Goal: Task Accomplishment & Management: Manage account settings

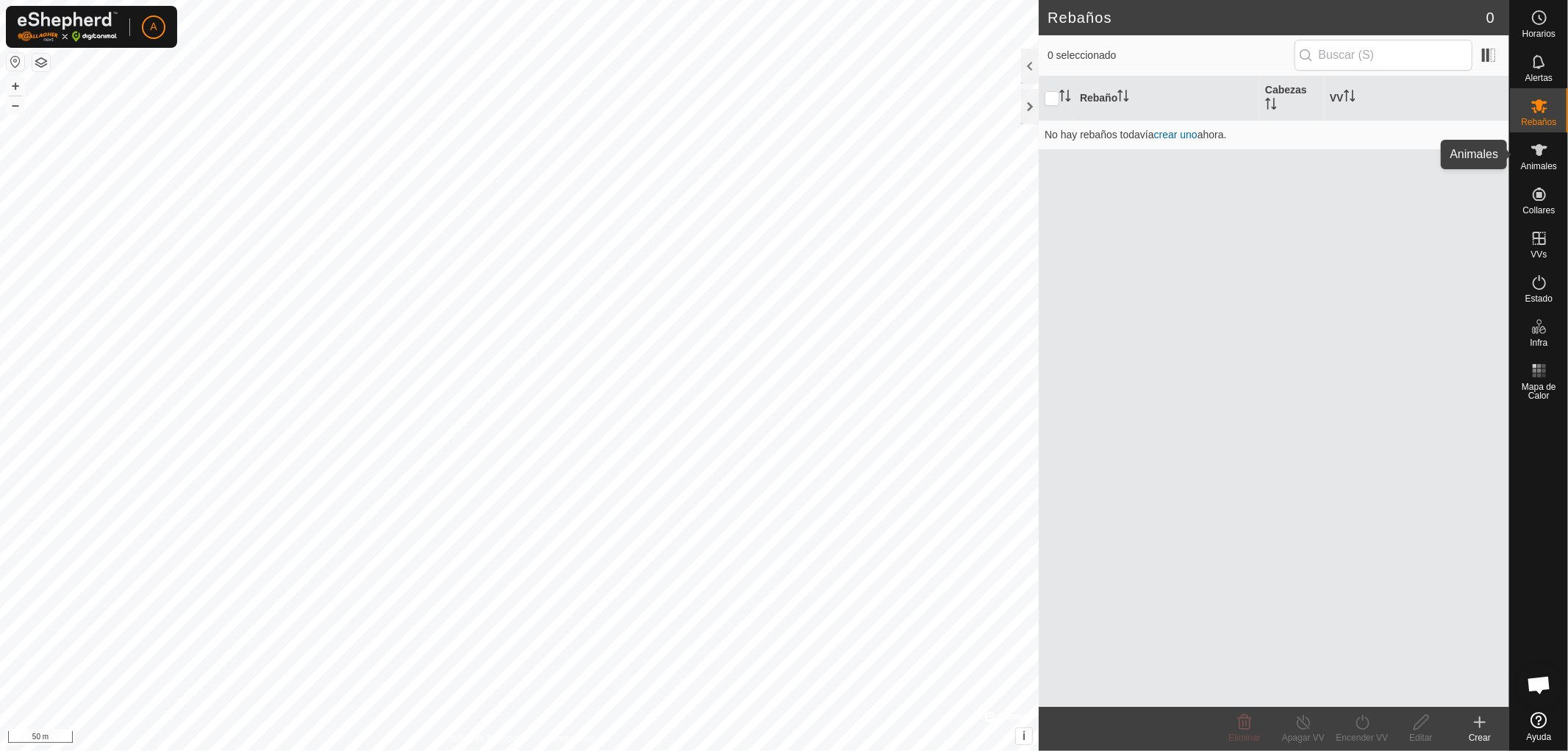
click at [1552, 152] on div "Animales" at bounding box center [1539, 154] width 58 height 44
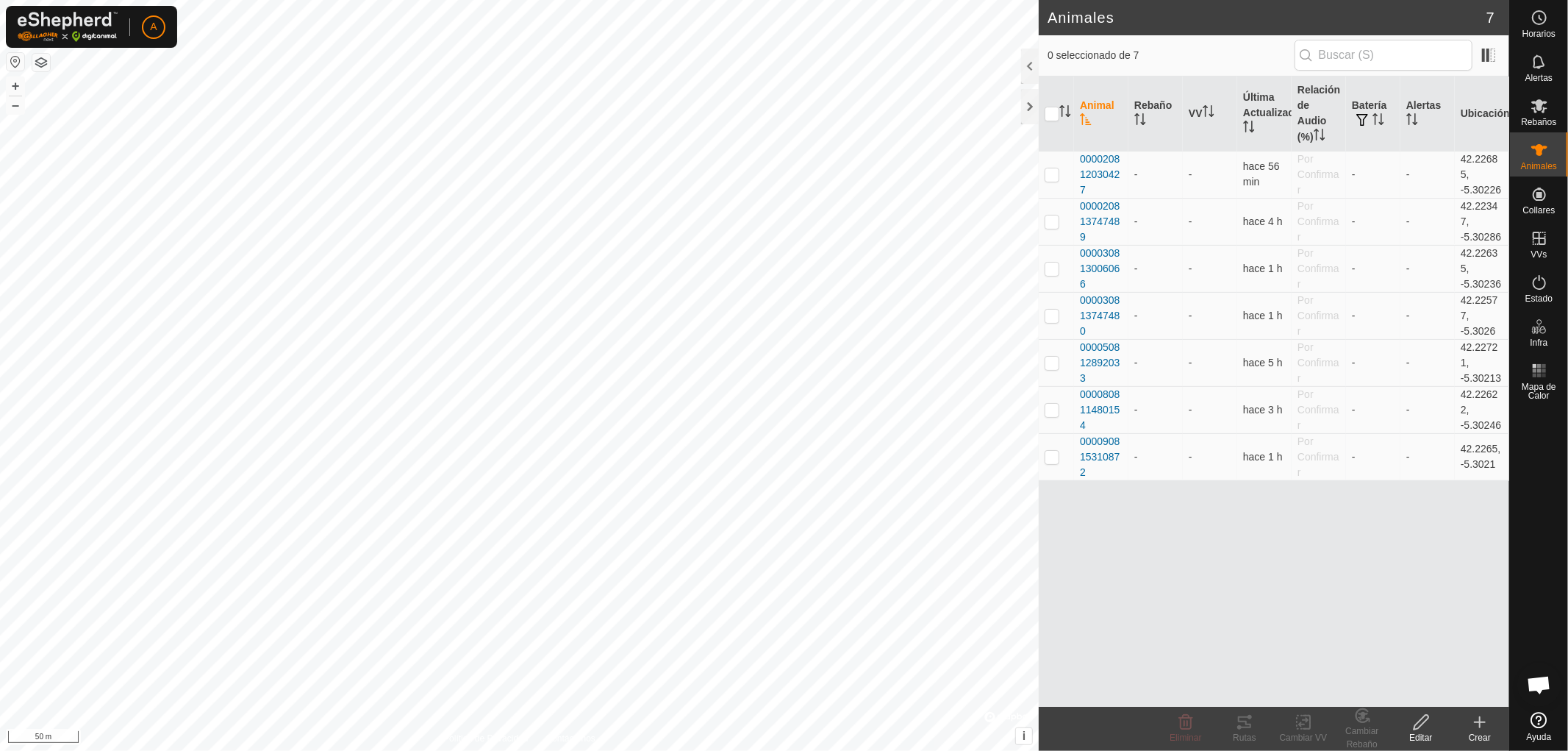
click at [1484, 724] on icon at bounding box center [1479, 722] width 17 height 17
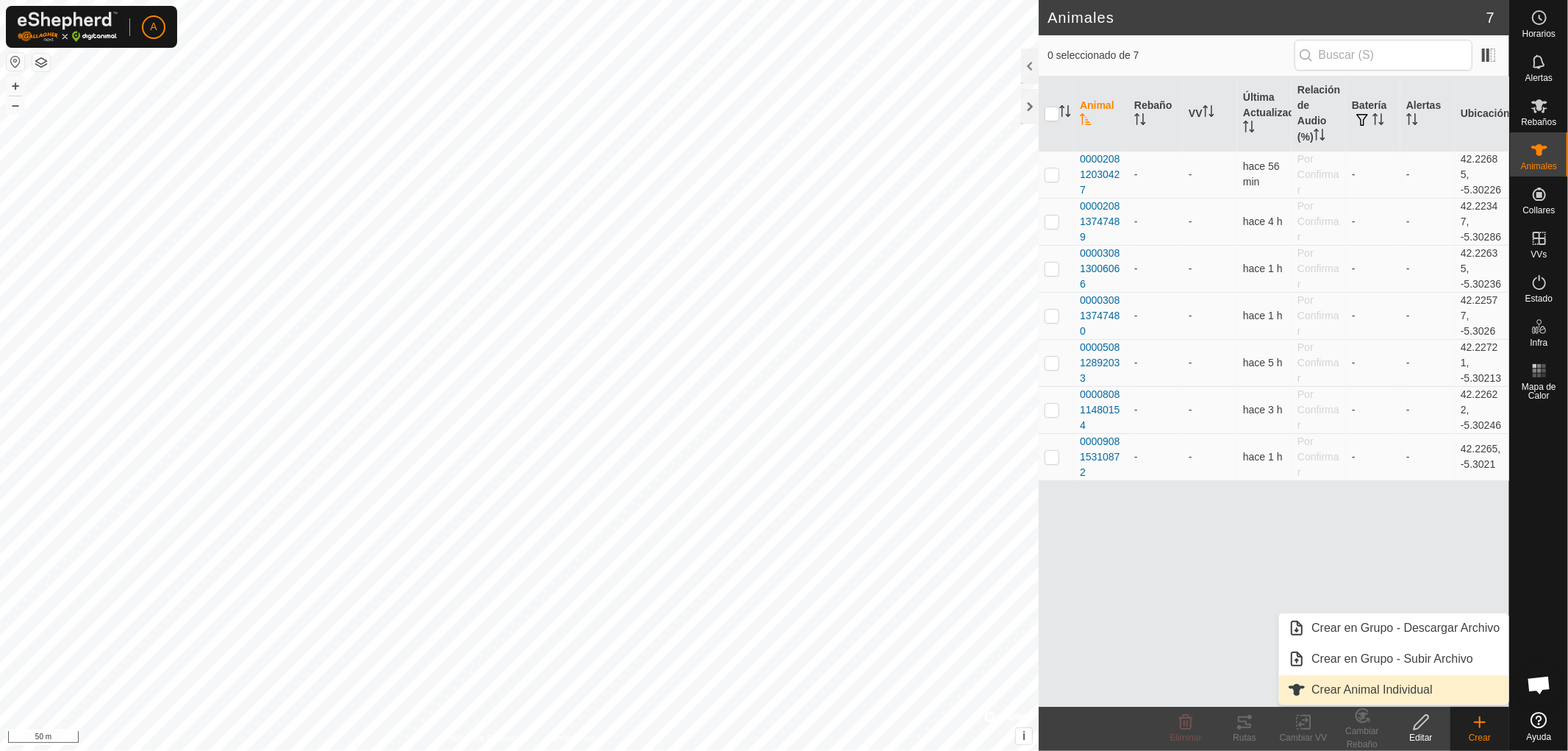
click at [1370, 689] on link "Crear Animal Individual" at bounding box center [1394, 690] width 229 height 29
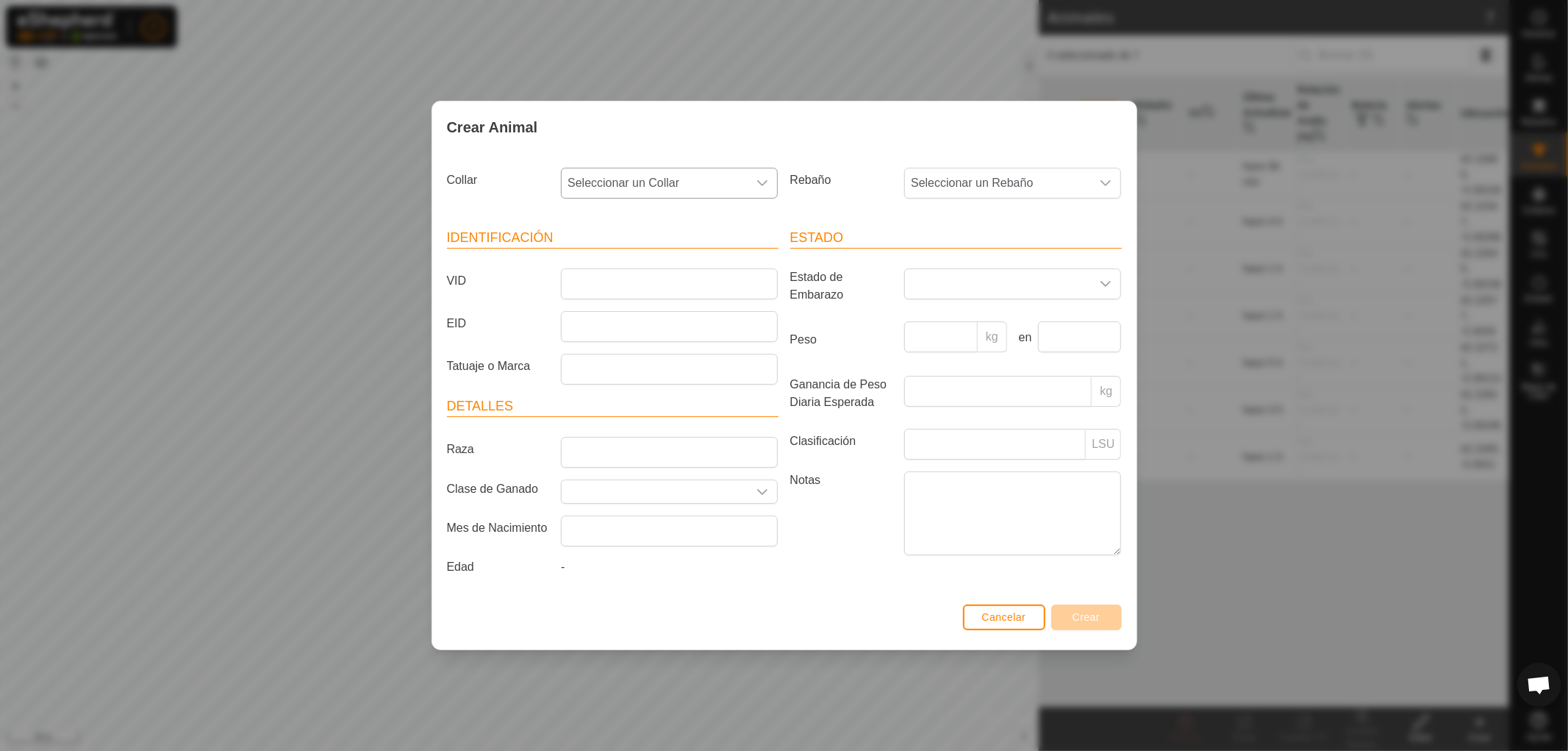
click at [766, 182] on icon "dropdown trigger" at bounding box center [762, 182] width 12 height 12
click at [765, 182] on icon "dropdown trigger" at bounding box center [763, 182] width 10 height 6
click at [602, 287] on input "VID" at bounding box center [669, 284] width 216 height 31
click at [1002, 621] on span "Cancelar" at bounding box center [1004, 616] width 44 height 12
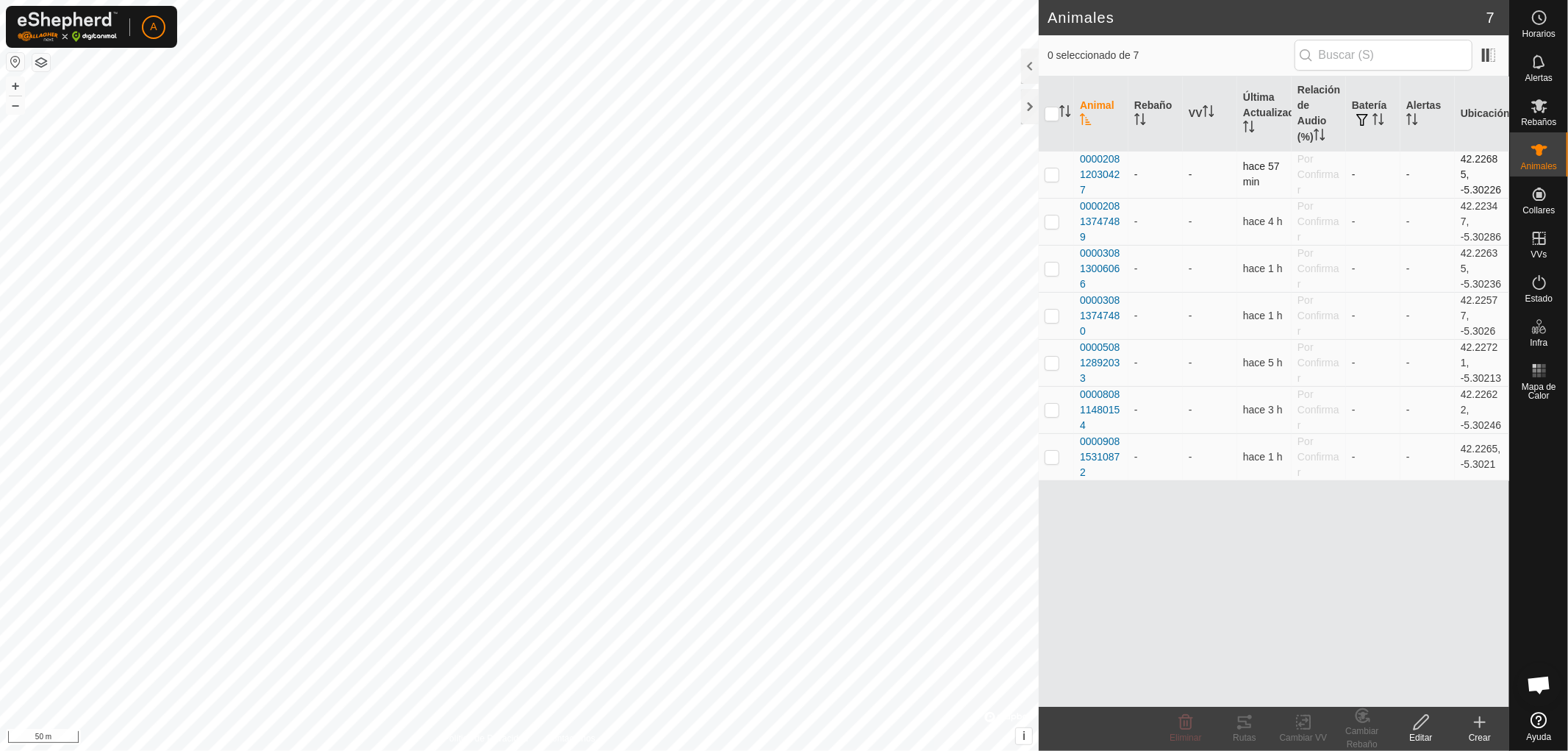
click at [1055, 180] on td at bounding box center [1056, 173] width 35 height 47
checkbox input "true"
click at [1099, 172] on span "000020812030427" at bounding box center [1101, 174] width 42 height 47
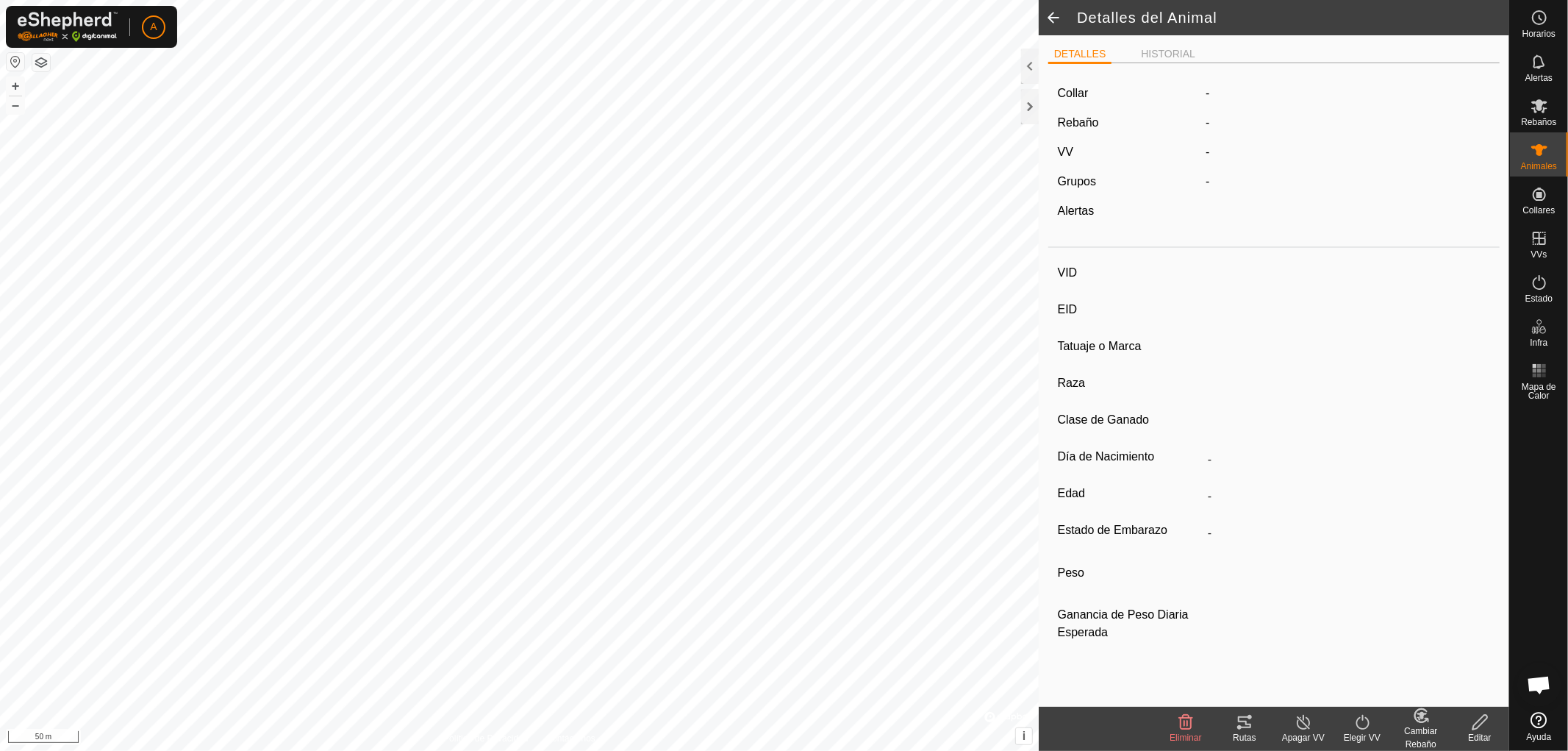
type input "-"
type input "000020812030427"
type input "-"
type input "LIMUSIN"
type input "-"
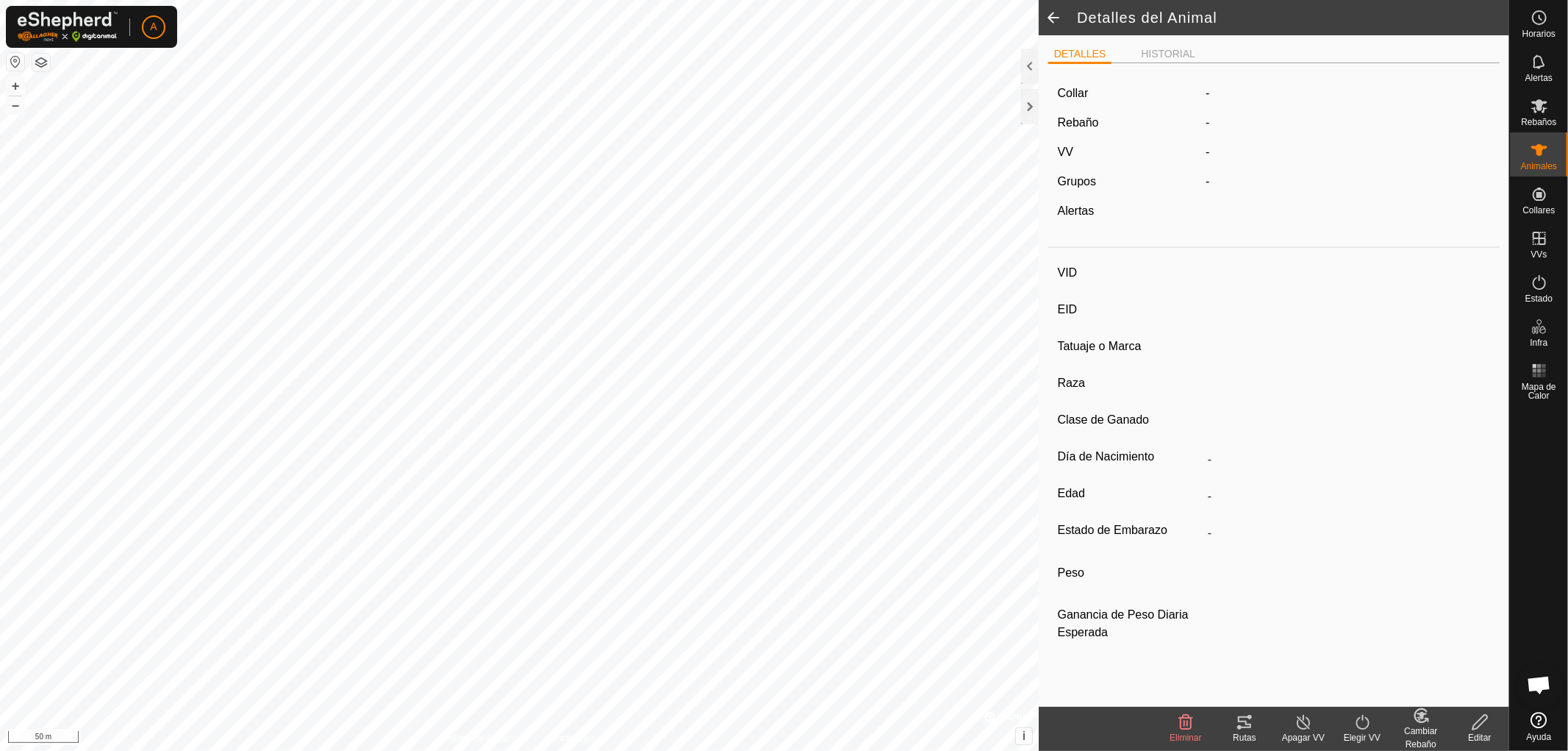
type input "09/2017"
type input "8 years 1 month"
type input "Vacía"
type input "500 kg"
type input "-"
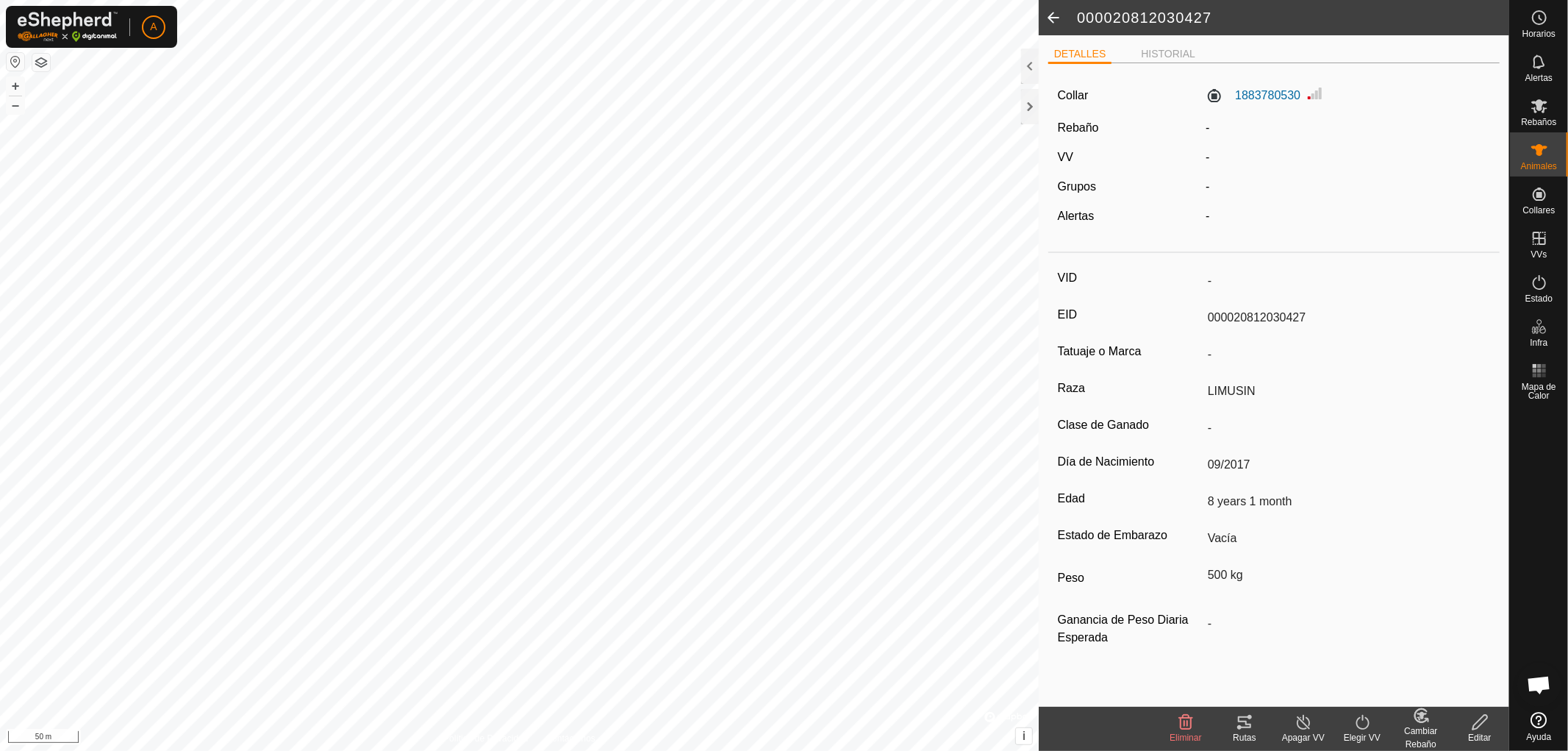
click at [1048, 17] on span at bounding box center [1054, 17] width 29 height 35
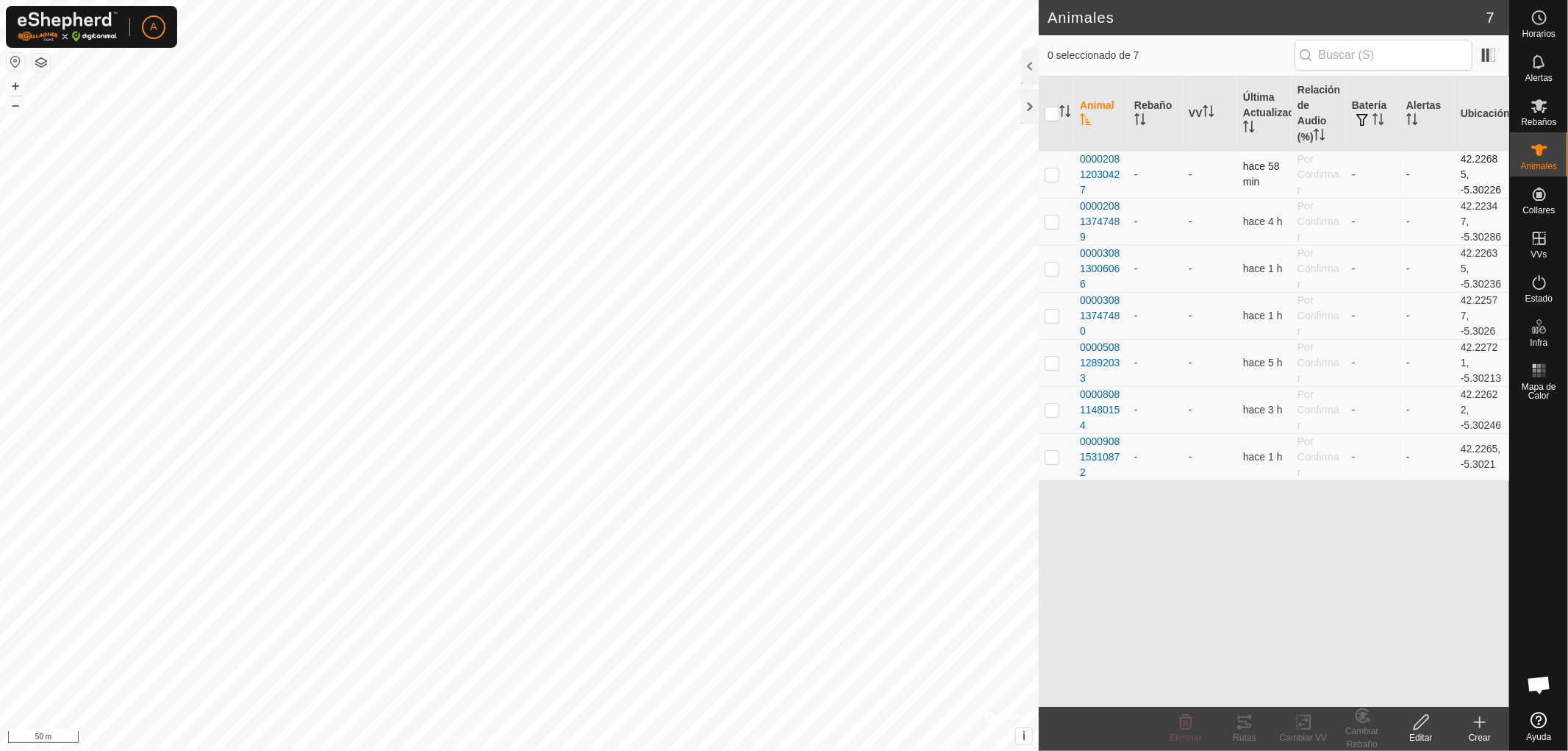
click at [1055, 180] on p-checkbox at bounding box center [1052, 174] width 15 height 12
checkbox input "true"
click at [1419, 724] on icon at bounding box center [1421, 722] width 18 height 17
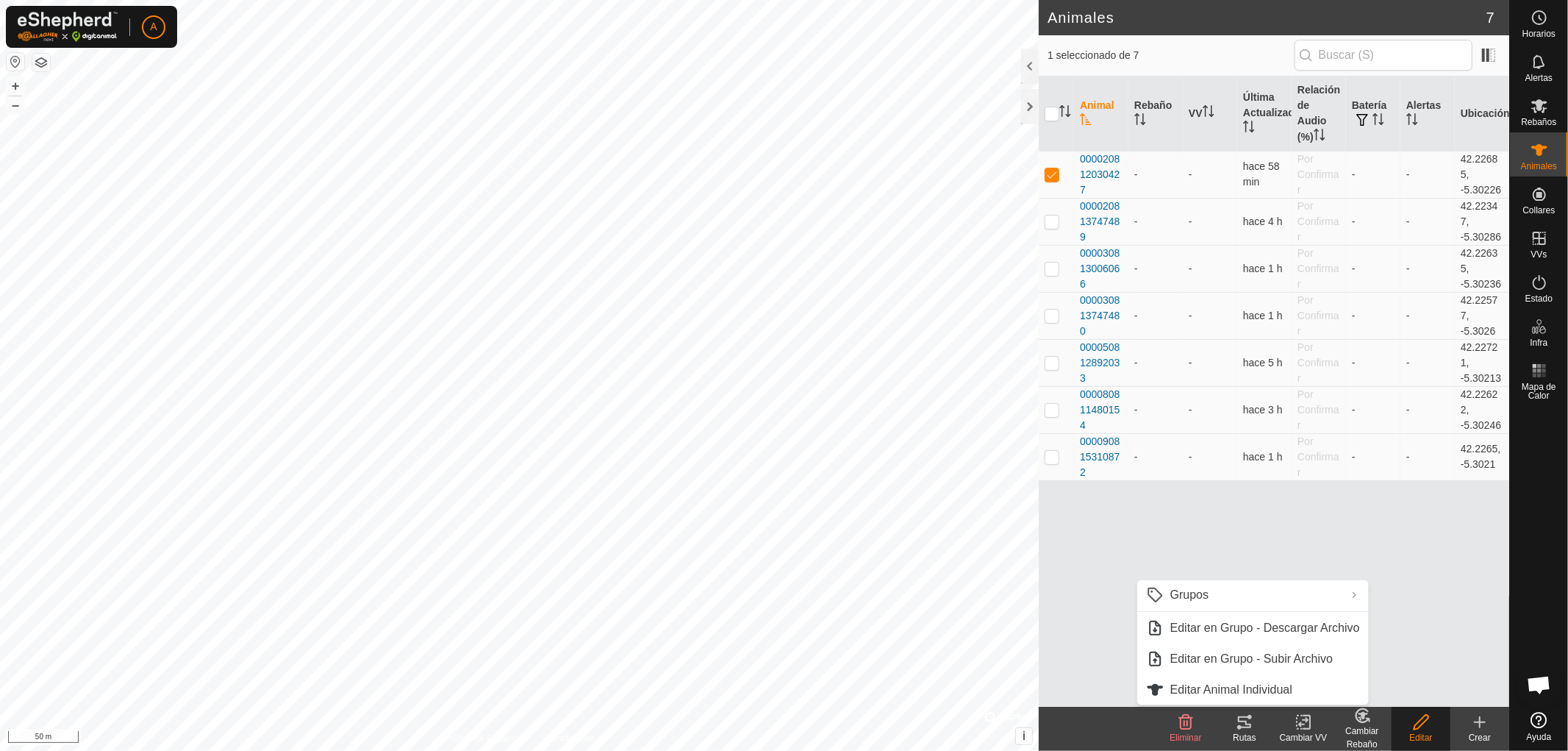
click at [1346, 560] on div "Animal Rebaño VV Última Actualización Relación de Audio (%) Batería Alertas Ubi…" at bounding box center [1274, 391] width 470 height 630
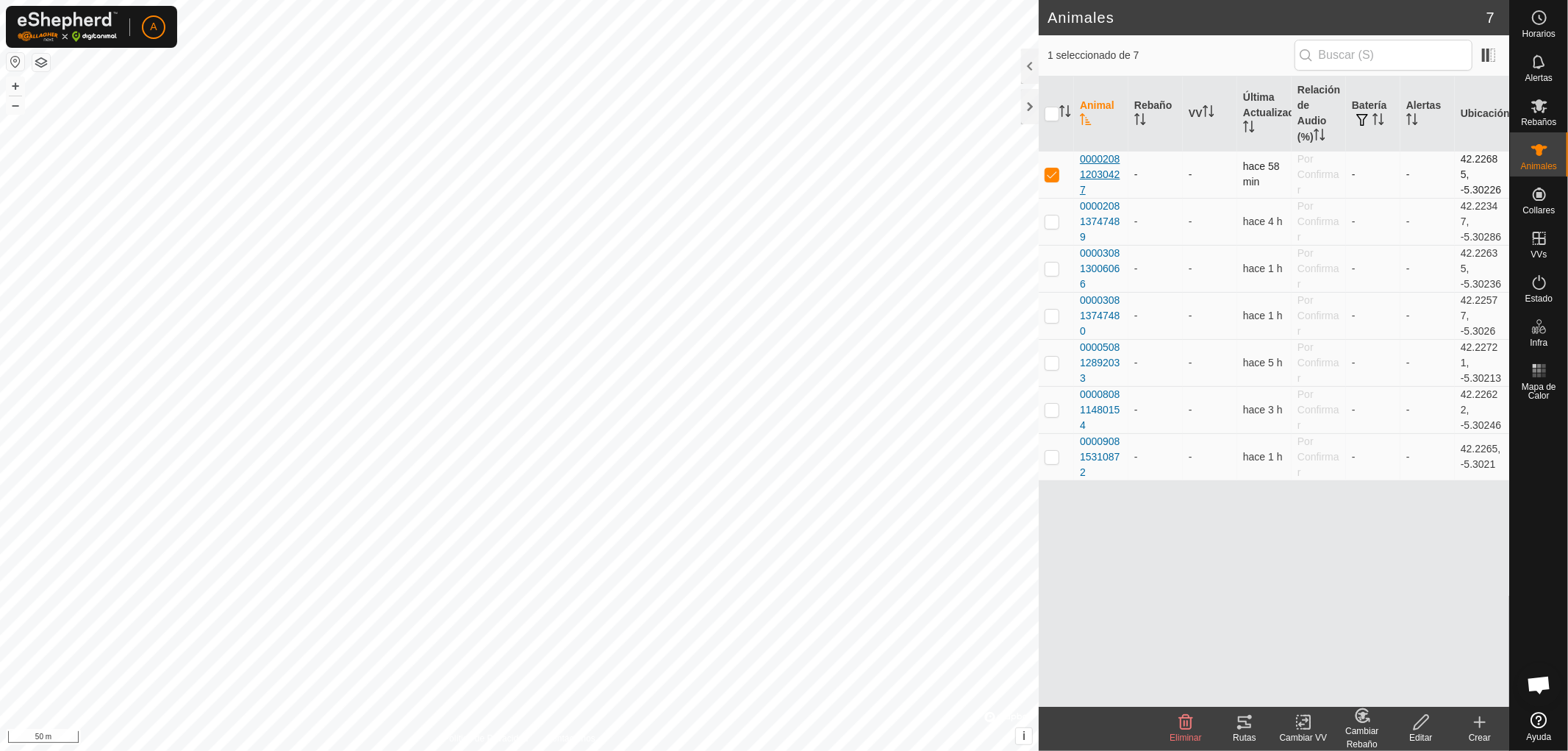
click at [1100, 167] on span "000020812030427" at bounding box center [1101, 174] width 42 height 47
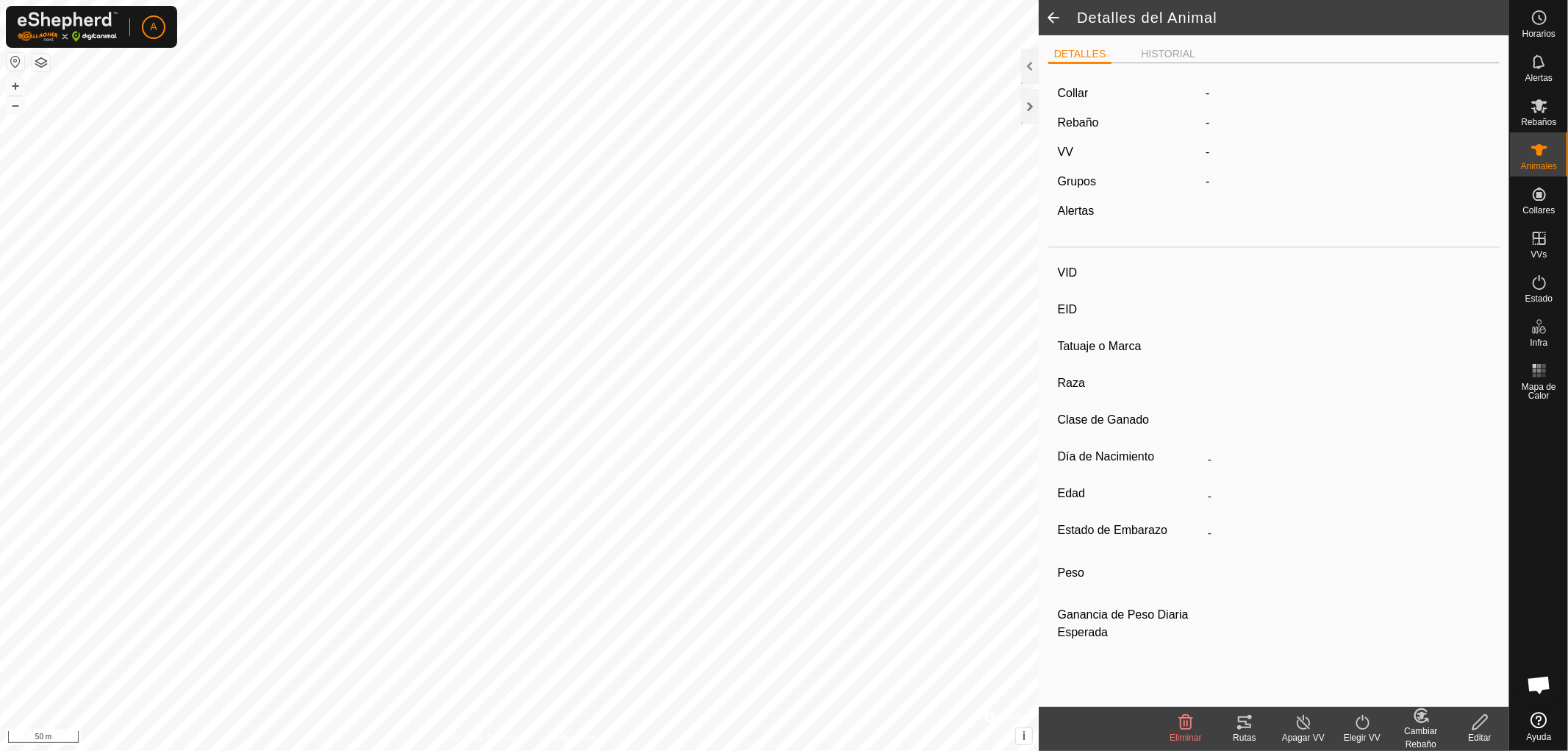
type input "-"
type input "000020812030427"
type input "-"
type input "LIMUSIN"
type input "-"
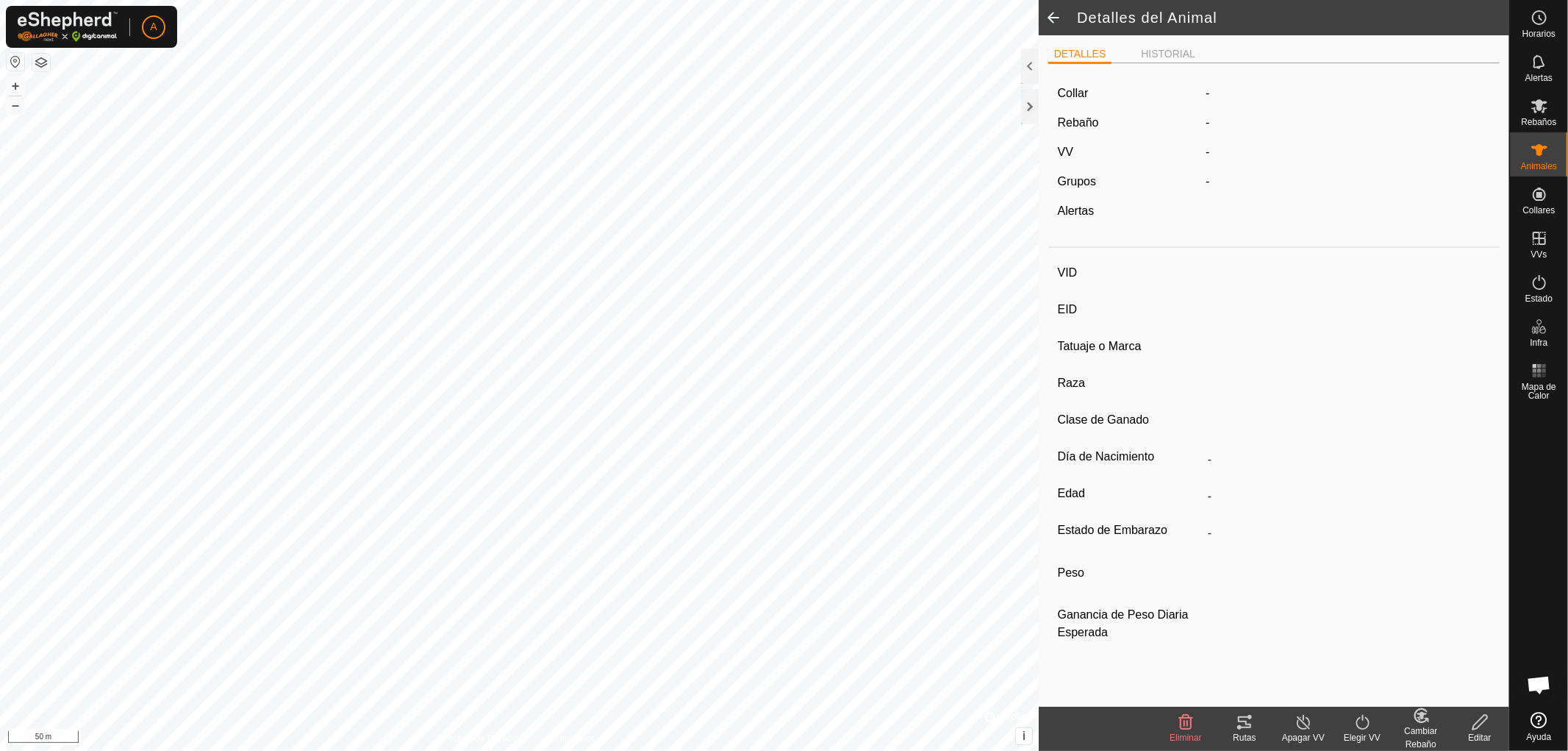
type input "09/2017"
type input "8 years 1 month"
type input "Vacía"
type input "500 kg"
type input "-"
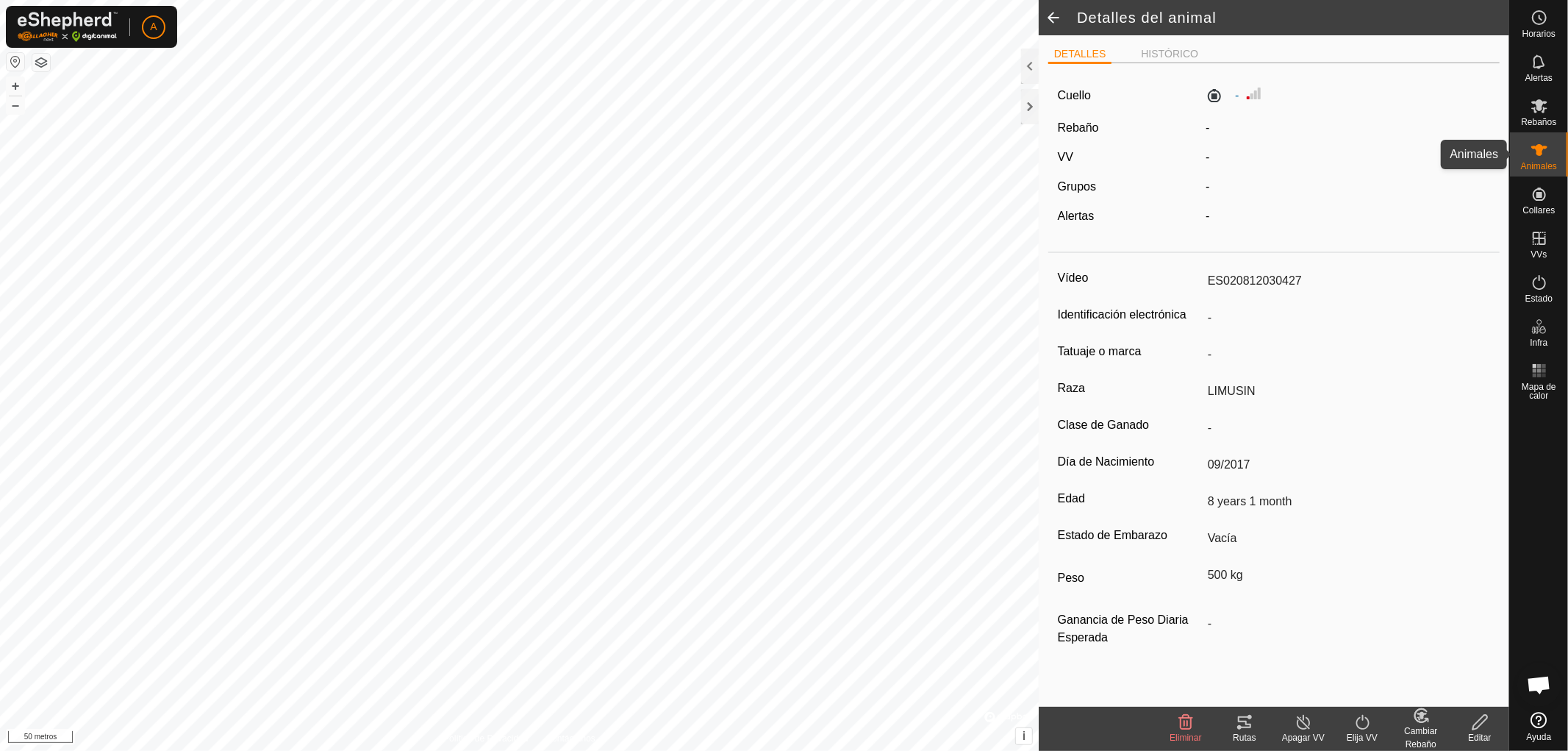
click at [1551, 151] on es-animals-svg-icon at bounding box center [1539, 150] width 27 height 24
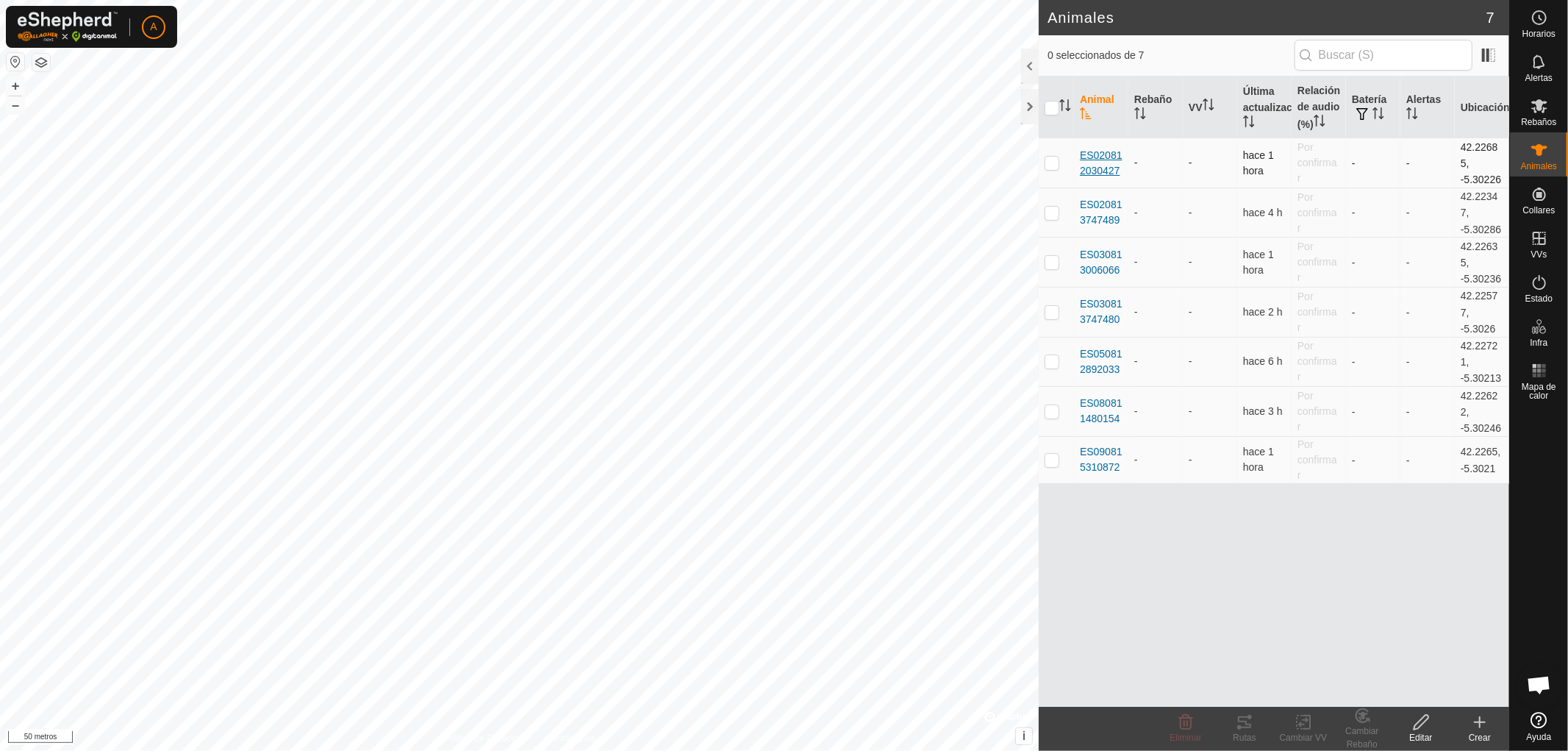
click at [1091, 157] on font "ES020812030427" at bounding box center [1101, 163] width 42 height 28
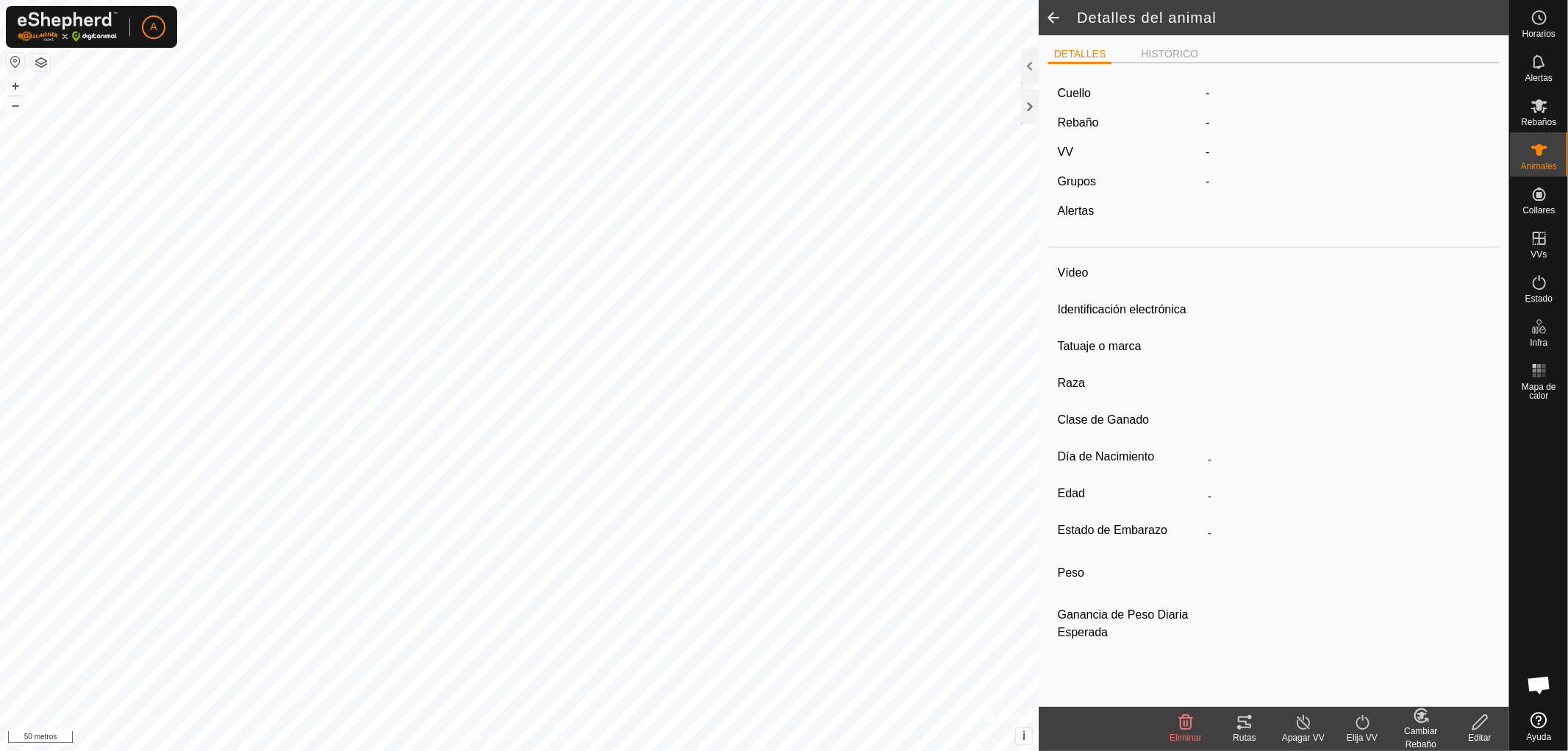
type input "ES020812030427"
type input "-"
type input "LIMUSIN"
type input "-"
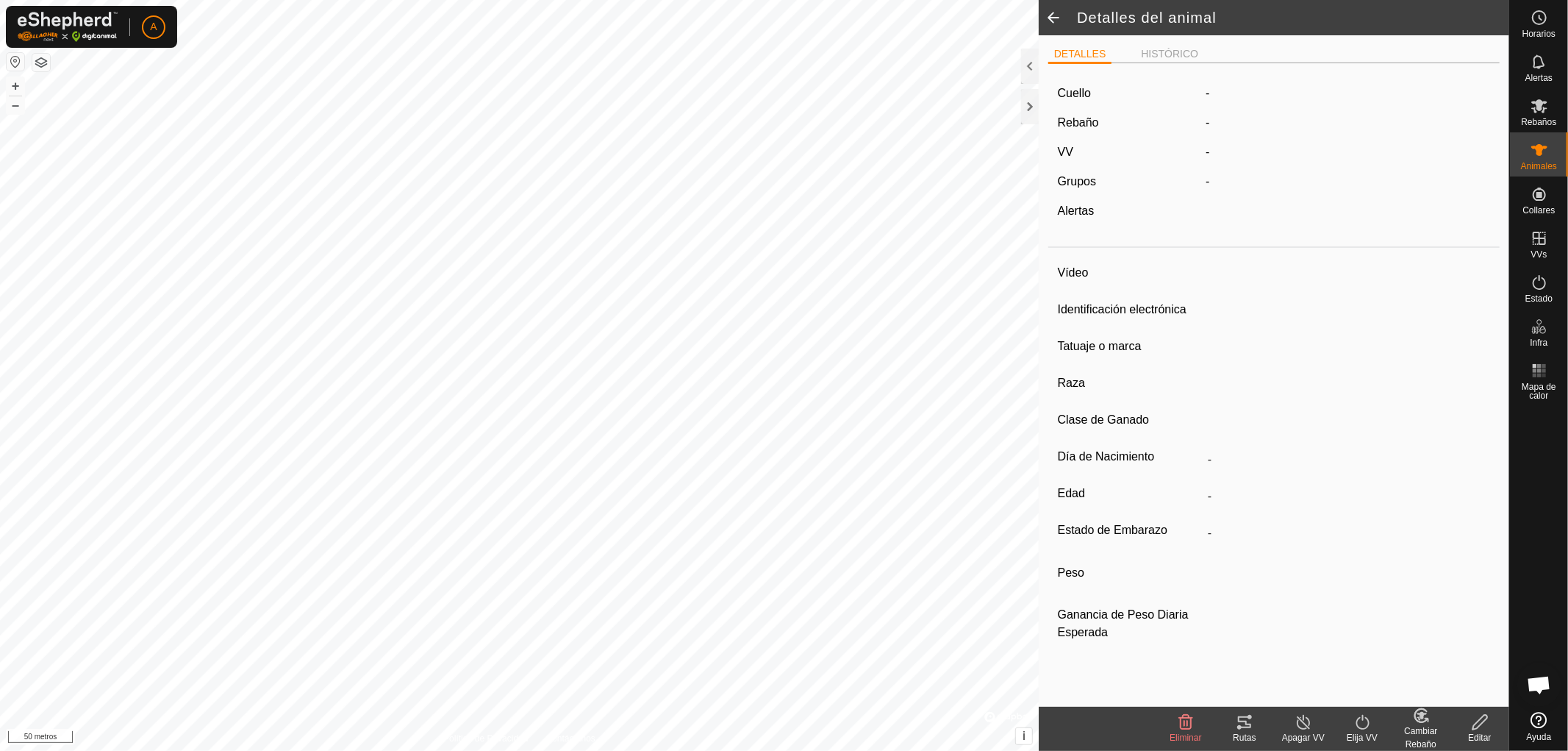
type input "09/2017"
type input "8 years 1 month"
type input "Vacía"
type input "500 kg"
type input "-"
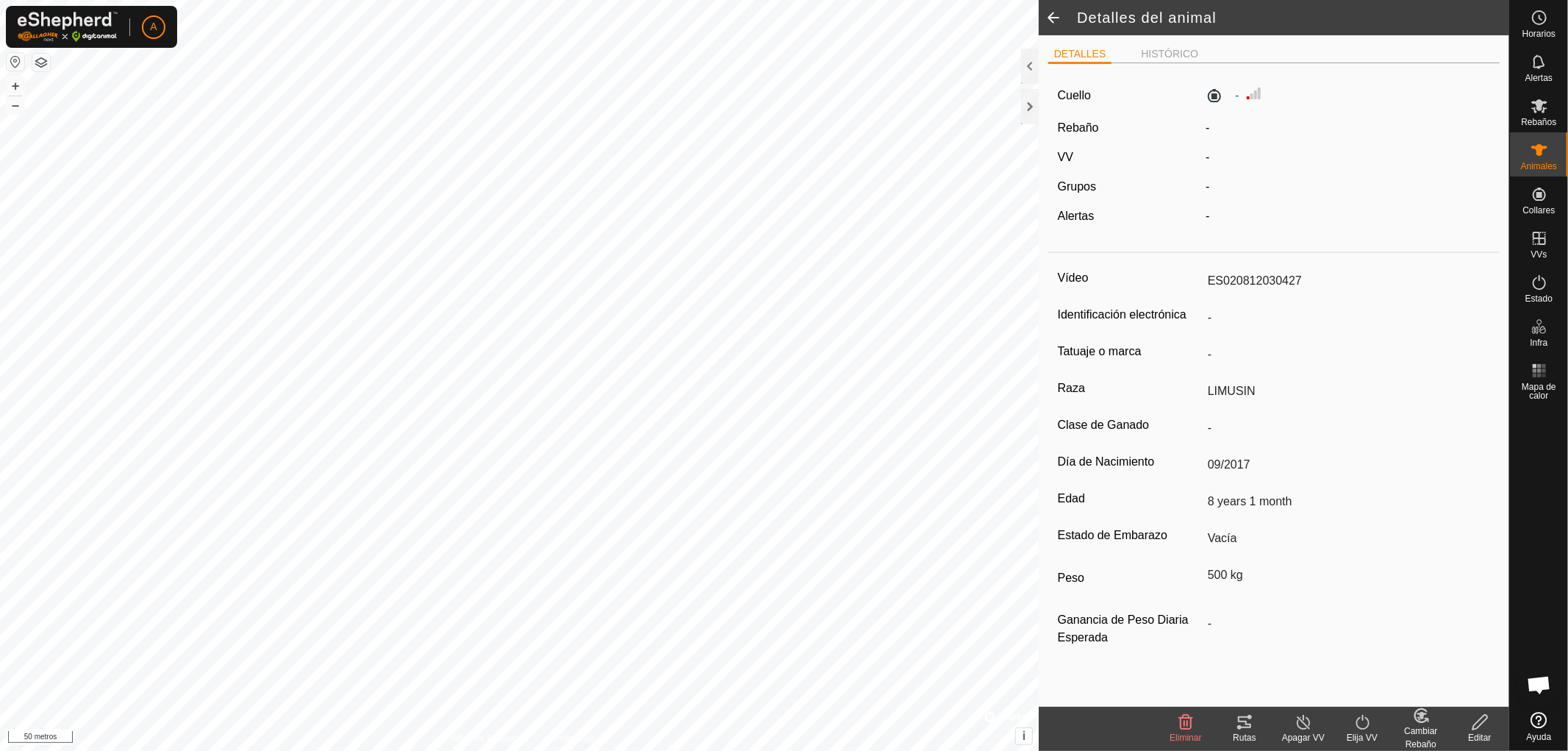
click at [1055, 15] on span at bounding box center [1054, 17] width 29 height 35
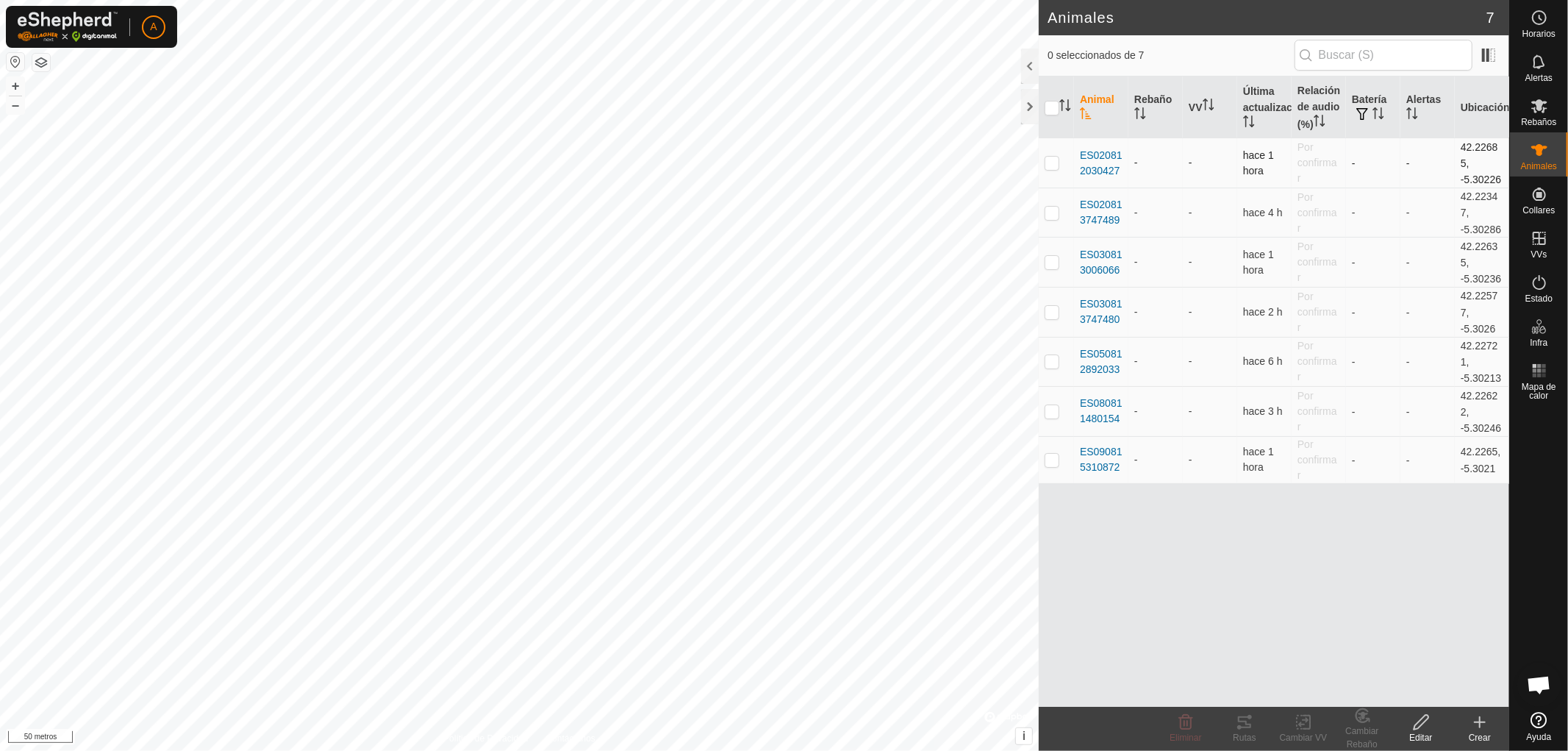
click at [1054, 161] on p-checkbox at bounding box center [1052, 162] width 15 height 12
checkbox input "true"
click at [1110, 156] on font "ES020812030427" at bounding box center [1101, 163] width 42 height 28
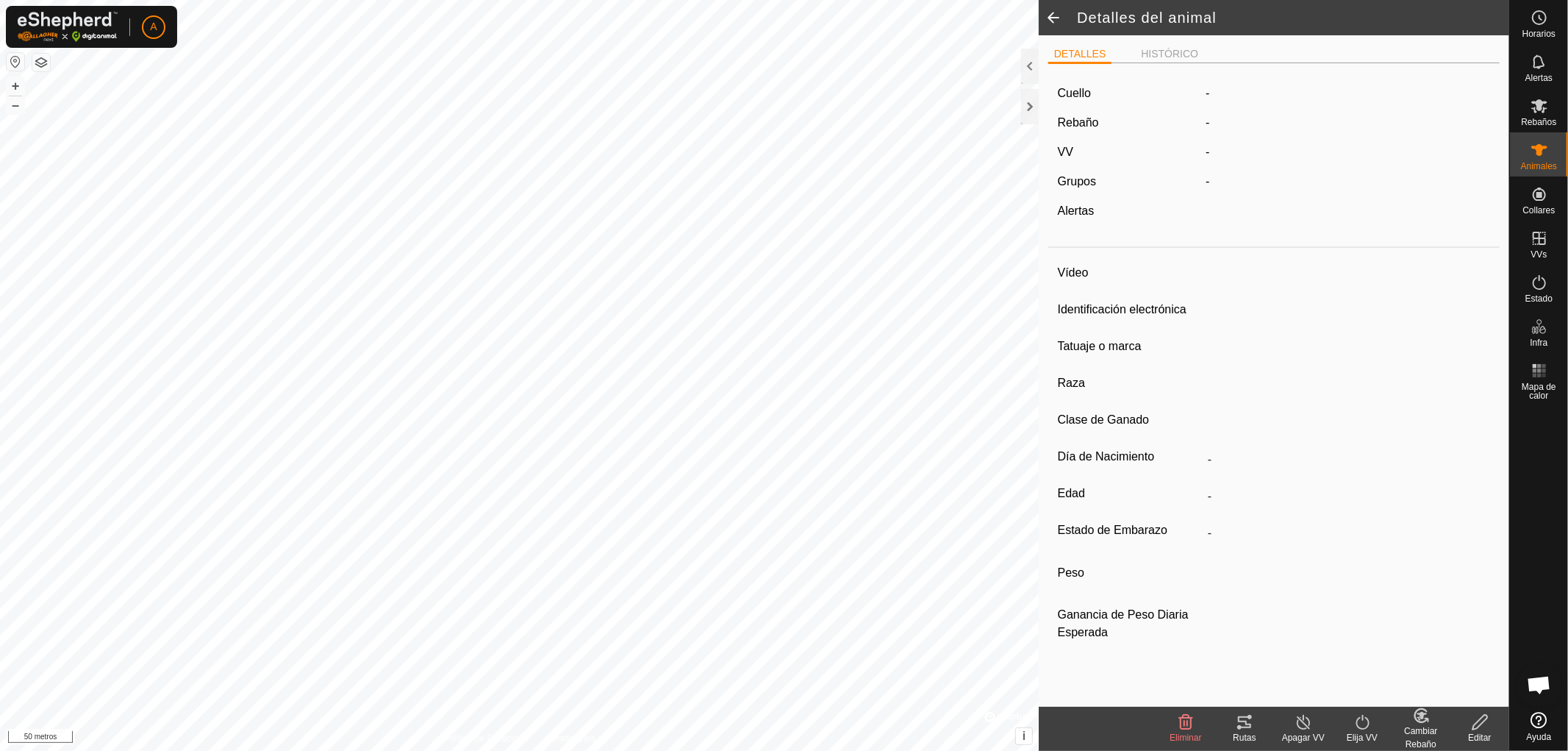
type input "ES020812030427"
type input "-"
type input "LIMUSIN"
type input "-"
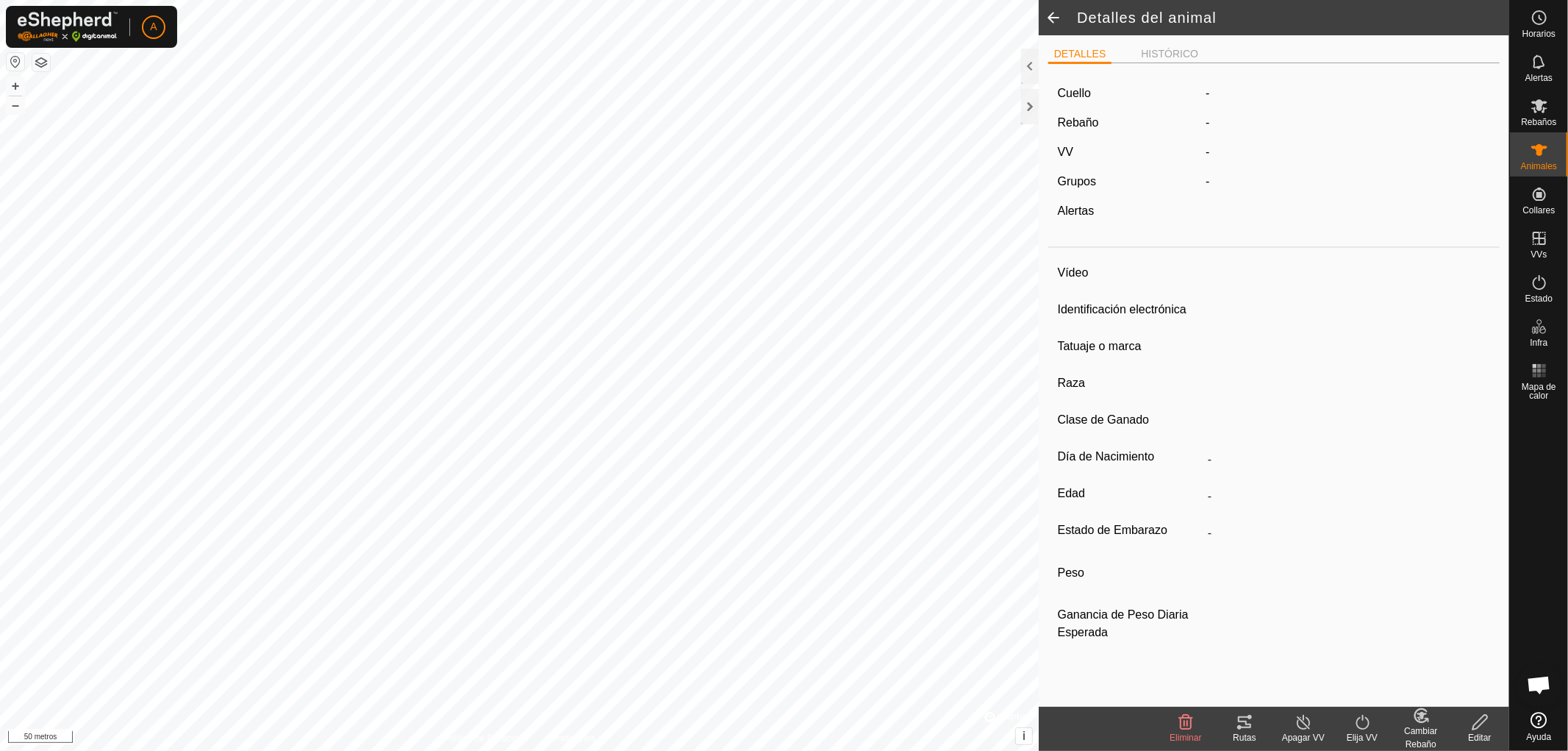
type input "09/2017"
type input "8 years 1 month"
type input "Vacía"
type input "500 kg"
type input "-"
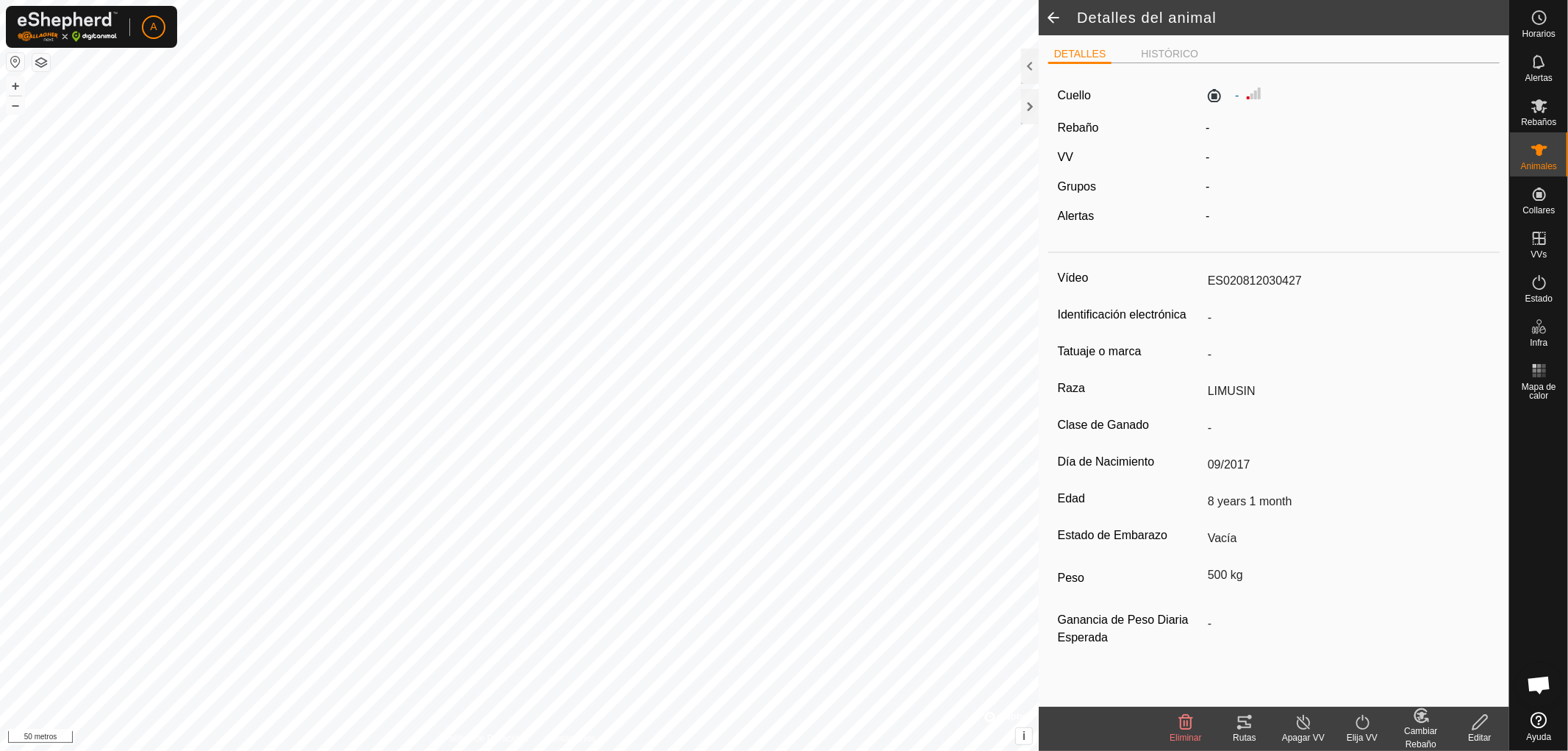
click at [1050, 12] on span at bounding box center [1054, 17] width 29 height 35
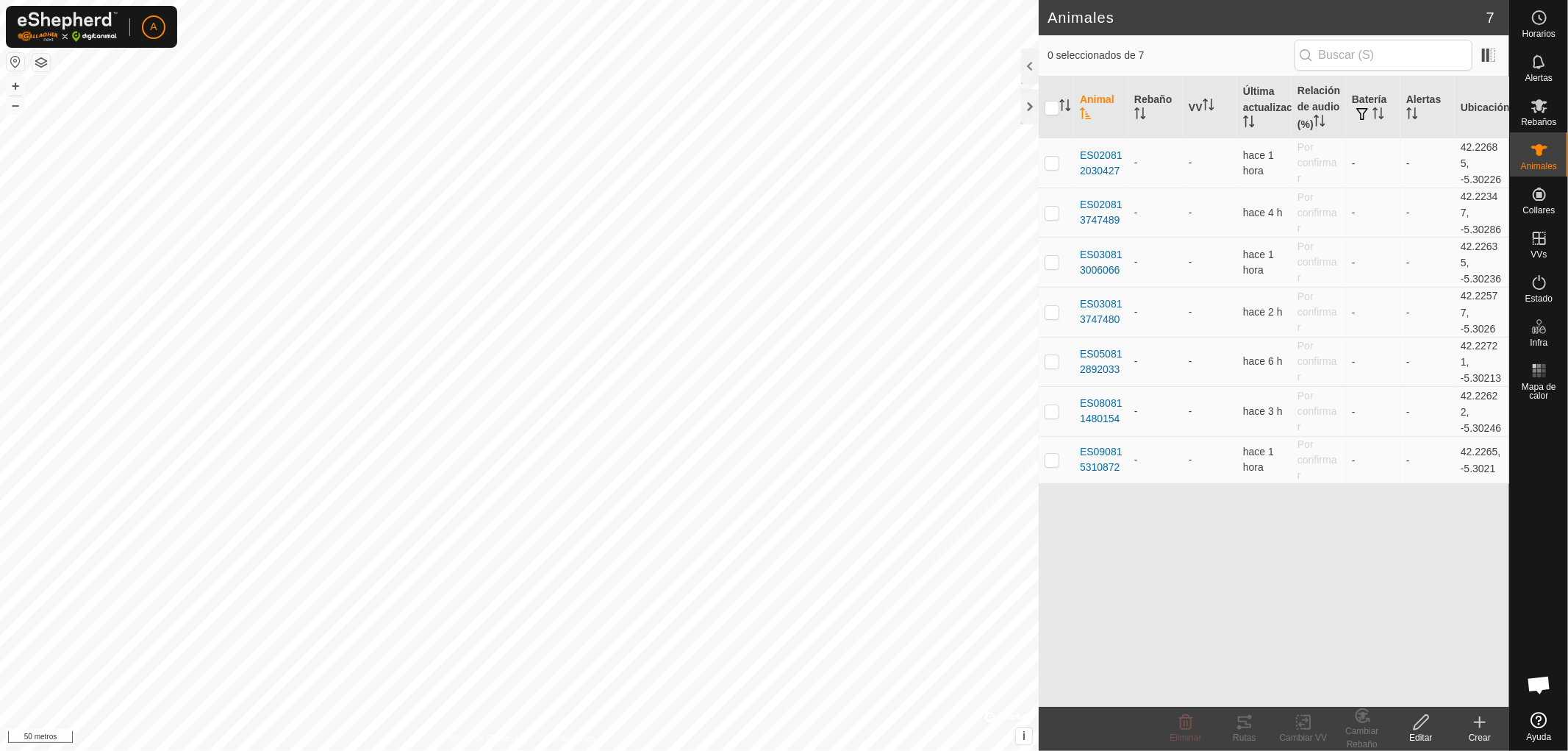
click at [732, 750] on html "A Horarios Alertas Rebaños Animales Collares VVs Estado Infra Mapa de calor Ayu…" at bounding box center [784, 375] width 1568 height 751
click at [824, 750] on html "A Horarios Alertas Rebaños Animales Collares VVs Estado Infra Mapa de calor Ayu…" at bounding box center [784, 375] width 1568 height 751
click at [924, 750] on html "A Horarios Alertas Rebaños Animales Collares VVs Estado Infra Mapa de calor Ayu…" at bounding box center [784, 375] width 1568 height 751
checkbox input "false"
click at [1544, 105] on icon at bounding box center [1539, 105] width 17 height 17
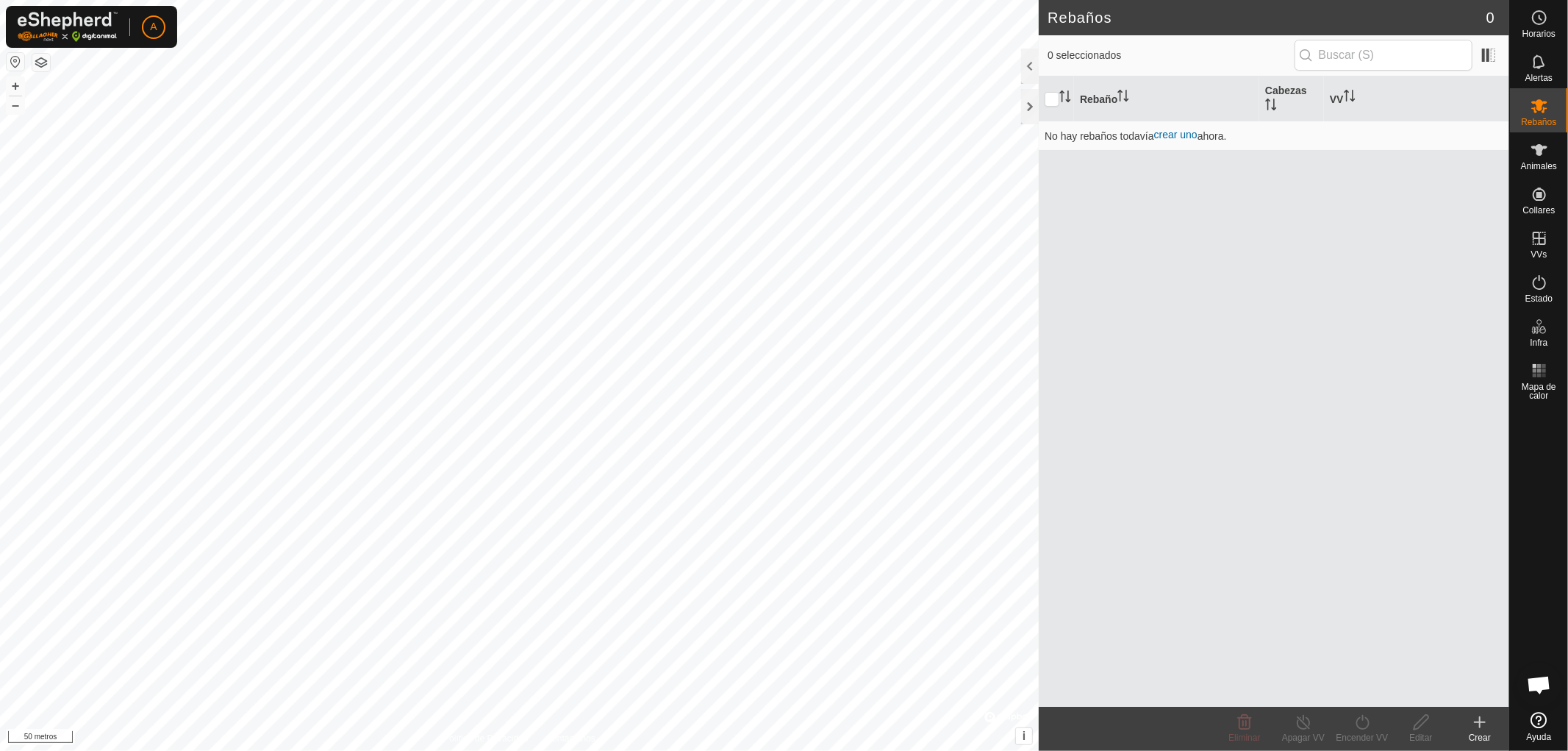
click at [1481, 728] on icon at bounding box center [1479, 722] width 17 height 17
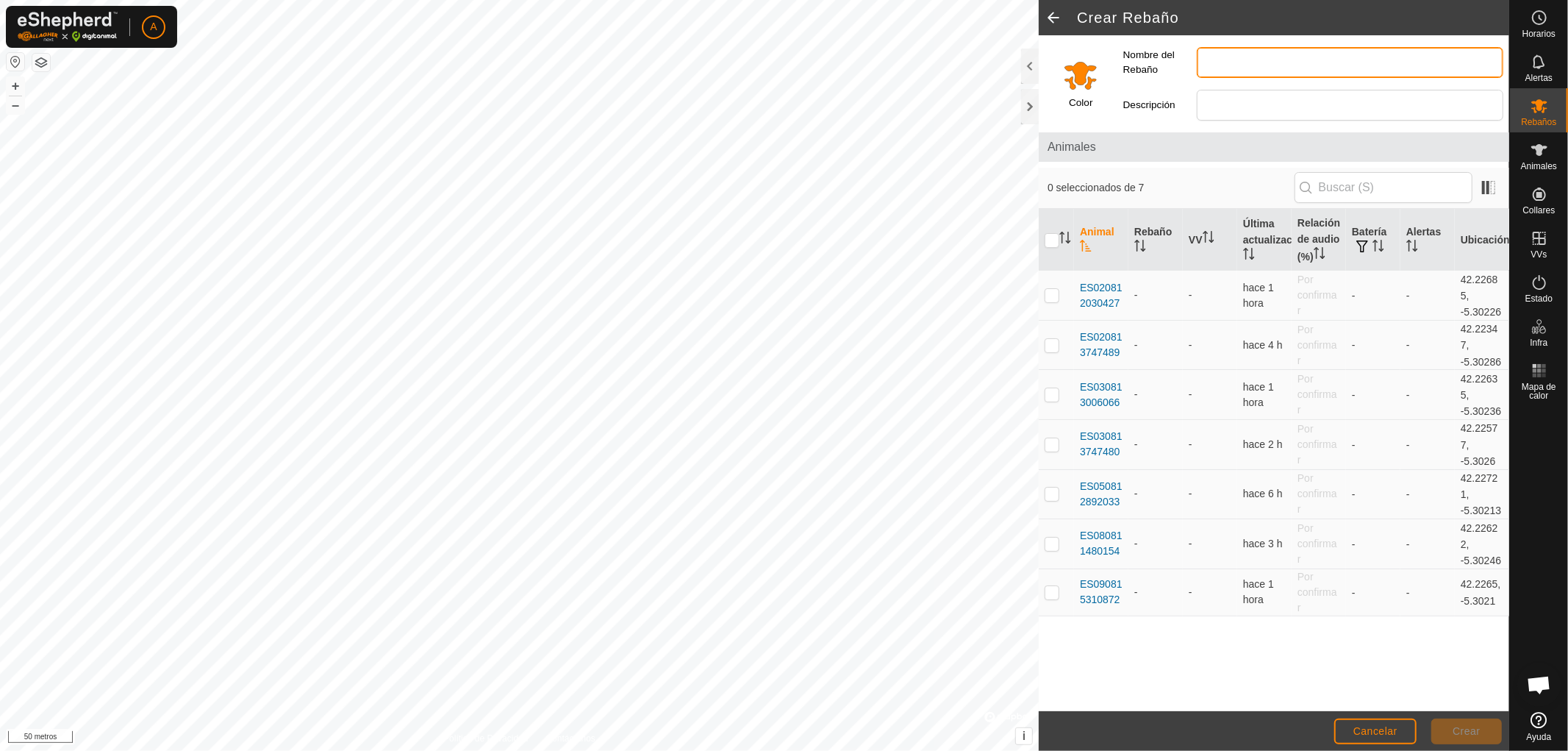
click at [1206, 63] on input "Nombre del Rebaño" at bounding box center [1350, 62] width 306 height 31
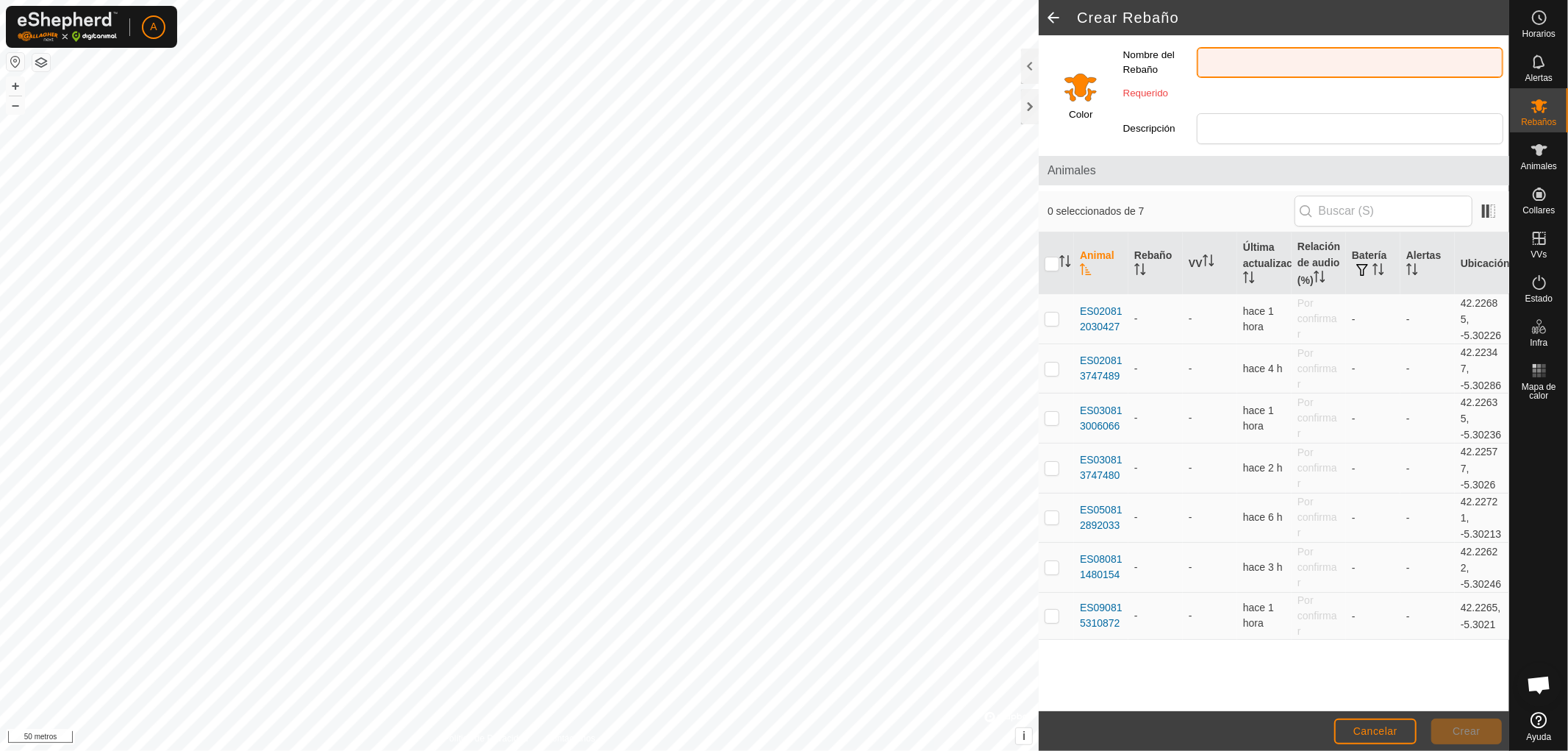
click at [1210, 62] on input "Nombre del Rebaño" at bounding box center [1350, 62] width 306 height 31
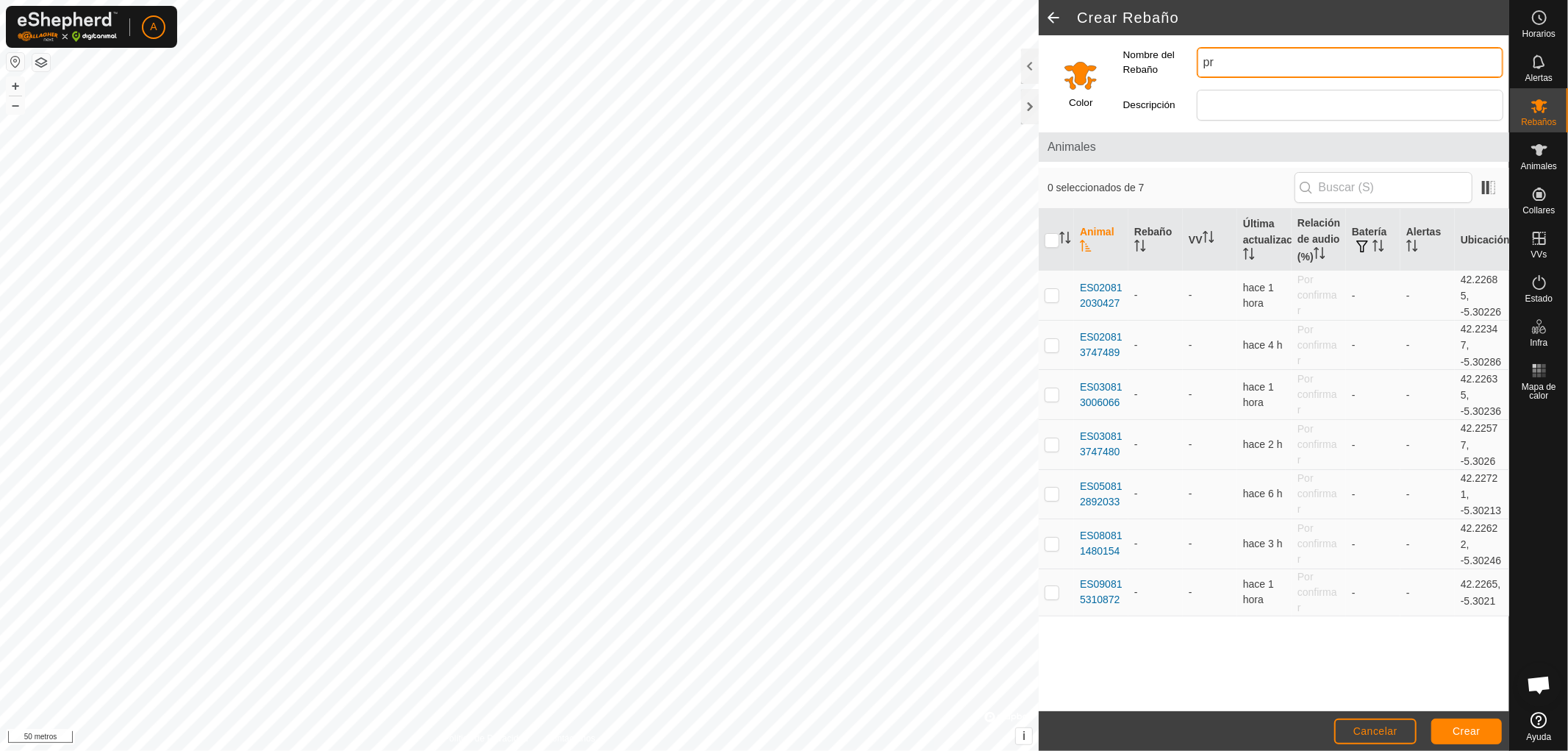
type input "p"
type input "PRUEBA"
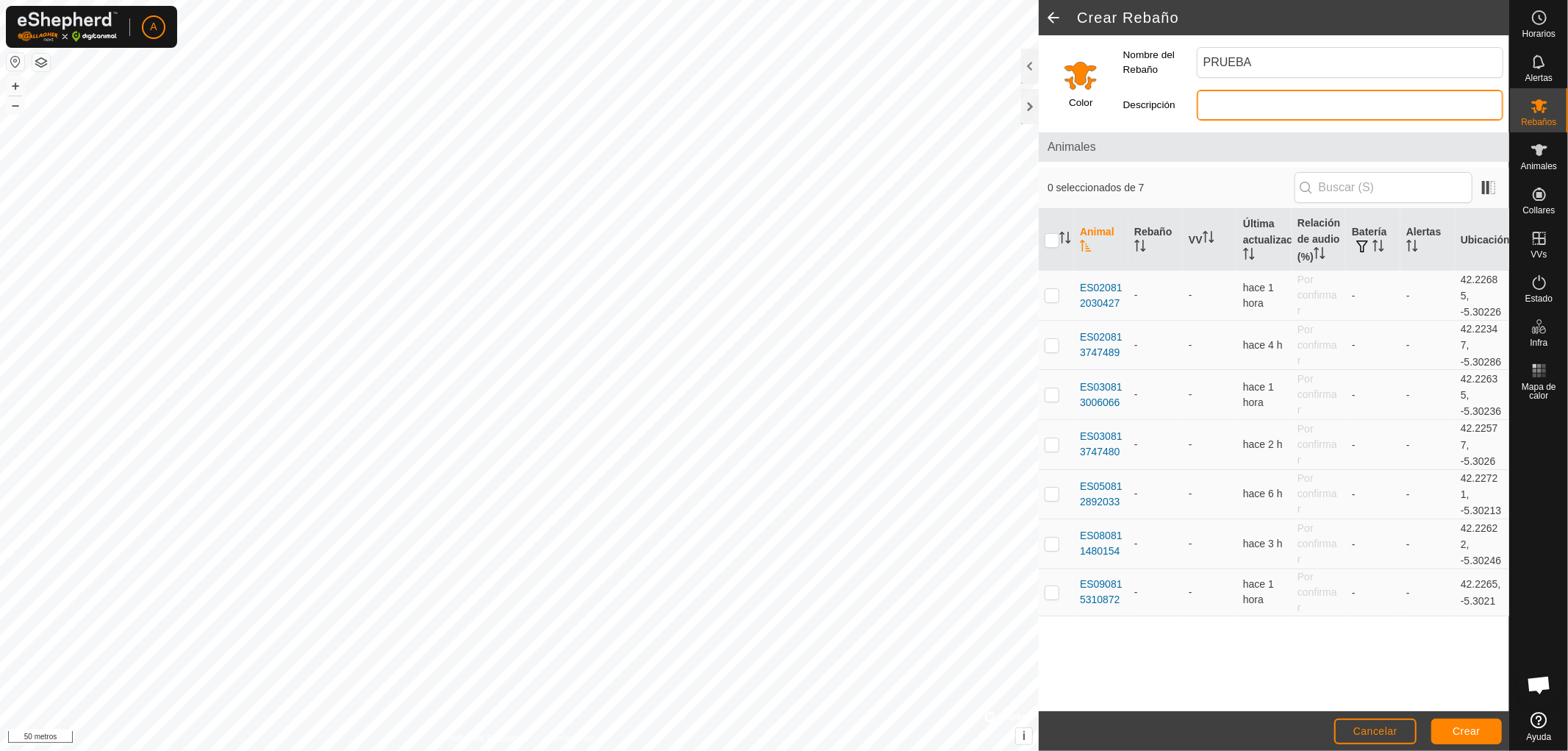
click at [1215, 107] on input "Descripción" at bounding box center [1350, 105] width 306 height 31
type input "V"
click at [1052, 241] on input "checkbox" at bounding box center [1052, 240] width 15 height 15
checkbox input "true"
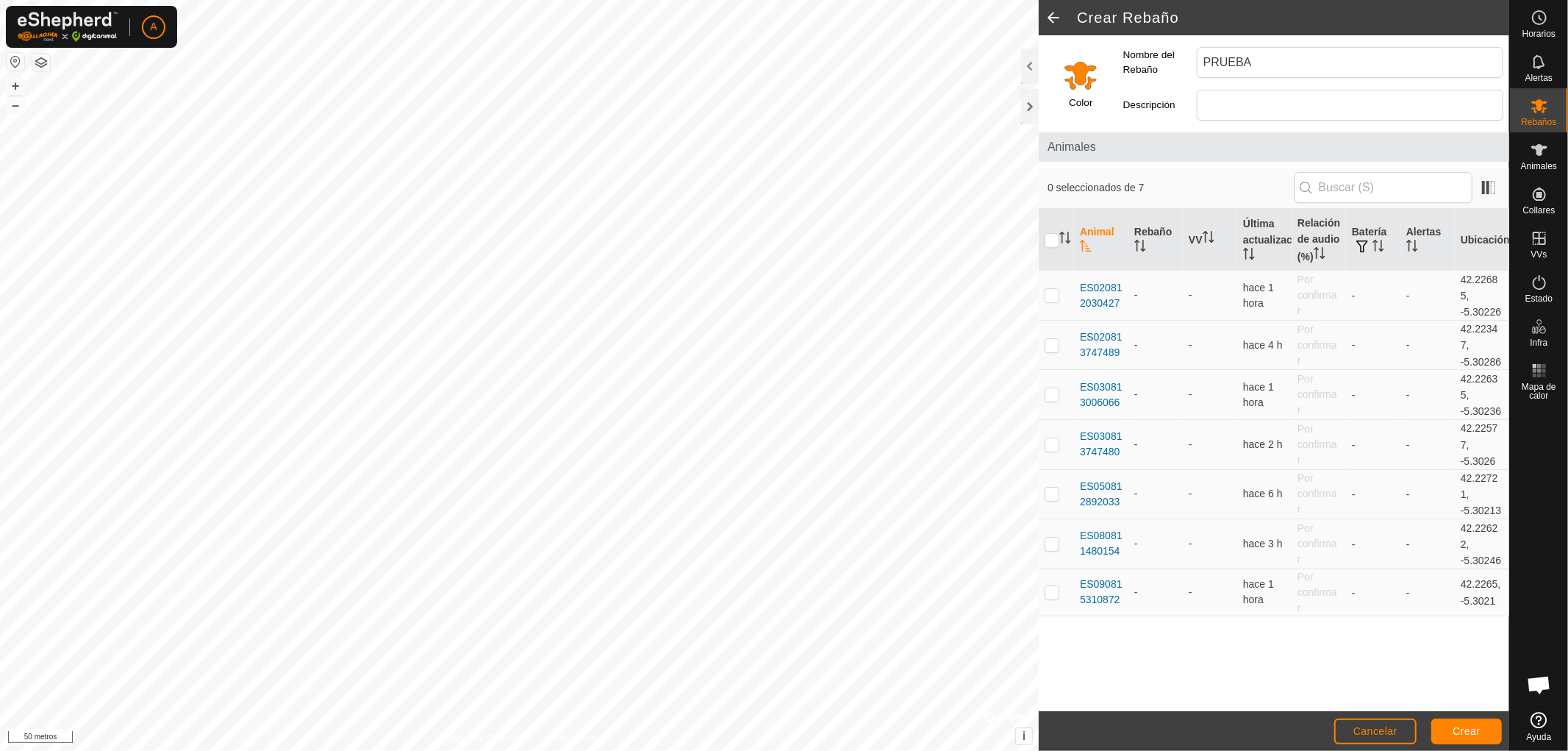
checkbox input "true"
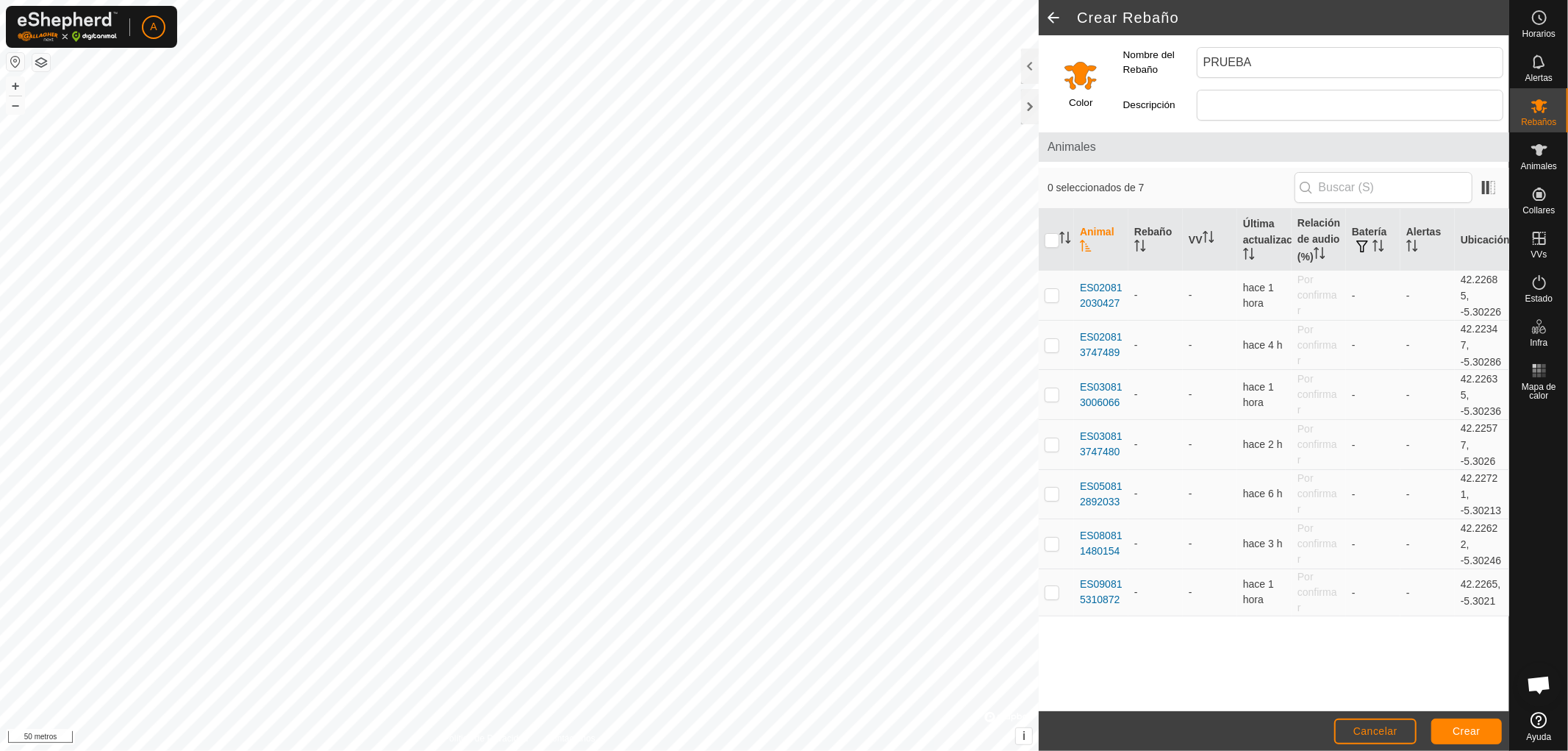
checkbox input "true"
click at [1466, 728] on font "Crear" at bounding box center [1466, 730] width 28 height 12
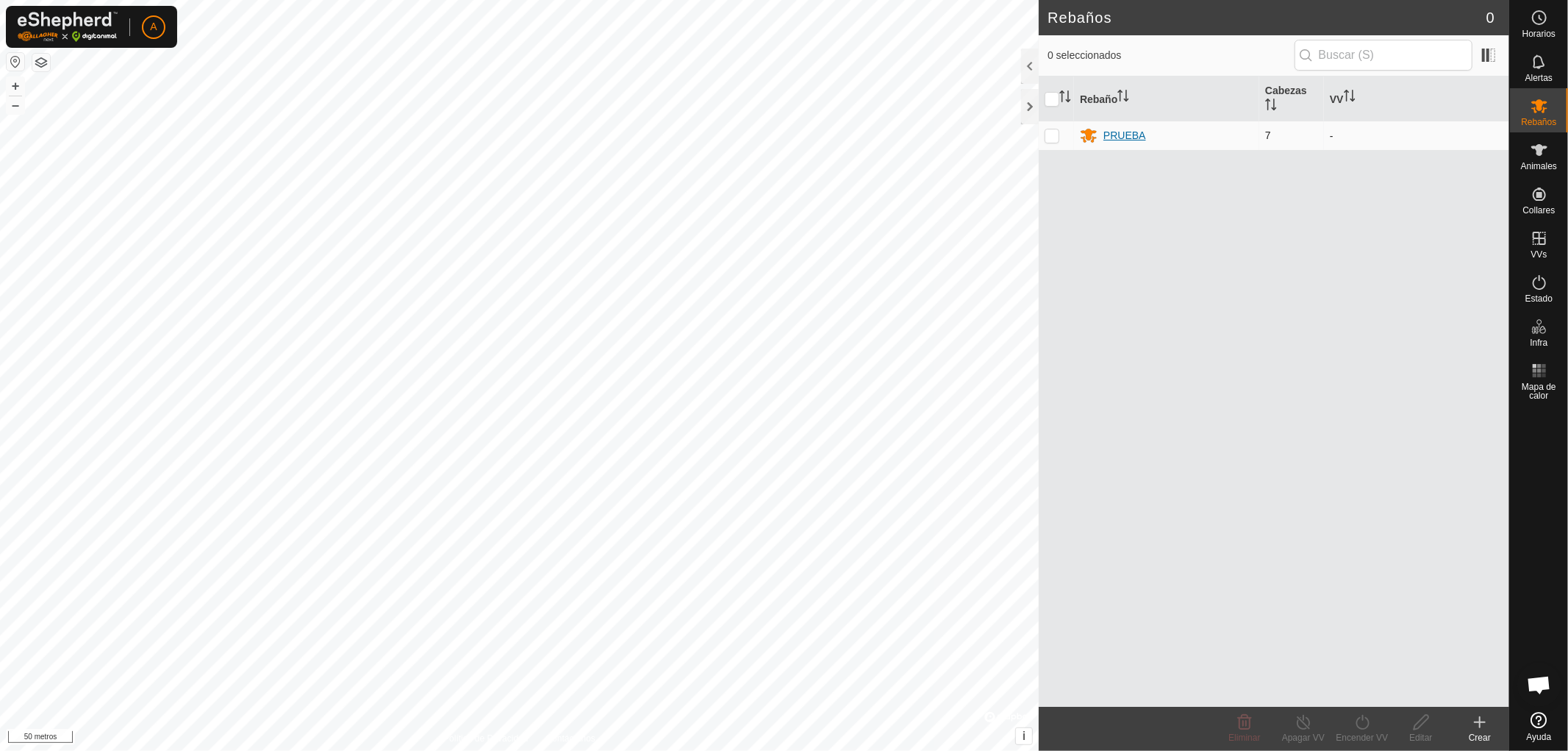
click at [1088, 136] on icon at bounding box center [1088, 136] width 17 height 14
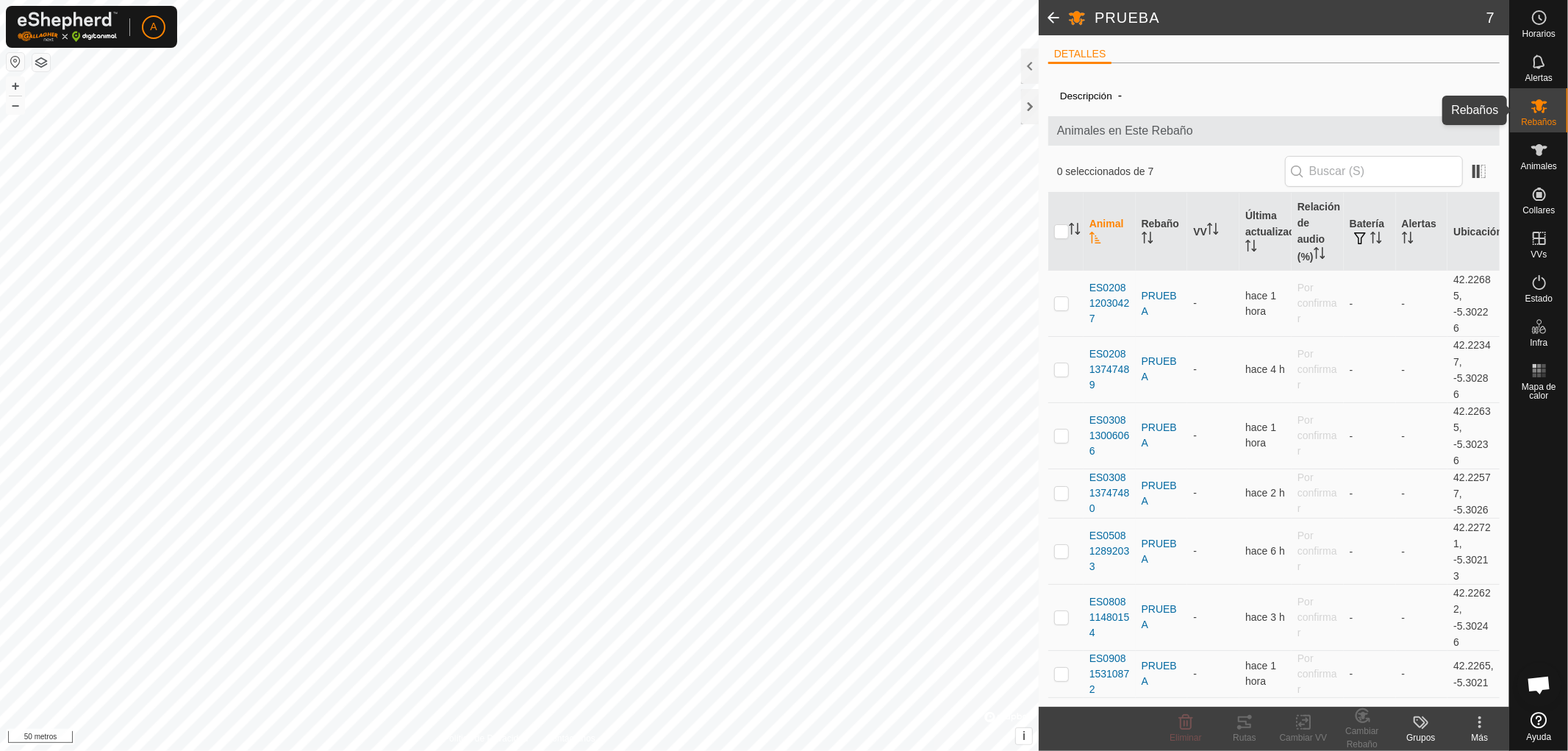
click at [1532, 107] on icon at bounding box center [1540, 105] width 17 height 14
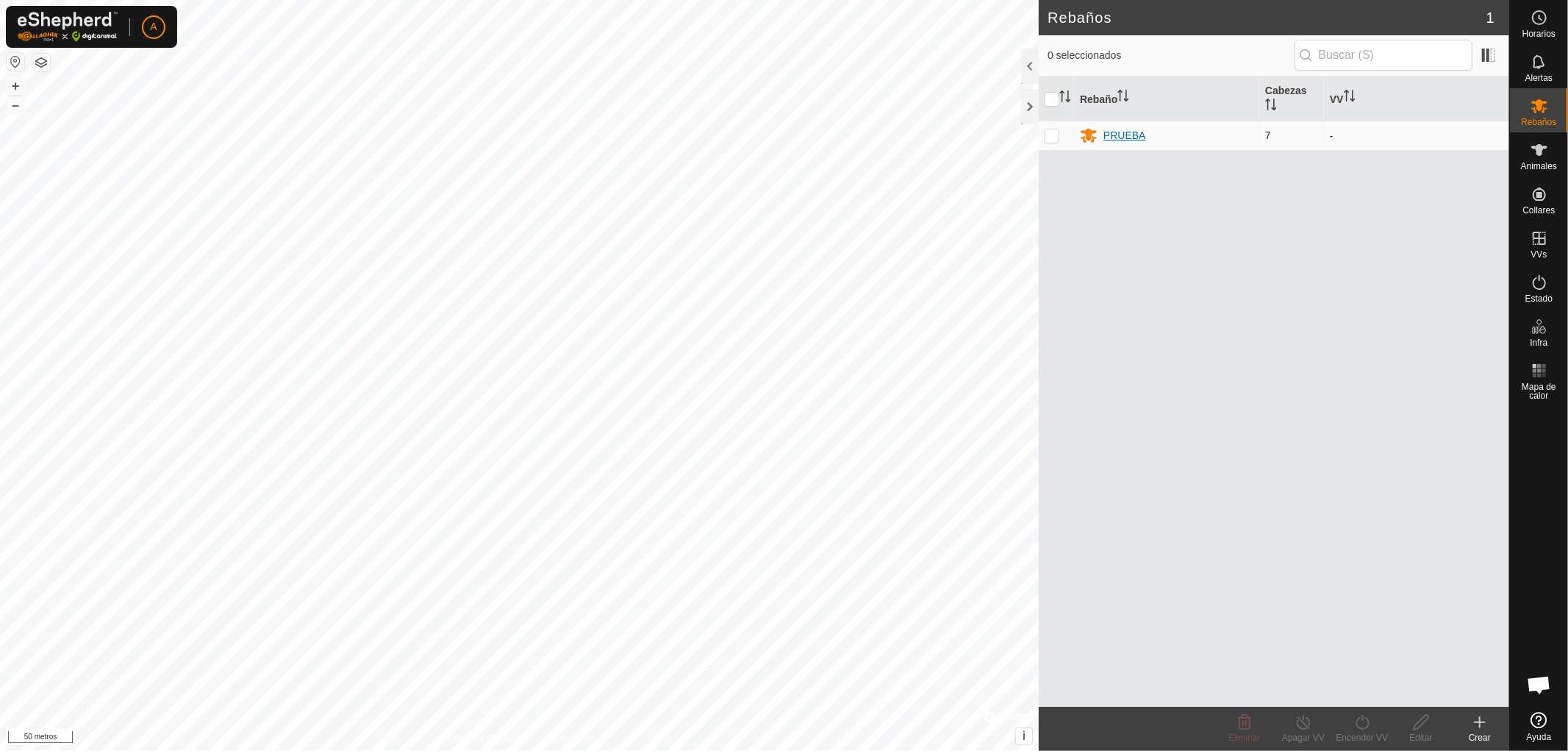
click at [1109, 135] on font "PRUEBA" at bounding box center [1124, 135] width 42 height 12
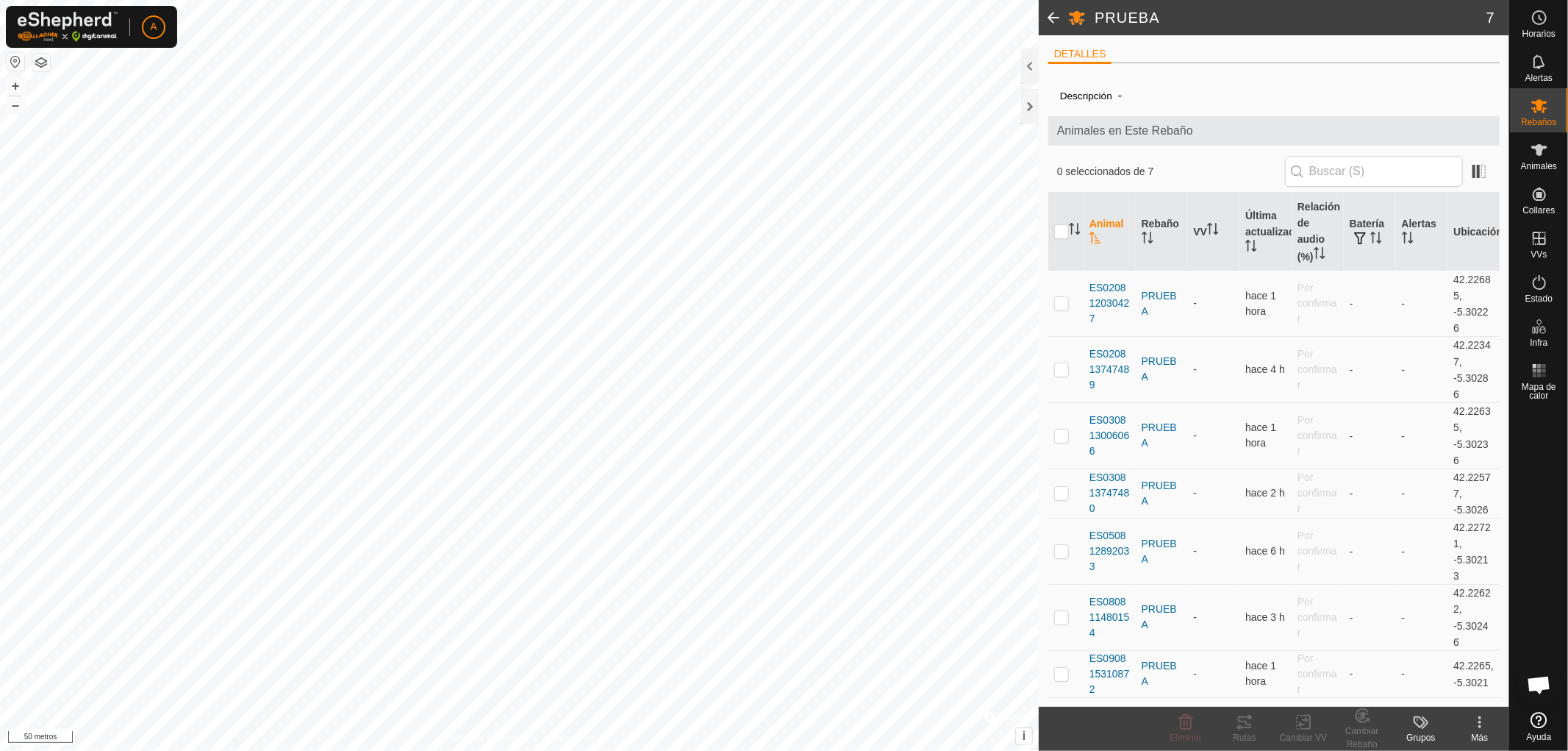
click at [1480, 718] on icon at bounding box center [1479, 717] width 3 height 3
click at [1443, 691] on link "Editar Detalle del Rebaño" at bounding box center [1423, 690] width 169 height 29
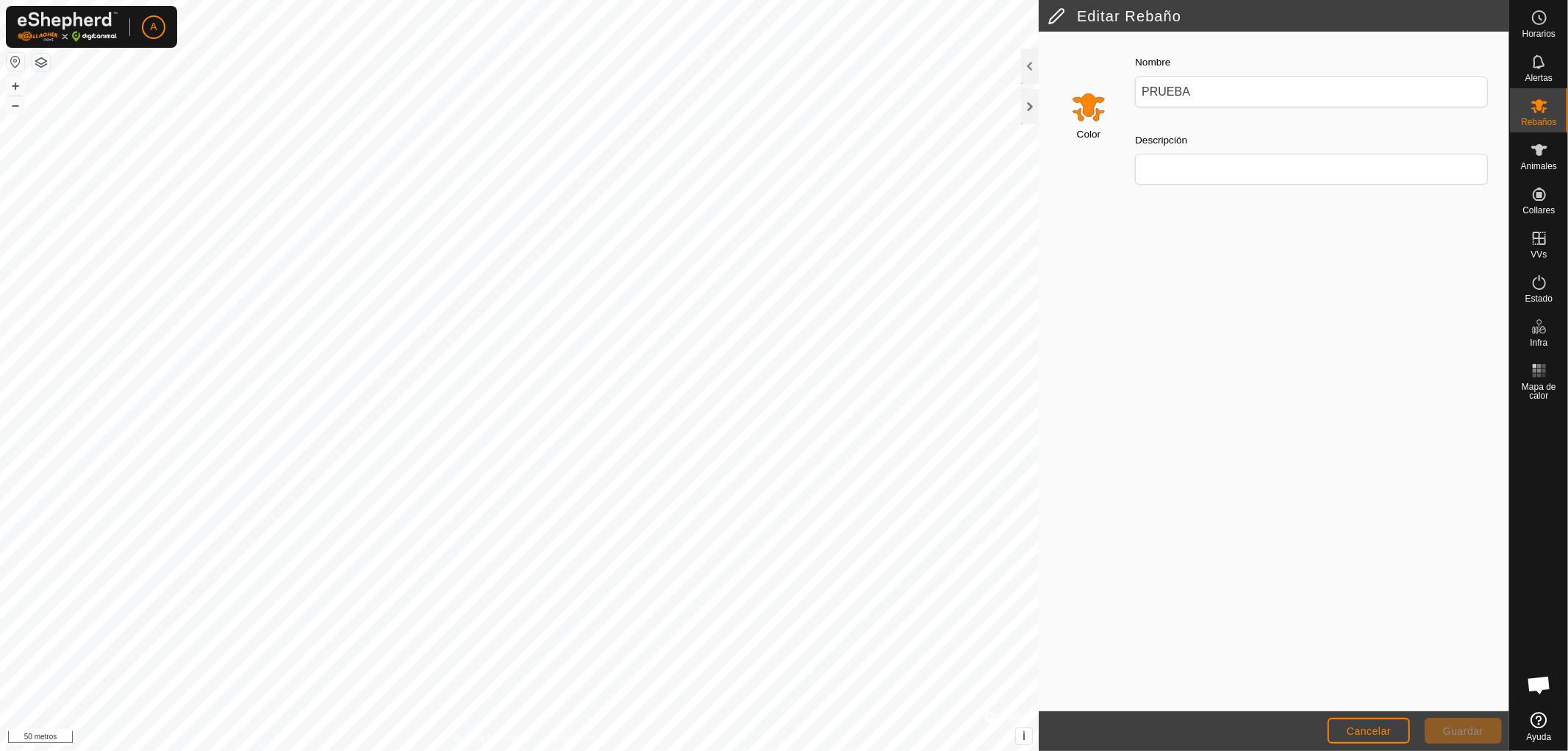
click at [1091, 105] on input "Seleccione un color" at bounding box center [1088, 106] width 35 height 35
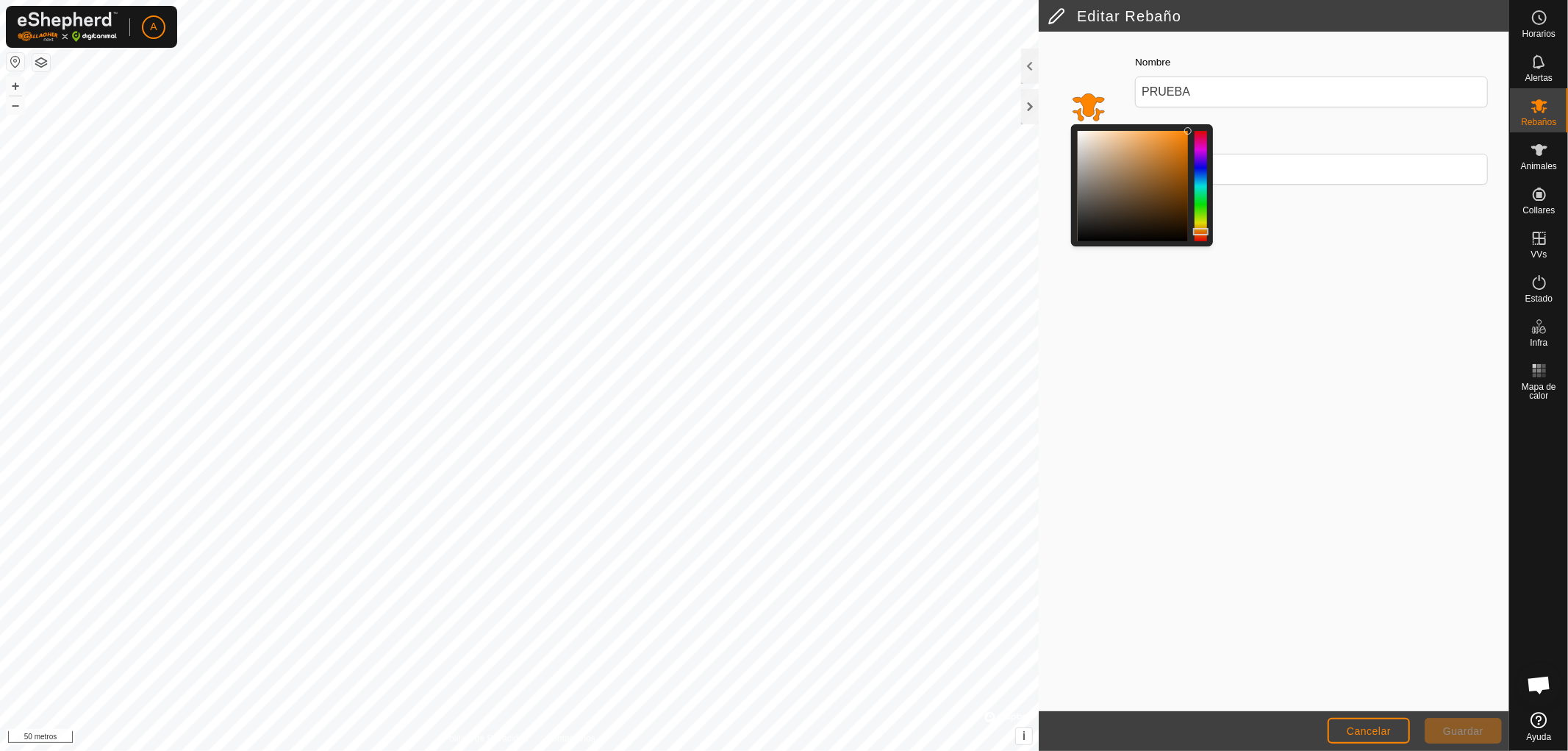
click at [1199, 206] on div at bounding box center [1201, 186] width 13 height 110
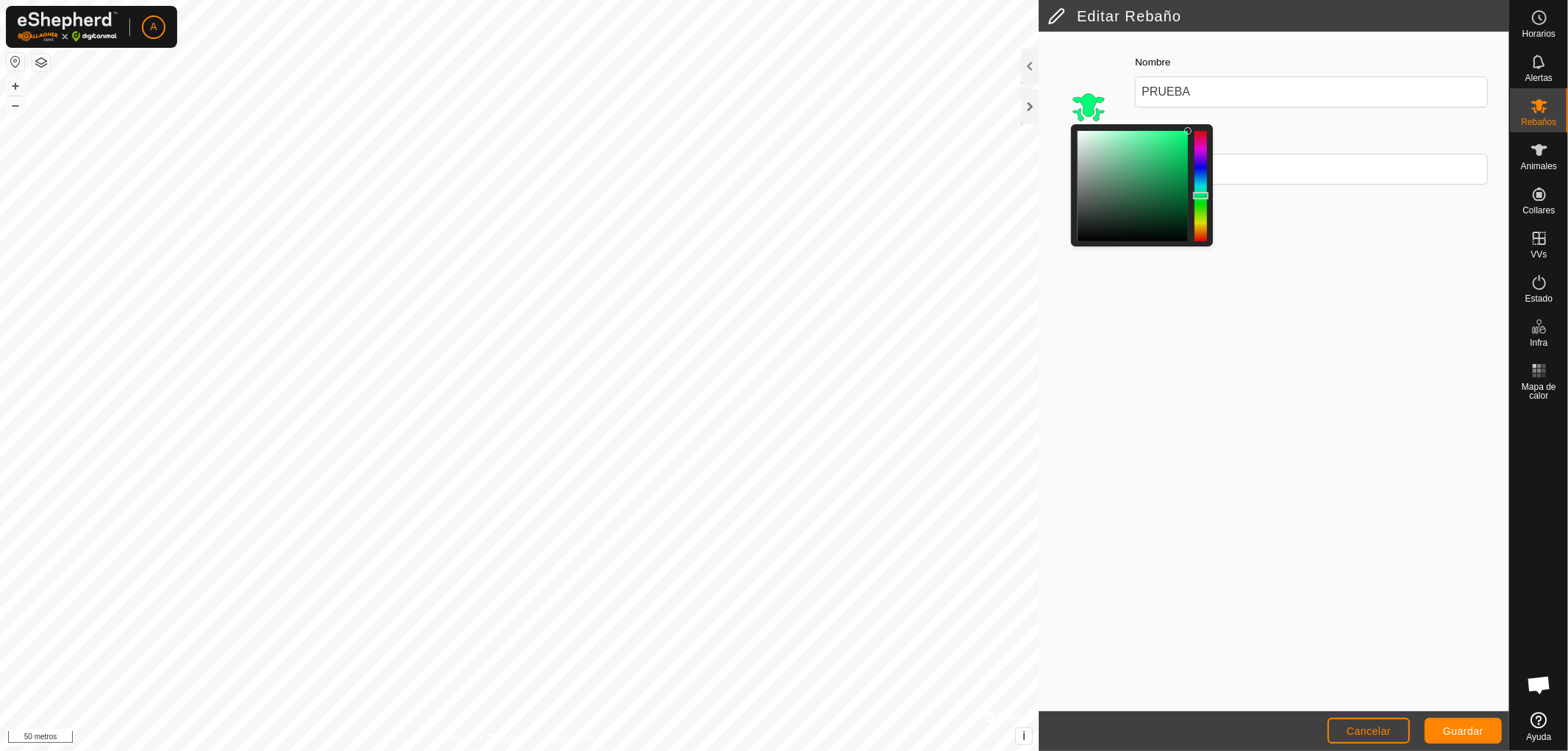
drag, startPoint x: 1199, startPoint y: 205, endPoint x: 1201, endPoint y: 195, distance: 10.2
click at [1201, 195] on div at bounding box center [1200, 195] width 16 height 7
drag, startPoint x: 1201, startPoint y: 195, endPoint x: 1202, endPoint y: 210, distance: 15.0
click at [1202, 210] on div at bounding box center [1200, 210] width 16 height 7
click at [1200, 203] on div at bounding box center [1200, 206] width 16 height 7
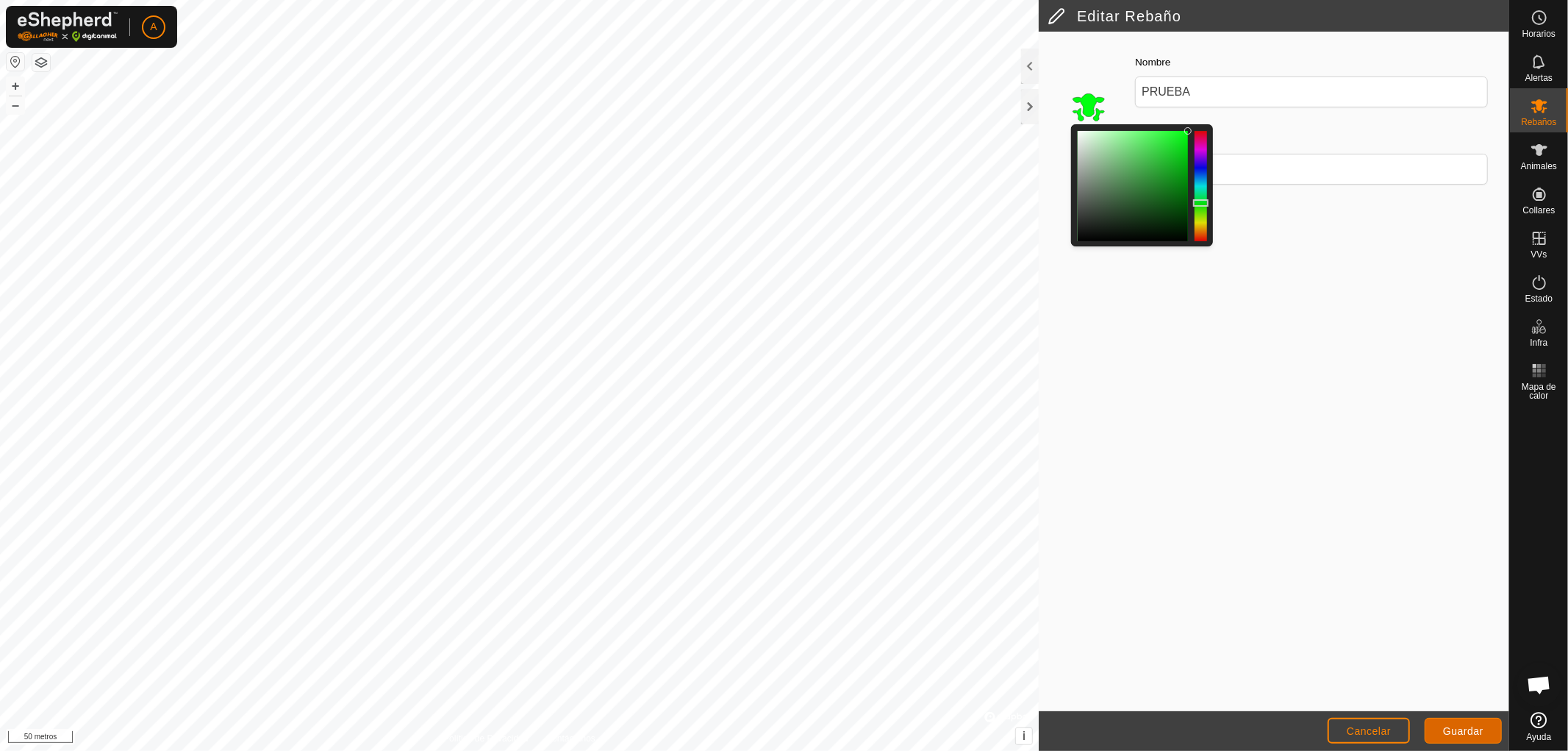
click at [1455, 728] on font "Guardar" at bounding box center [1463, 730] width 40 height 12
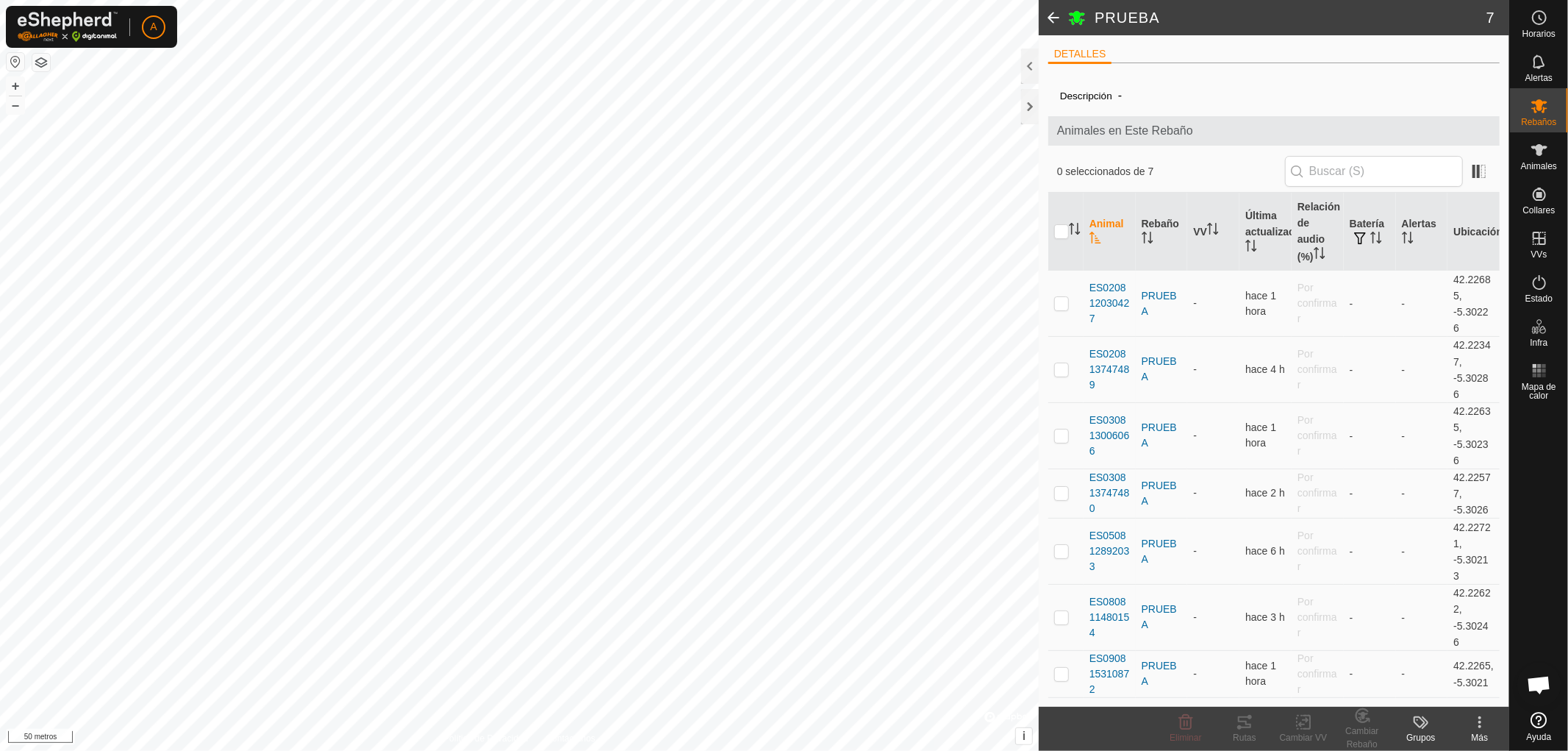
click at [1484, 723] on icon at bounding box center [1479, 722] width 17 height 17
click at [1441, 691] on link "Editar Detalle del Rebaño" at bounding box center [1423, 690] width 169 height 29
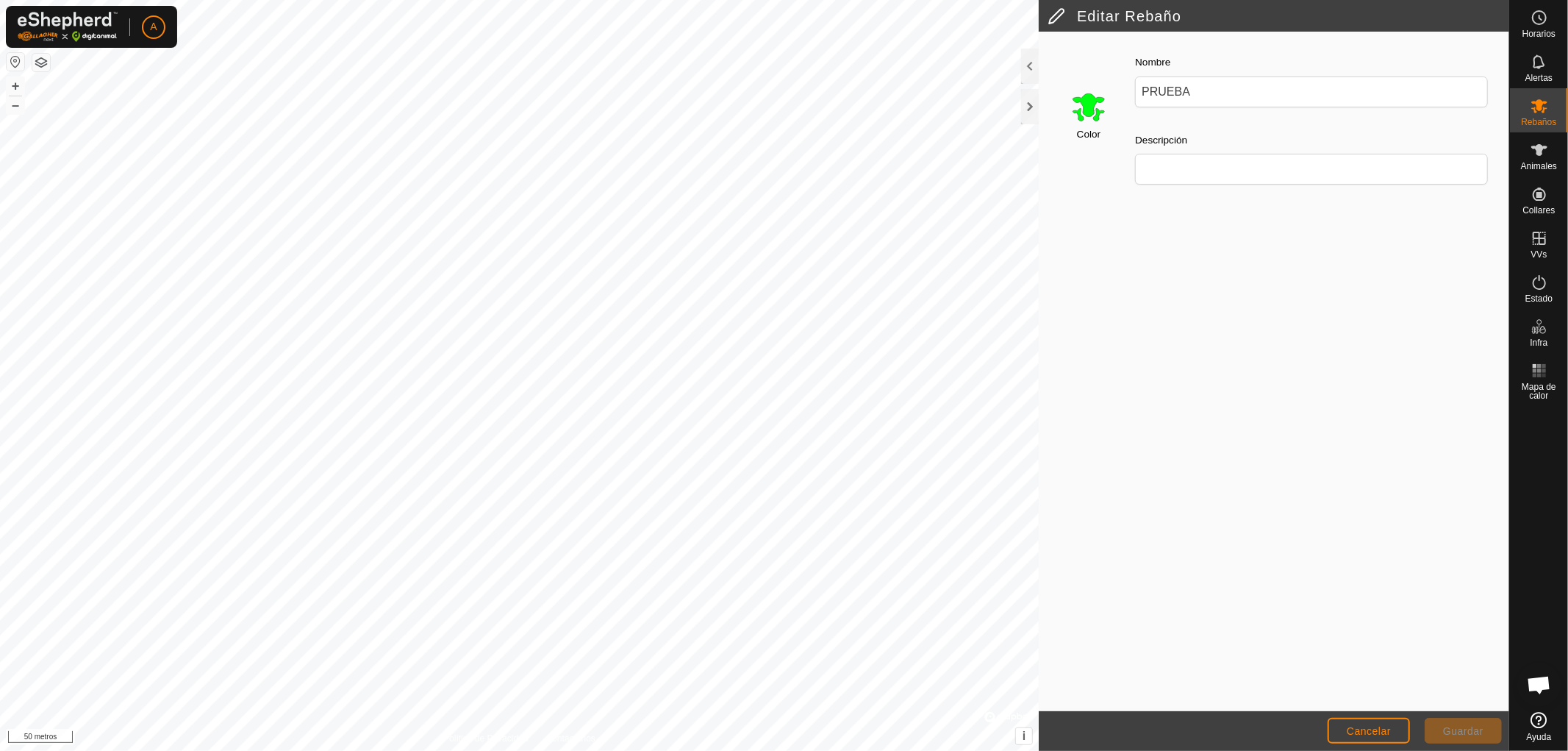
click at [1463, 731] on font "Guardar" at bounding box center [1463, 730] width 40 height 12
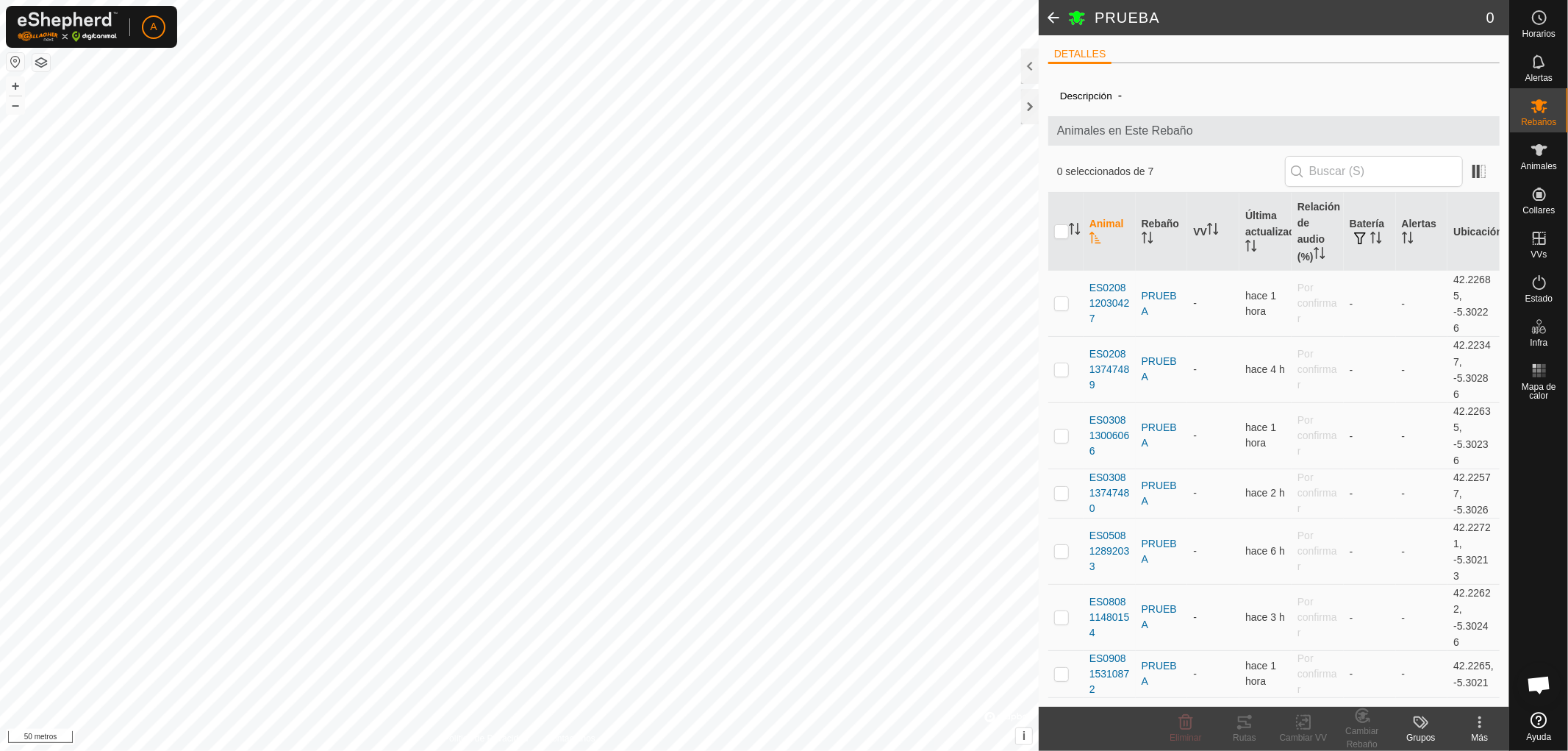
click at [517, 750] on html "A Horarios Alertas Rebaños Animales Collares VVs Estado Infra Mapa de calor Ayu…" at bounding box center [784, 375] width 1568 height 751
click at [461, 750] on html "A Horarios Alertas Rebaños Animales Collares VVs Estado Infra Mapa de calor Ayu…" at bounding box center [784, 375] width 1568 height 751
click at [802, 750] on html "A Horarios Alertas Rebaños Animales Collares VVs Estado Infra Mapa de calor Ayu…" at bounding box center [784, 375] width 1568 height 751
click at [1474, 173] on span at bounding box center [1479, 171] width 24 height 24
click at [1475, 171] on span at bounding box center [1479, 171] width 24 height 24
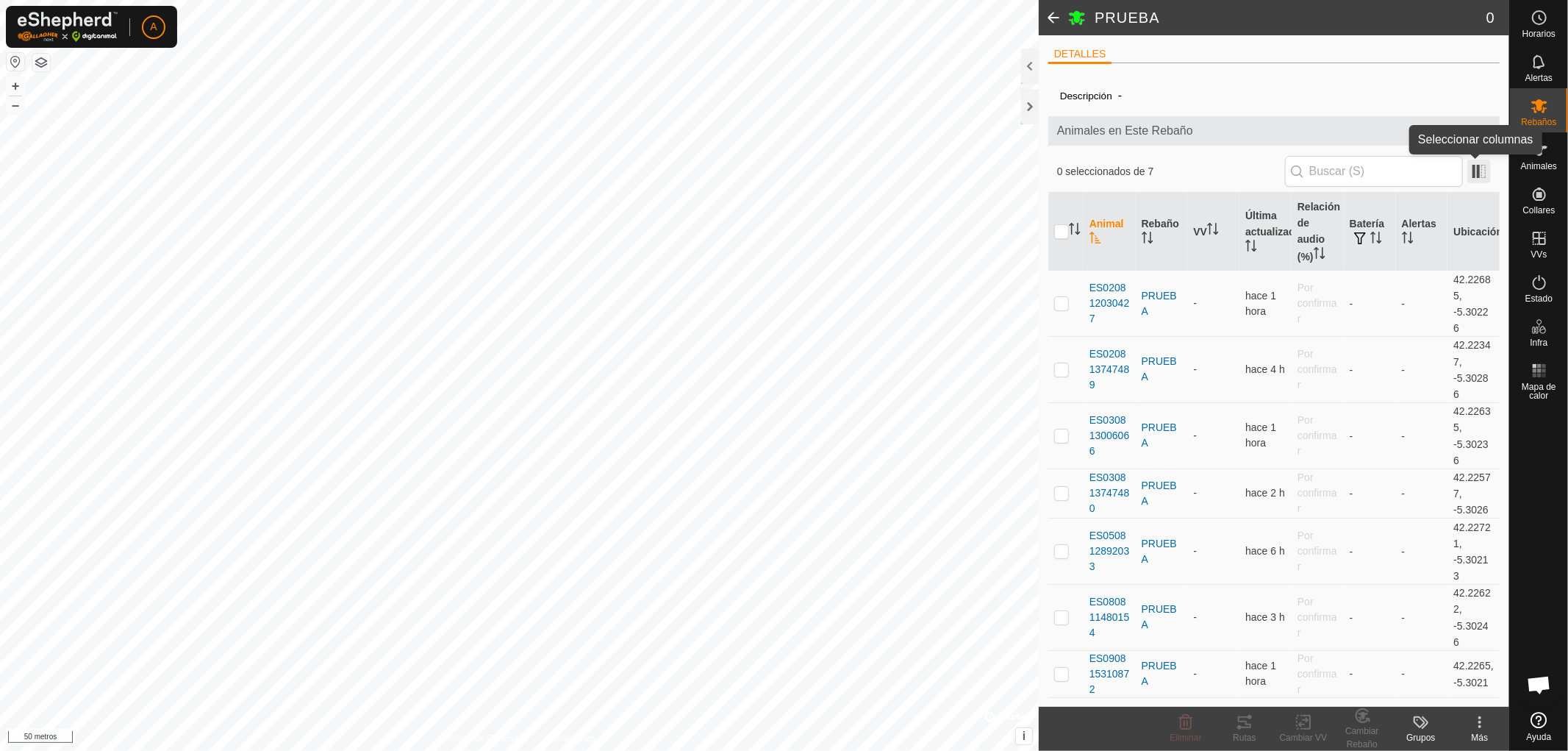
click at [1480, 172] on span at bounding box center [1479, 171] width 24 height 24
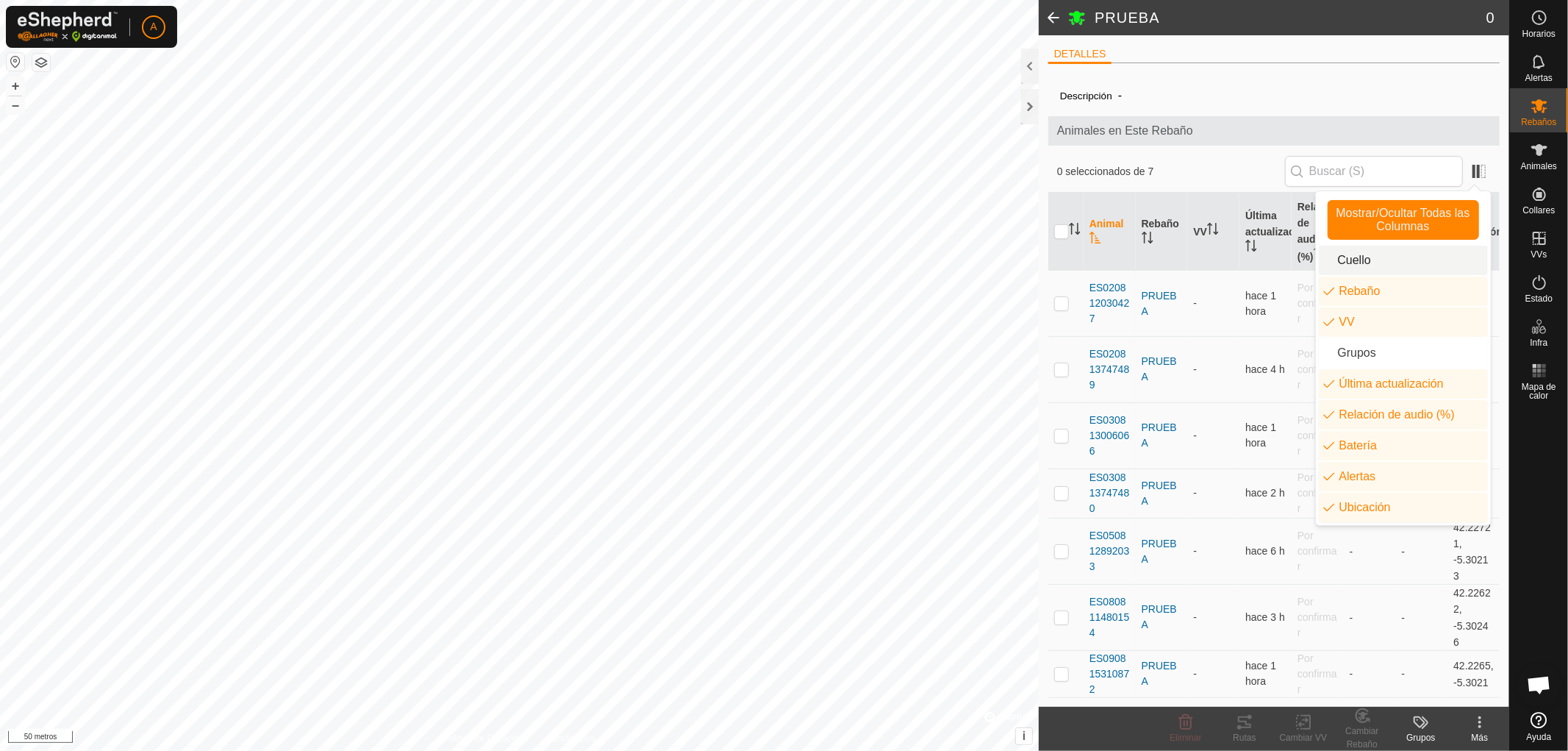
click at [1358, 260] on li "Cuello" at bounding box center [1403, 260] width 169 height 29
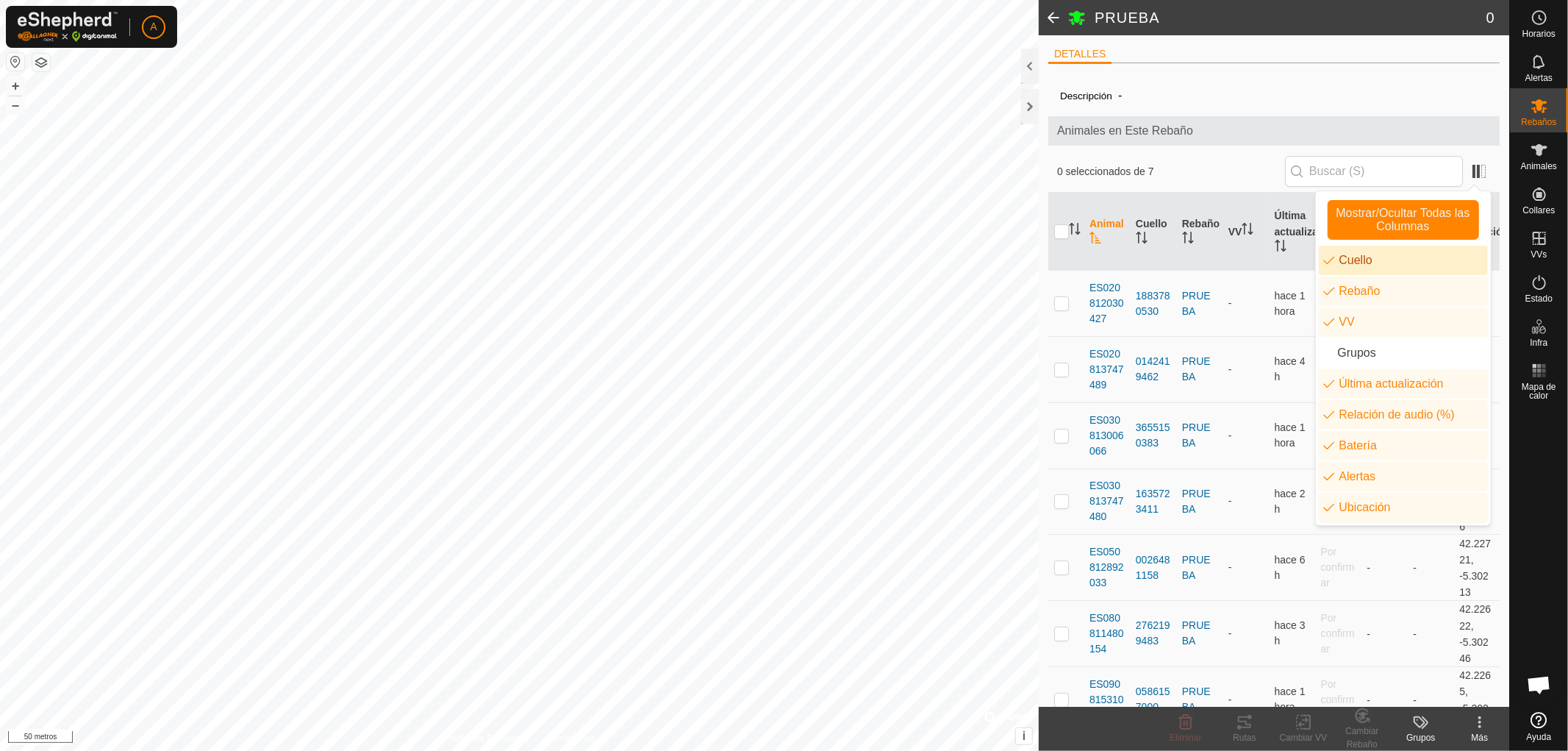
click at [1358, 260] on li "Cuello" at bounding box center [1403, 260] width 169 height 29
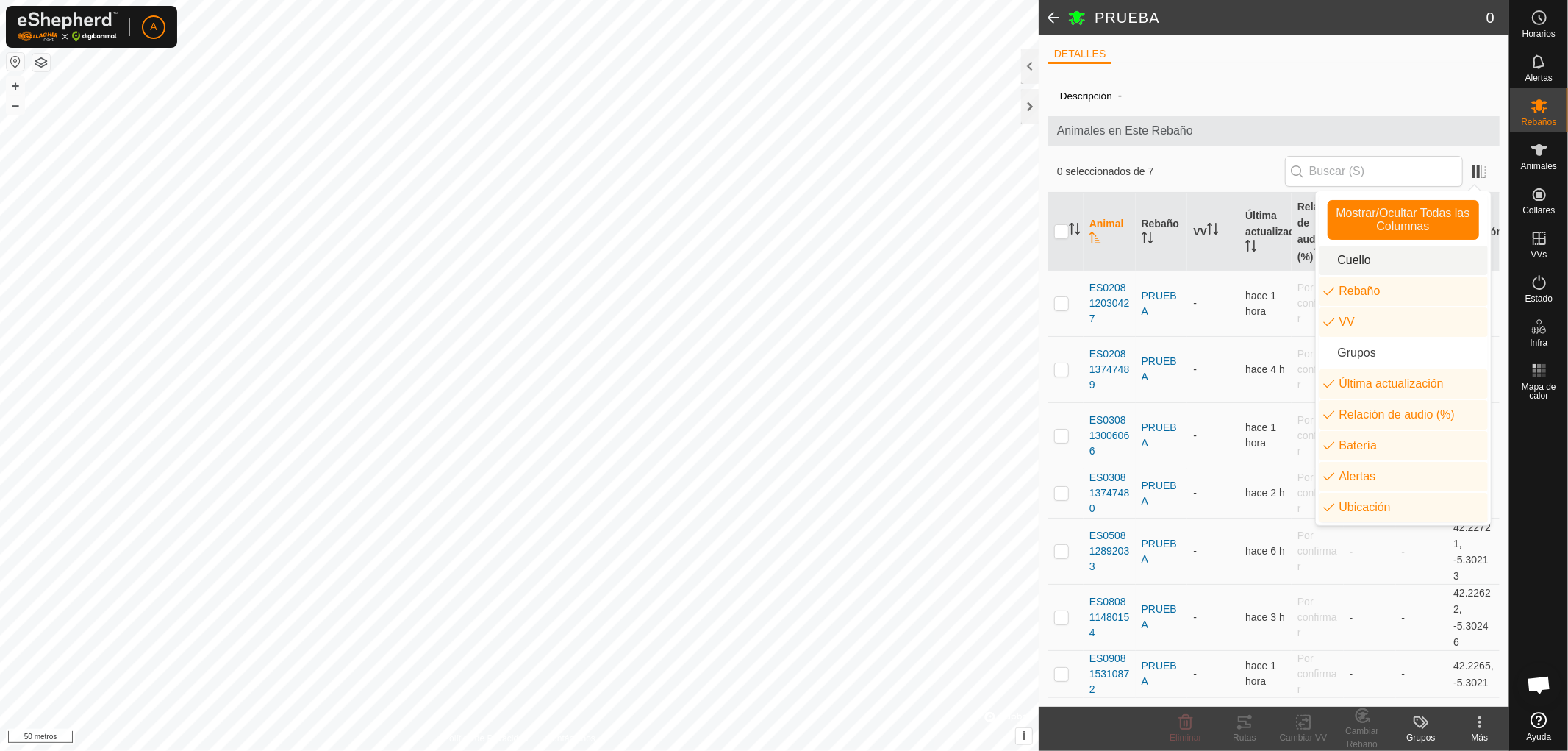
click at [1360, 259] on li "Cuello" at bounding box center [1403, 260] width 169 height 29
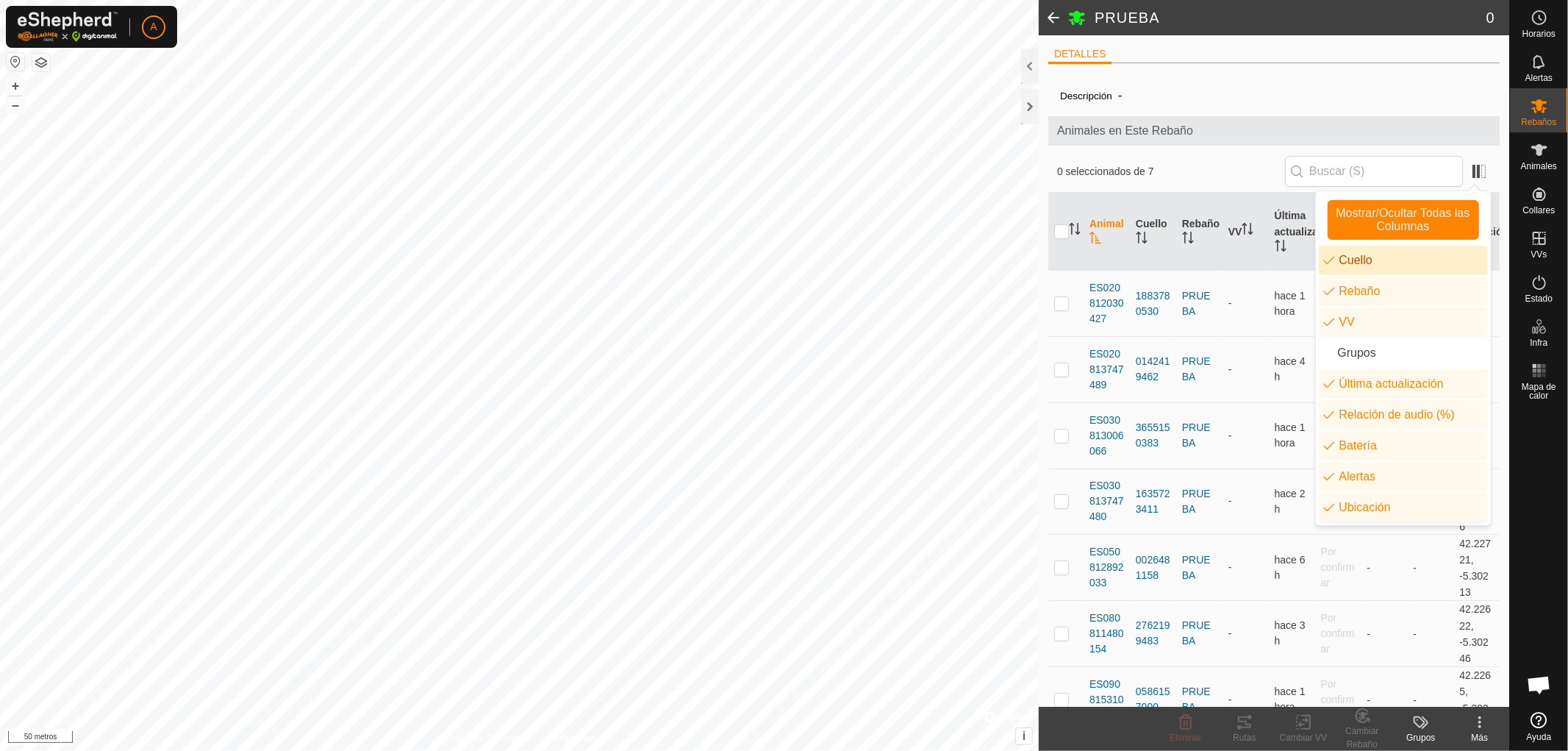
click at [1368, 259] on li "Cuello" at bounding box center [1403, 260] width 169 height 29
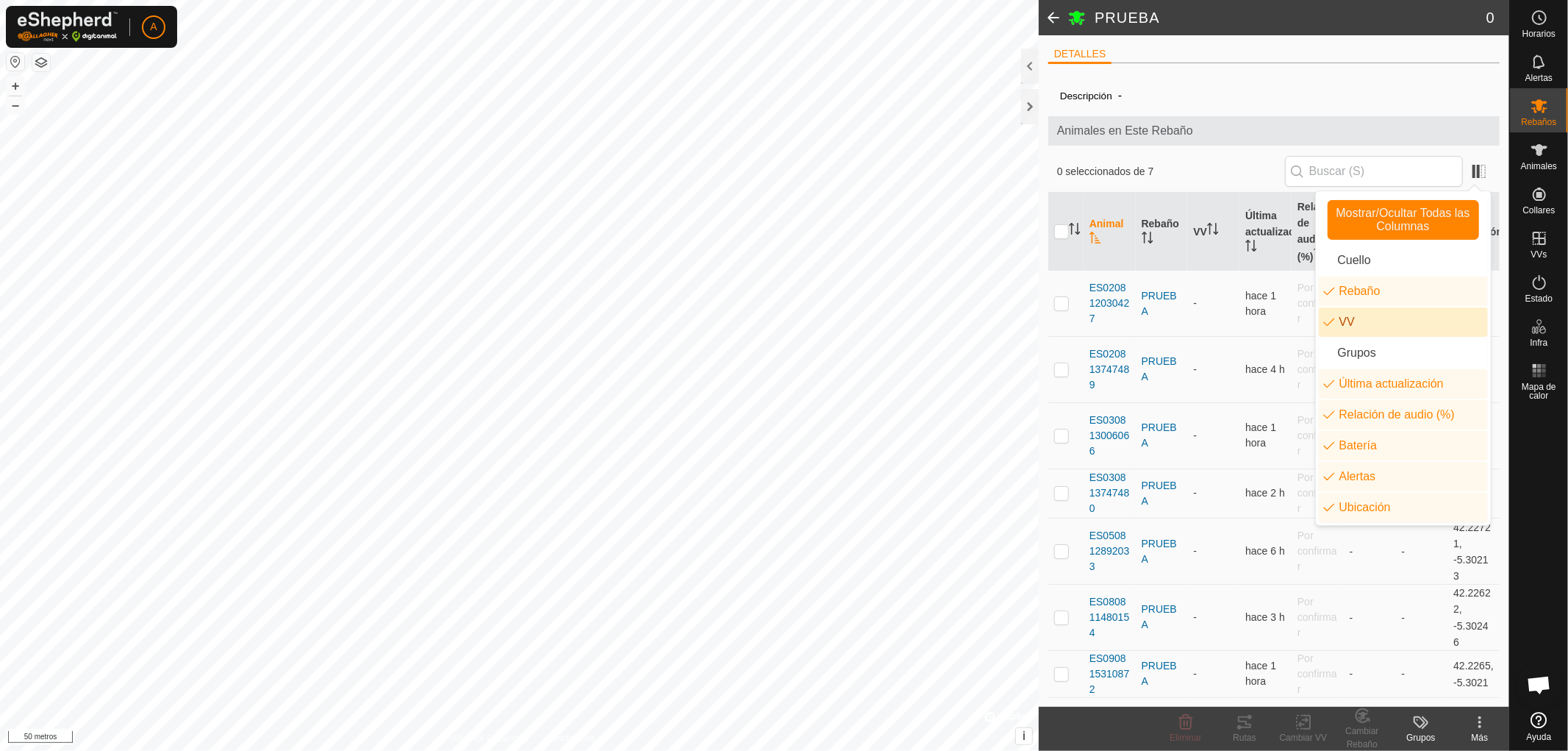
click at [1354, 319] on li "VV" at bounding box center [1403, 322] width 169 height 29
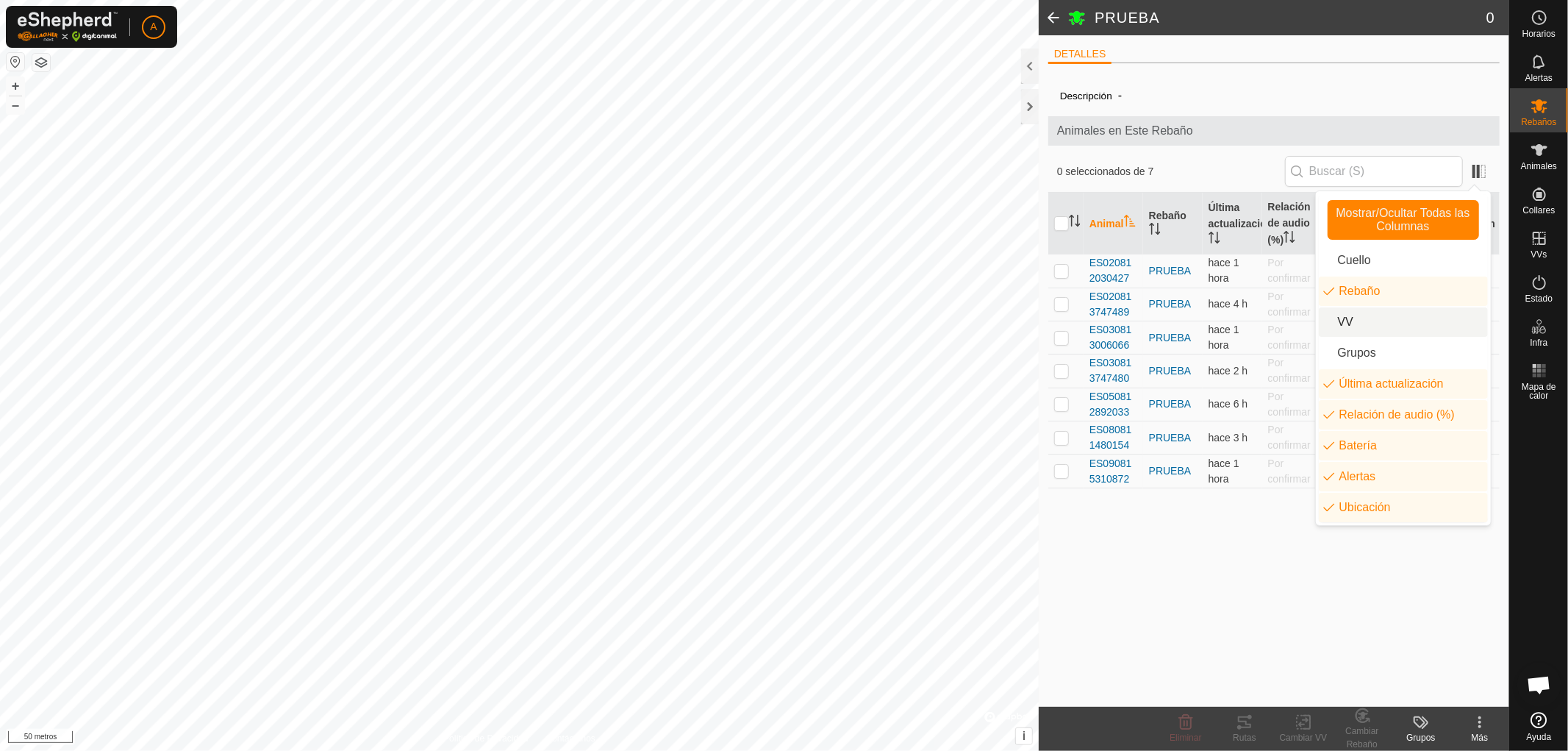
click at [1354, 317] on li "VV" at bounding box center [1403, 322] width 169 height 29
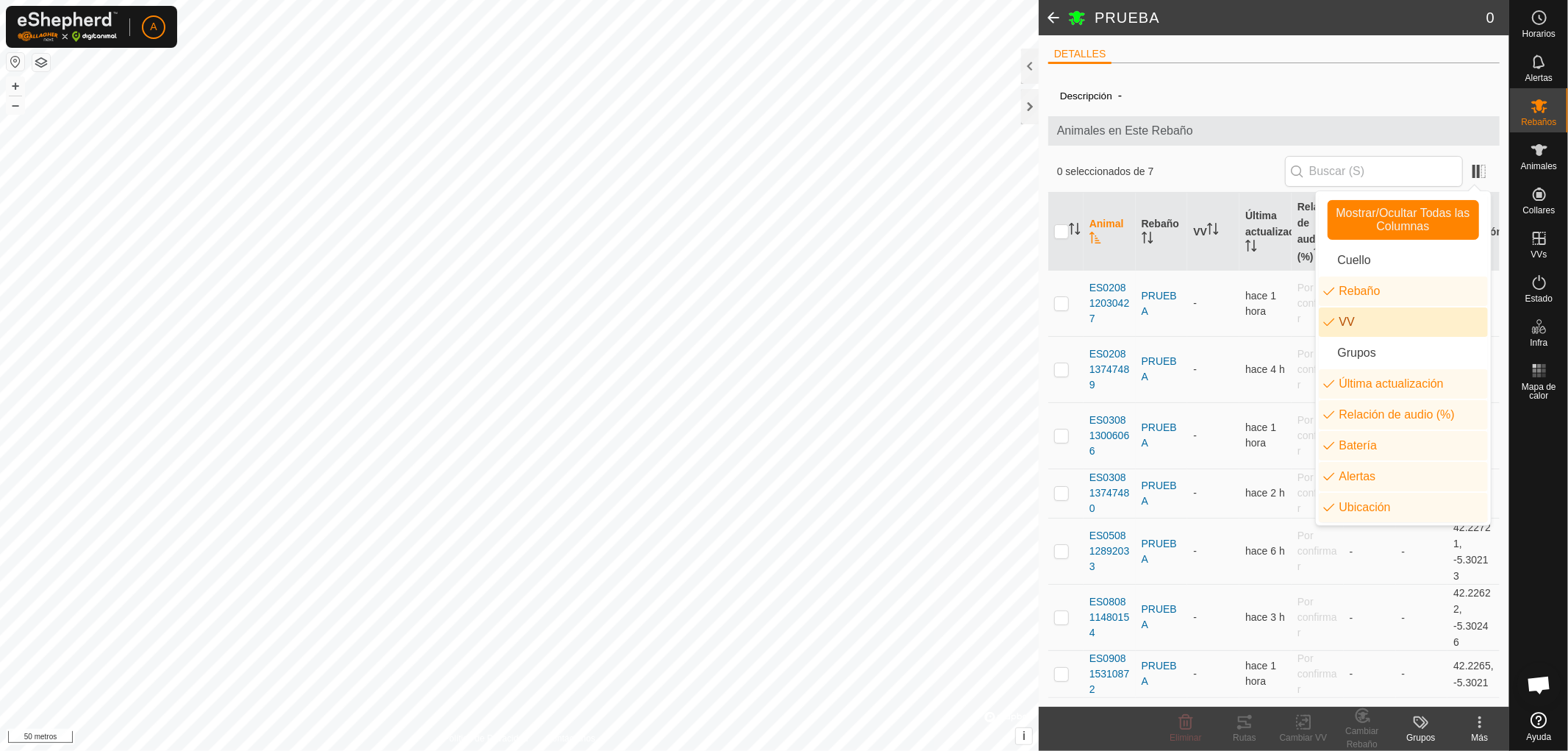
click at [1362, 318] on li "VV" at bounding box center [1403, 322] width 169 height 29
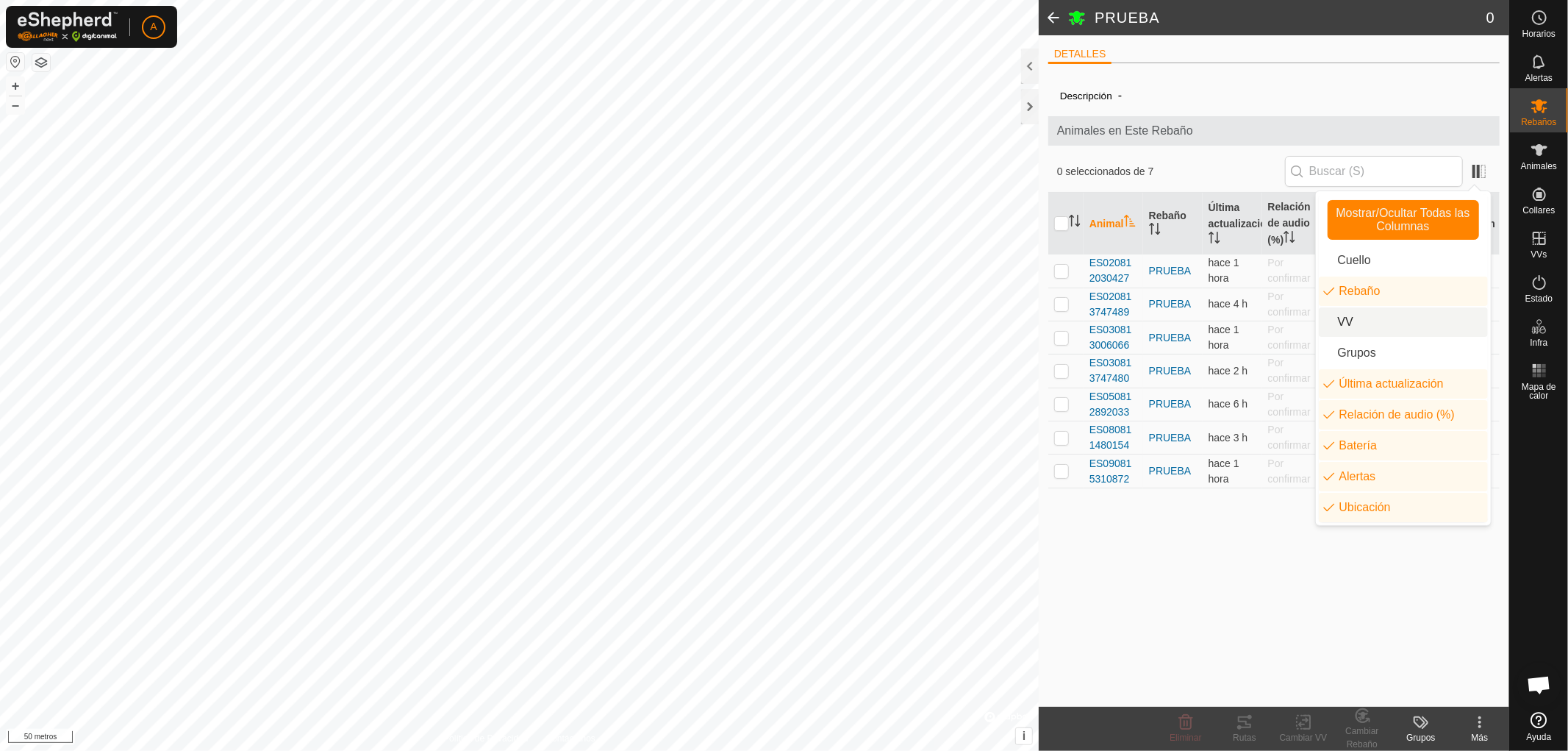
click at [1362, 318] on li "VV" at bounding box center [1403, 322] width 169 height 29
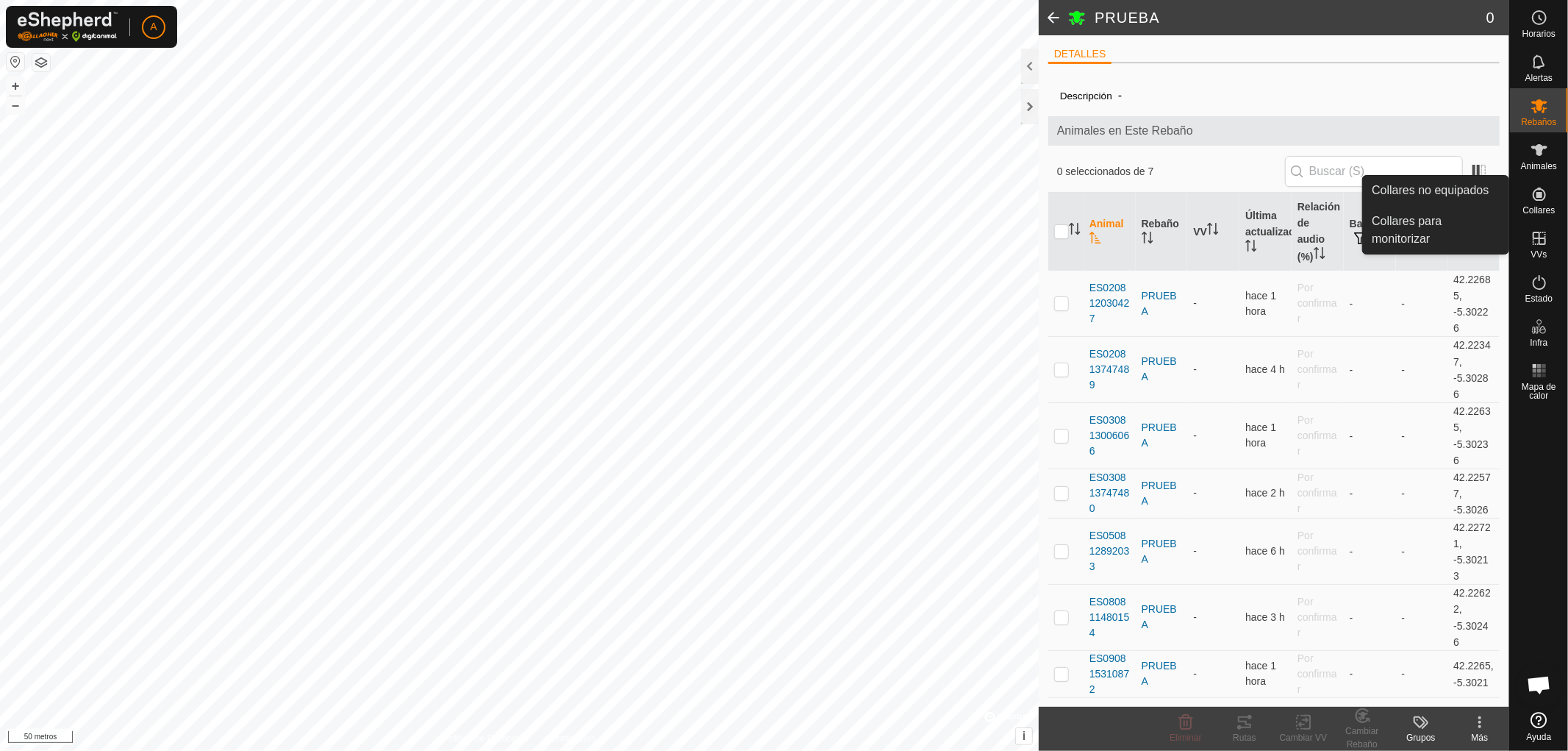
click at [1540, 193] on icon at bounding box center [1539, 193] width 13 height 13
click at [1433, 216] on link "Collares para monitorizar" at bounding box center [1435, 229] width 146 height 47
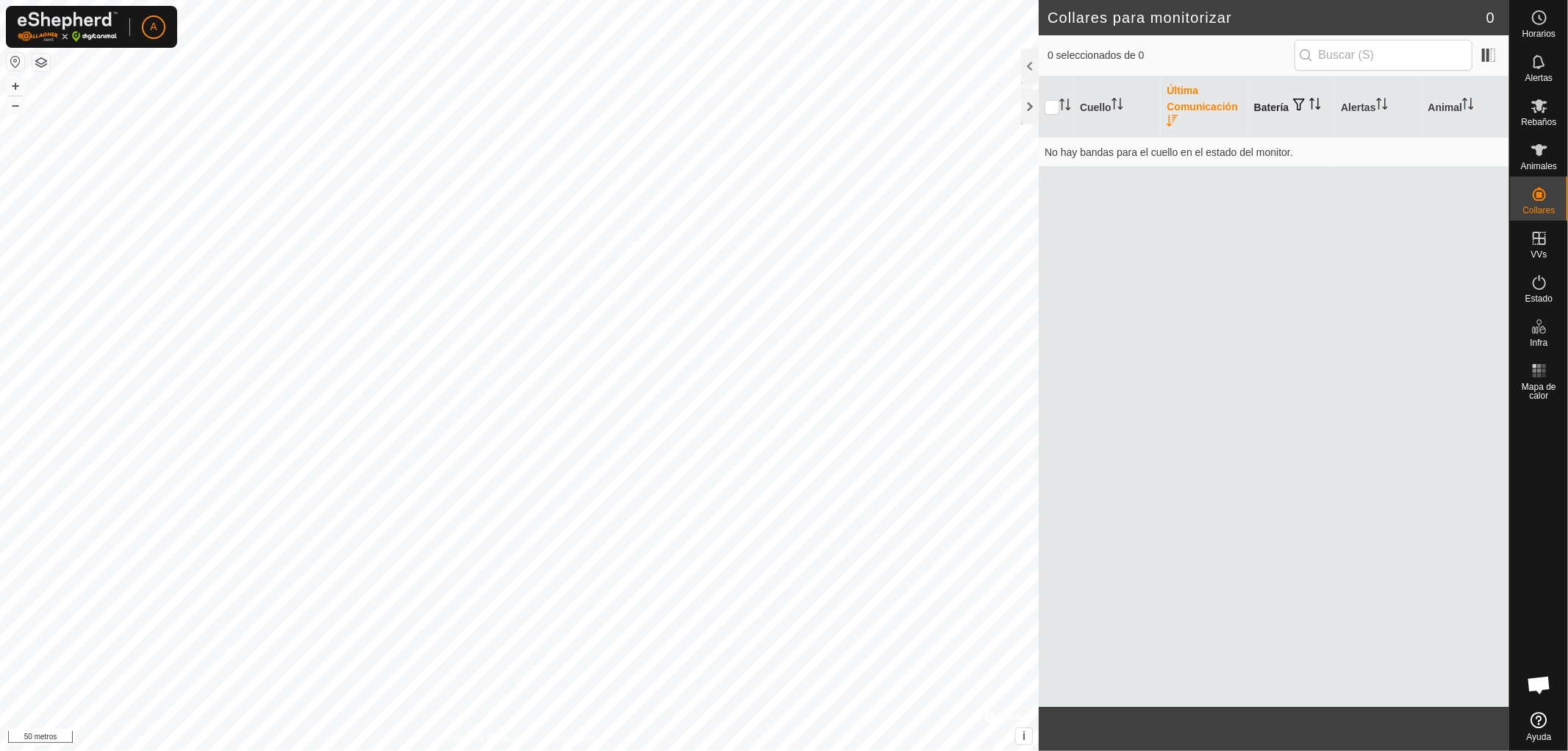
click at [1281, 103] on font "Batería" at bounding box center [1272, 107] width 35 height 12
click at [1282, 104] on font "Batería" at bounding box center [1272, 107] width 35 height 12
click at [1543, 150] on icon at bounding box center [1539, 149] width 17 height 17
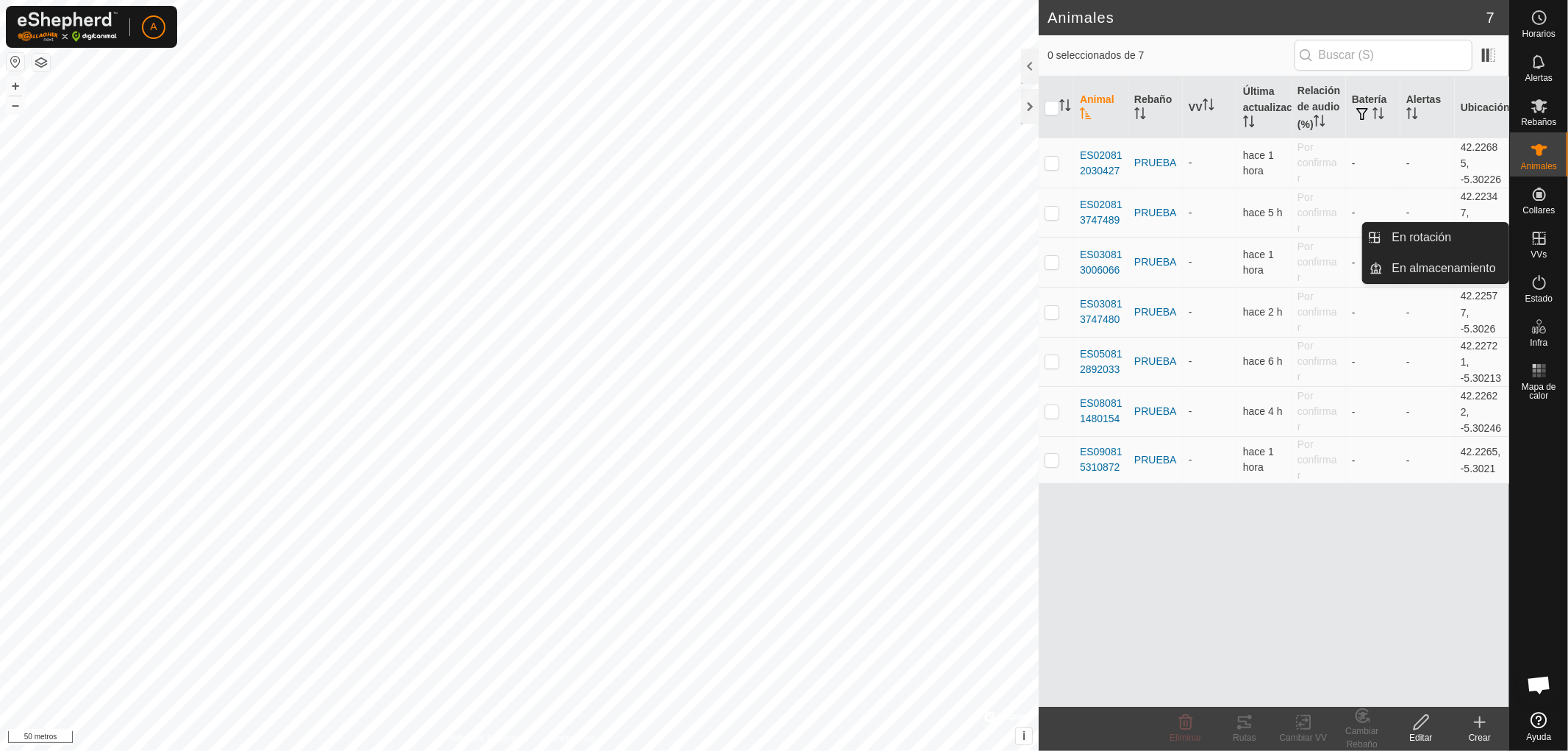
click at [1541, 237] on icon at bounding box center [1539, 237] width 17 height 17
click at [1425, 237] on link "En rotación" at bounding box center [1446, 237] width 126 height 29
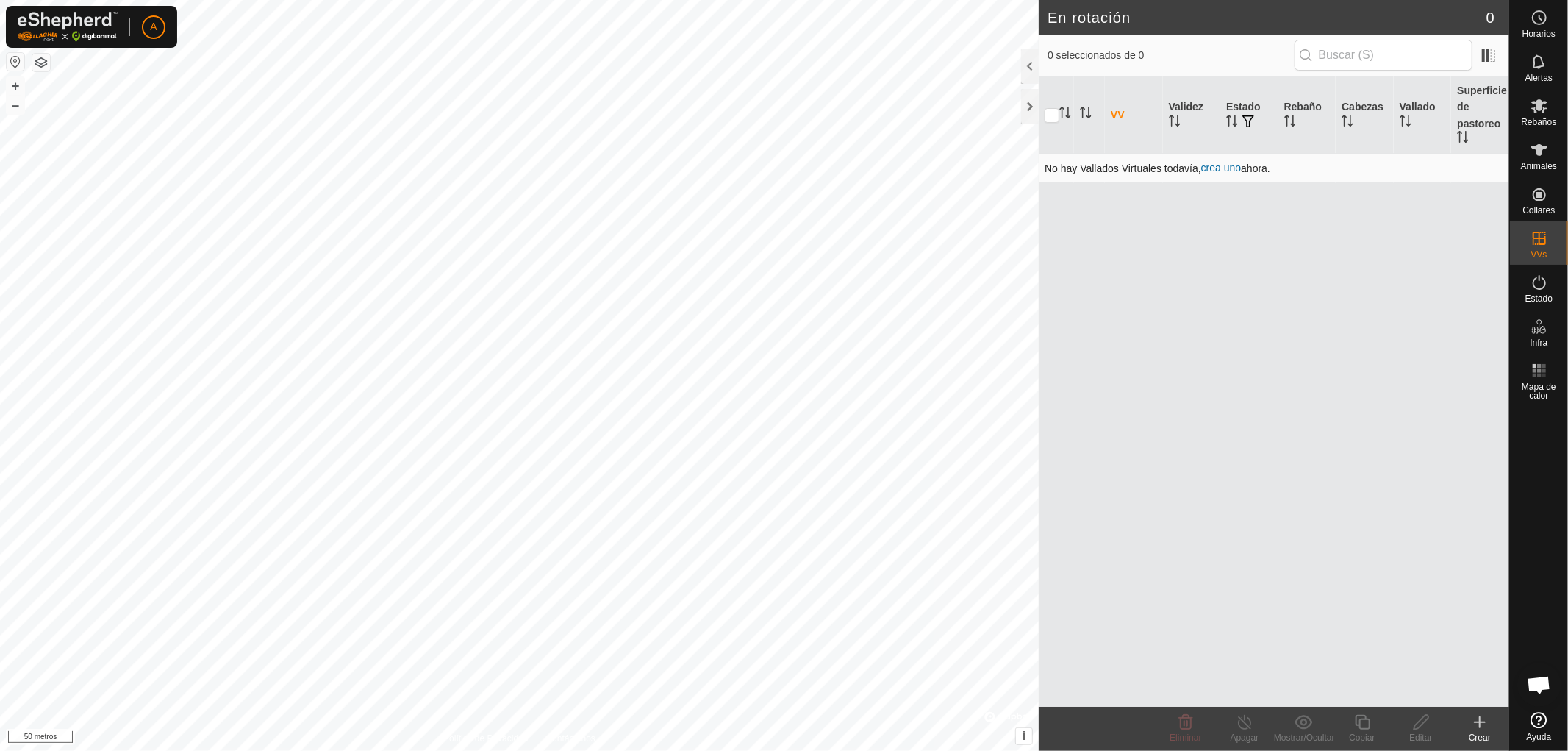
click at [1221, 165] on font "crea uno" at bounding box center [1220, 167] width 39 height 12
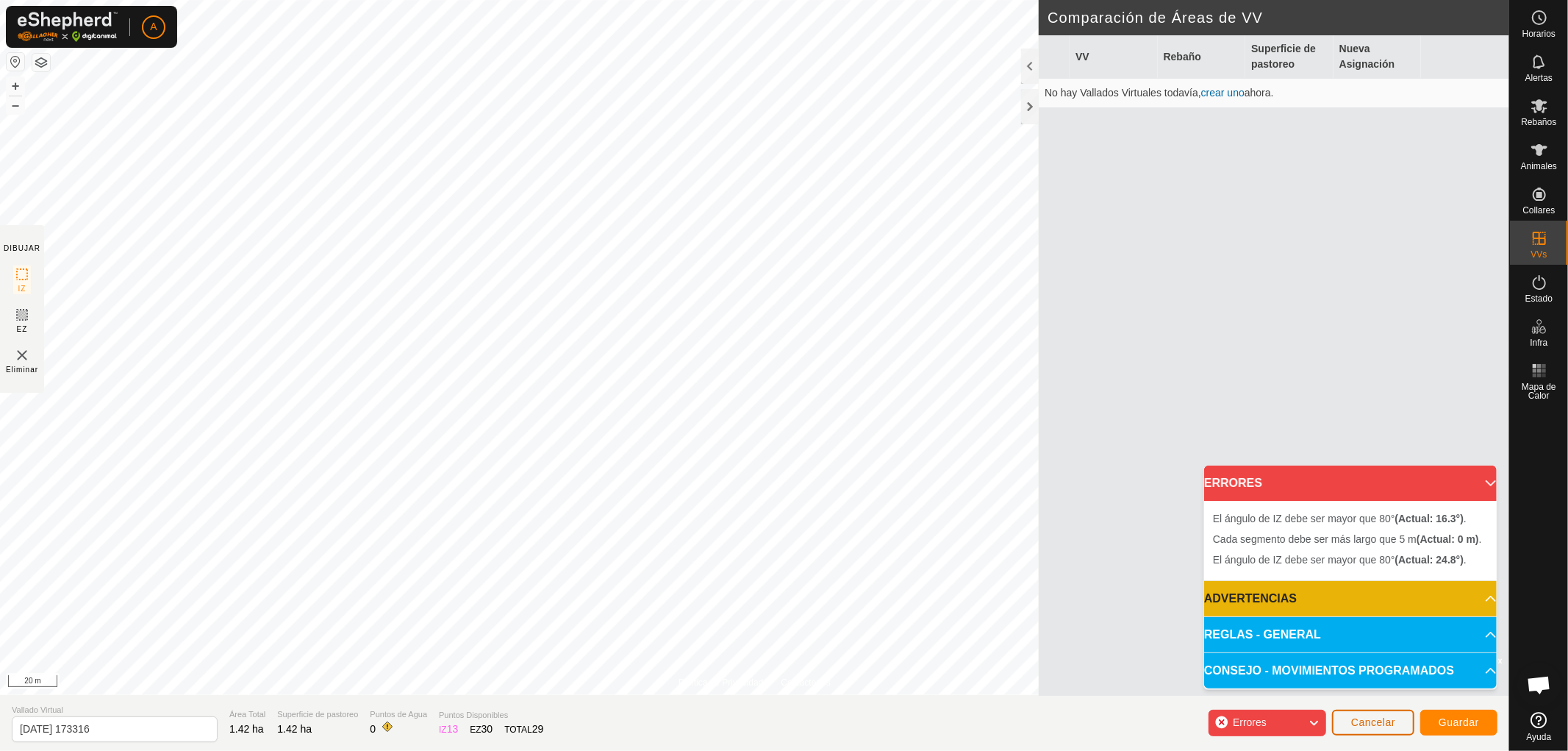
click at [1370, 717] on span "Cancelar" at bounding box center [1373, 722] width 44 height 12
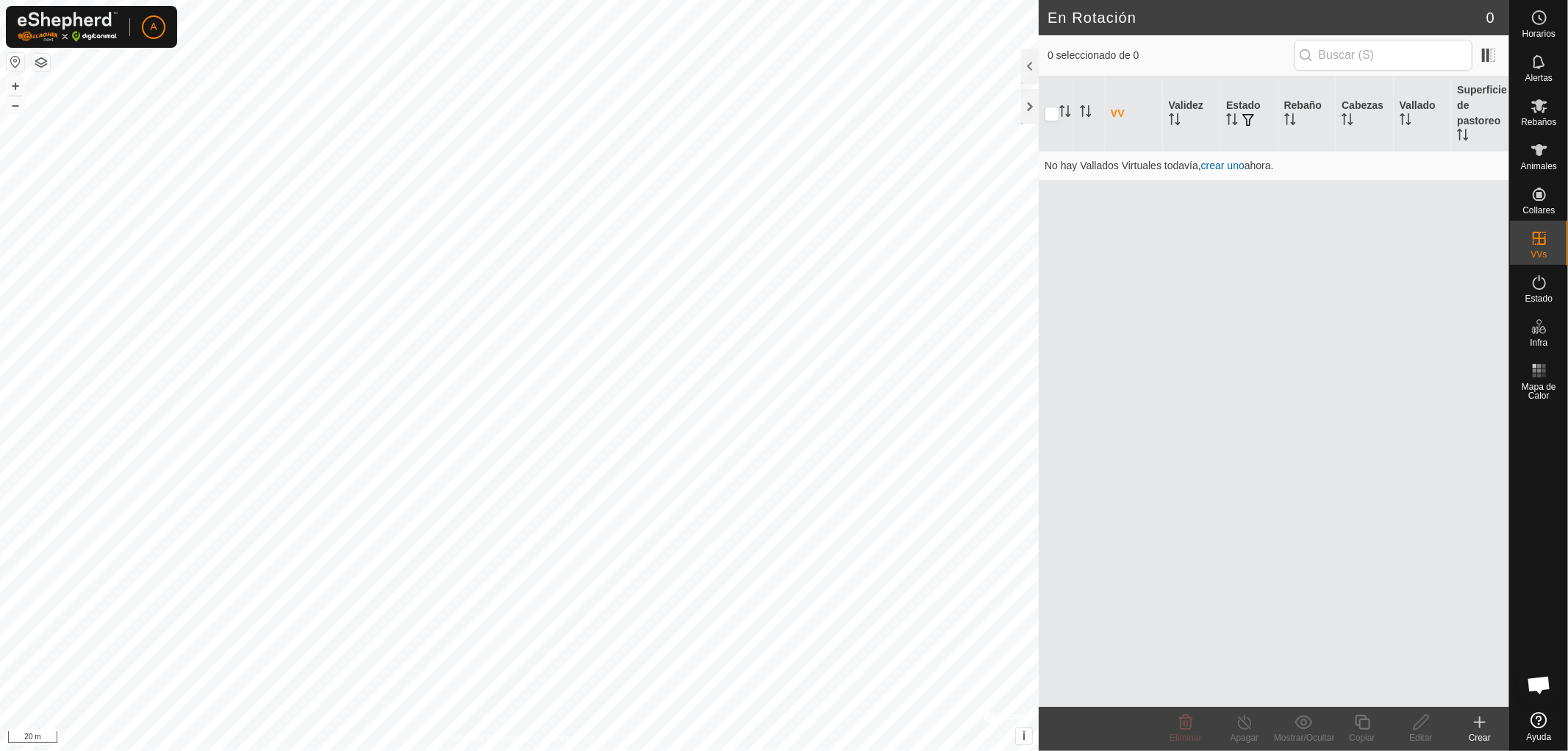
click at [750, 0] on html "A Horarios Alertas Rebaños Animales Collares VVs Estado Infra Mapa de Calor Ayu…" at bounding box center [784, 375] width 1568 height 751
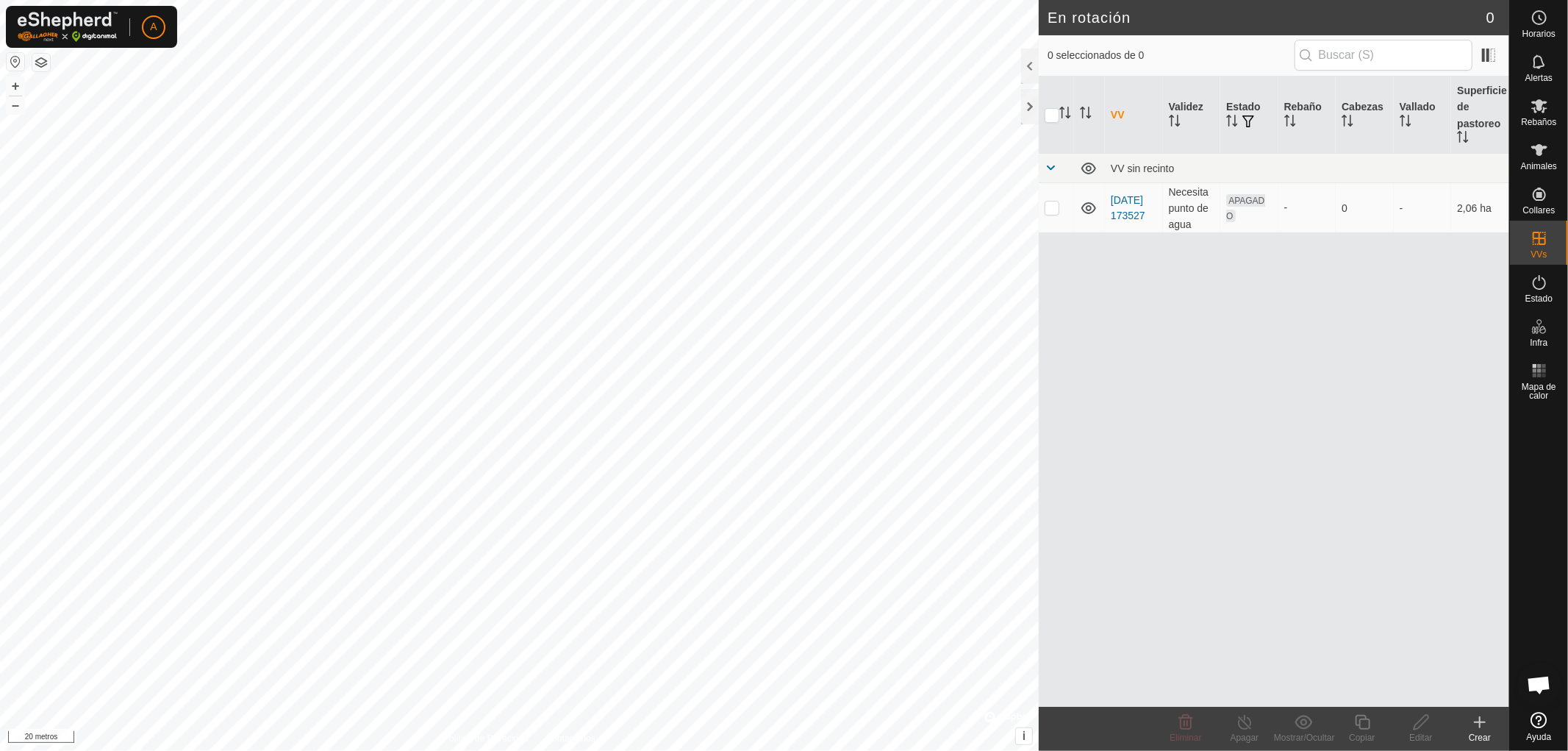
click at [715, 0] on html "A Horarios Alertas Rebaños Animales Collares VVs Estado Infra Mapa de calor Ayu…" at bounding box center [784, 375] width 1568 height 751
click at [1154, 206] on td "[DATE] 173527" at bounding box center [1133, 208] width 58 height 50
click at [1145, 206] on td "[DATE] 173527" at bounding box center [1133, 208] width 58 height 50
click at [1180, 208] on font "Necesita punto de agua" at bounding box center [1189, 208] width 40 height 44
click at [1083, 193] on td at bounding box center [1089, 208] width 31 height 50
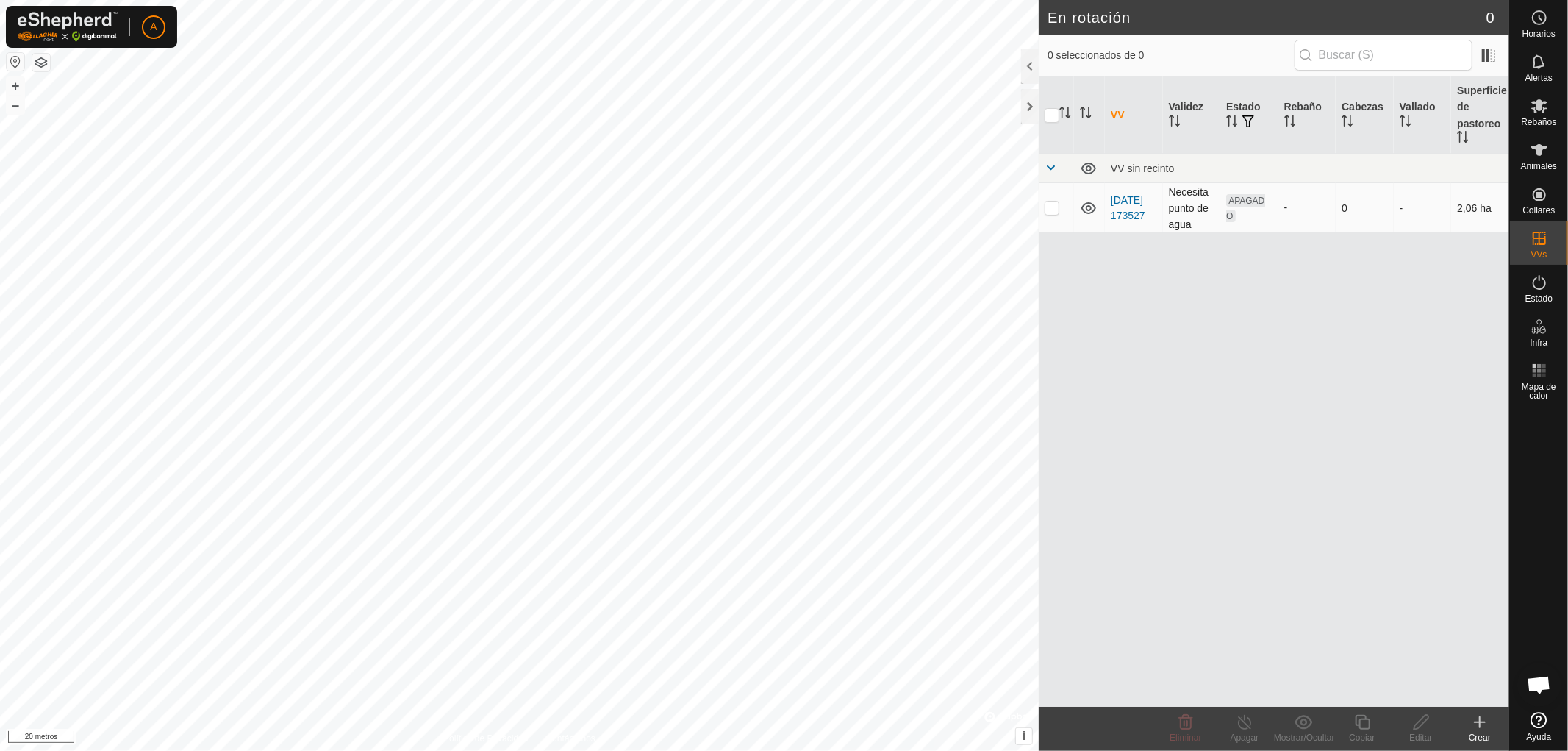
click at [1226, 215] on font "APAGADO" at bounding box center [1245, 208] width 39 height 26
click at [1048, 202] on p-checkbox at bounding box center [1052, 207] width 15 height 12
checkbox input "true"
click at [1418, 723] on icon at bounding box center [1421, 722] width 18 height 17
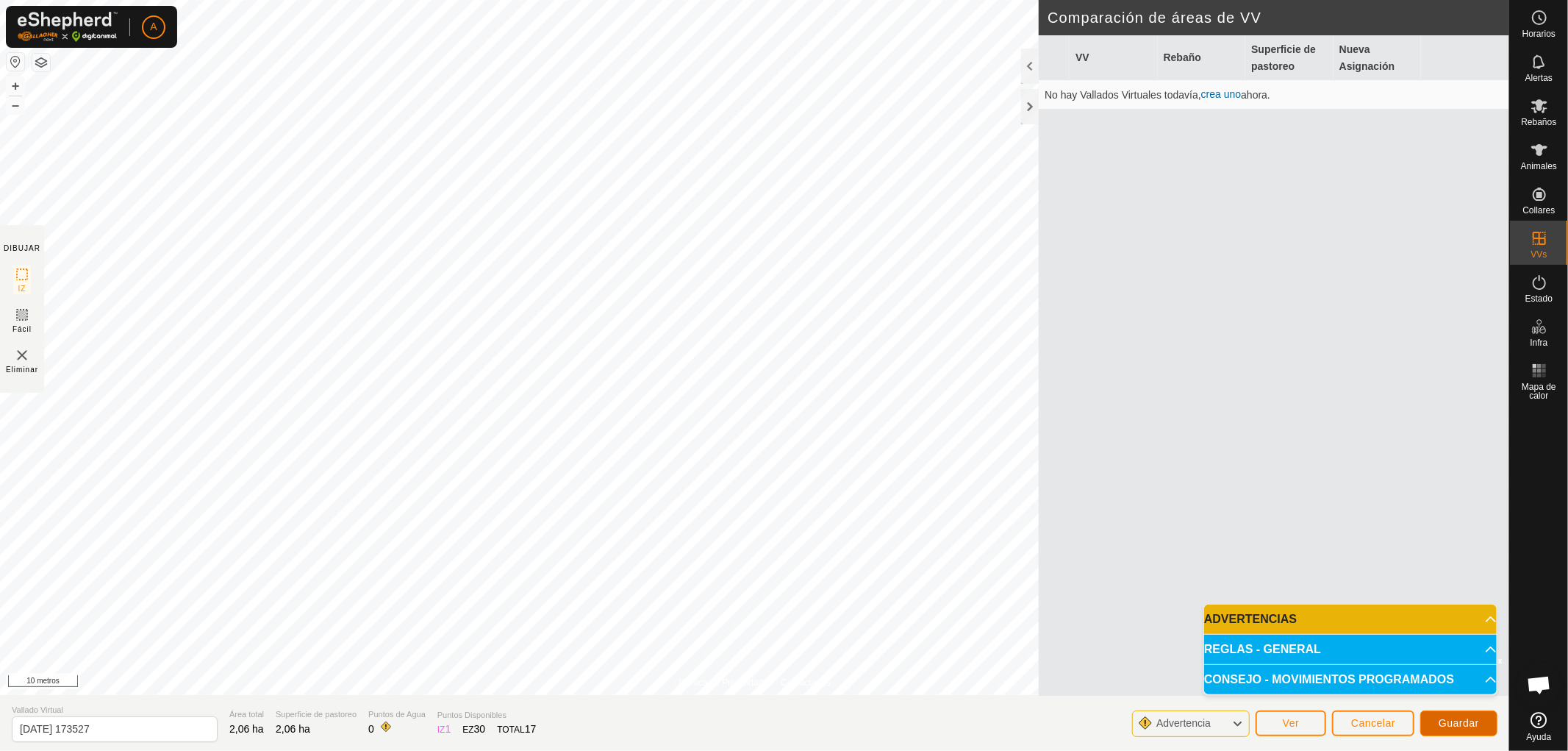
click at [1473, 719] on font "Guardar" at bounding box center [1459, 723] width 40 height 12
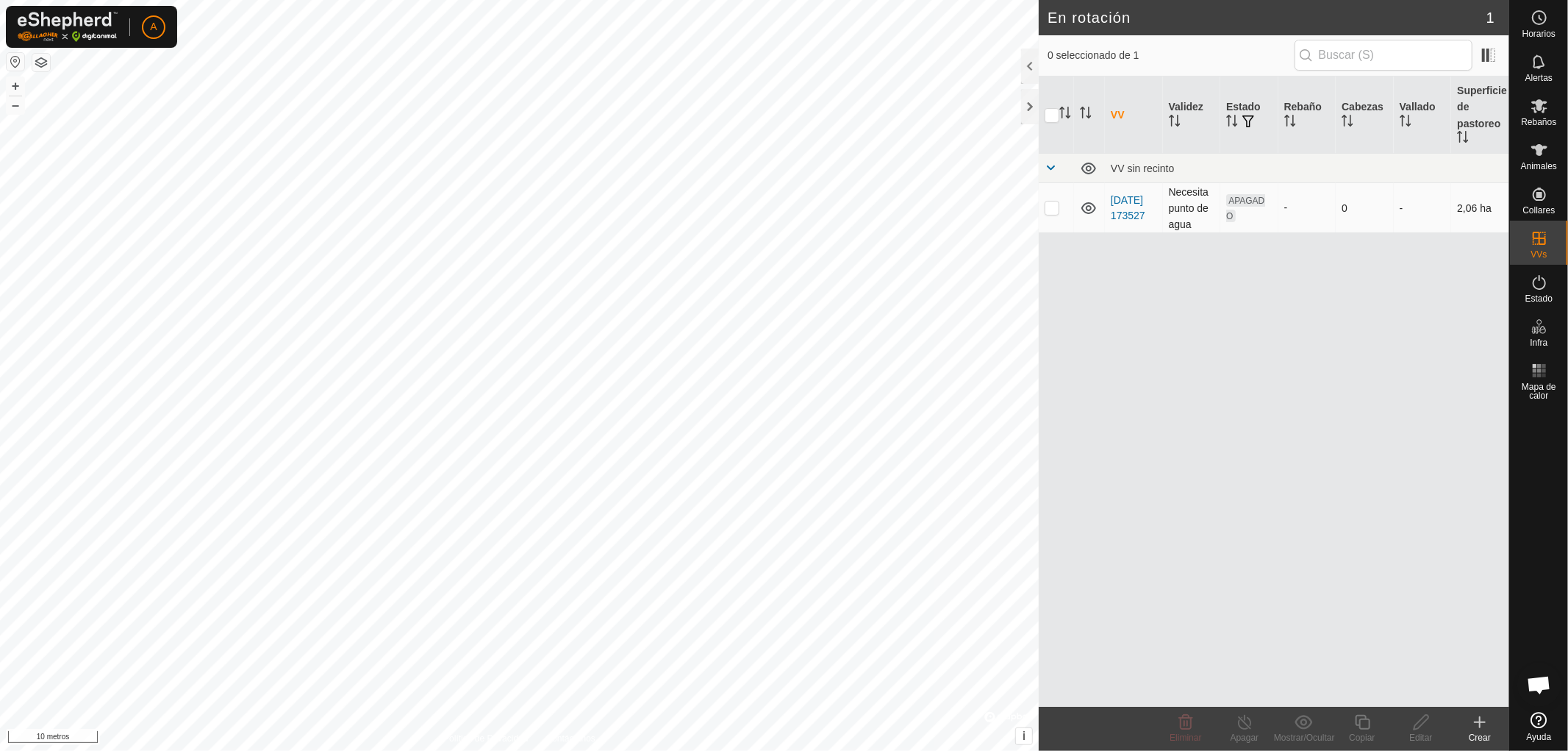
click at [1055, 204] on p-checkbox at bounding box center [1052, 207] width 15 height 12
checkbox input "true"
click at [1420, 728] on icon at bounding box center [1421, 722] width 18 height 17
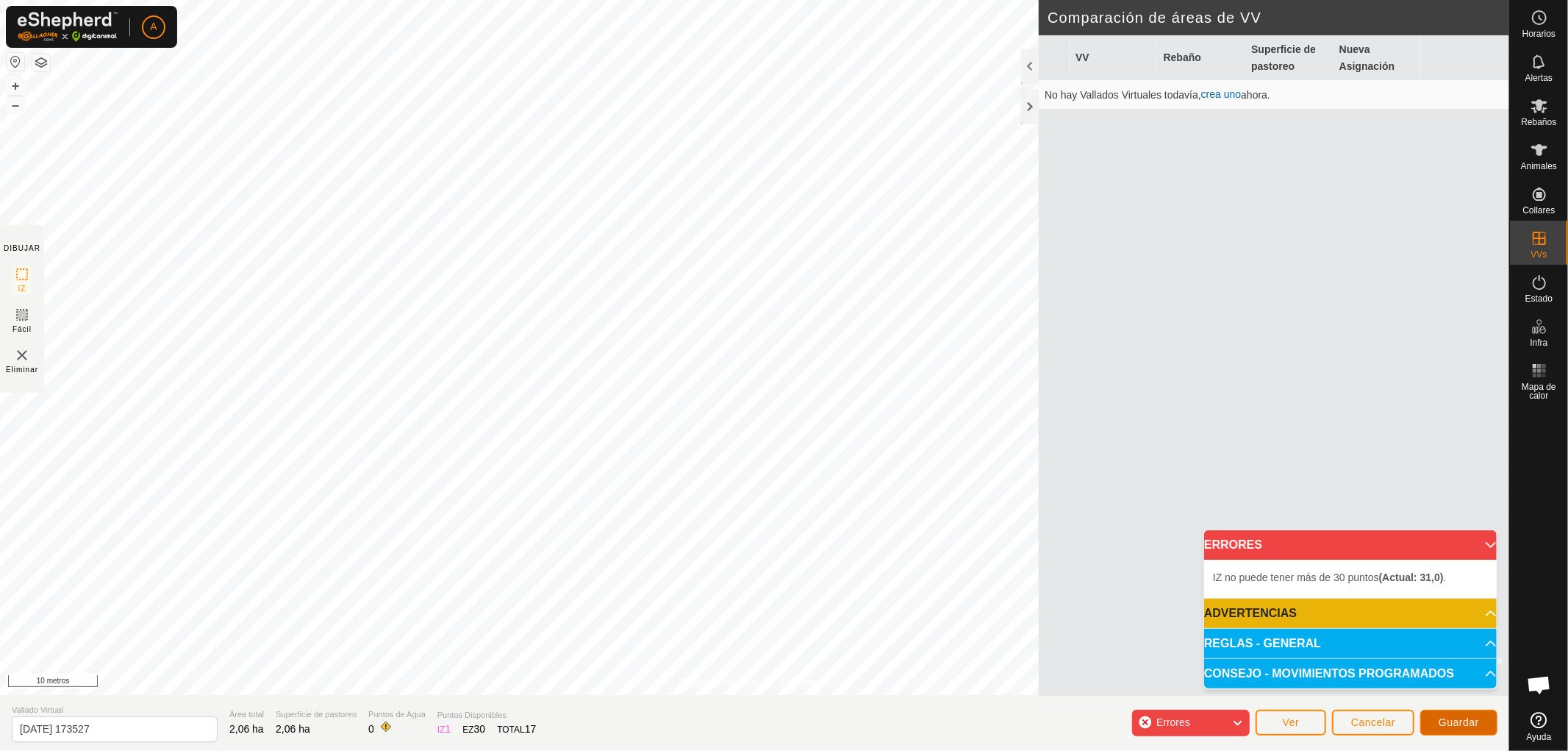
click at [1464, 721] on font "Guardar" at bounding box center [1459, 722] width 40 height 12
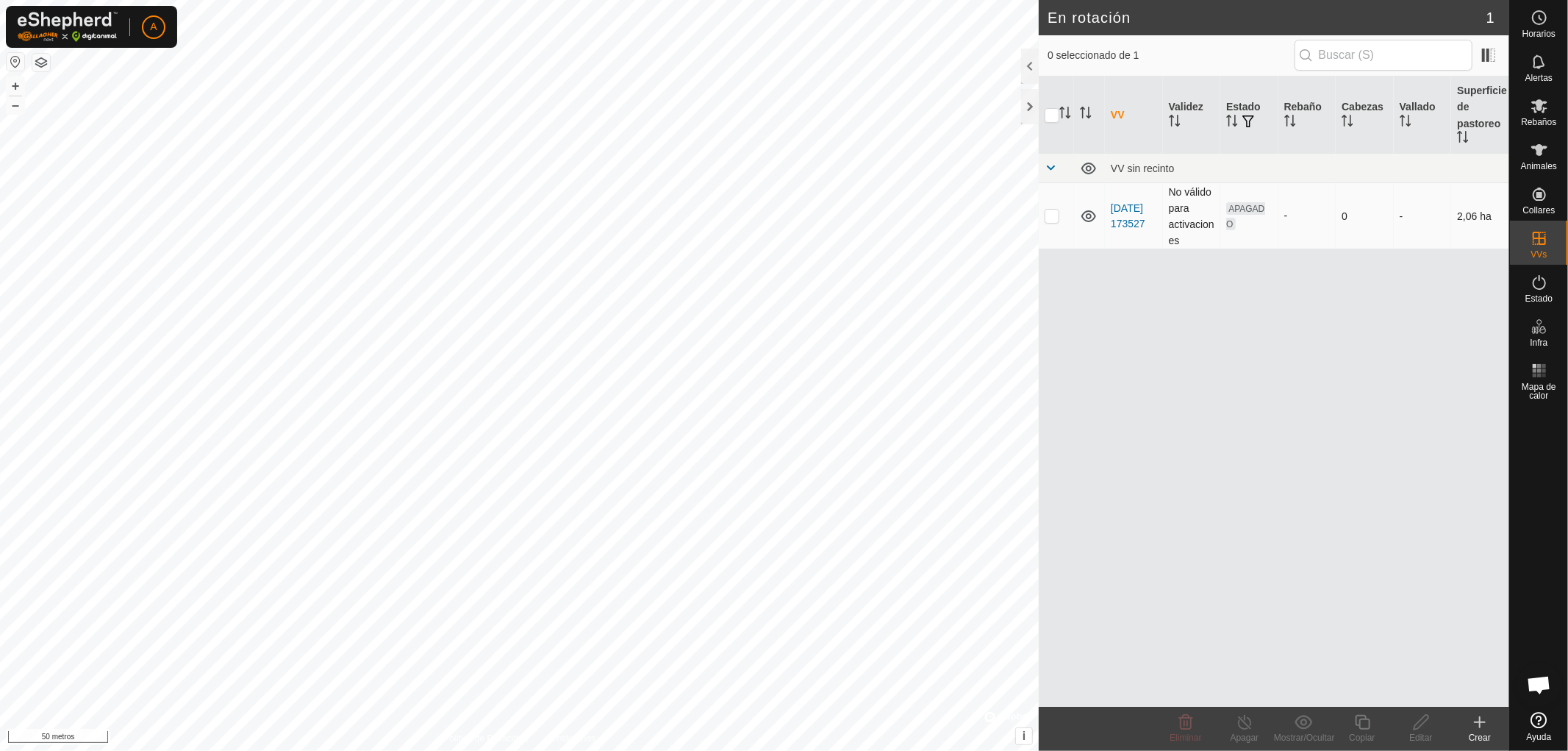
click at [1088, 213] on icon at bounding box center [1088, 215] width 17 height 17
click at [1551, 60] on es-notification-svg-icon at bounding box center [1539, 62] width 27 height 24
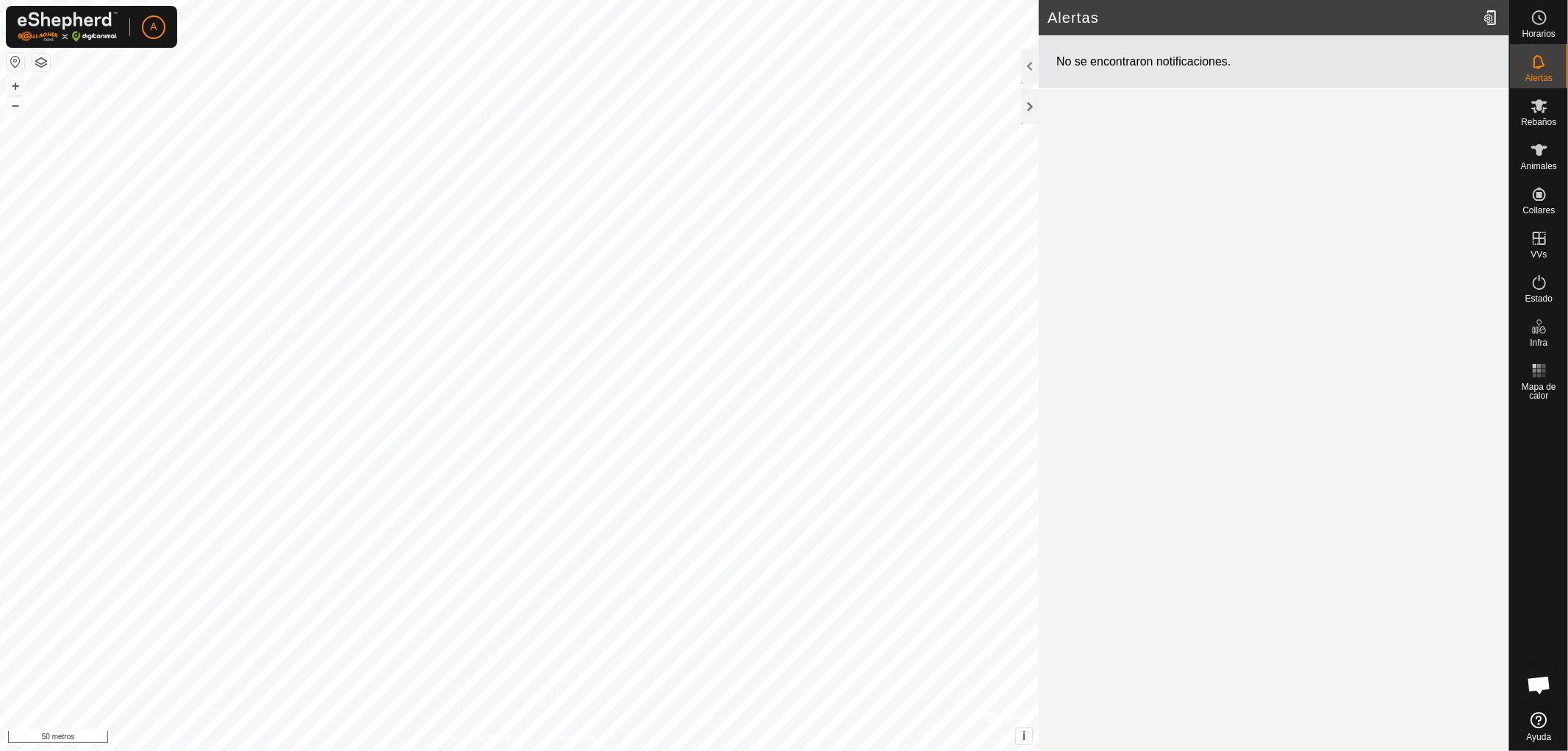
click at [1540, 66] on icon at bounding box center [1538, 61] width 12 height 14
click at [1547, 113] on icon at bounding box center [1539, 105] width 17 height 17
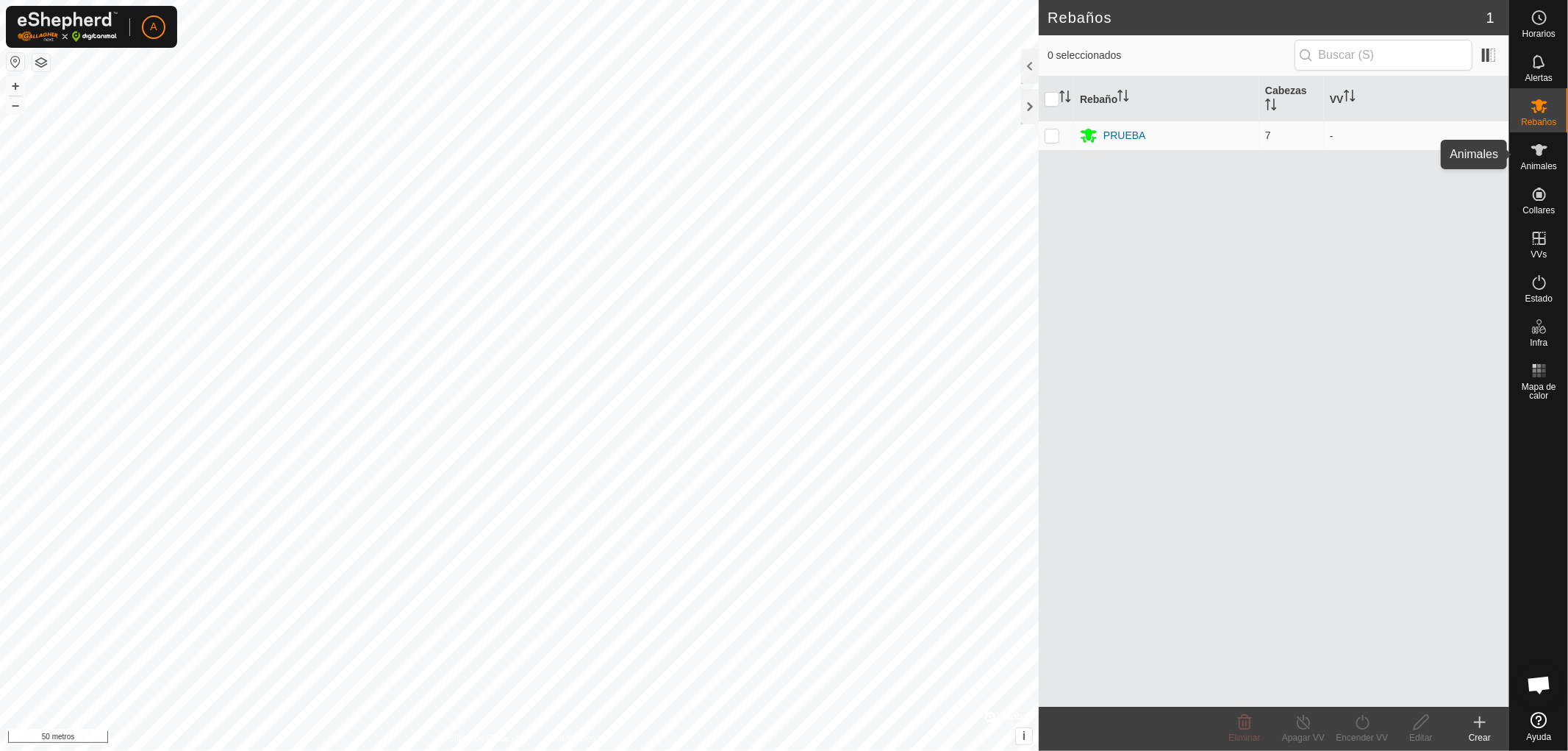
click at [1536, 154] on icon at bounding box center [1539, 149] width 17 height 17
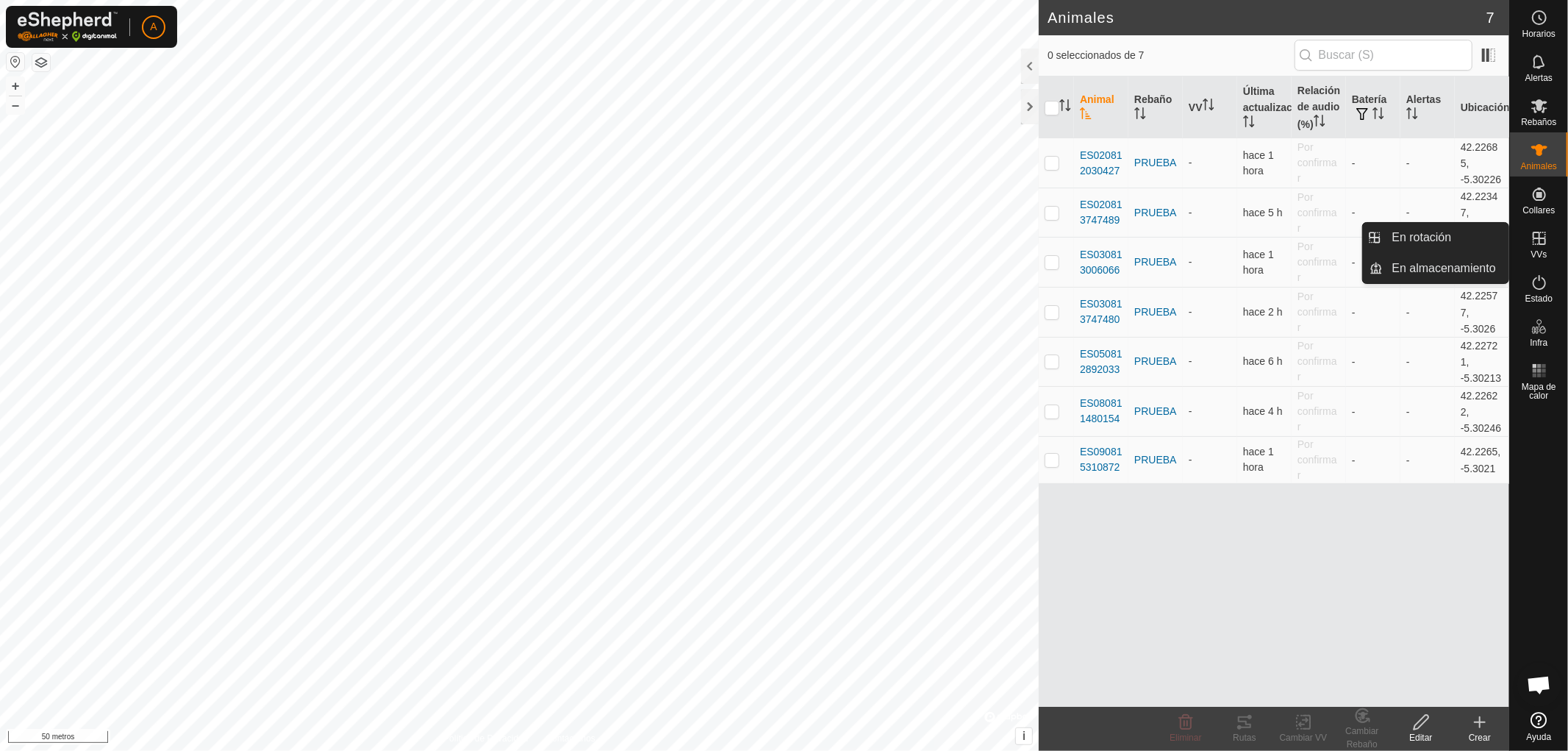
click at [1546, 239] on icon at bounding box center [1539, 237] width 17 height 17
click at [1539, 238] on icon at bounding box center [1539, 238] width 13 height 13
click at [1441, 233] on link "En rotación" at bounding box center [1446, 237] width 126 height 29
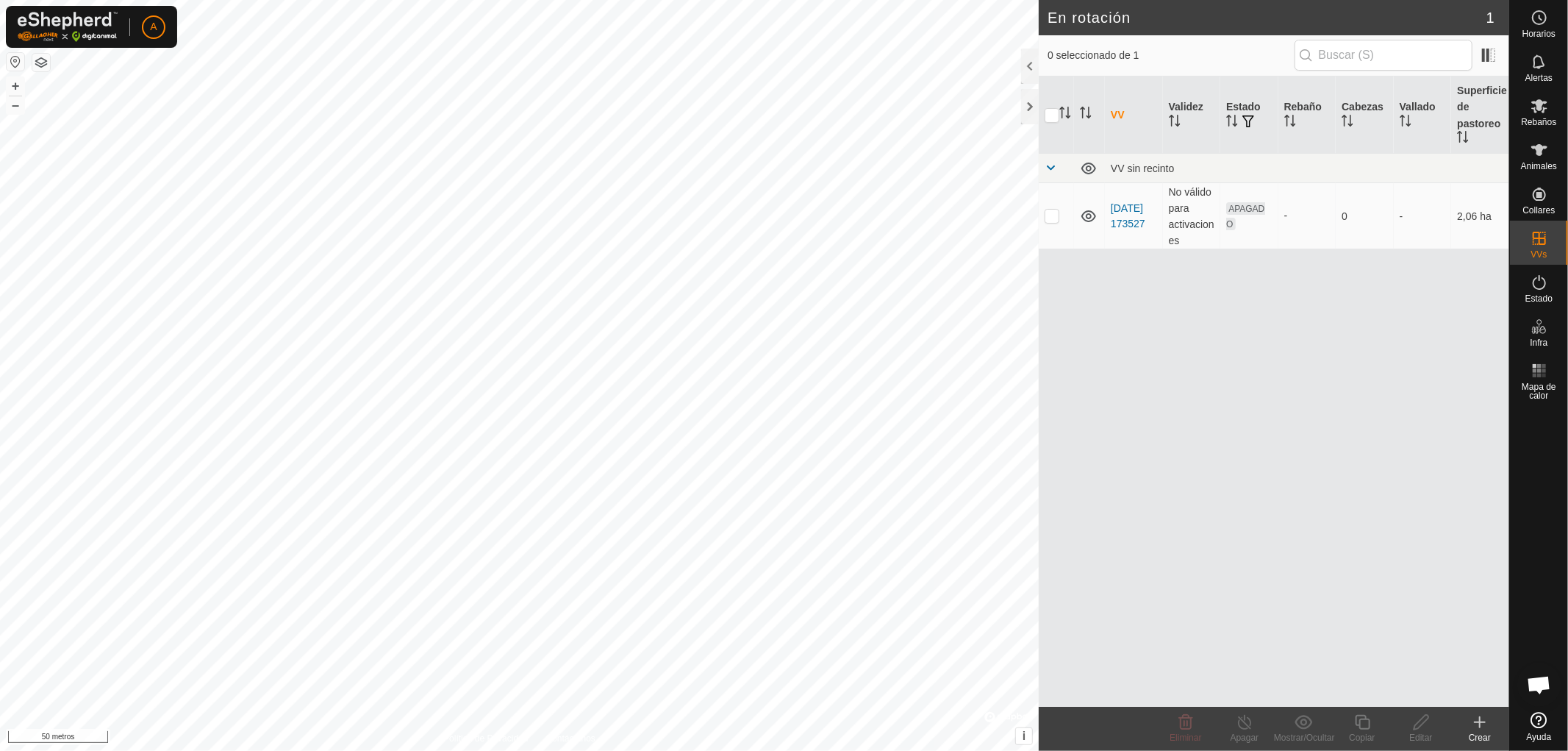
click at [1310, 325] on div "VV Validez Estado Rebaño Cabezas Vallado Superficie de pastoreo VV sin recinto …" at bounding box center [1274, 391] width 470 height 630
checkbox input "true"
click at [1419, 731] on div "Editar" at bounding box center [1421, 737] width 59 height 13
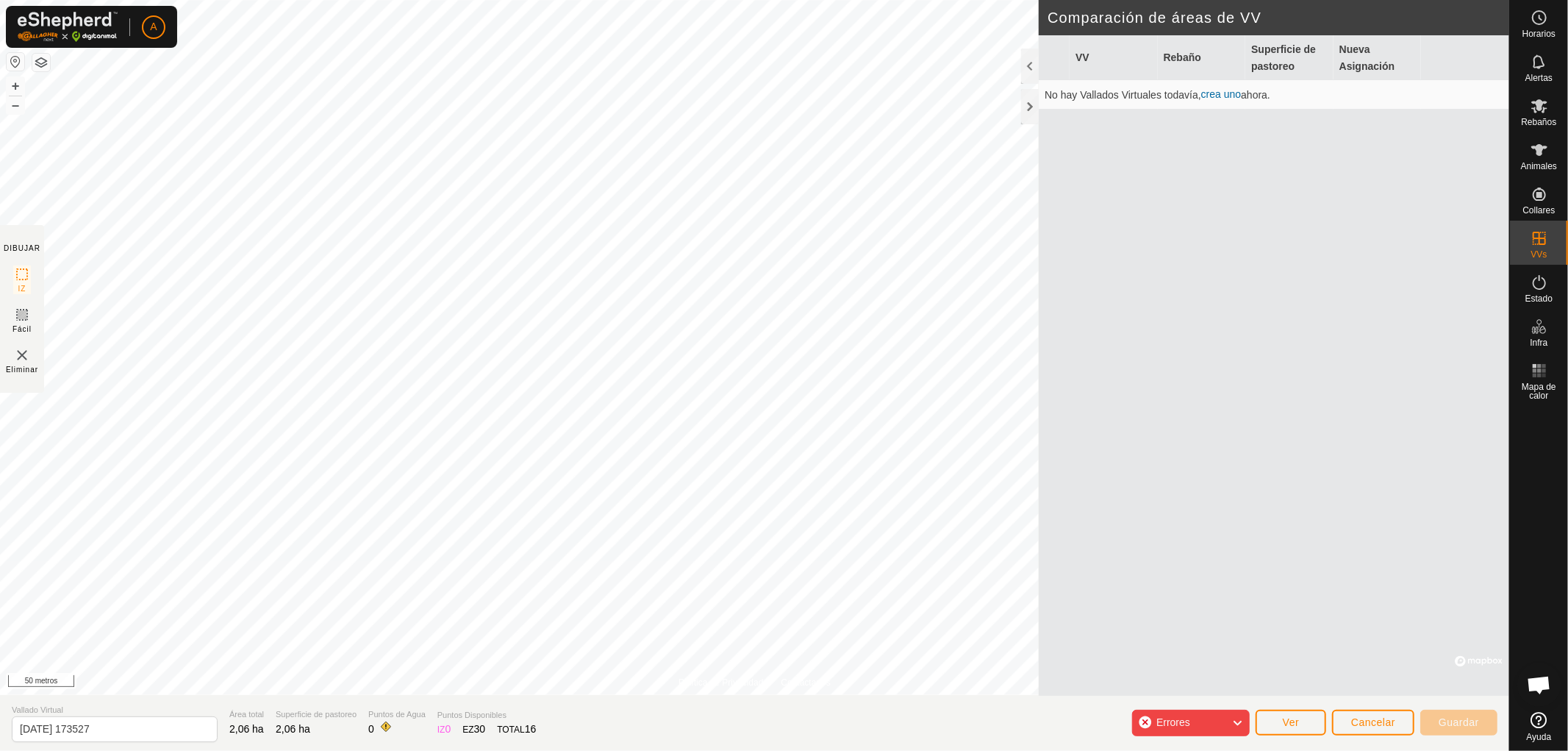
click at [1237, 718] on icon at bounding box center [1237, 723] width 12 height 19
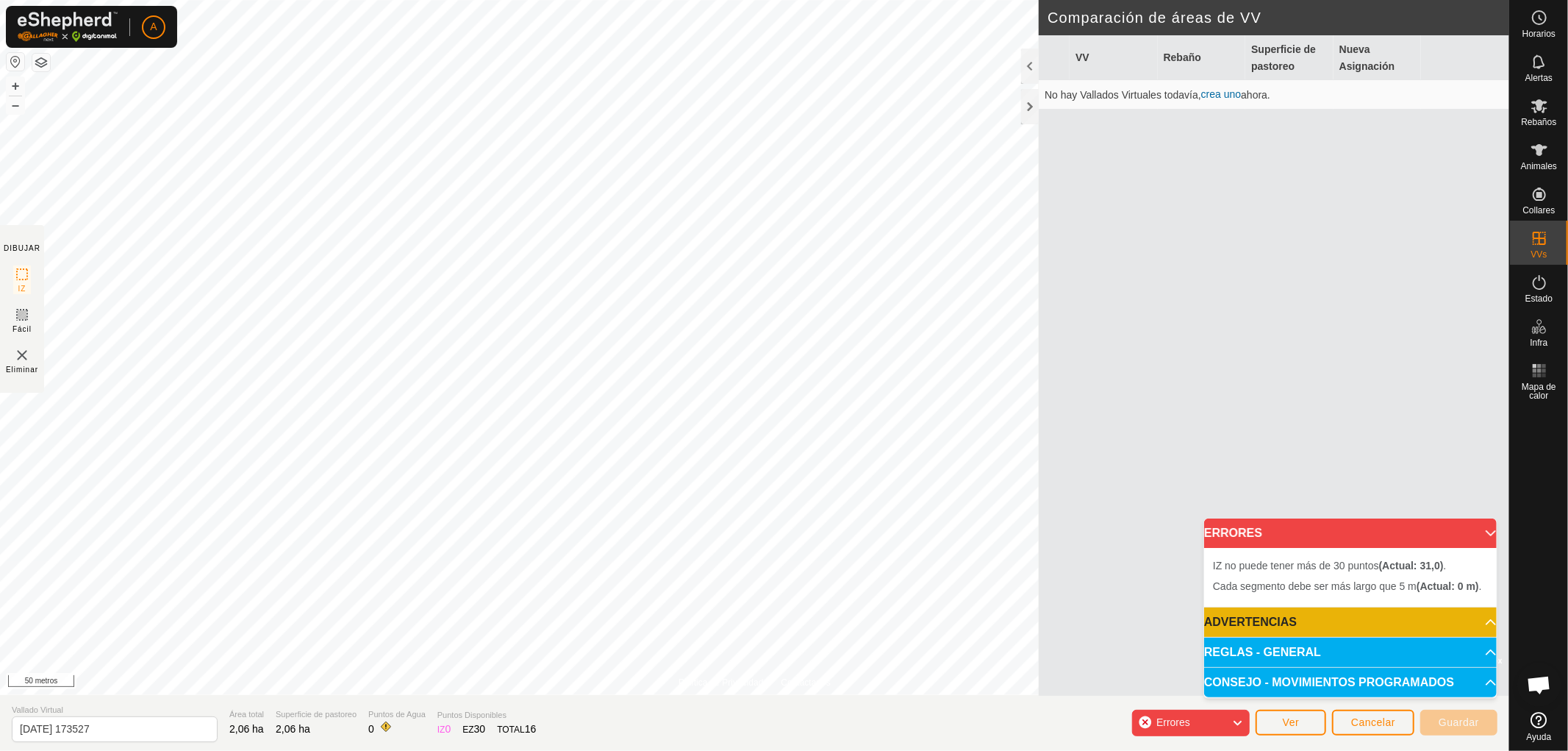
click at [926, 0] on html "A Horarios Alertas Rebaños Animales Collares VVs Estado Infra Mapa de calor Ayu…" at bounding box center [784, 375] width 1568 height 751
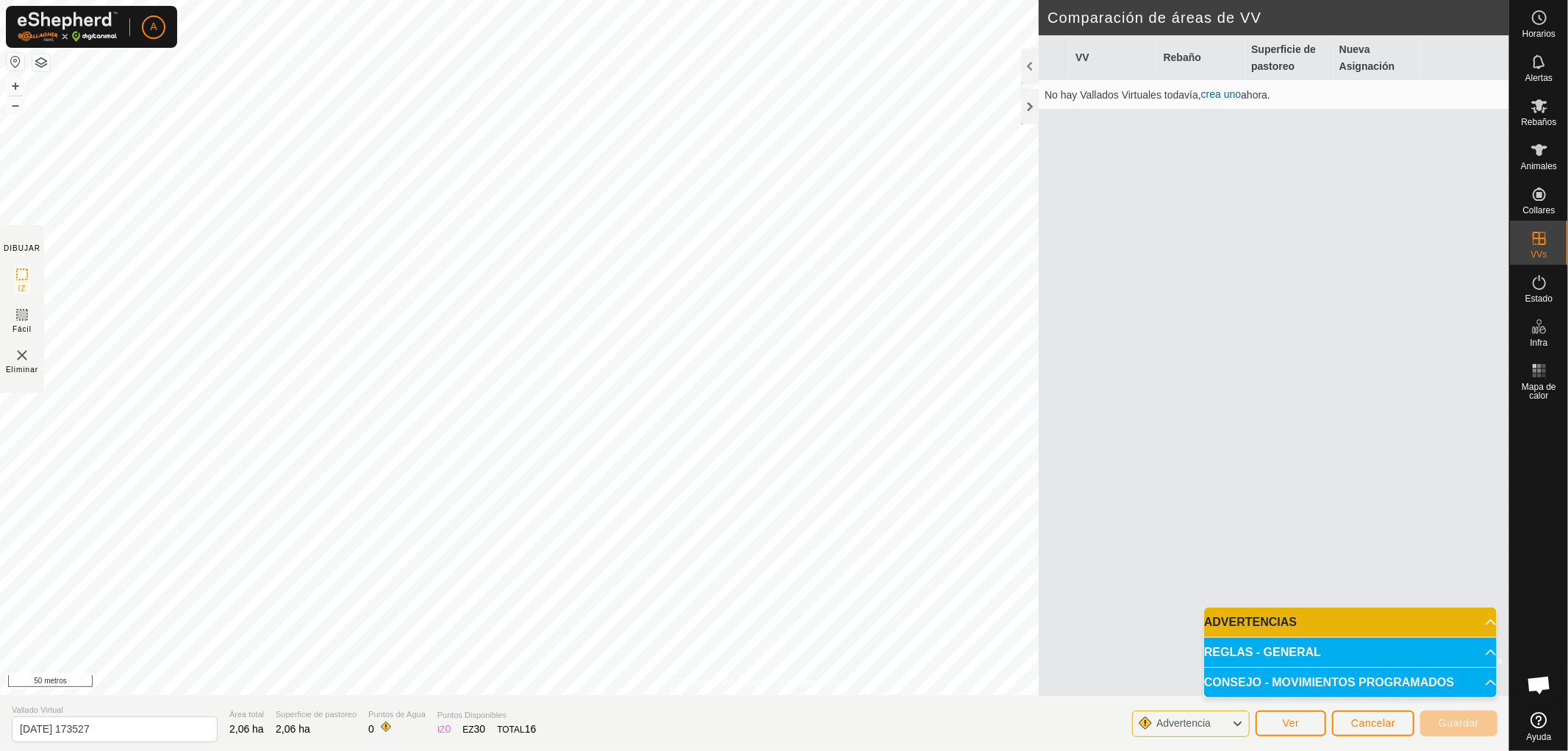
click at [1478, 681] on p-accordion-header "CONSEJO - MOVIMIENTOS PROGRAMADOS" at bounding box center [1350, 682] width 293 height 29
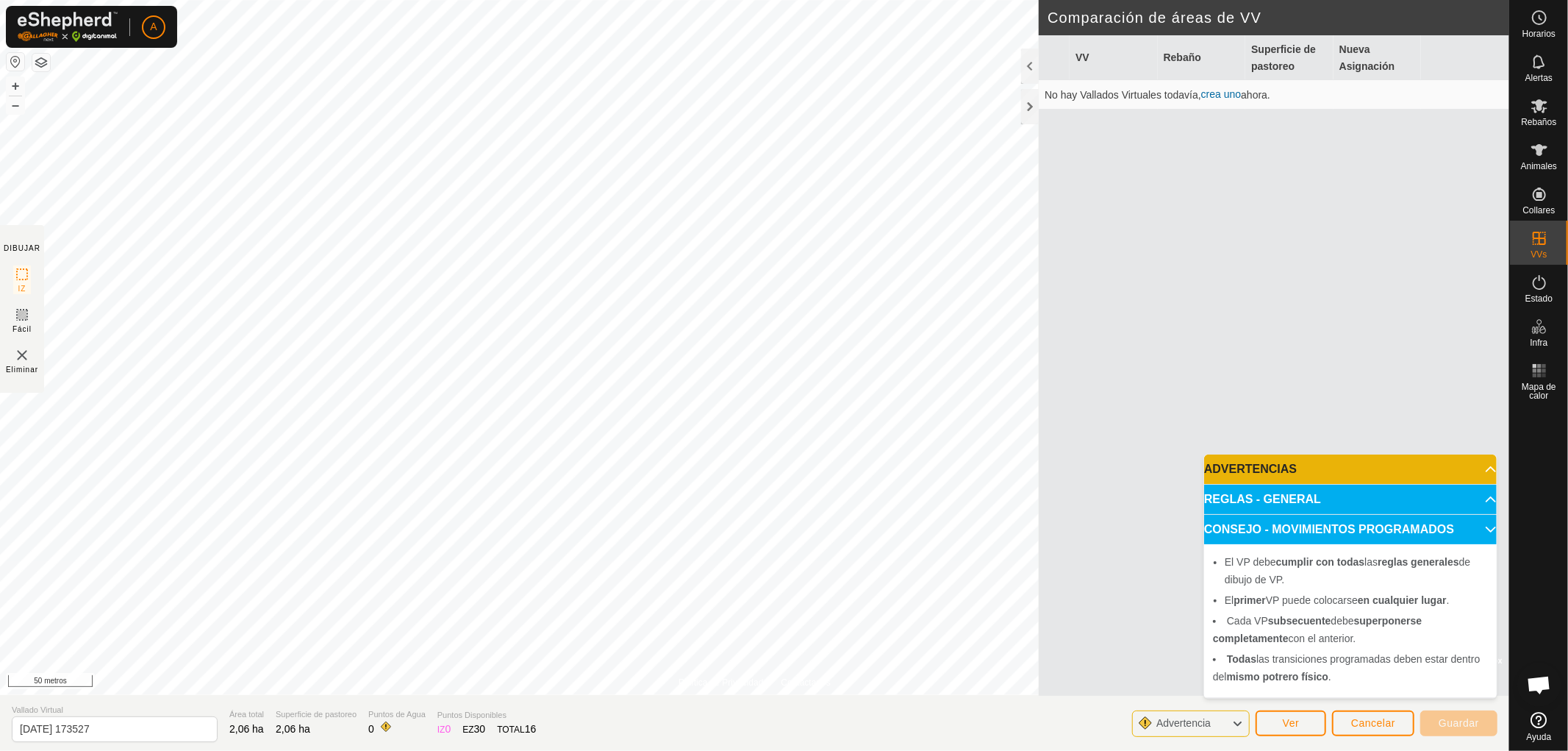
click at [1482, 494] on p-accordion-header "REGLAS - GENERAL" at bounding box center [1350, 499] width 293 height 29
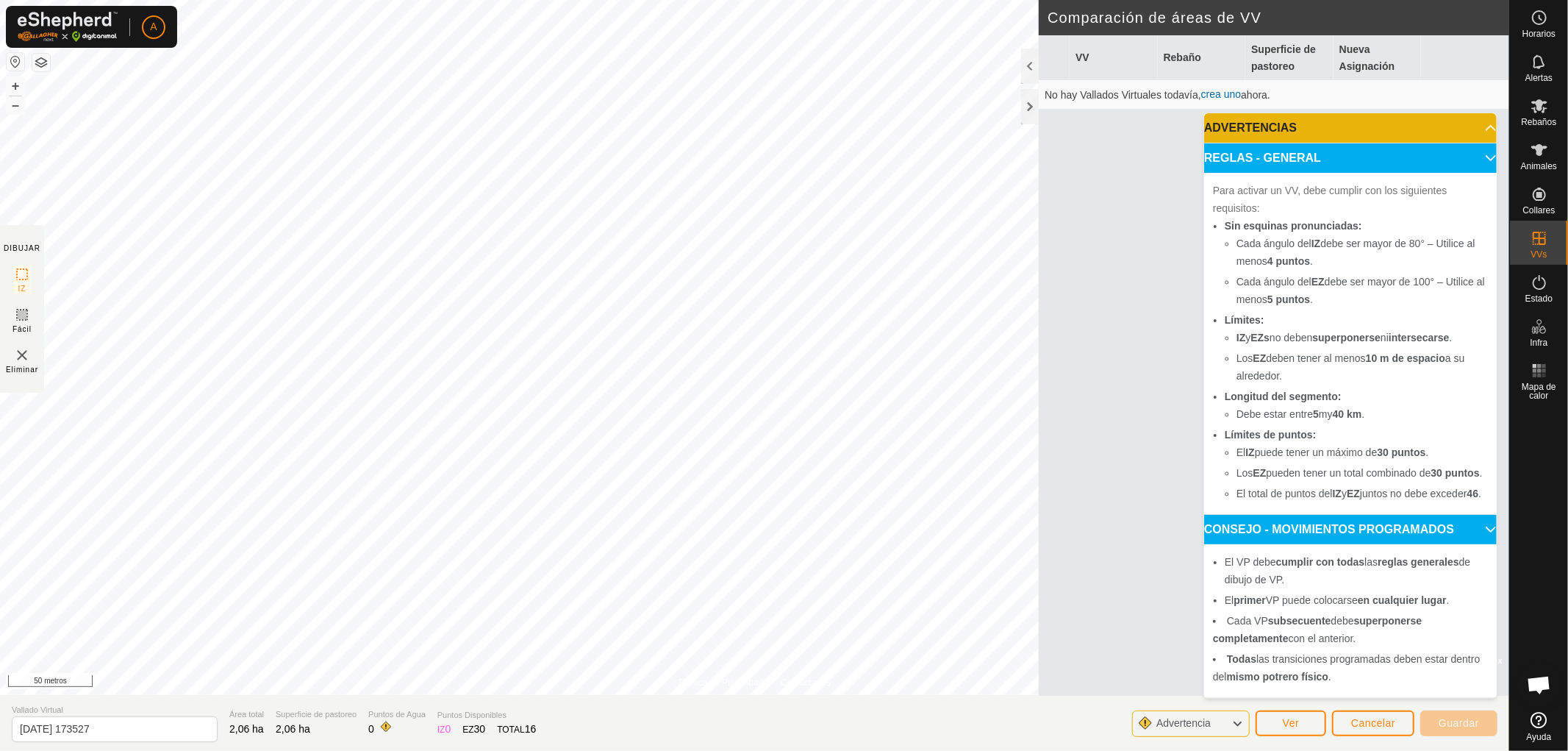
click at [1471, 113] on p-accordion-header "ADVERTENCIAS" at bounding box center [1350, 127] width 293 height 29
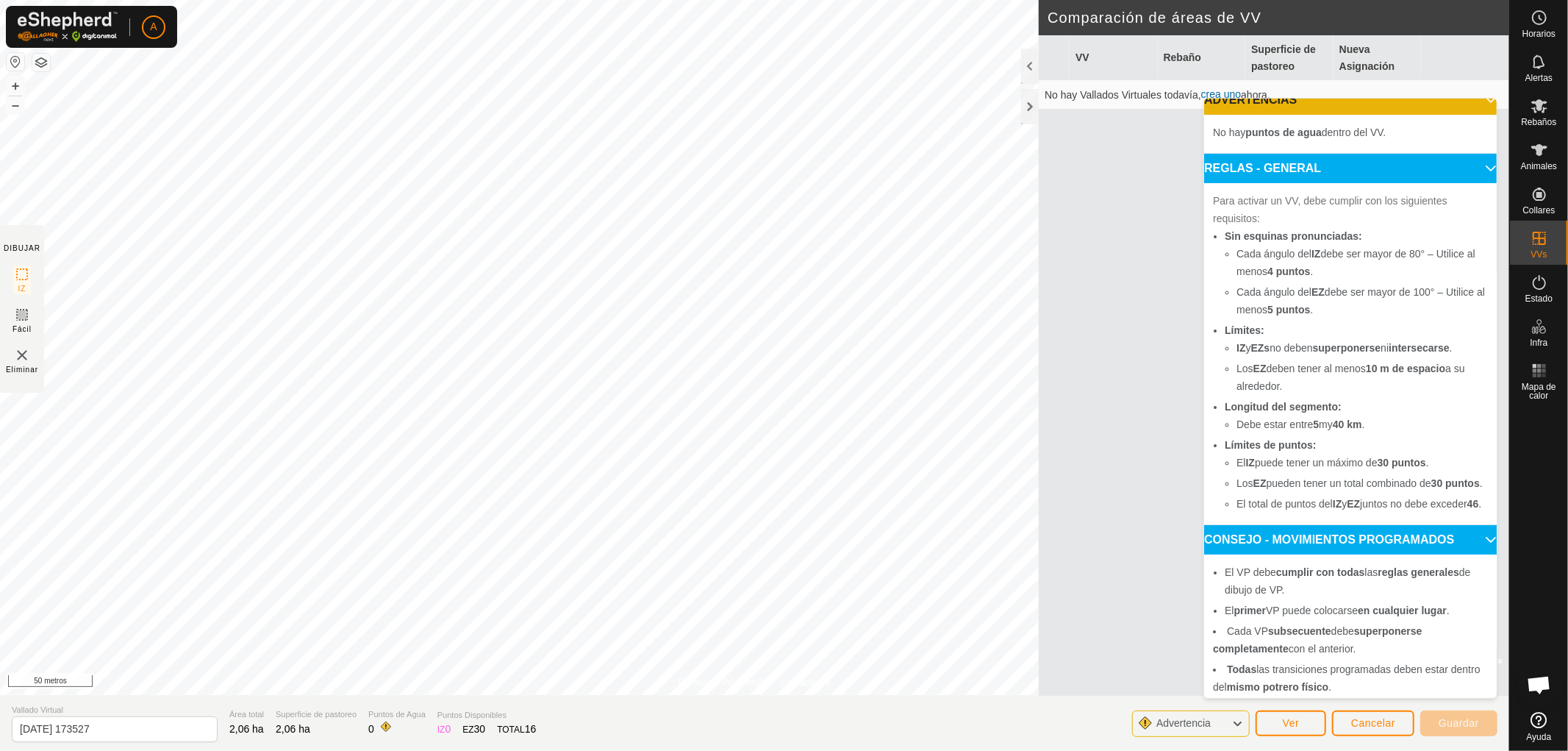
scroll to position [32, 0]
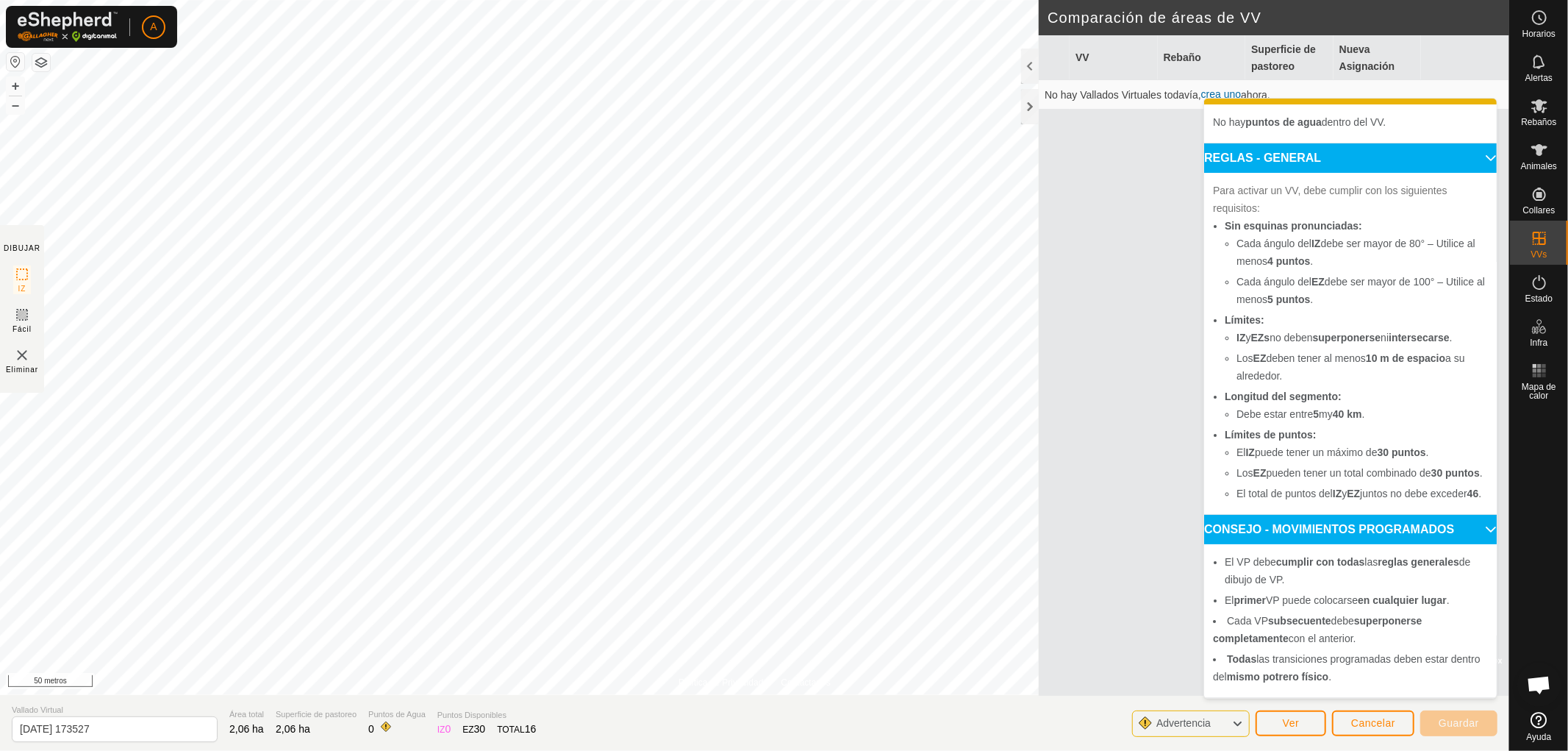
click at [1471, 143] on p-accordion-header "REGLAS - GENERAL" at bounding box center [1350, 158] width 293 height 29
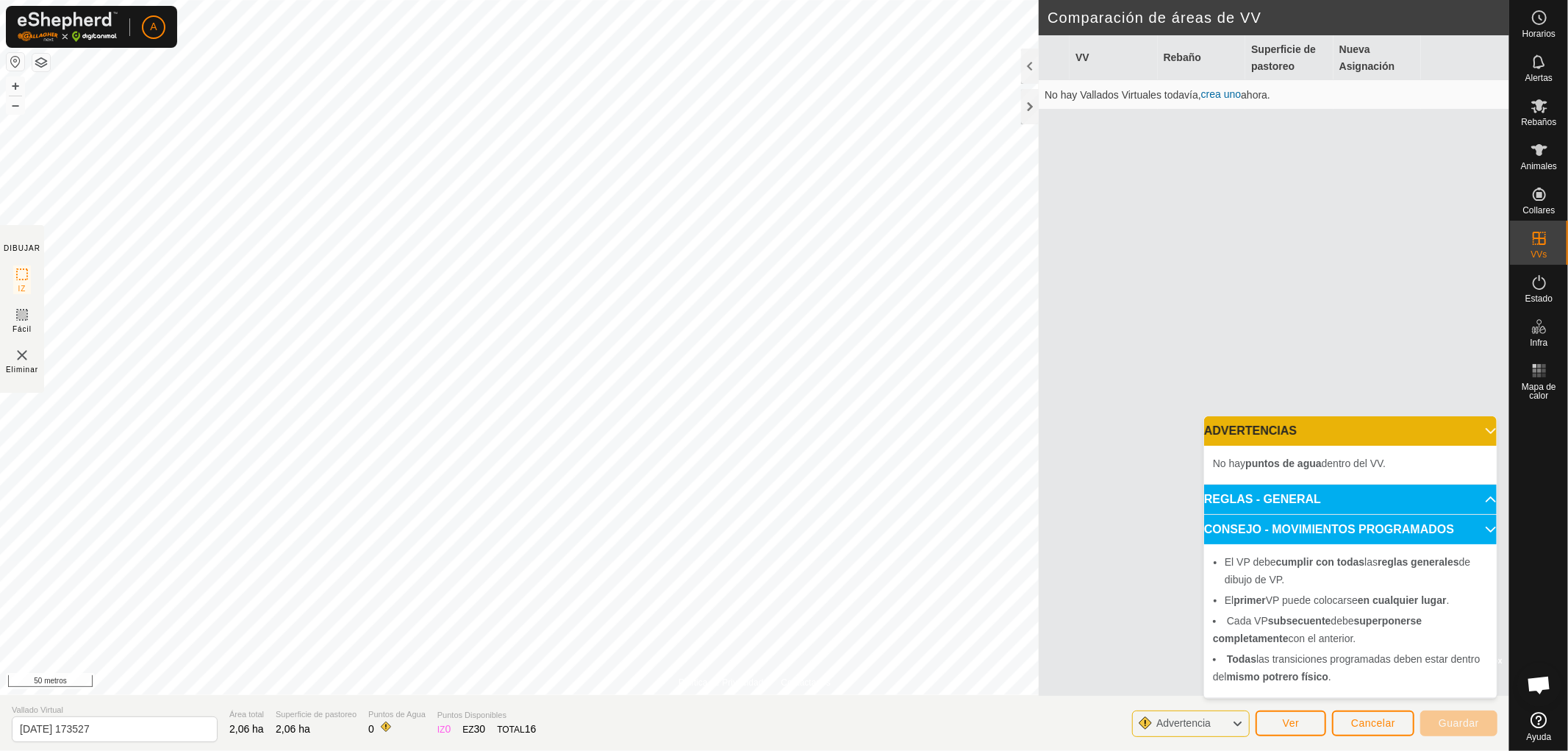
scroll to position [0, 0]
click at [1478, 525] on p-accordion-header "CONSEJO - MOVIMIENTOS PROGRAMADOS" at bounding box center [1350, 529] width 293 height 29
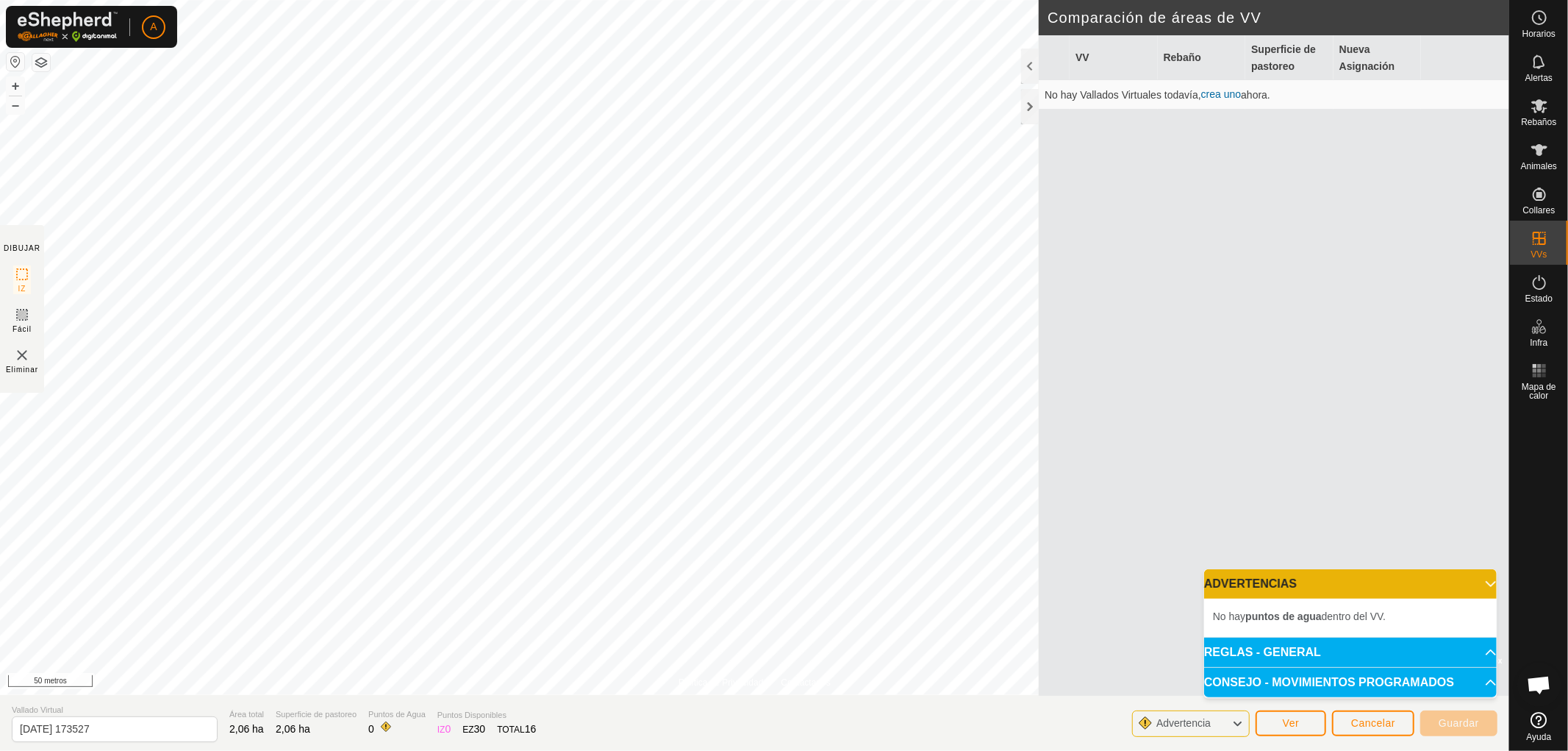
click at [1485, 580] on p-accordion-header "ADVERTENCIAS" at bounding box center [1350, 583] width 293 height 29
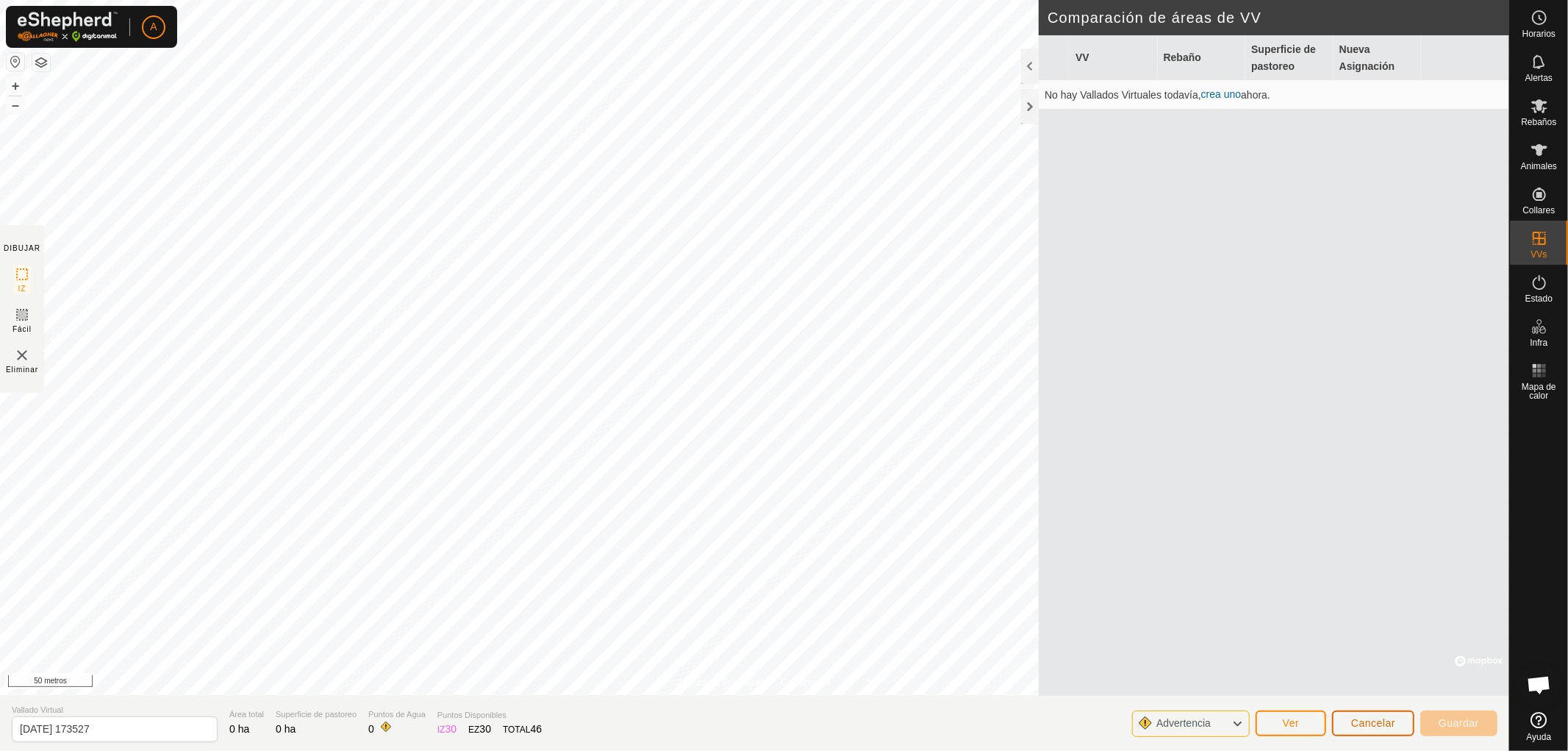
click at [1377, 719] on font "Cancelar" at bounding box center [1373, 723] width 44 height 12
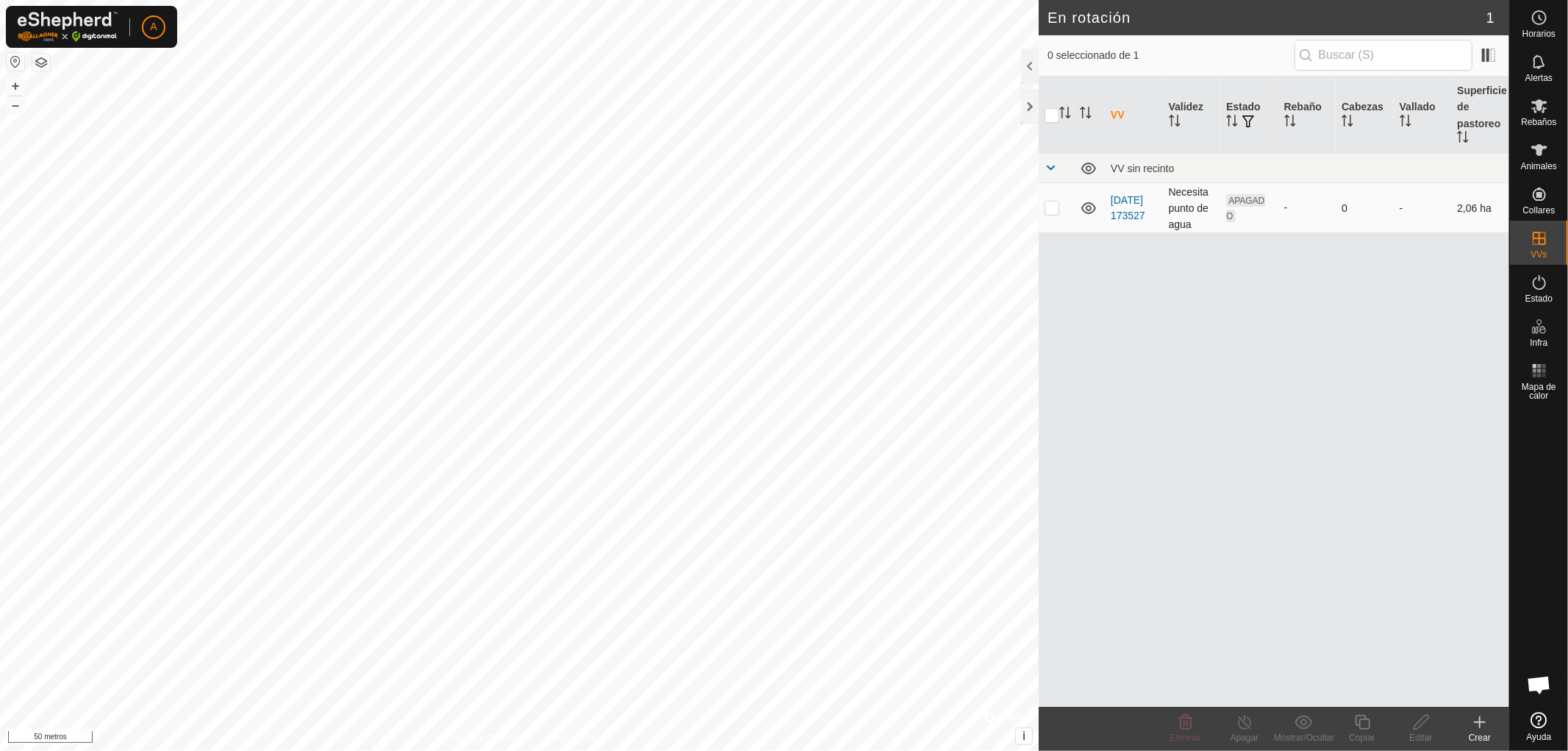
click at [1051, 204] on p-checkbox at bounding box center [1052, 207] width 15 height 12
checkbox input "true"
click at [1421, 728] on icon at bounding box center [1421, 722] width 18 height 17
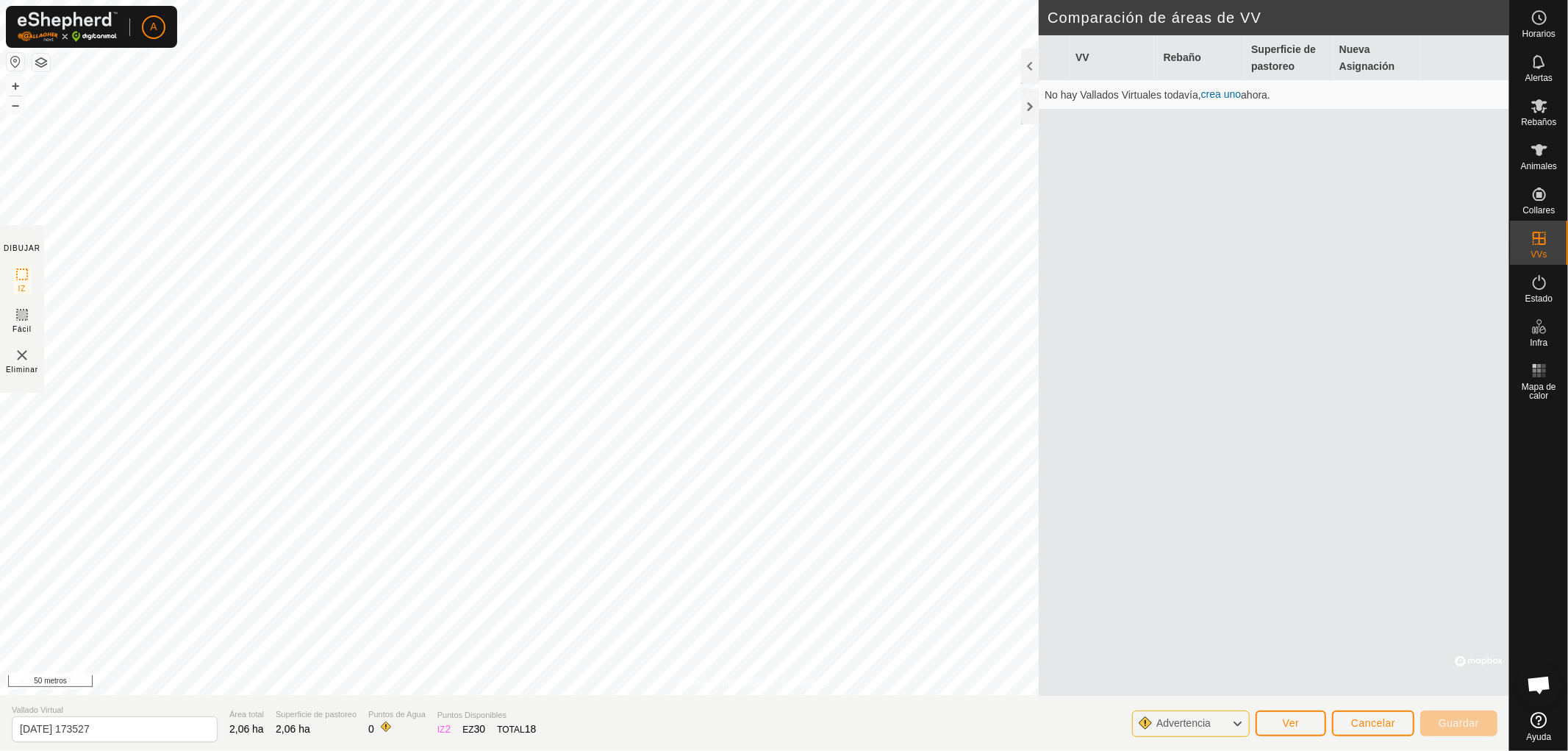
click at [1237, 718] on icon at bounding box center [1237, 723] width 12 height 19
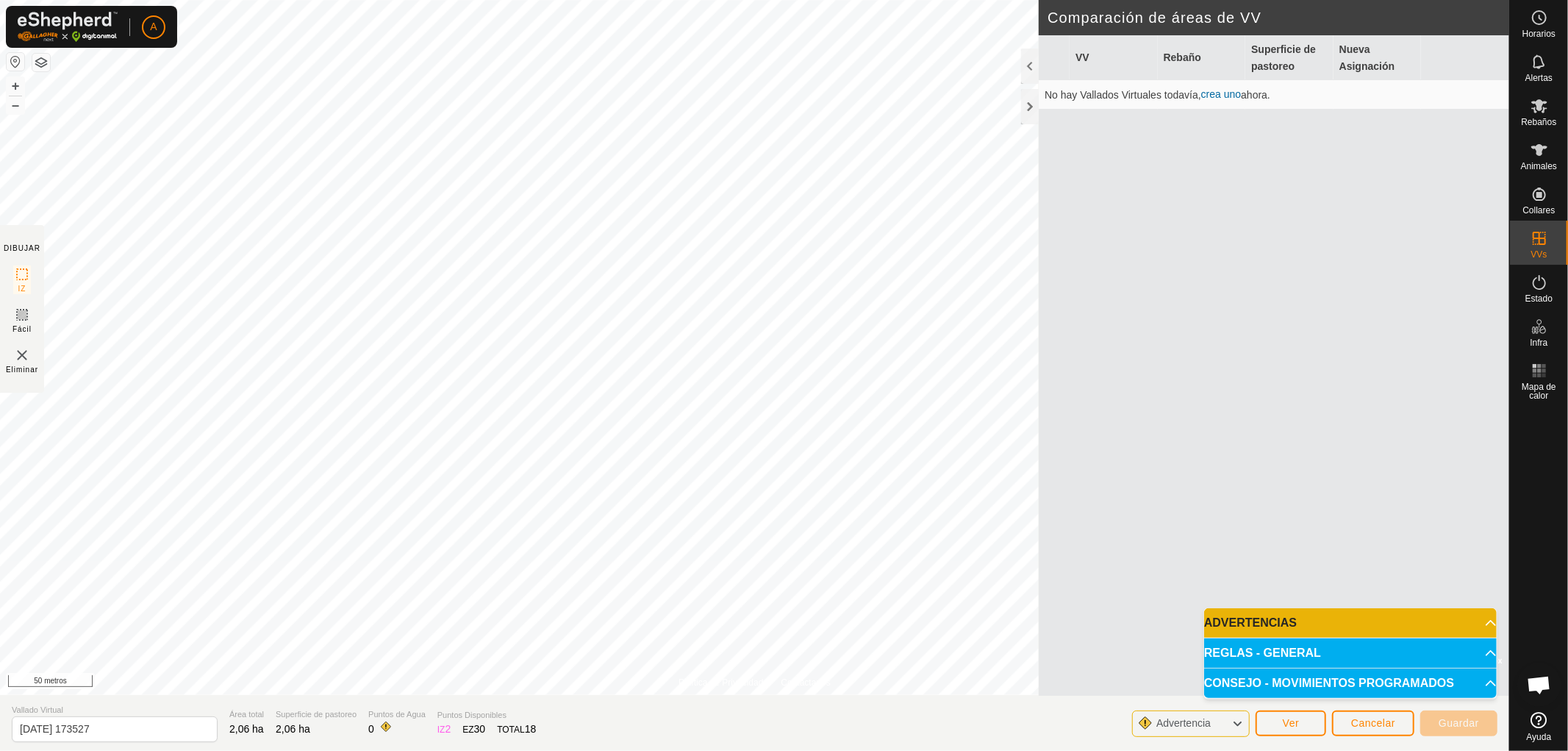
click at [1487, 621] on p-accordion-header "ADVERTENCIAS" at bounding box center [1350, 623] width 293 height 29
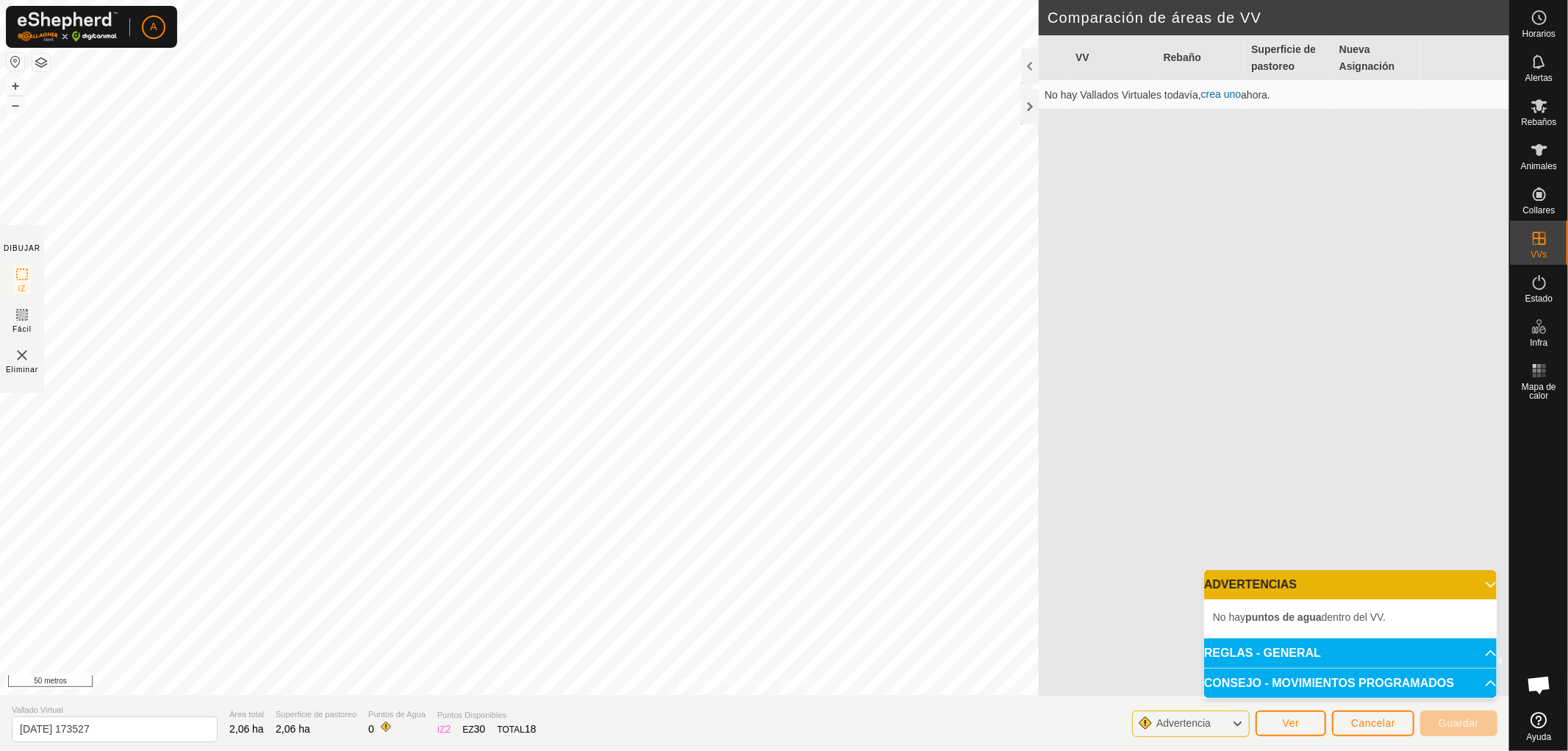
click at [1481, 581] on p-accordion-header "ADVERTENCIAS" at bounding box center [1350, 584] width 293 height 29
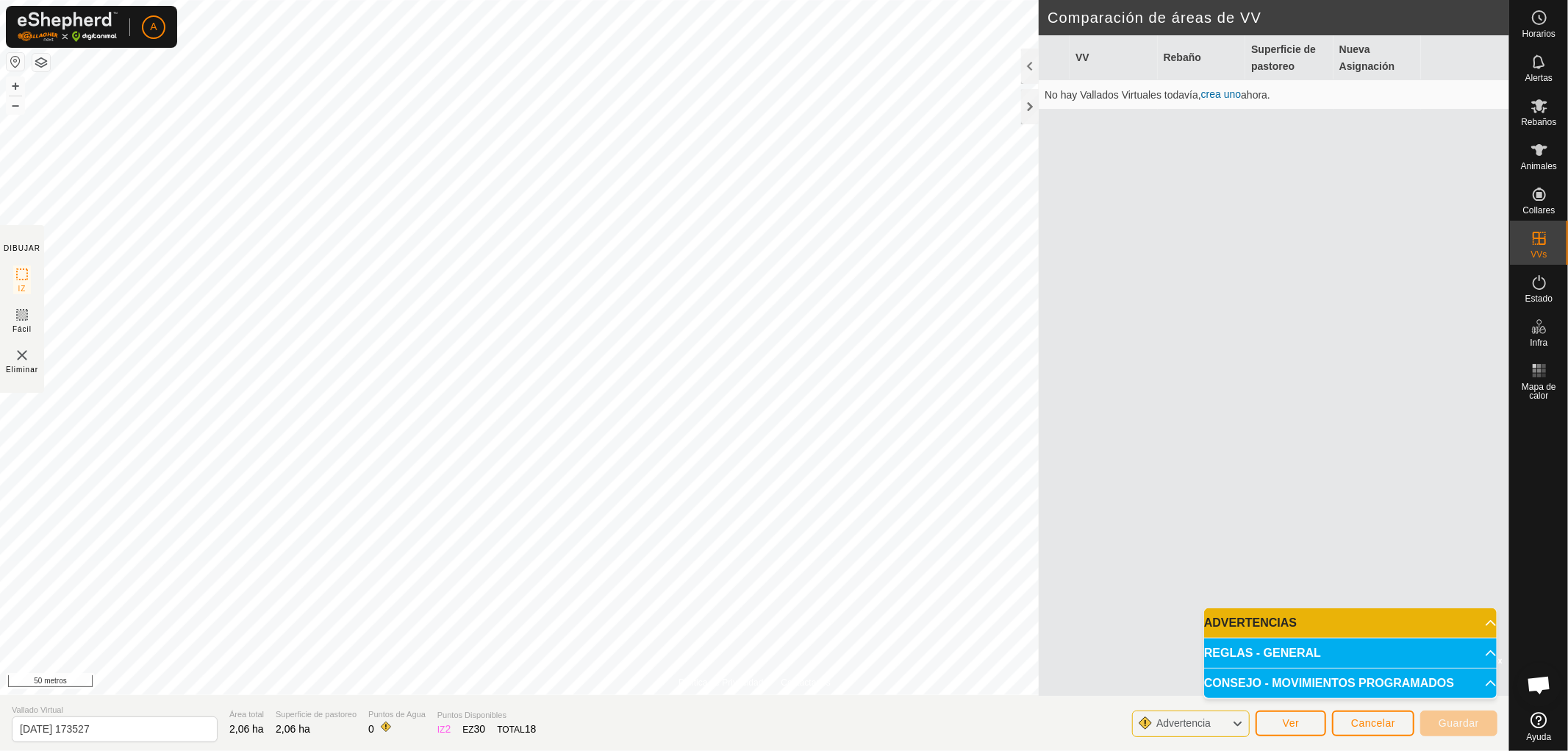
click at [1481, 646] on p-accordion-header "REGLAS - GENERAL" at bounding box center [1350, 653] width 293 height 29
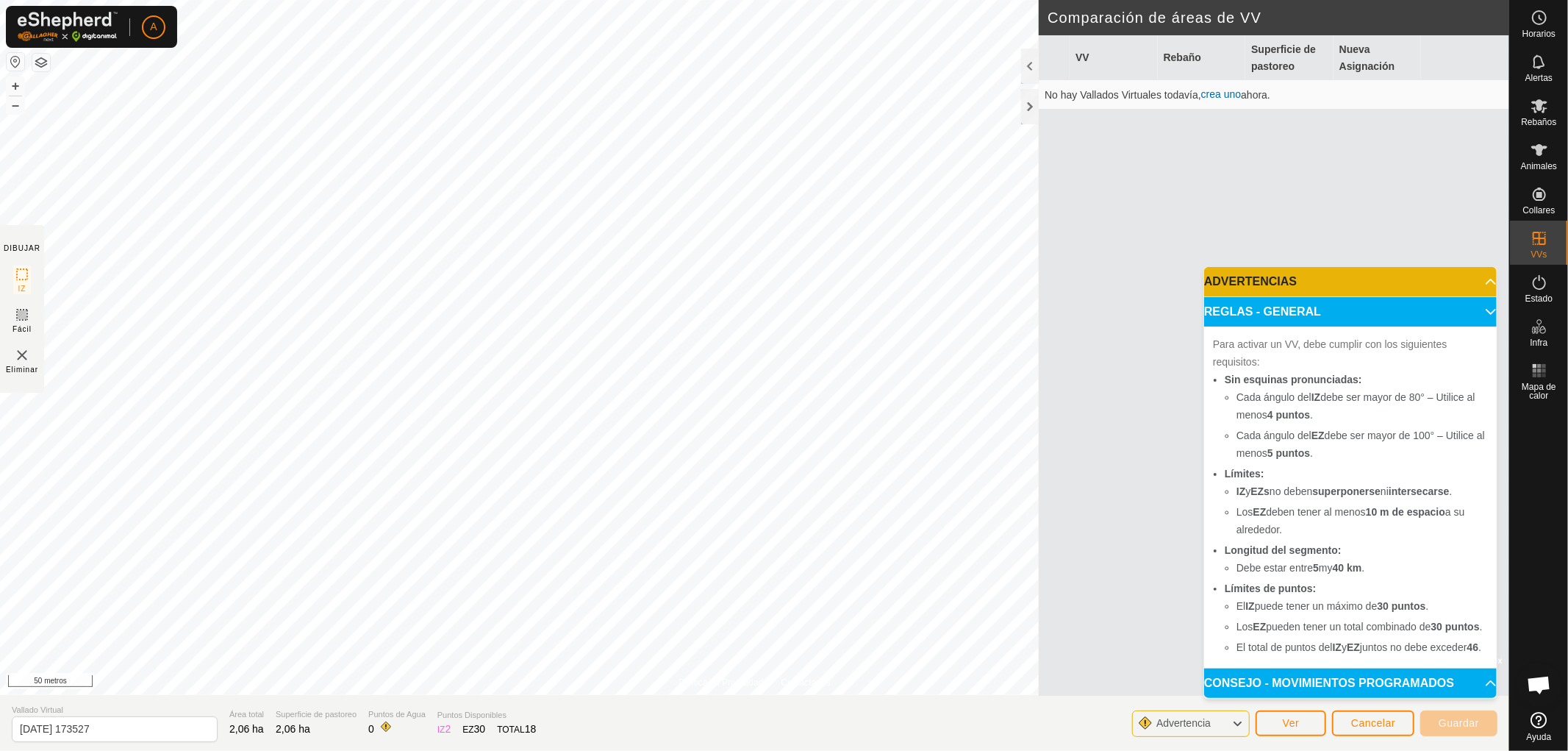
click at [1480, 297] on p-accordion-header "REGLAS - GENERAL" at bounding box center [1350, 312] width 293 height 29
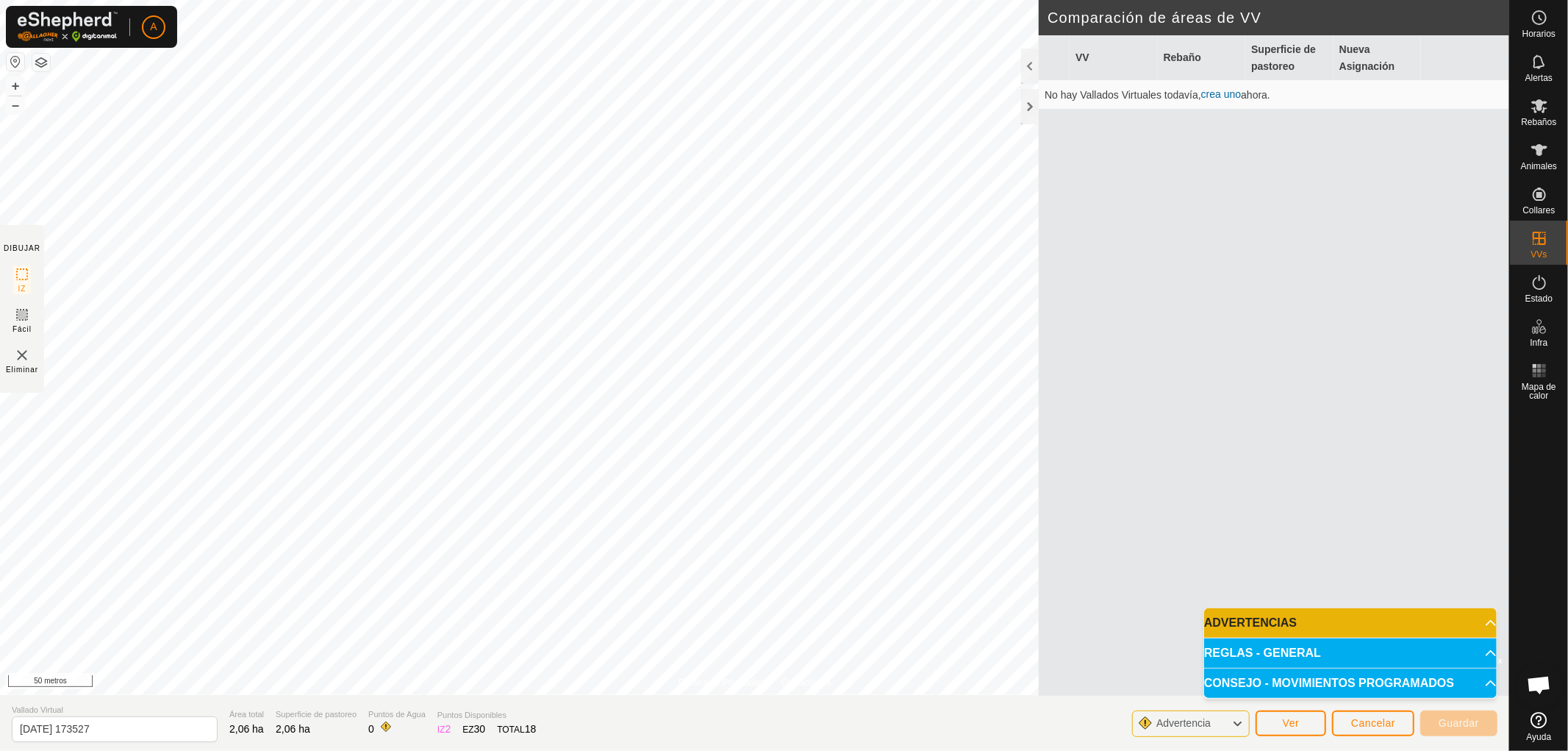
click at [1187, 450] on div "VV Rebaño Superficie de pastoreo Nueva Asignación No hay Vallados Virtuales tod…" at bounding box center [1274, 365] width 470 height 660
click at [1374, 721] on font "Cancelar" at bounding box center [1373, 723] width 44 height 12
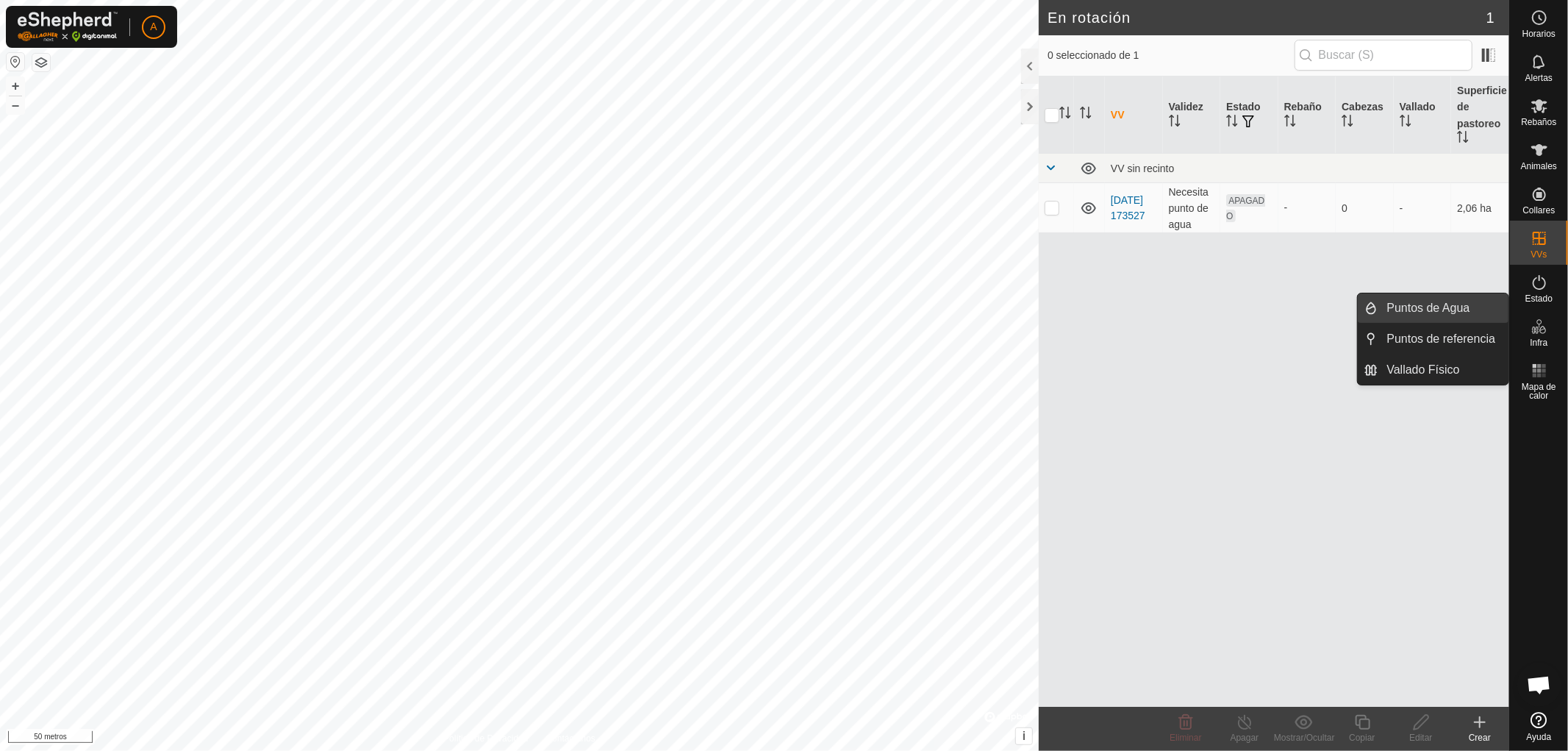
click at [1429, 310] on link "Puntos de Agua" at bounding box center [1443, 308] width 130 height 29
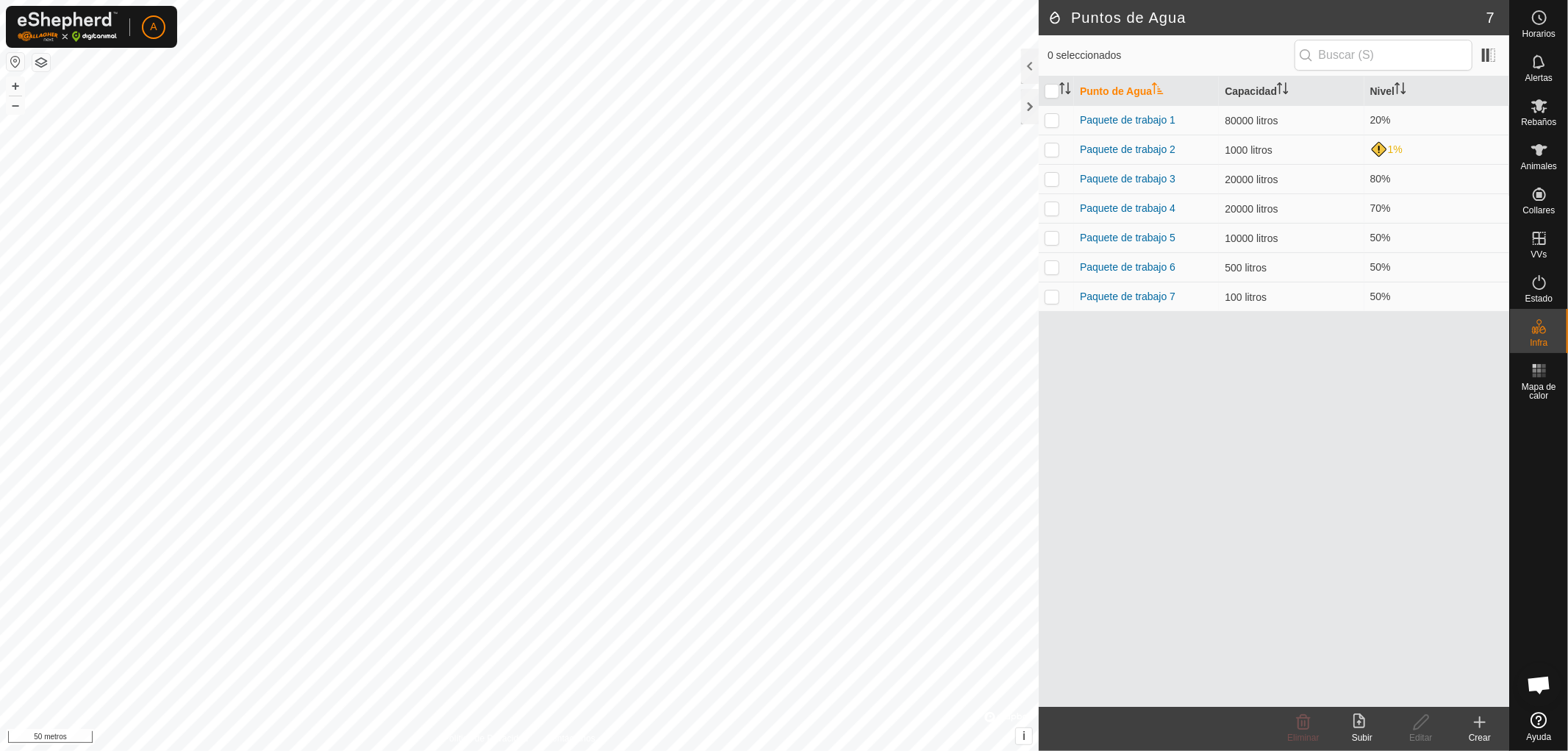
click at [1483, 726] on icon at bounding box center [1479, 722] width 17 height 17
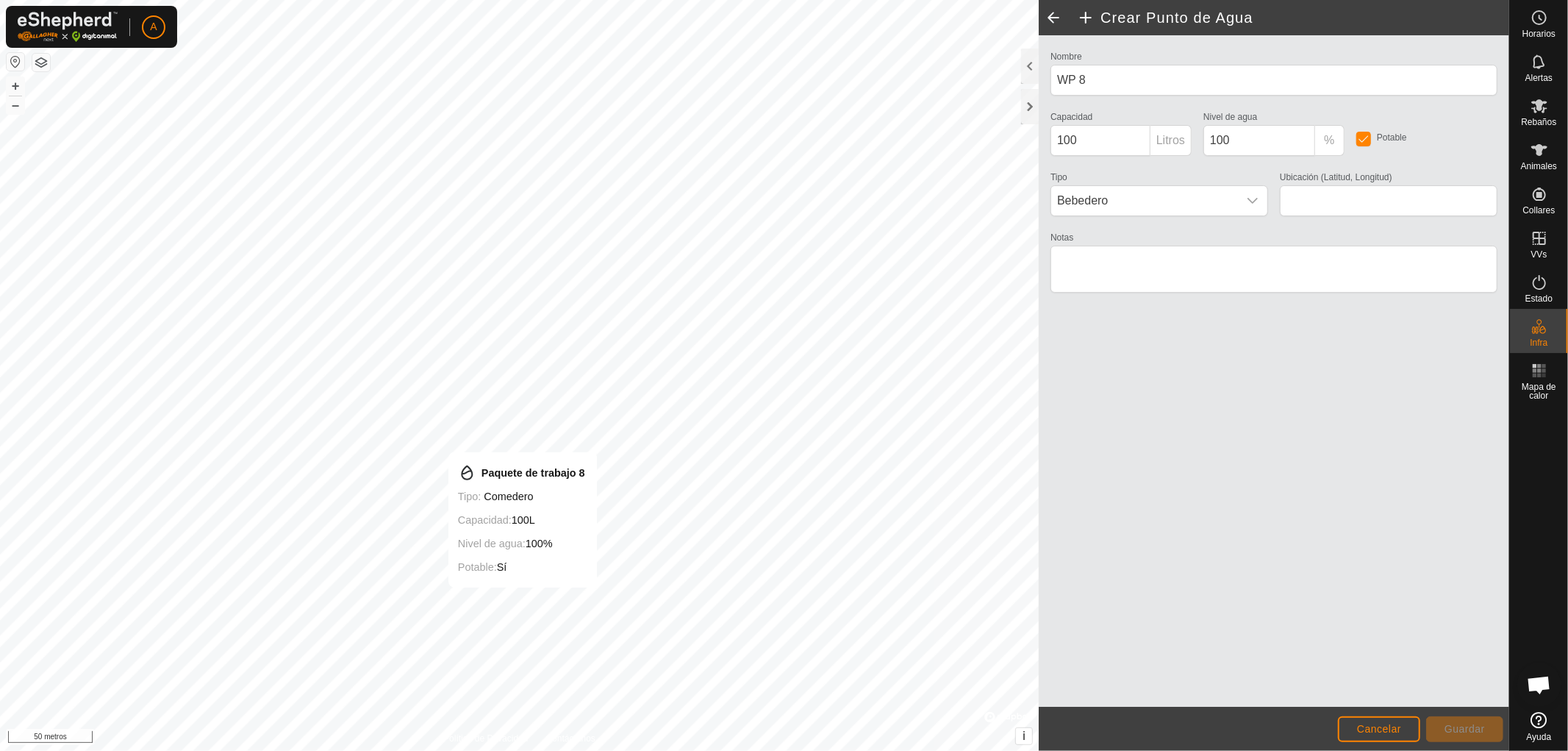
type input "42.222816, -5.302809"
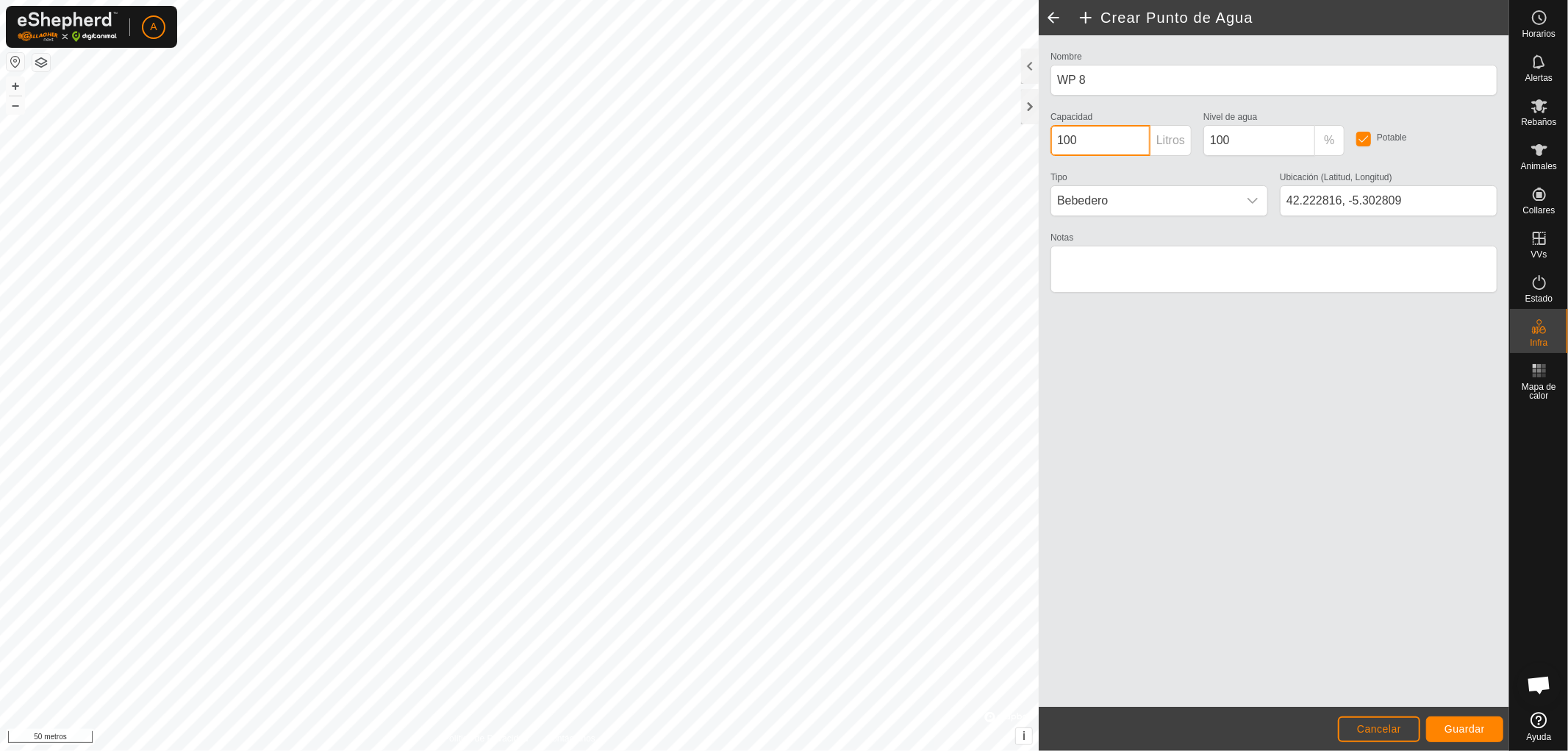
click at [1082, 148] on input "100" at bounding box center [1100, 140] width 100 height 31
type input "1"
type input "2000"
click at [1463, 729] on font "Guardar" at bounding box center [1464, 728] width 40 height 12
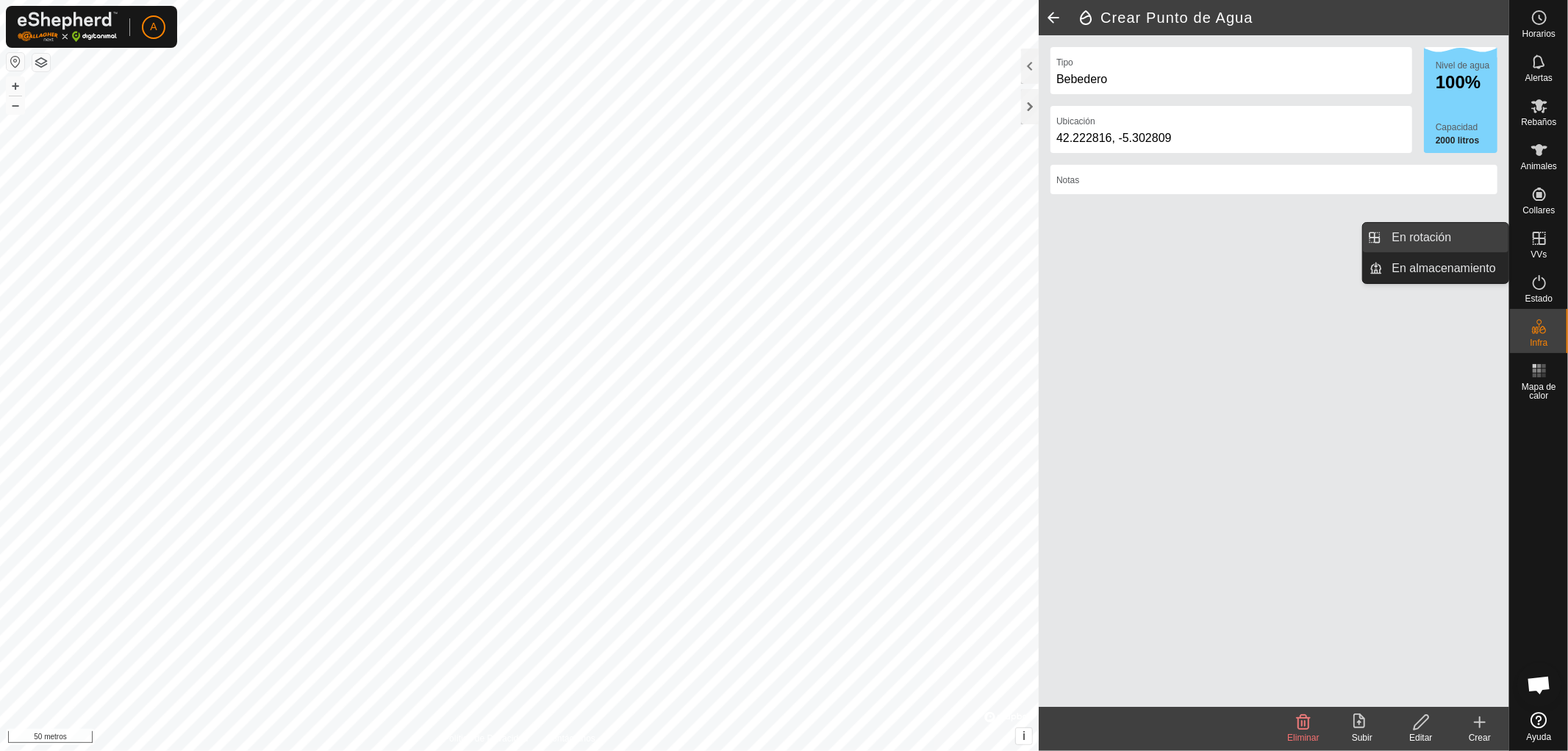
click at [1458, 243] on link "En rotación" at bounding box center [1446, 237] width 126 height 29
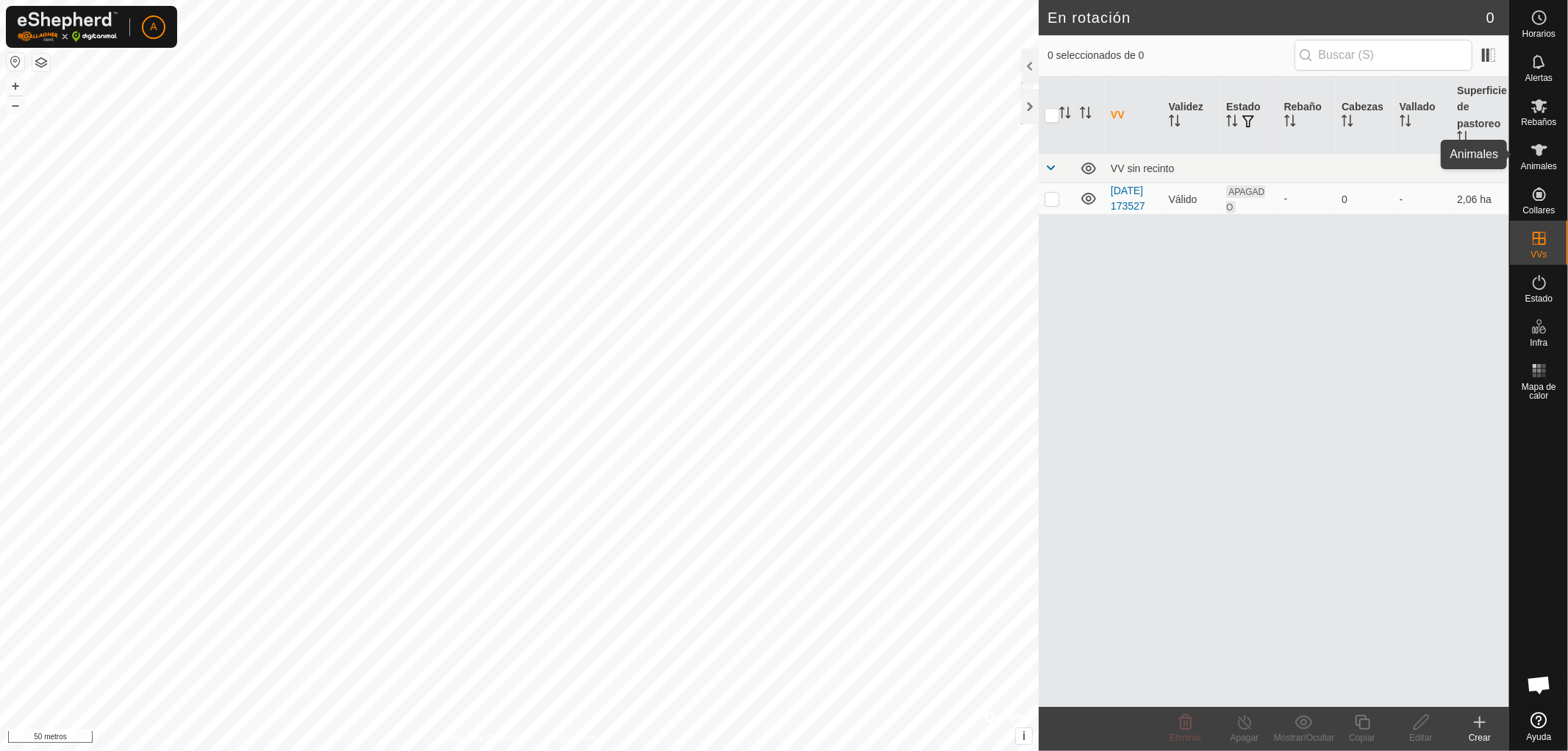
click at [1545, 153] on icon at bounding box center [1539, 149] width 17 height 17
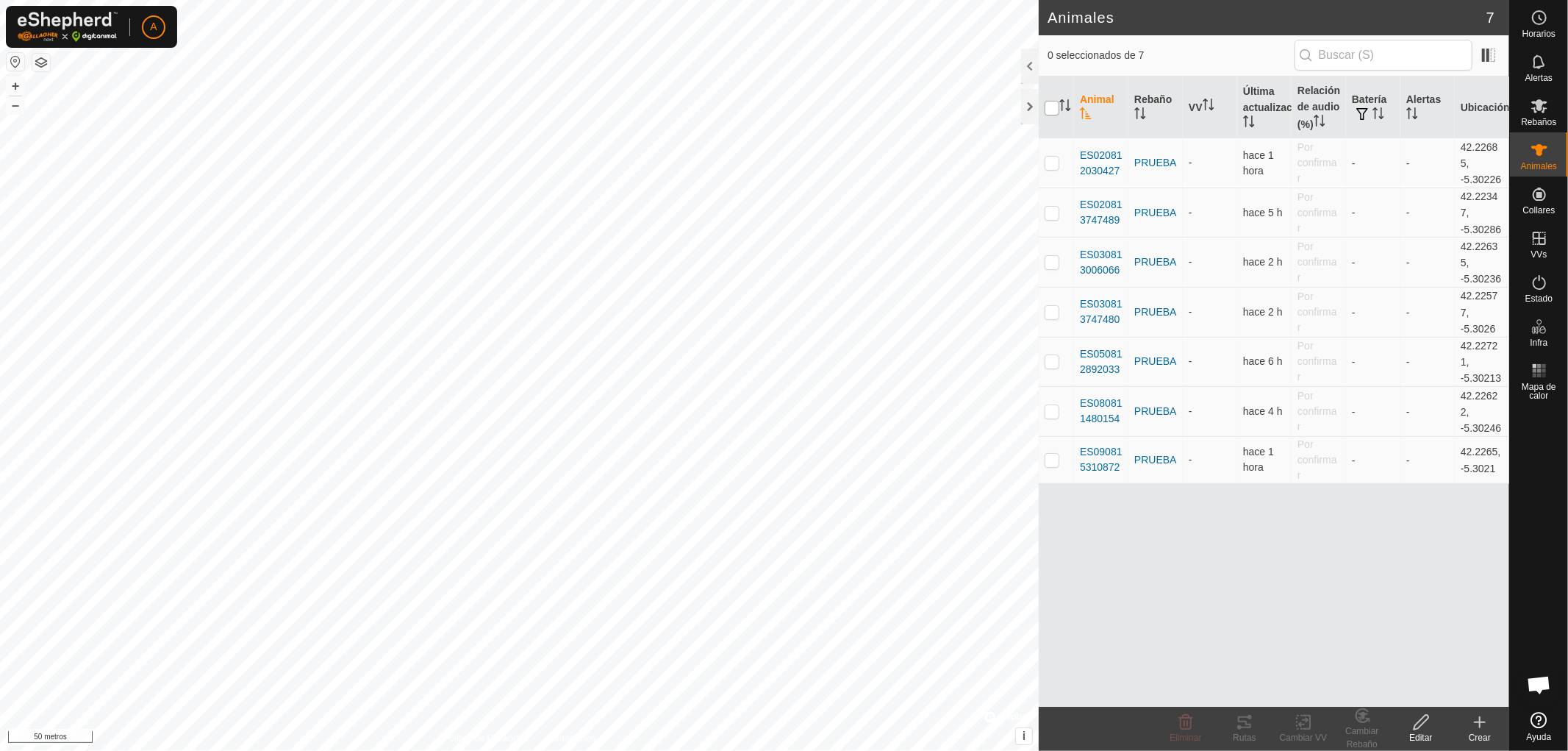
click at [1052, 105] on input "checkbox" at bounding box center [1052, 108] width 15 height 15
checkbox input "true"
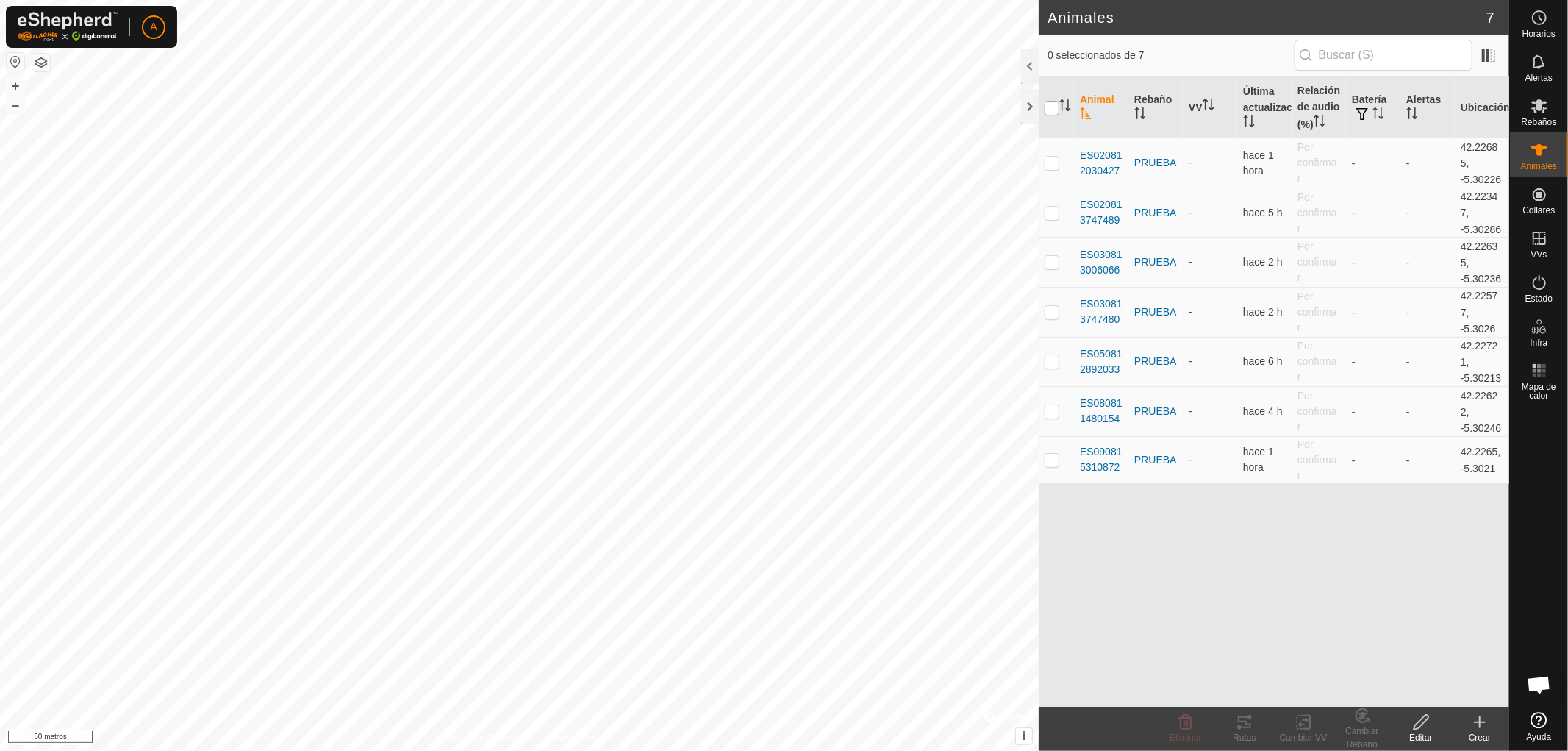
checkbox input "true"
click at [1305, 731] on div "Cambiar VV" at bounding box center [1303, 737] width 59 height 13
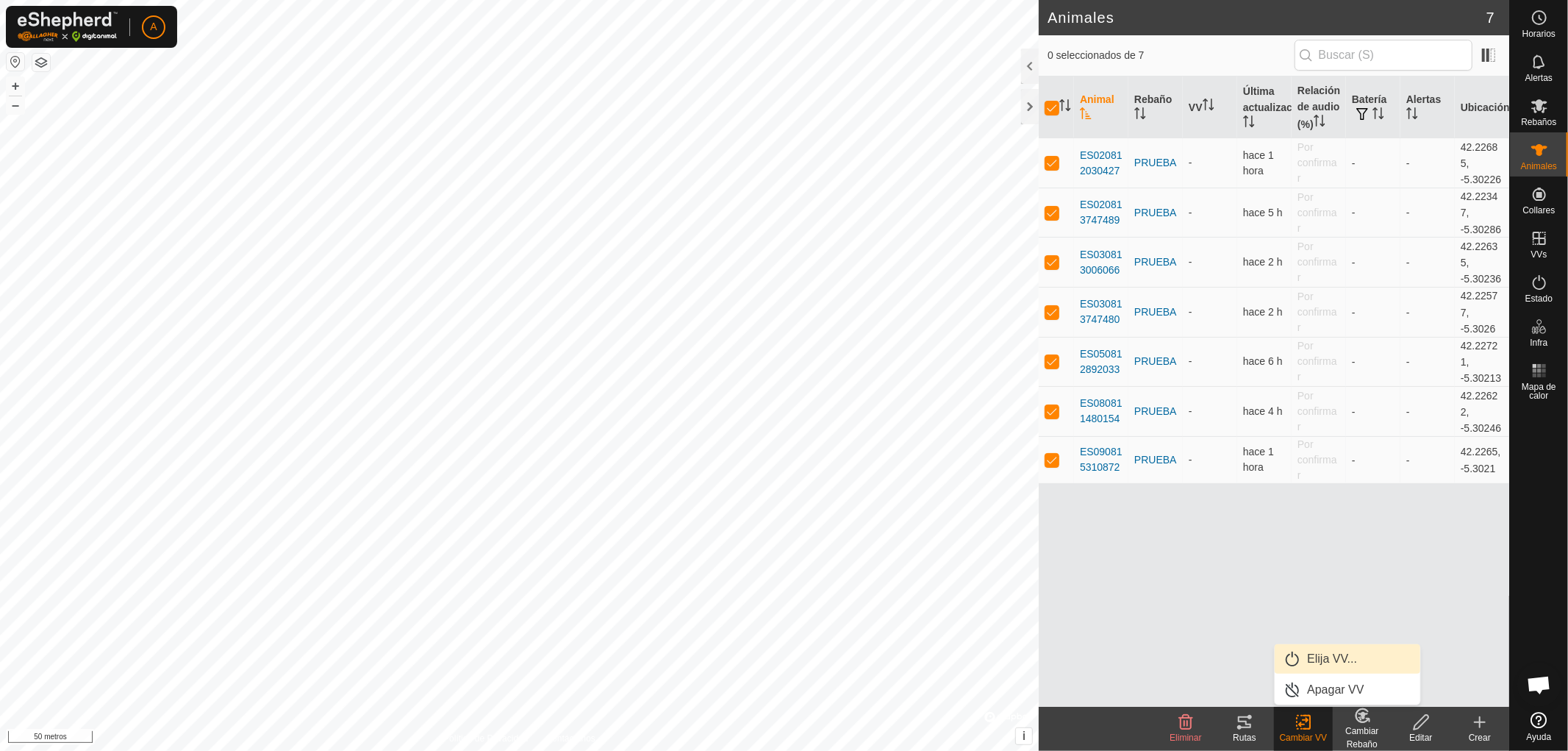
click at [1326, 657] on link "Elija VV..." at bounding box center [1347, 658] width 146 height 29
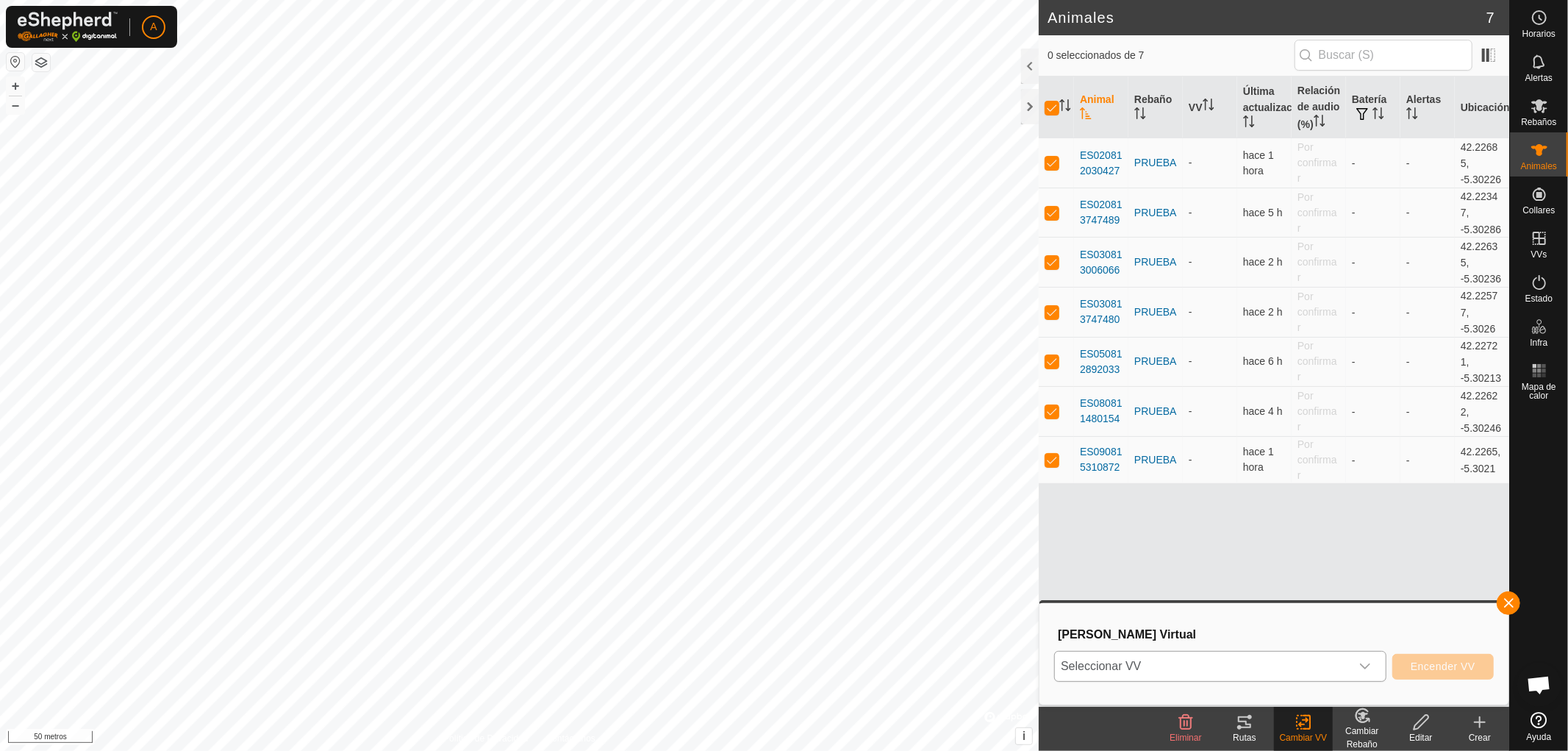
click at [1364, 662] on icon "disparador desplegable" at bounding box center [1364, 666] width 12 height 12
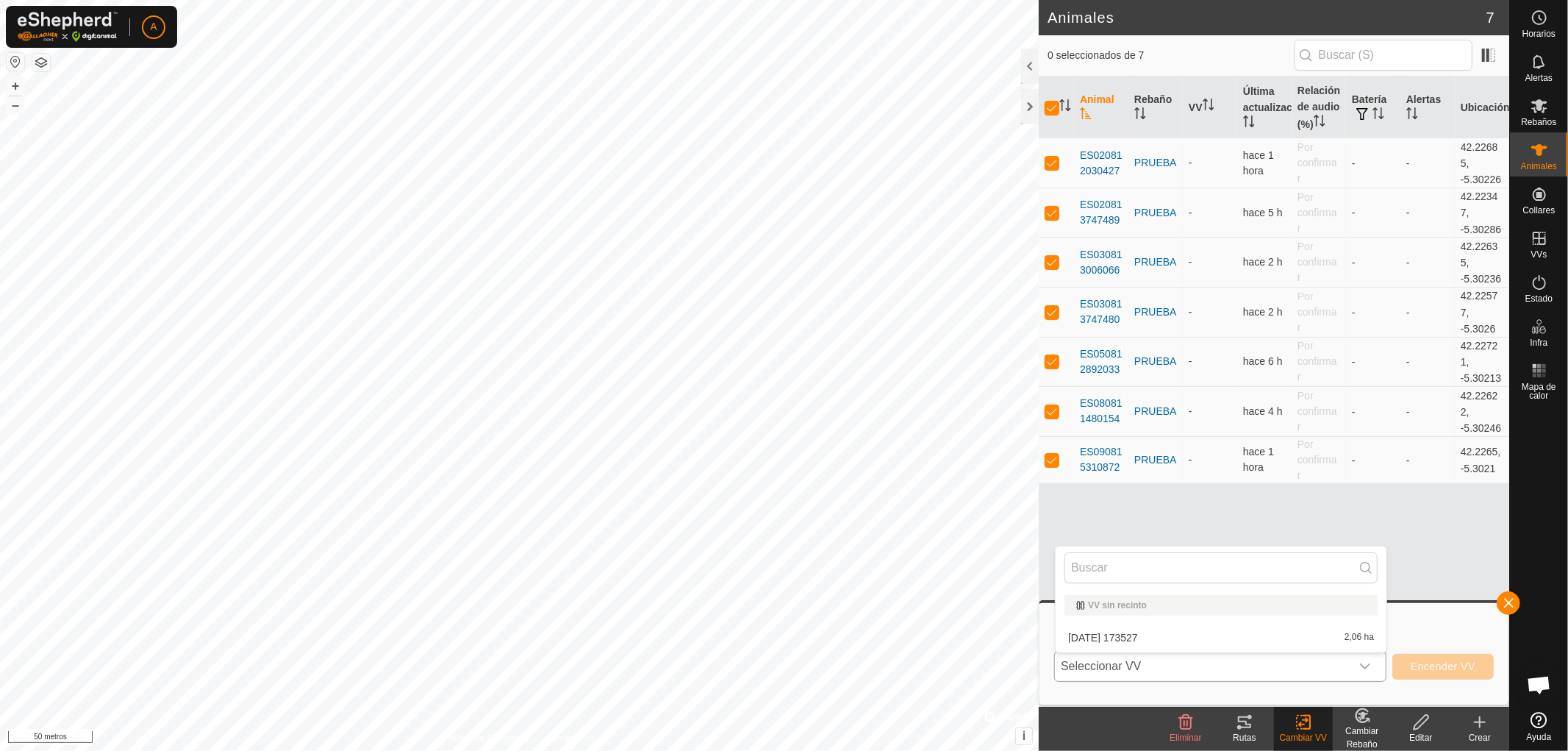
click at [1180, 635] on li "2025-08-29 173527 2,06 ha" at bounding box center [1220, 637] width 331 height 29
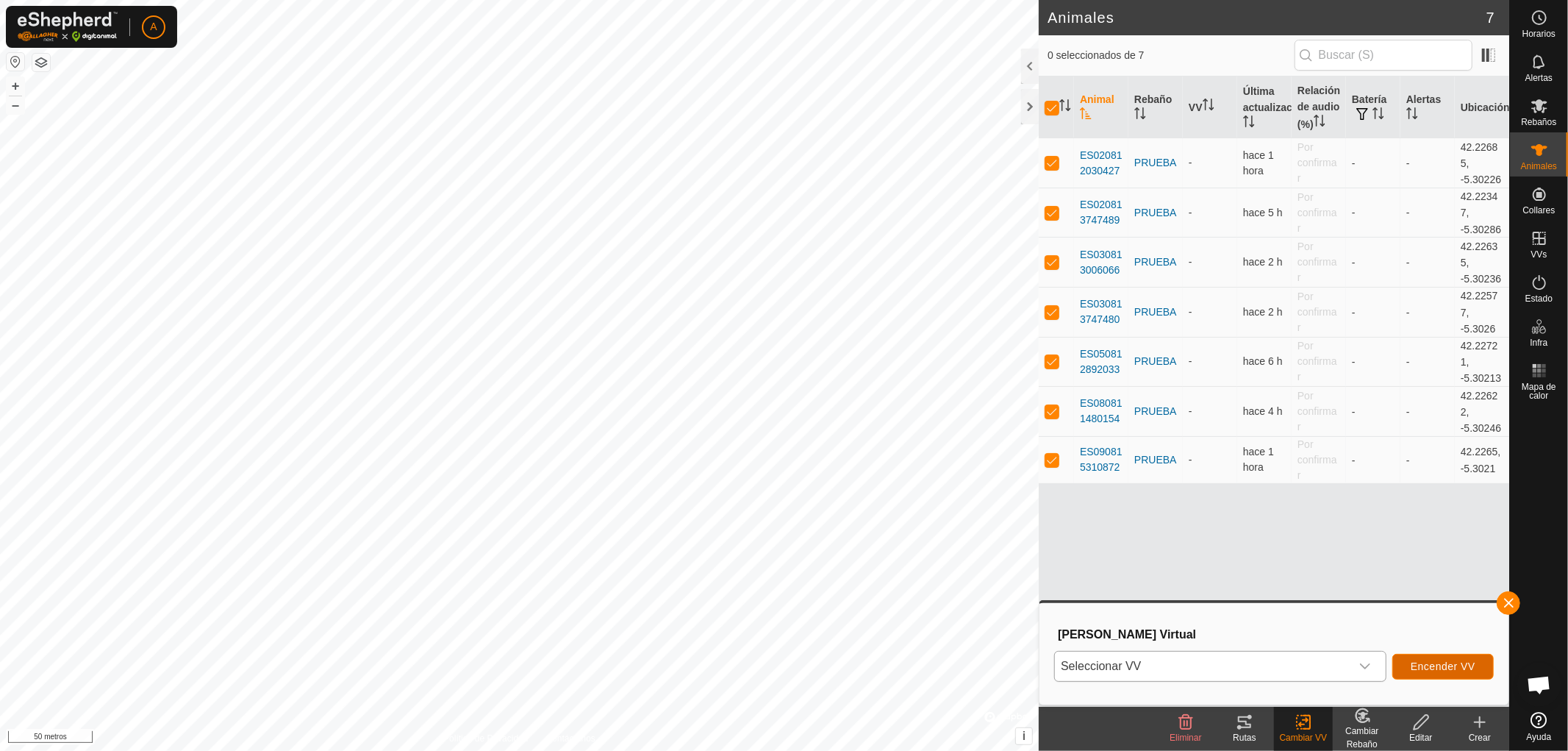
click at [1435, 666] on font "Encender VV" at bounding box center [1442, 666] width 65 height 12
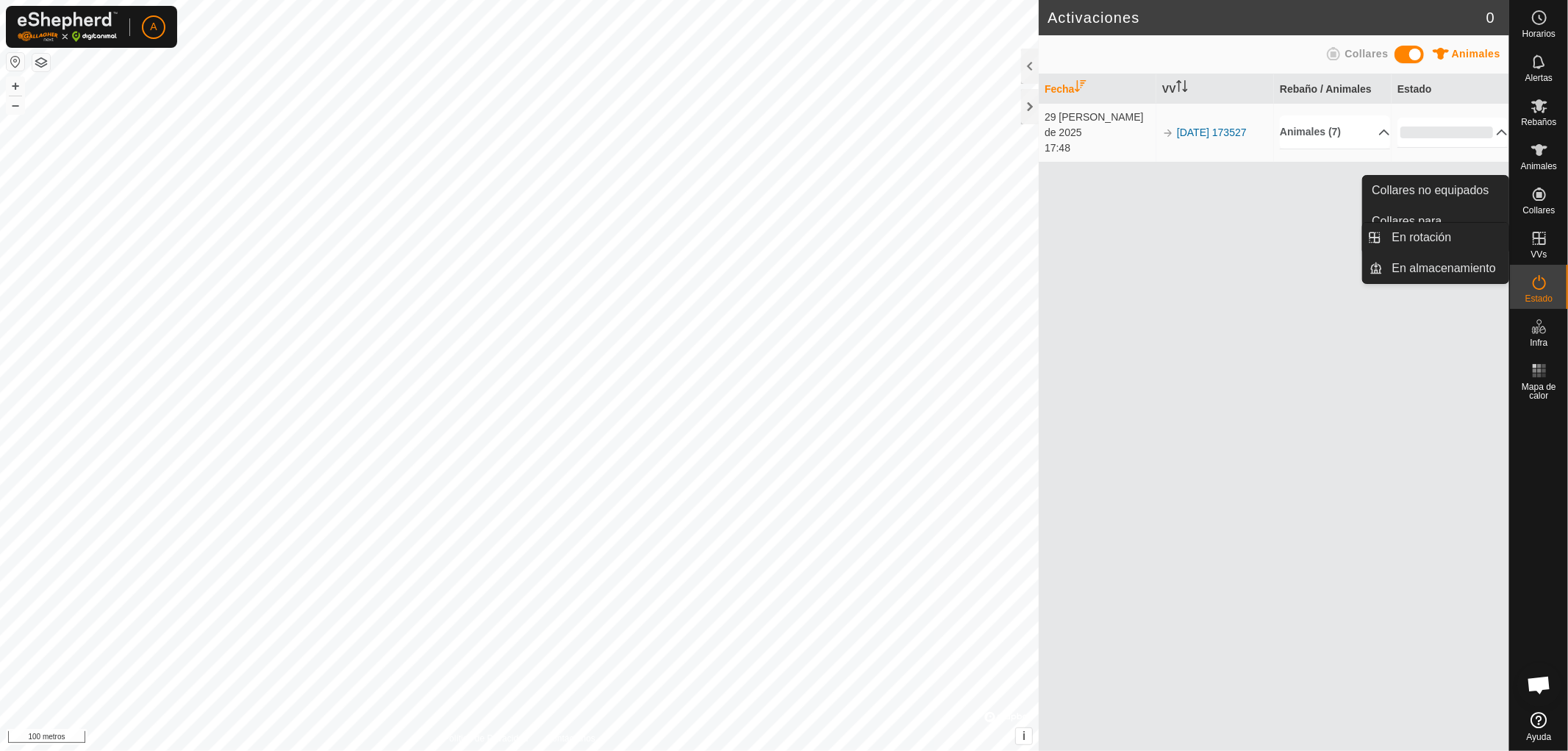
click at [1539, 237] on icon at bounding box center [1539, 238] width 13 height 13
click at [1454, 237] on link "En rotación" at bounding box center [1446, 237] width 126 height 29
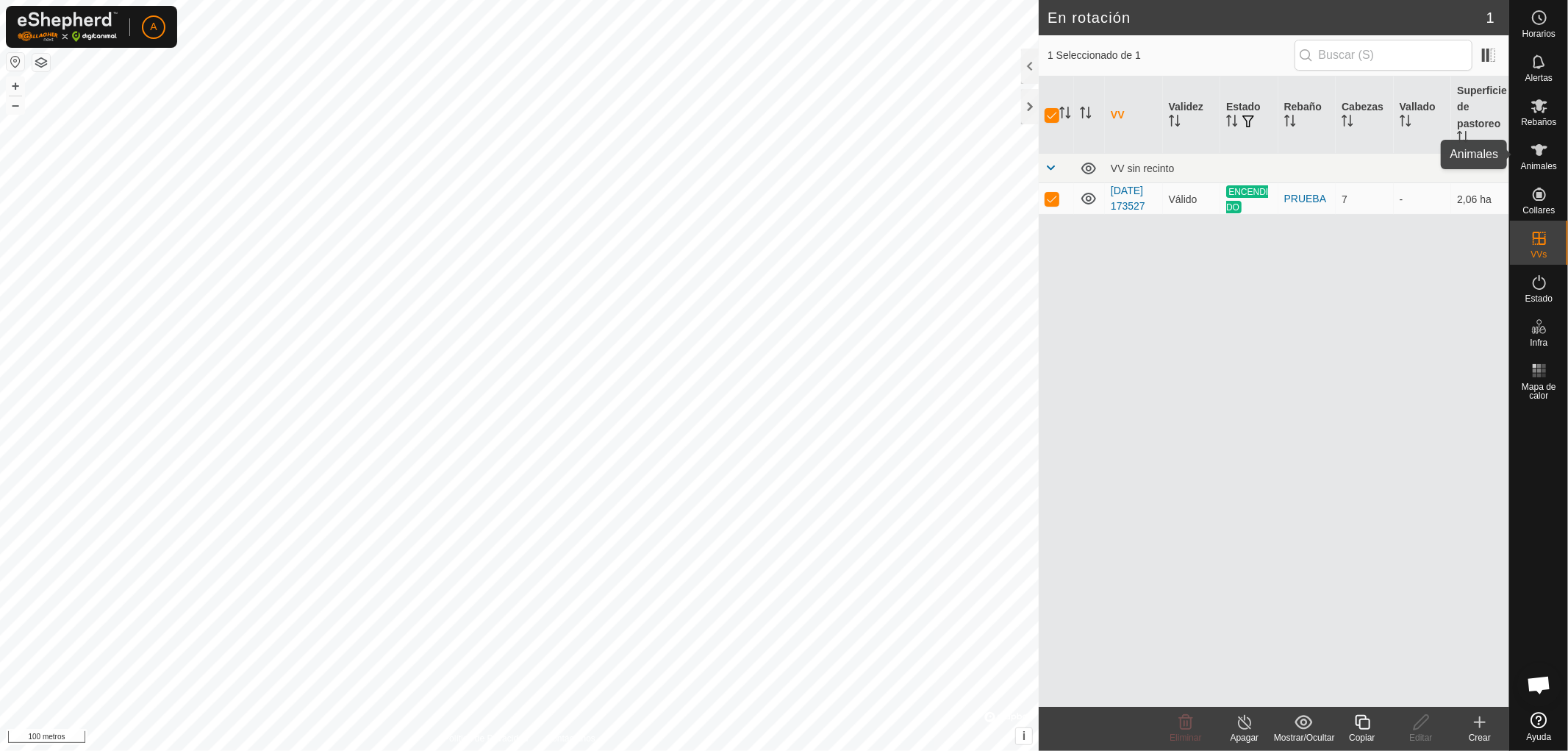
click at [1551, 155] on es-animals-svg-icon at bounding box center [1539, 150] width 27 height 24
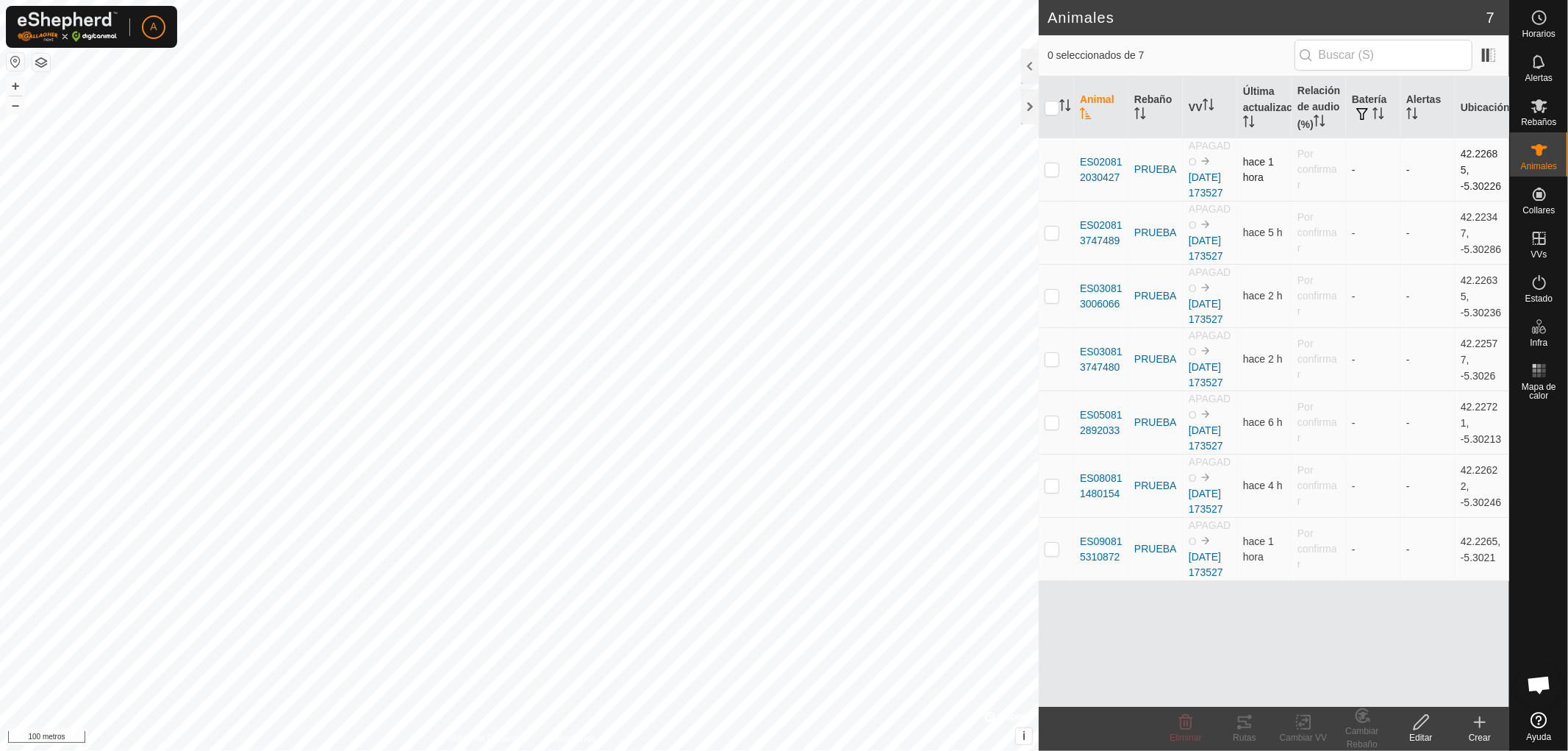
click at [1049, 175] on p-checkbox at bounding box center [1052, 169] width 15 height 12
click at [1246, 717] on icon at bounding box center [1244, 722] width 13 height 12
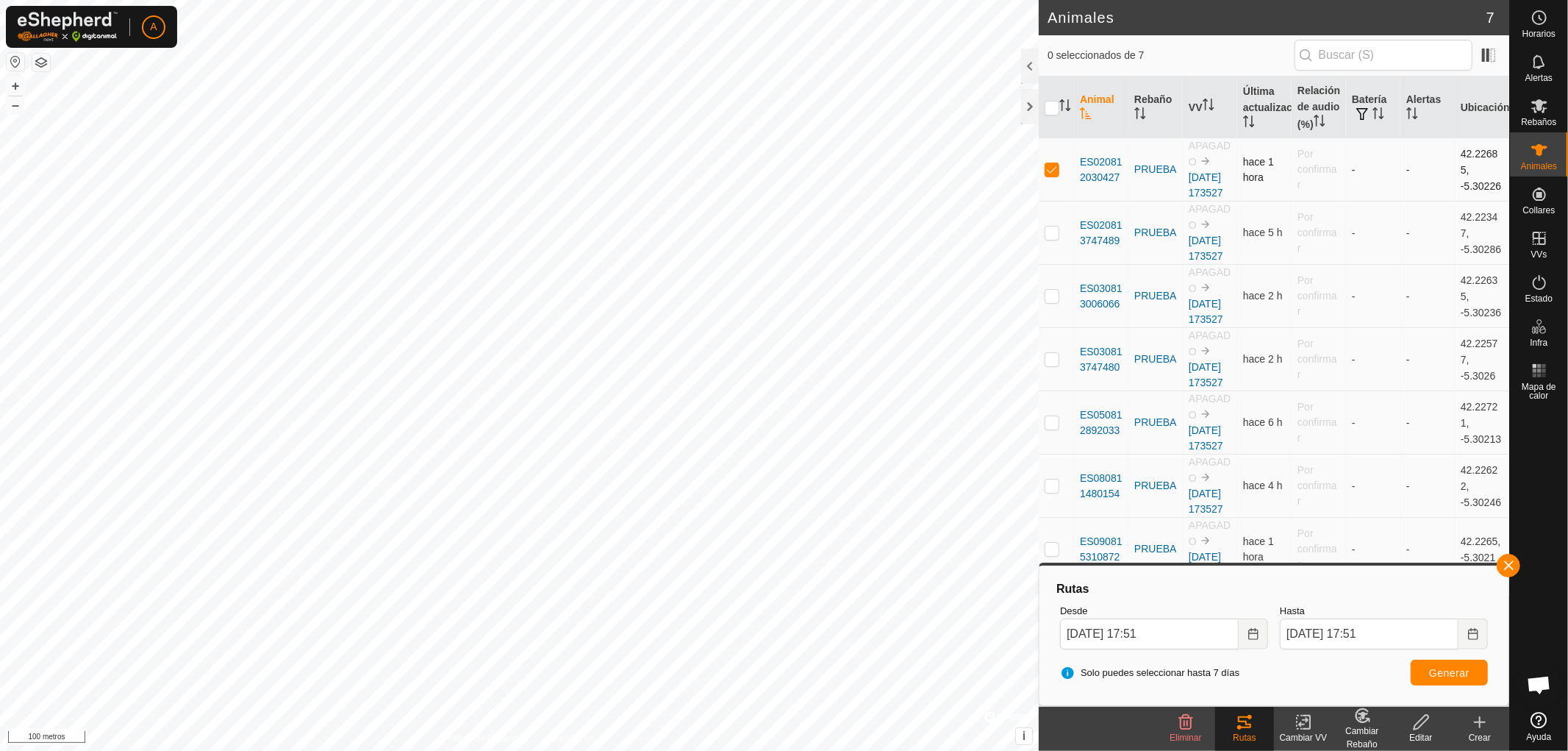
click at [1051, 175] on p-checkbox at bounding box center [1052, 169] width 15 height 12
click at [1048, 175] on p-checkbox at bounding box center [1052, 169] width 15 height 12
click at [1053, 175] on p-checkbox at bounding box center [1052, 169] width 15 height 12
checkbox input "false"
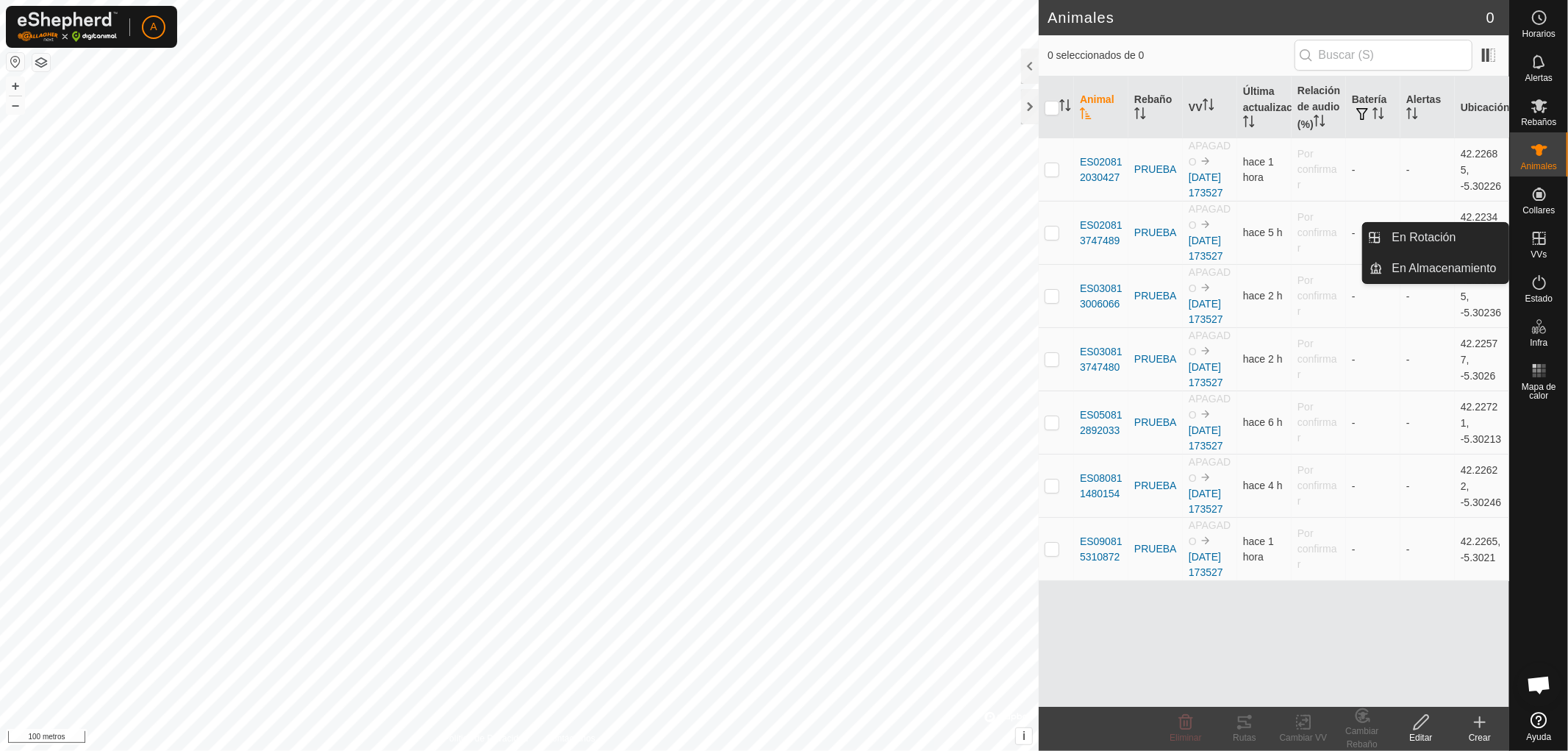
click at [1540, 247] on icon at bounding box center [1539, 237] width 17 height 17
click at [1443, 236] on link "En rotación" at bounding box center [1446, 237] width 126 height 29
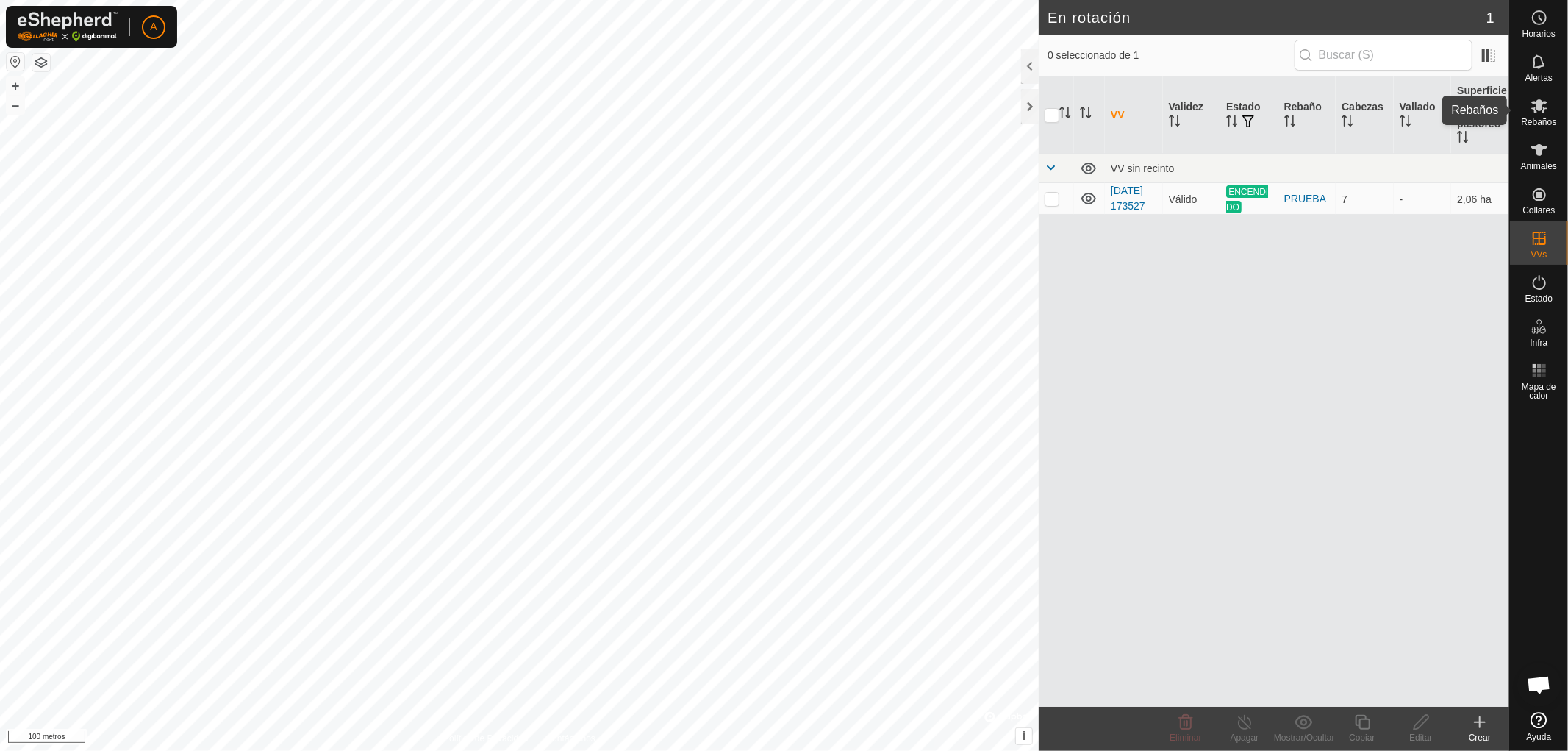
click at [1537, 113] on icon at bounding box center [1539, 105] width 17 height 17
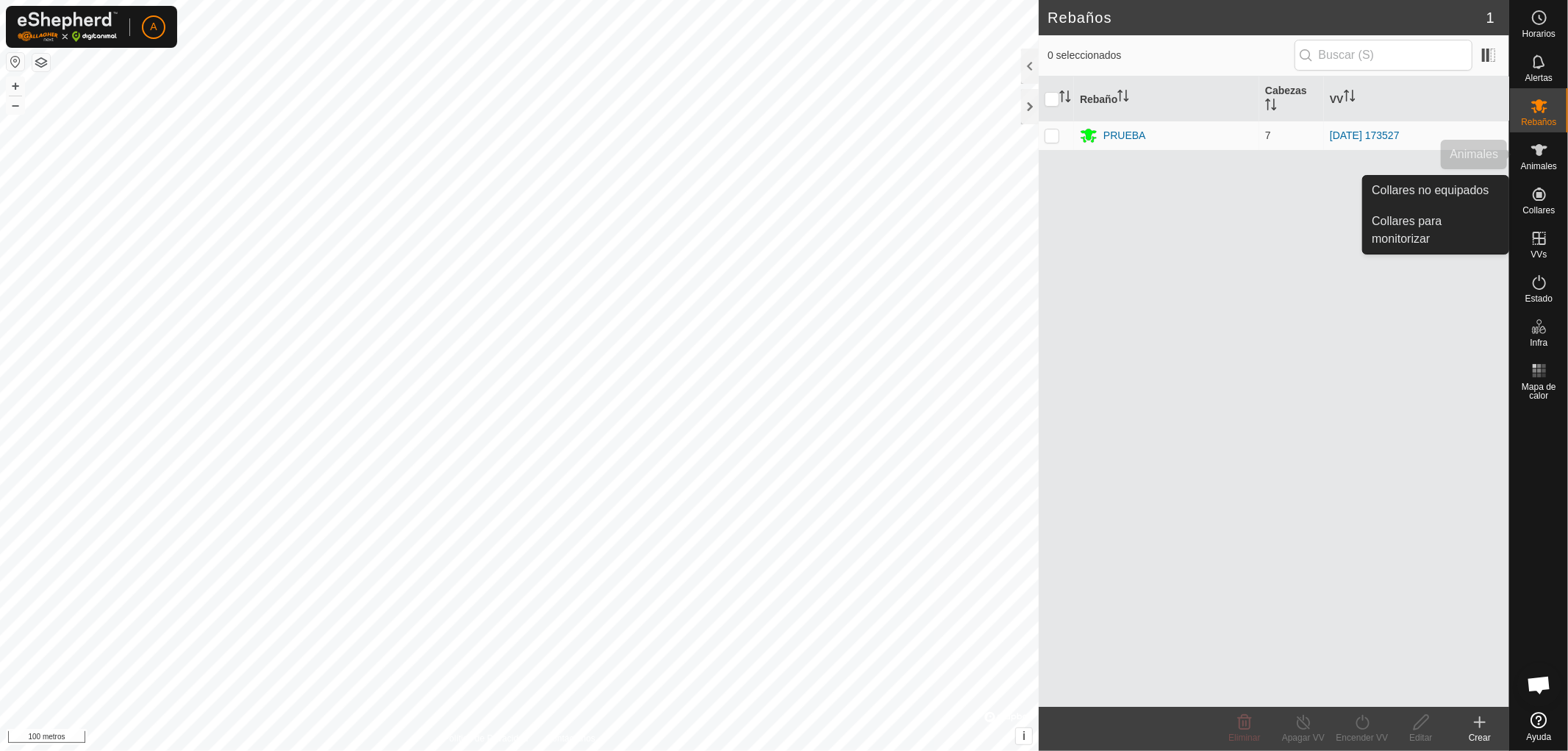
click at [1535, 157] on icon at bounding box center [1539, 149] width 17 height 17
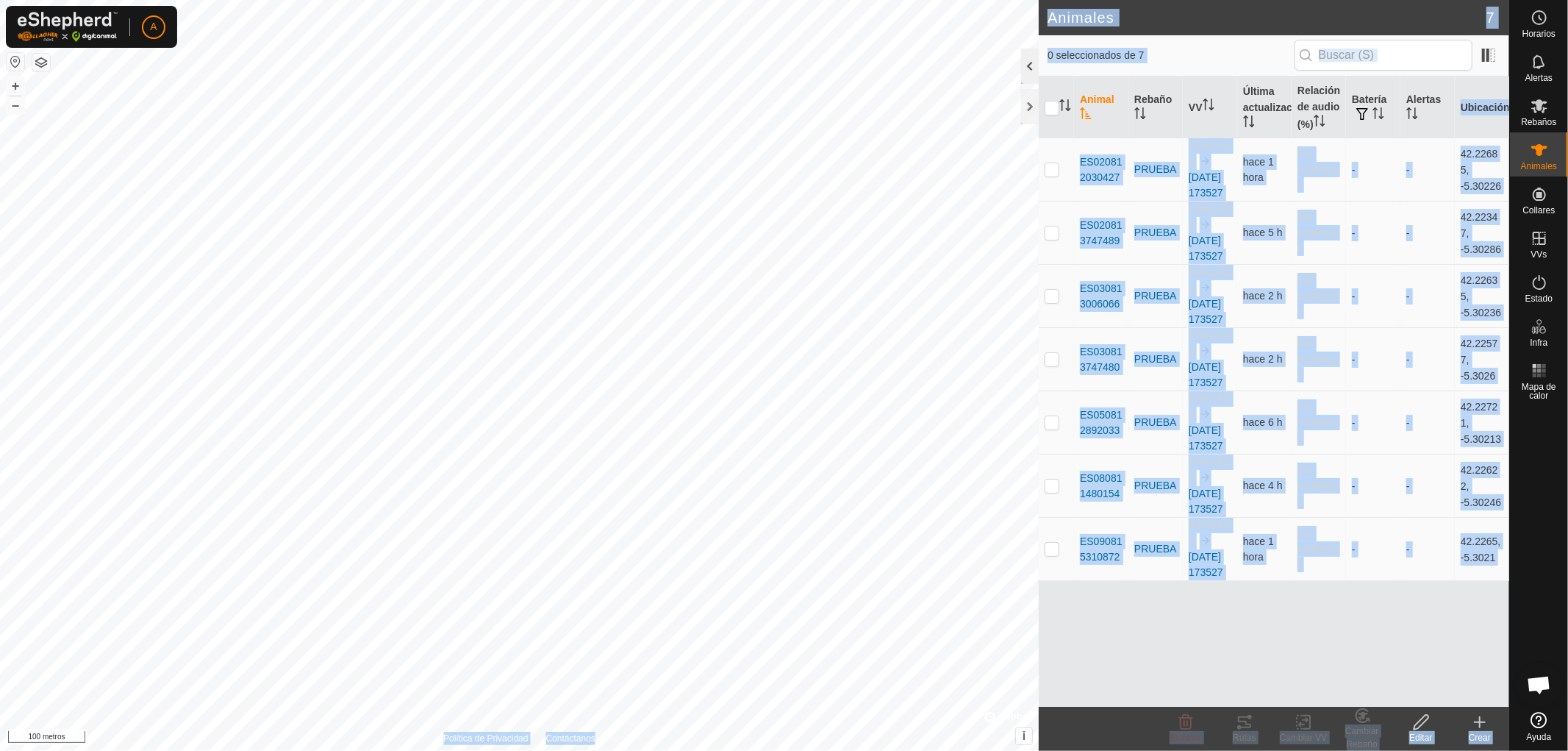
click at [994, 62] on div "Animales 7 0 seleccionados de 7 Animal Rebaño VV Última actualización Relación …" at bounding box center [755, 375] width 1509 height 751
click at [1028, 64] on div at bounding box center [1030, 66] width 17 height 35
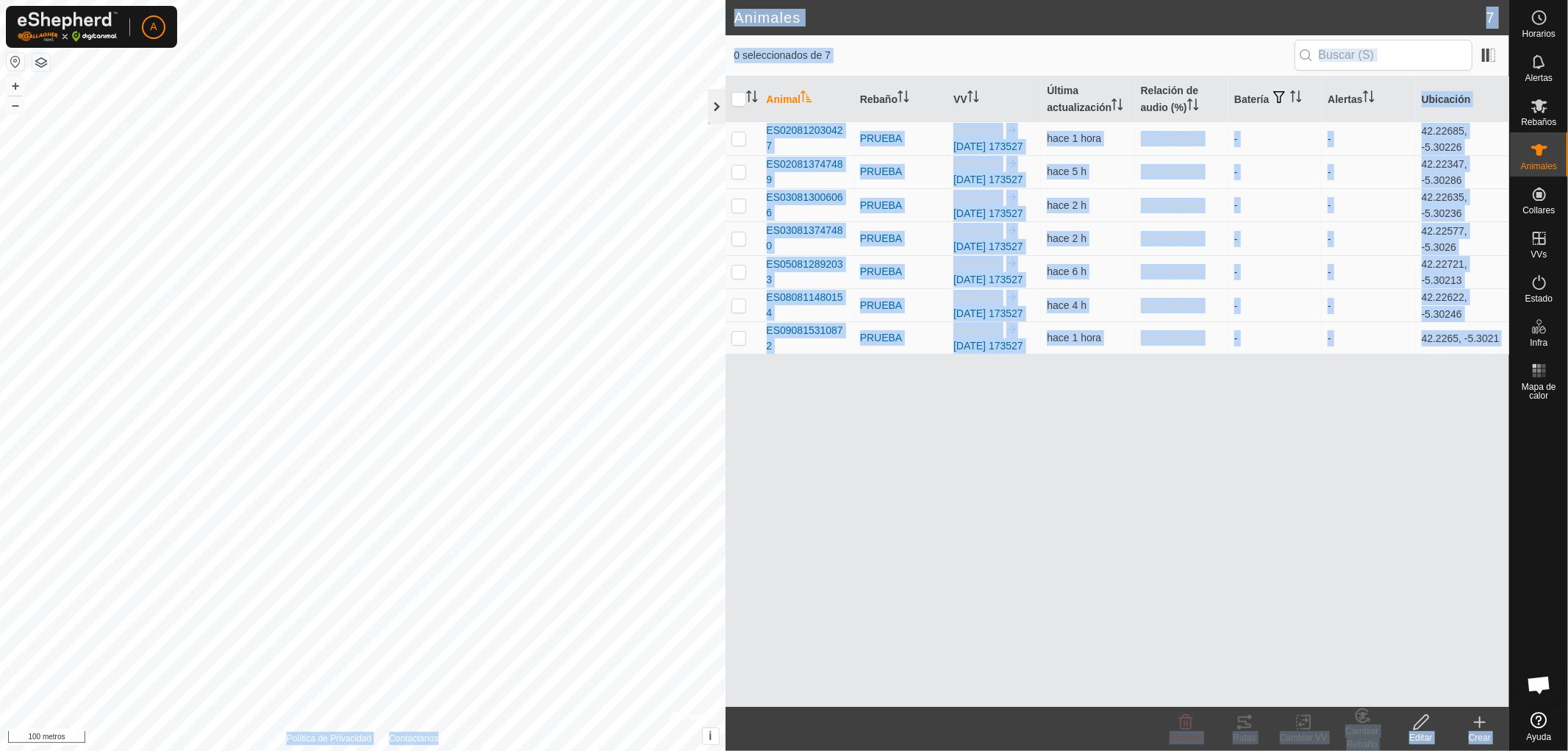
click at [716, 104] on div at bounding box center [716, 106] width 17 height 35
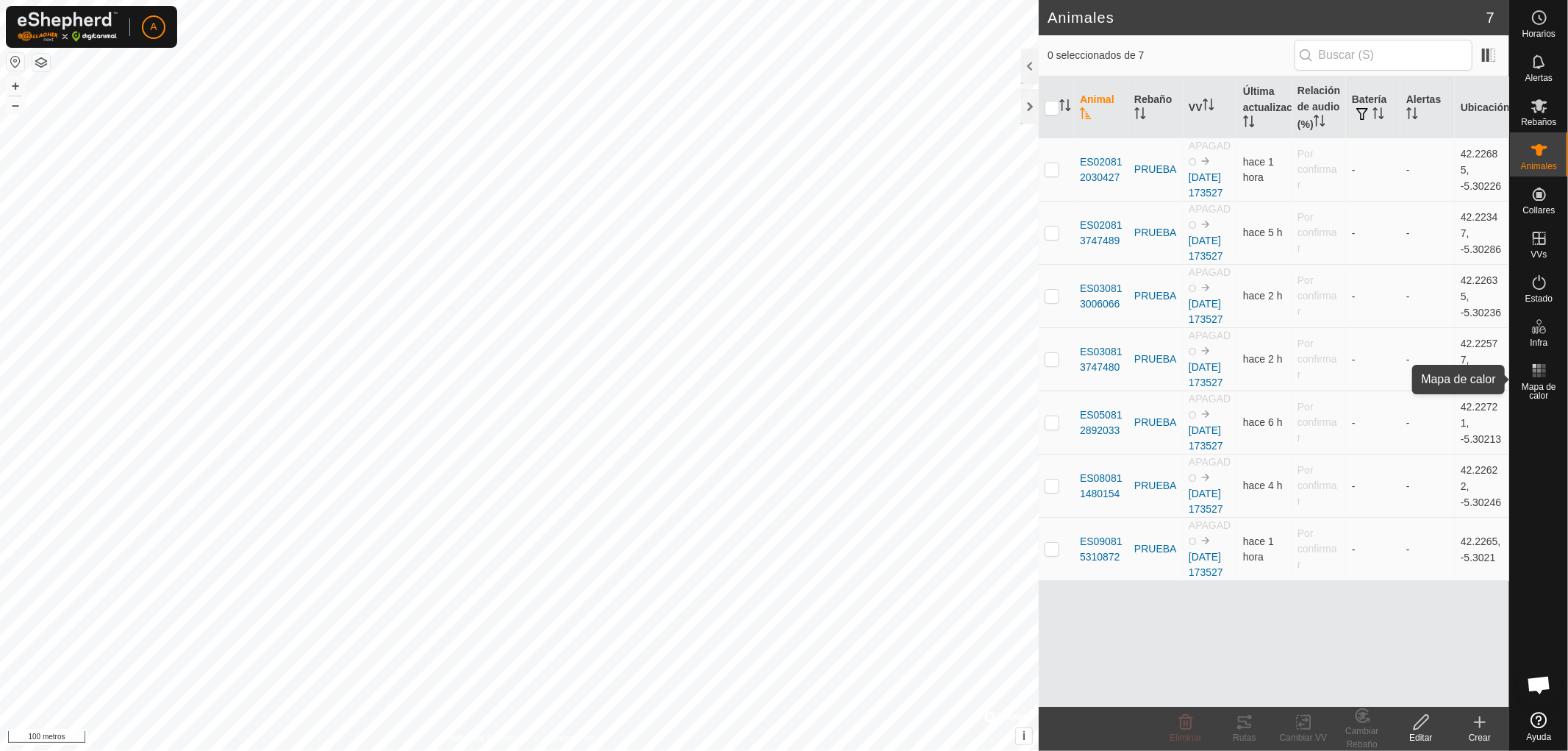
click at [1542, 373] on rect at bounding box center [1543, 375] width 4 height 4
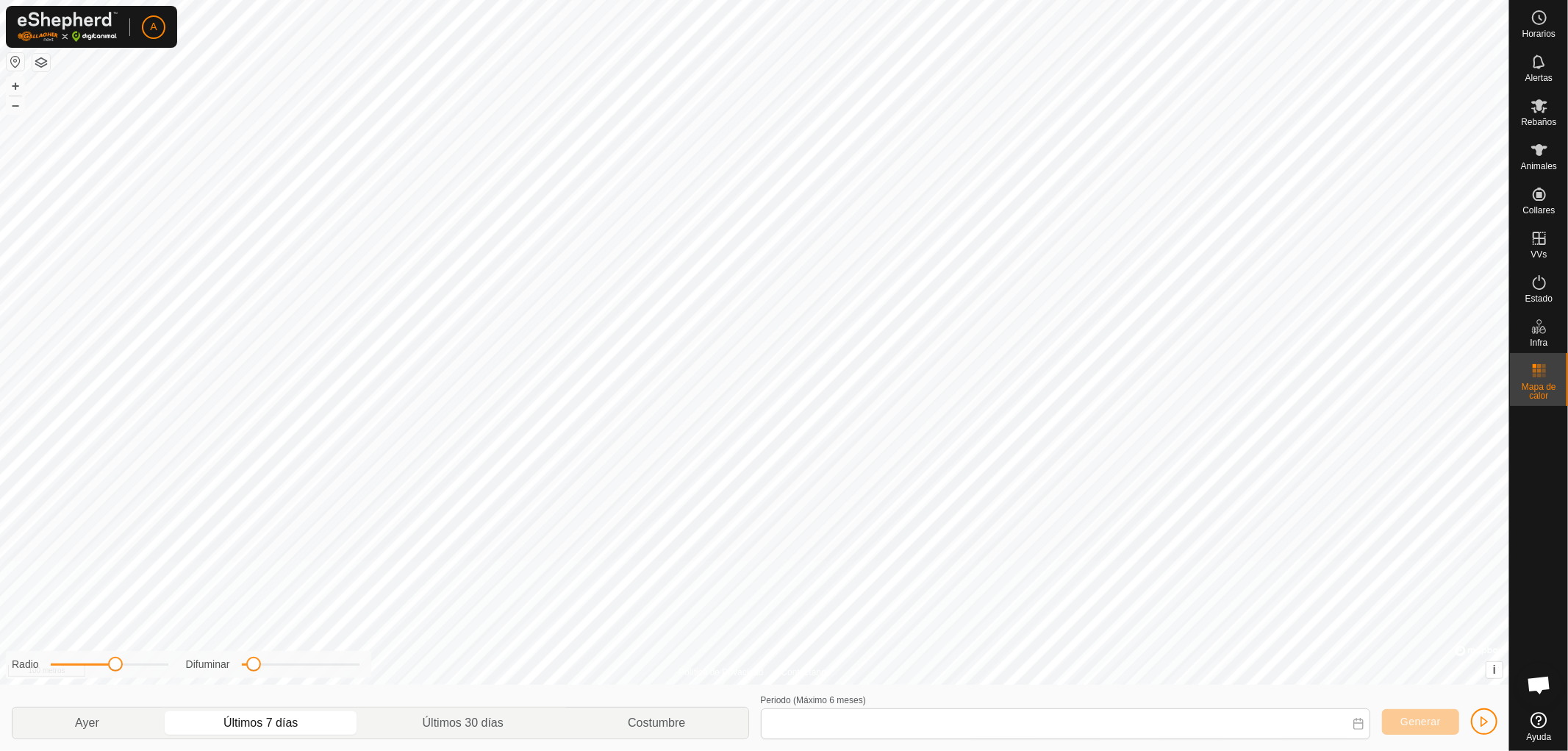
type input "22 Aug, 2025 - 28 Aug, 2025"
click at [1545, 387] on font "Mapa de calor" at bounding box center [1539, 391] width 35 height 19
click at [1540, 65] on icon at bounding box center [1539, 61] width 17 height 17
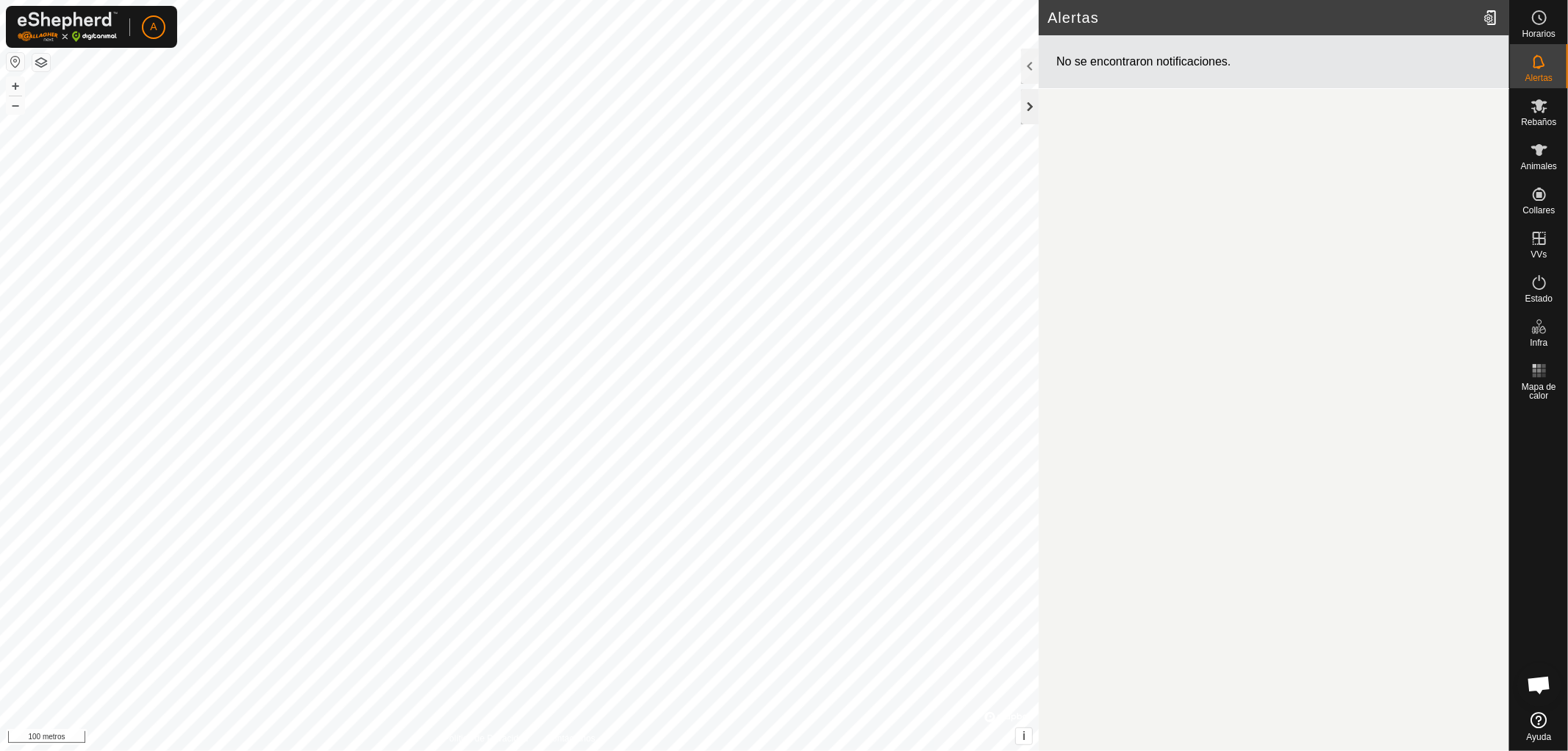
click at [1028, 104] on div at bounding box center [1030, 106] width 17 height 35
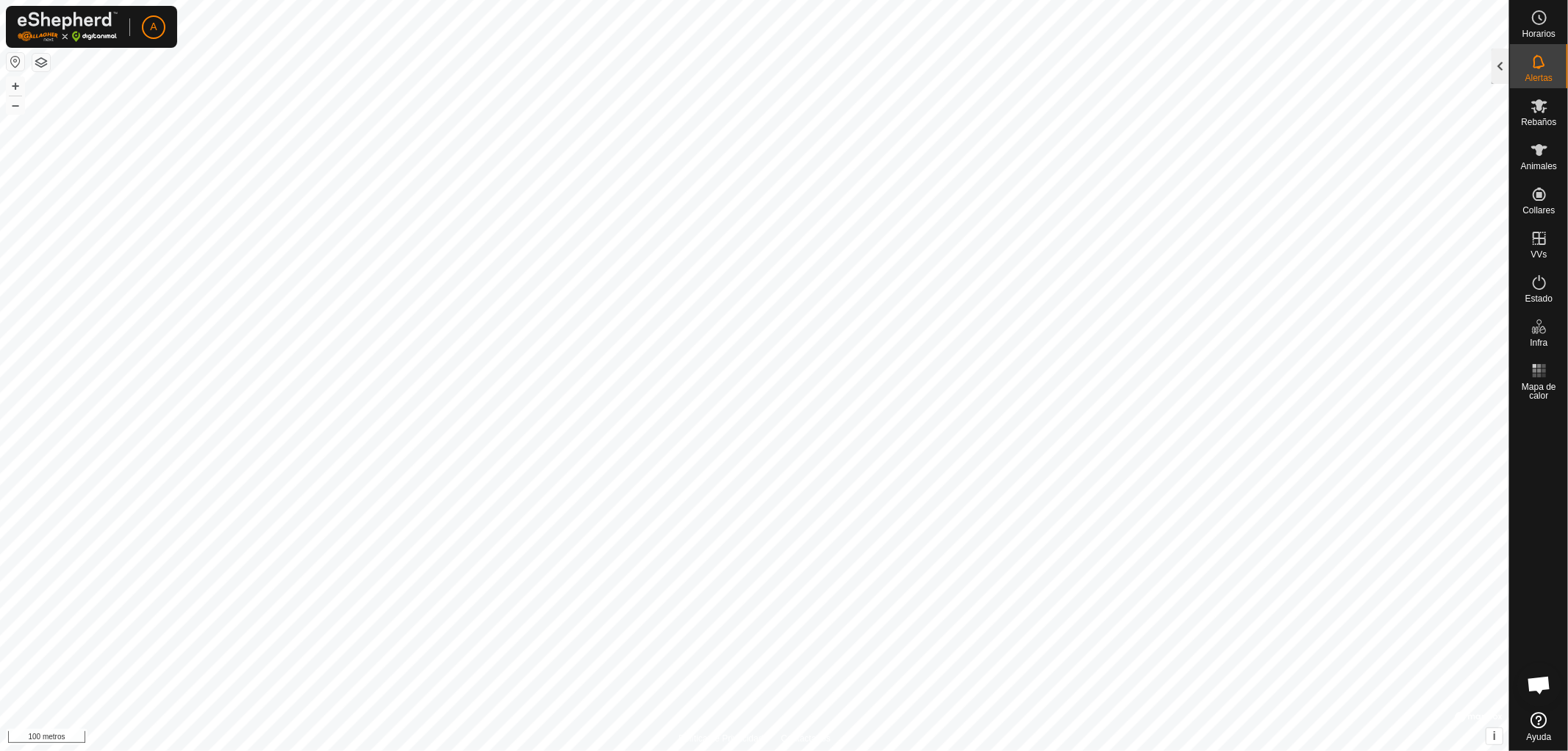
click at [1506, 58] on div at bounding box center [1500, 66] width 17 height 35
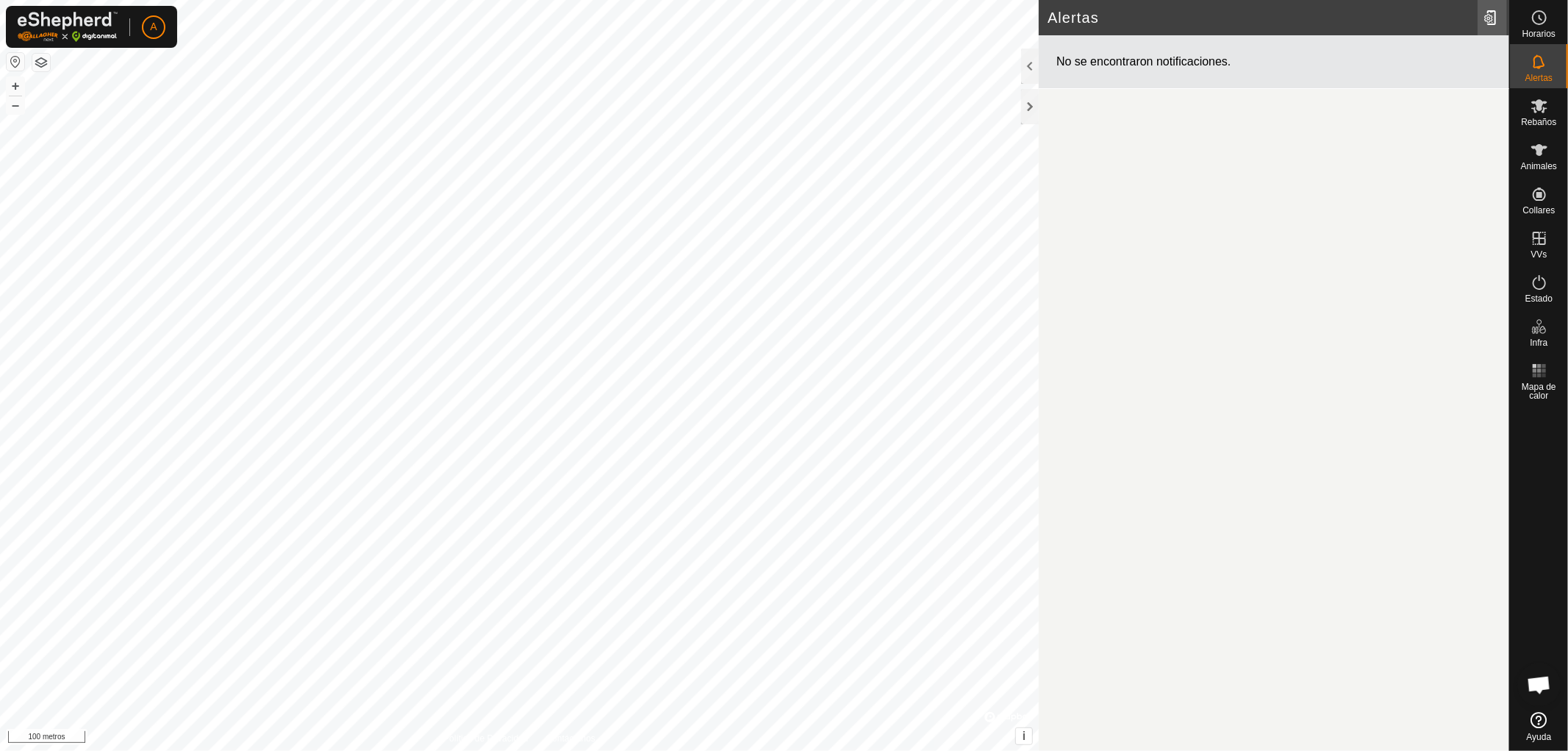
click at [1491, 15] on div at bounding box center [1492, 17] width 29 height 41
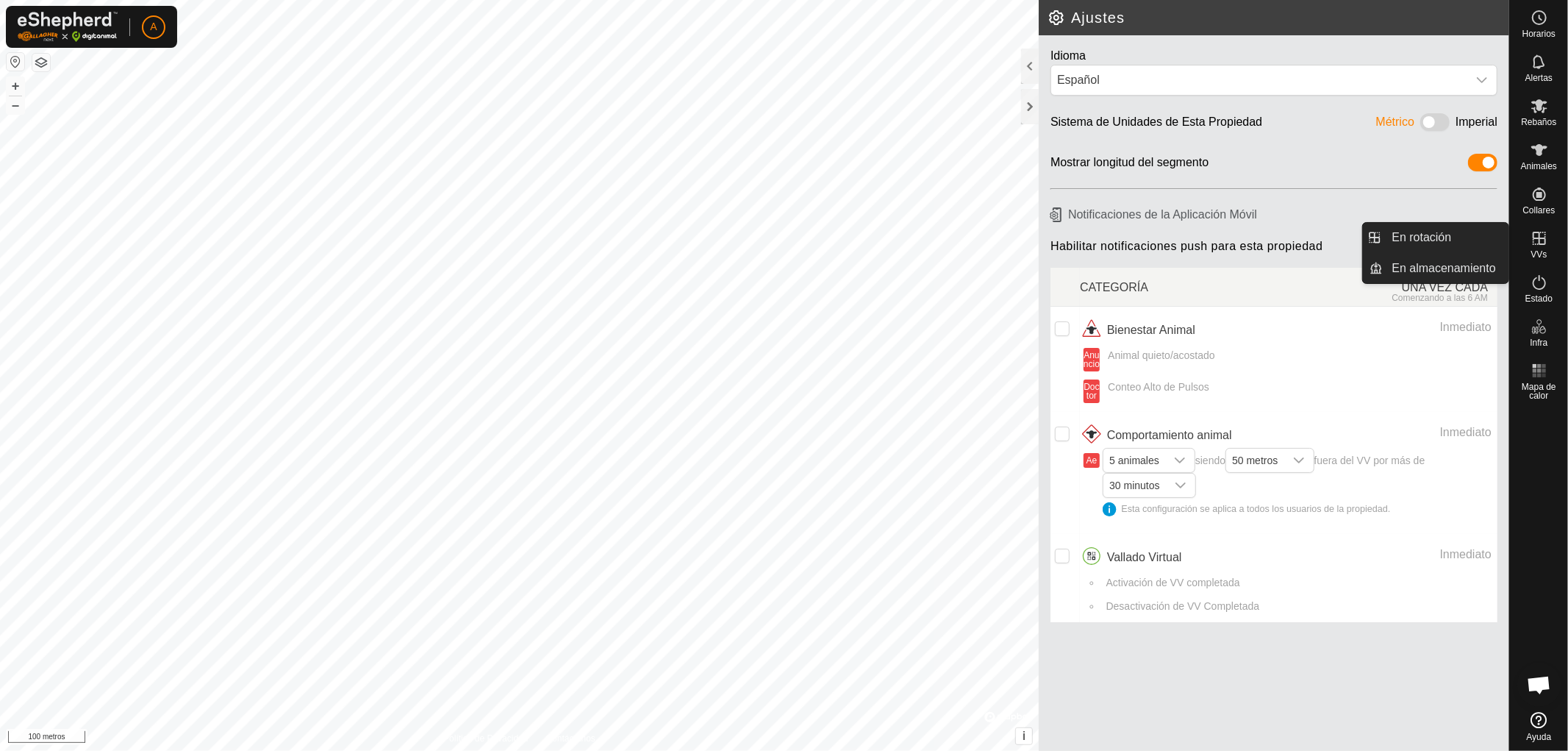
click at [1540, 246] on icon at bounding box center [1539, 237] width 17 height 17
click at [1446, 233] on link "En rotación" at bounding box center [1446, 237] width 126 height 29
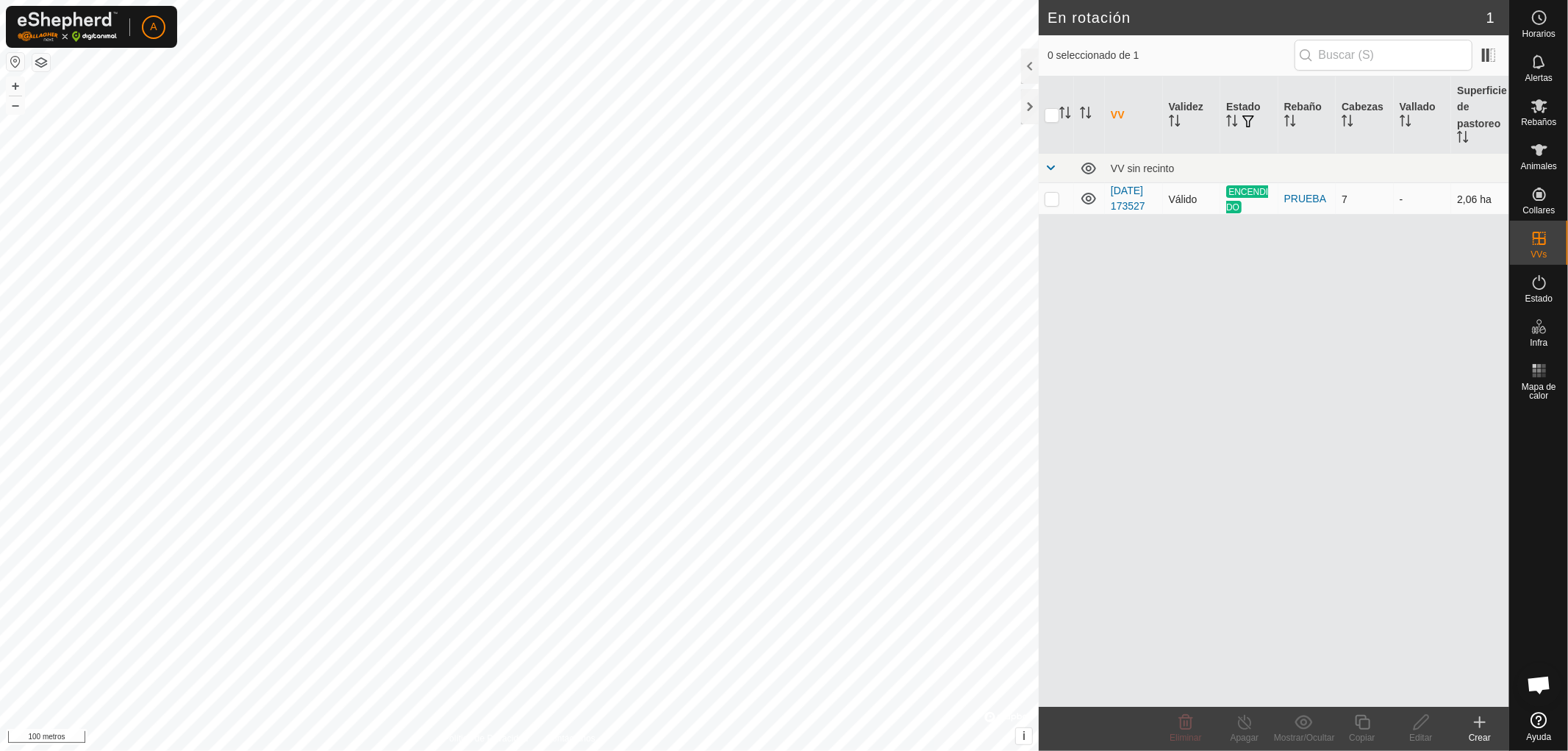
click at [1051, 204] on p-checkbox at bounding box center [1052, 198] width 15 height 12
checkbox input "true"
click at [1115, 199] on font "[DATE] 173527" at bounding box center [1128, 198] width 35 height 28
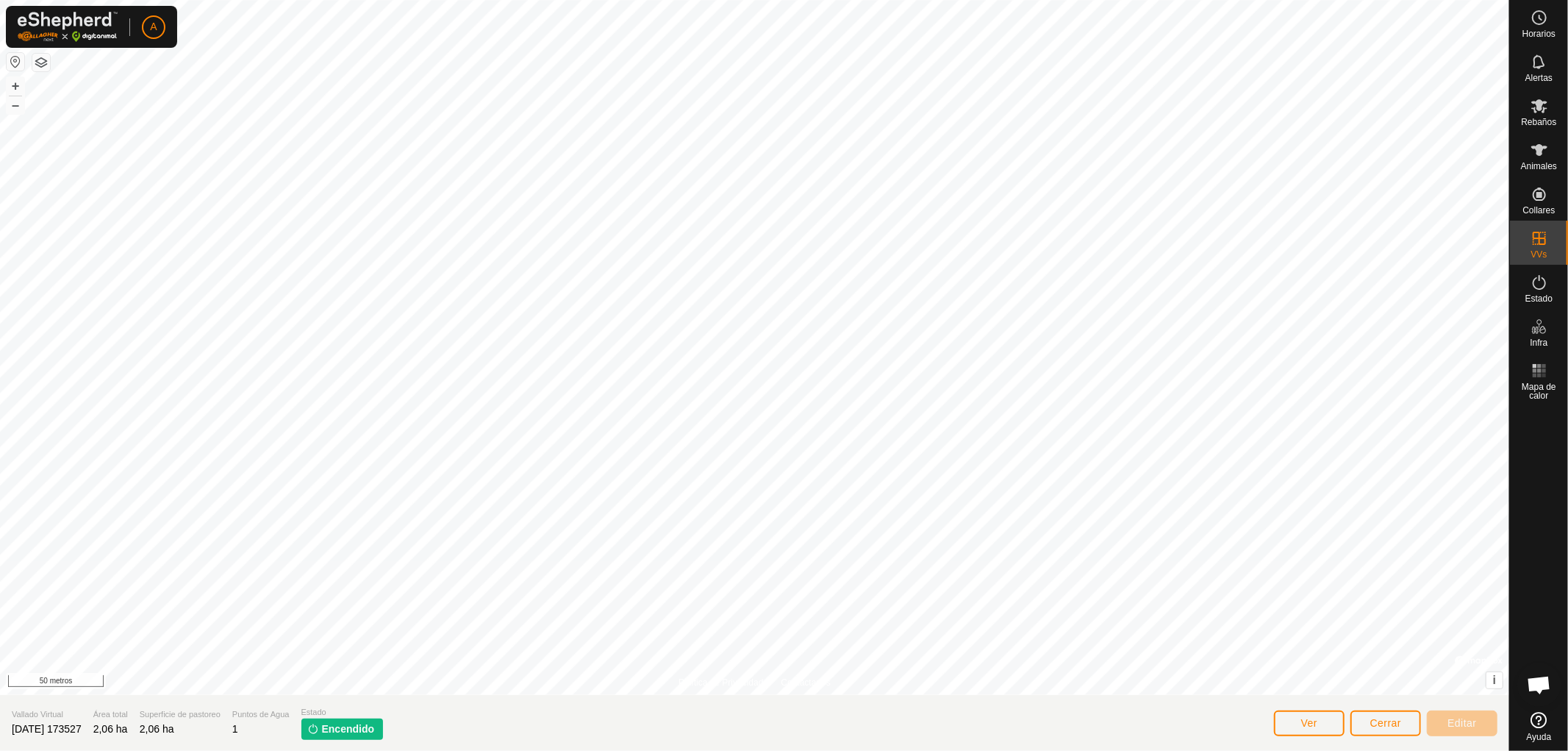
click at [844, 730] on div "Política de Privacidad Contáctanos + – ⇧ i © Mapbox , © OpenStreetMap , Mejora …" at bounding box center [755, 375] width 1509 height 751
click at [366, 732] on font "Encendido" at bounding box center [348, 728] width 53 height 12
click at [342, 728] on font "Encendido" at bounding box center [348, 728] width 53 height 12
click at [1537, 113] on icon at bounding box center [1539, 105] width 17 height 17
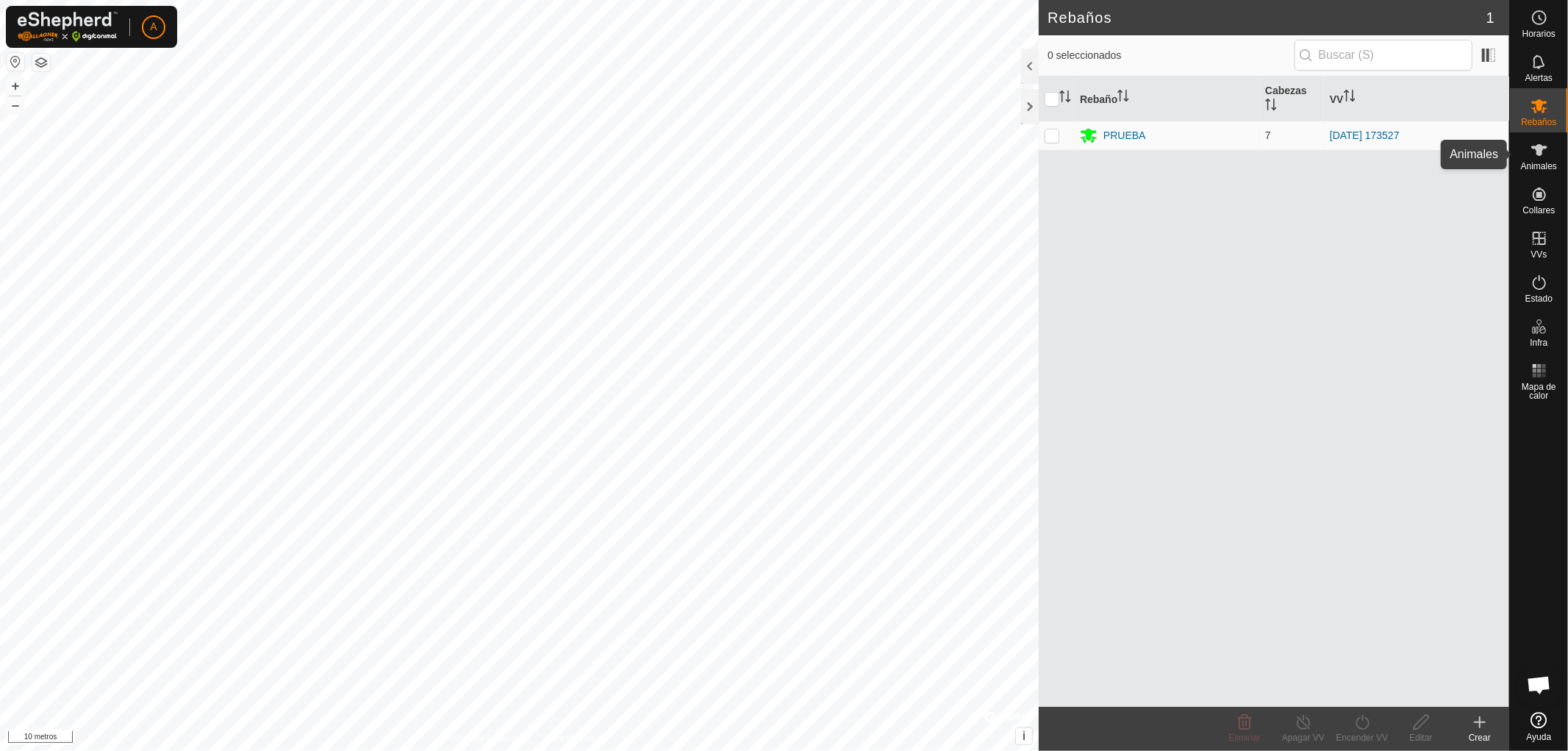
click at [1535, 158] on icon at bounding box center [1539, 149] width 17 height 17
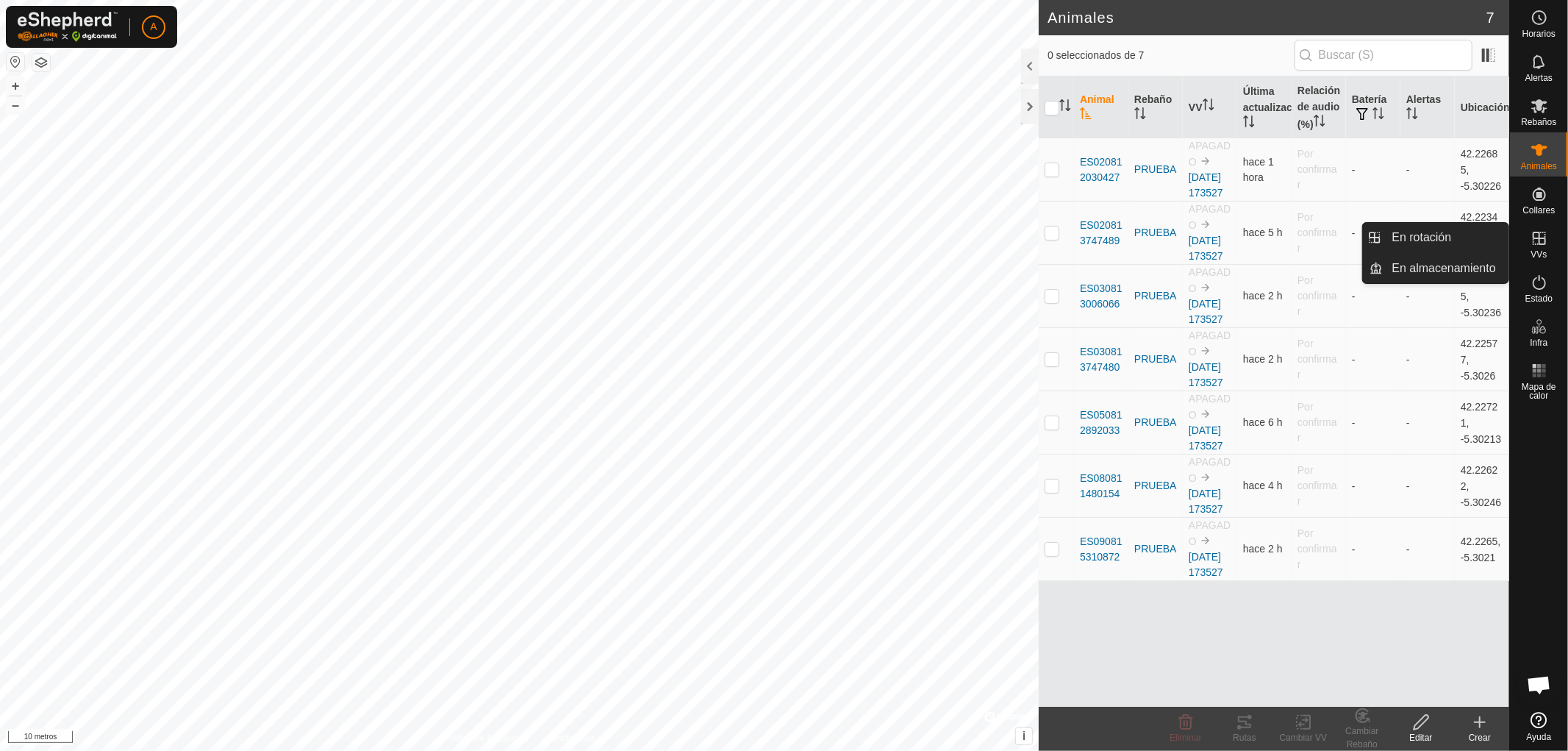
click at [1536, 234] on icon at bounding box center [1539, 237] width 17 height 17
click at [1537, 246] on icon at bounding box center [1539, 237] width 17 height 17
click at [1436, 233] on link "En rotación" at bounding box center [1446, 237] width 126 height 29
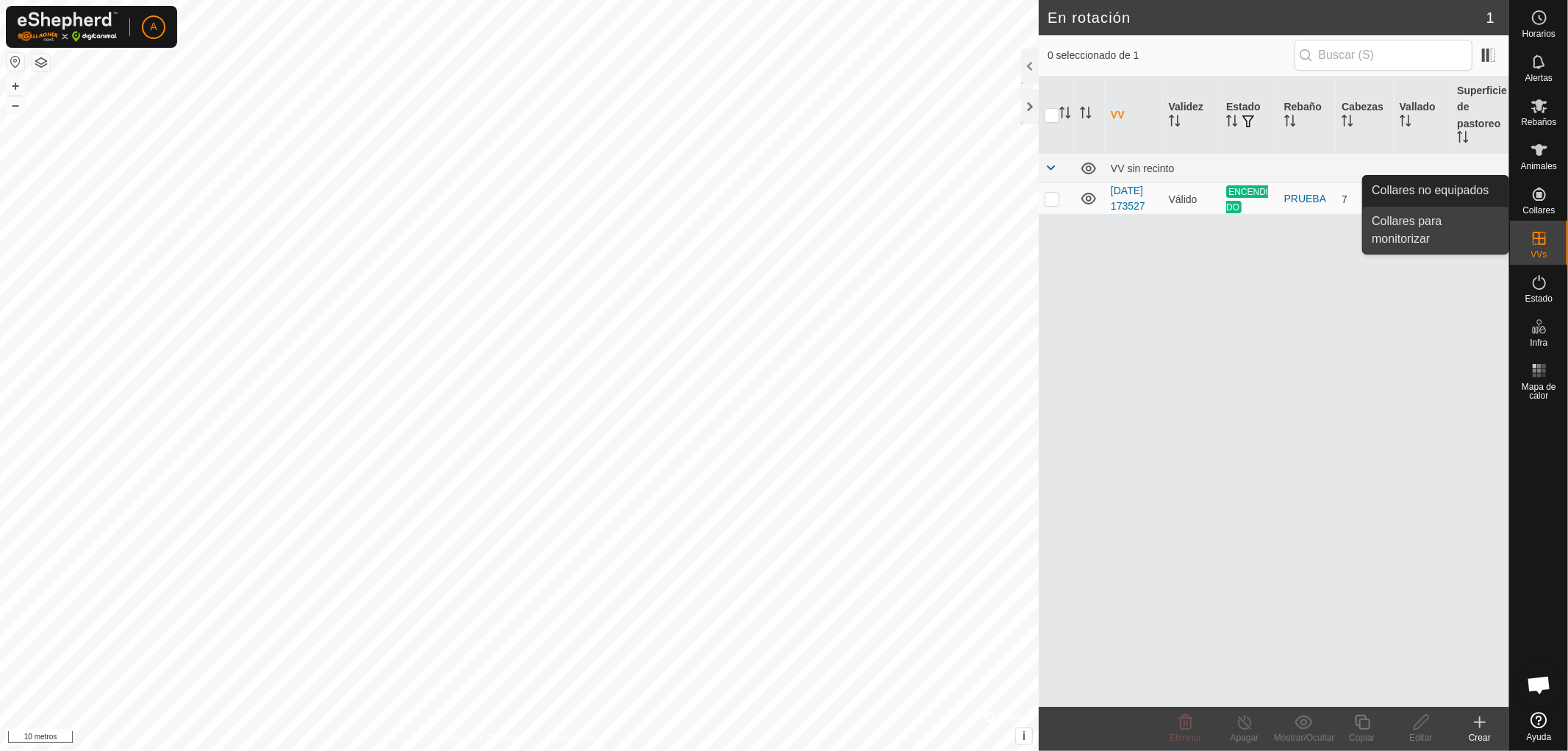
click at [1419, 216] on link "Collares para monitorizar" at bounding box center [1435, 229] width 146 height 47
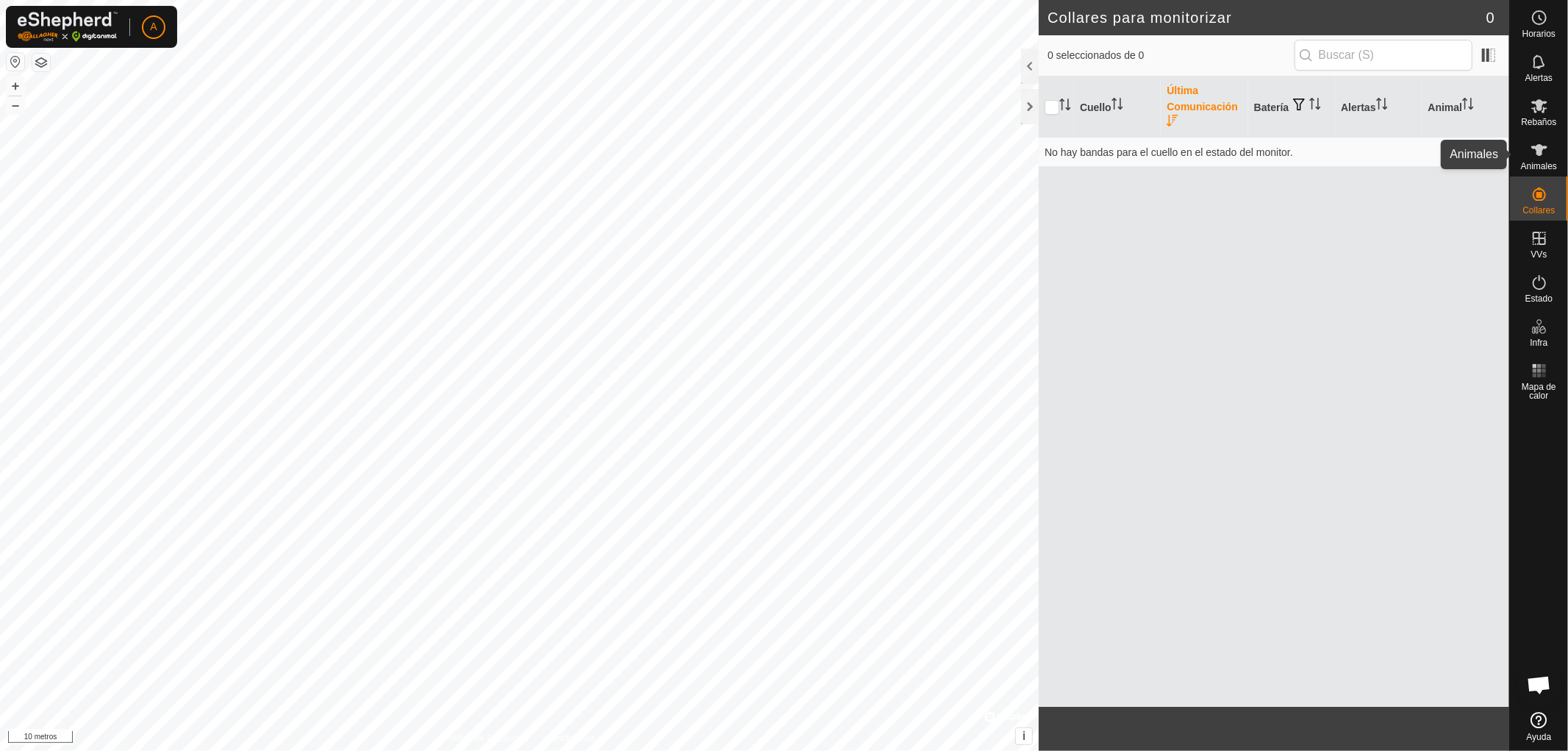
click at [1559, 156] on div "Animales" at bounding box center [1539, 154] width 58 height 44
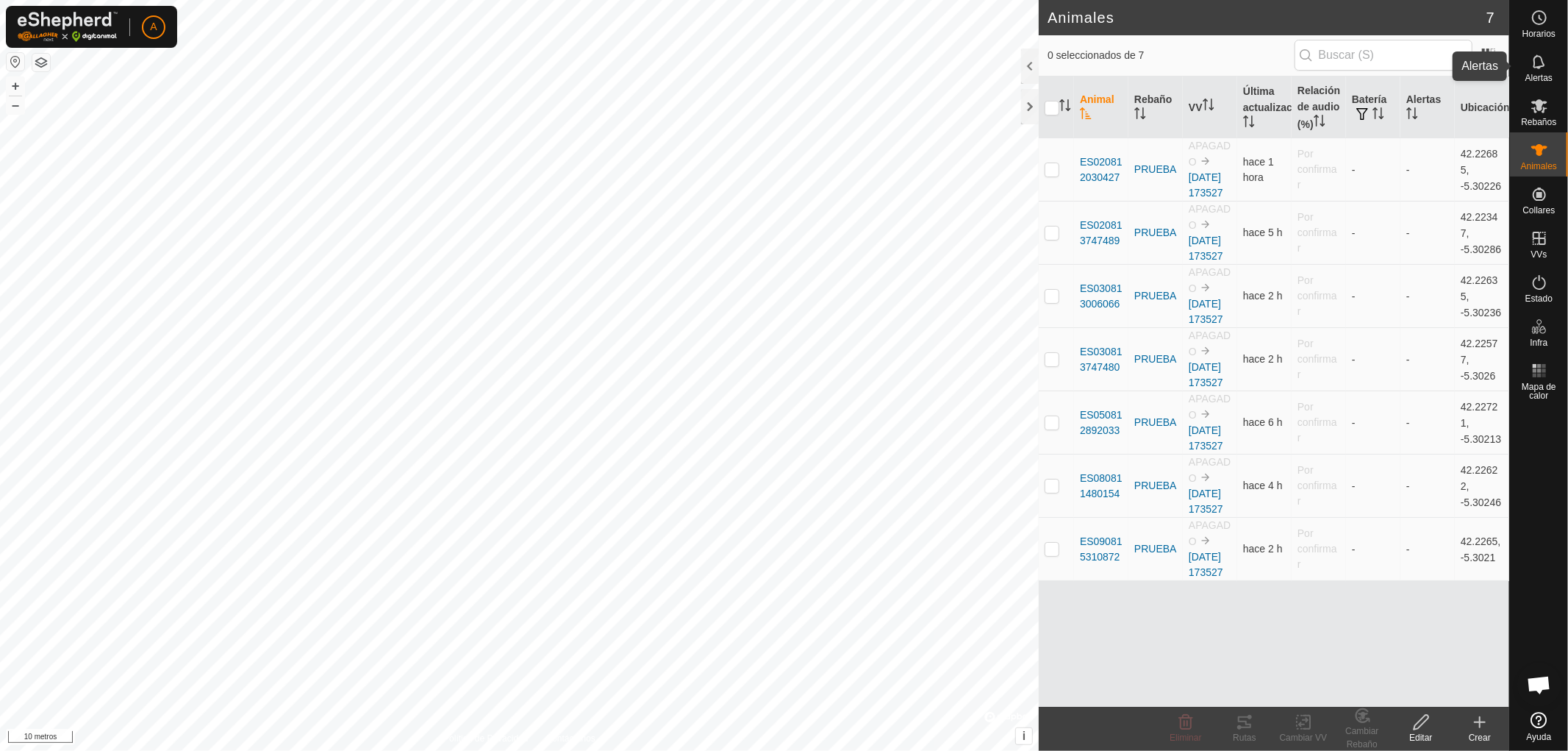
click at [1532, 75] on font "Alertas" at bounding box center [1539, 77] width 28 height 10
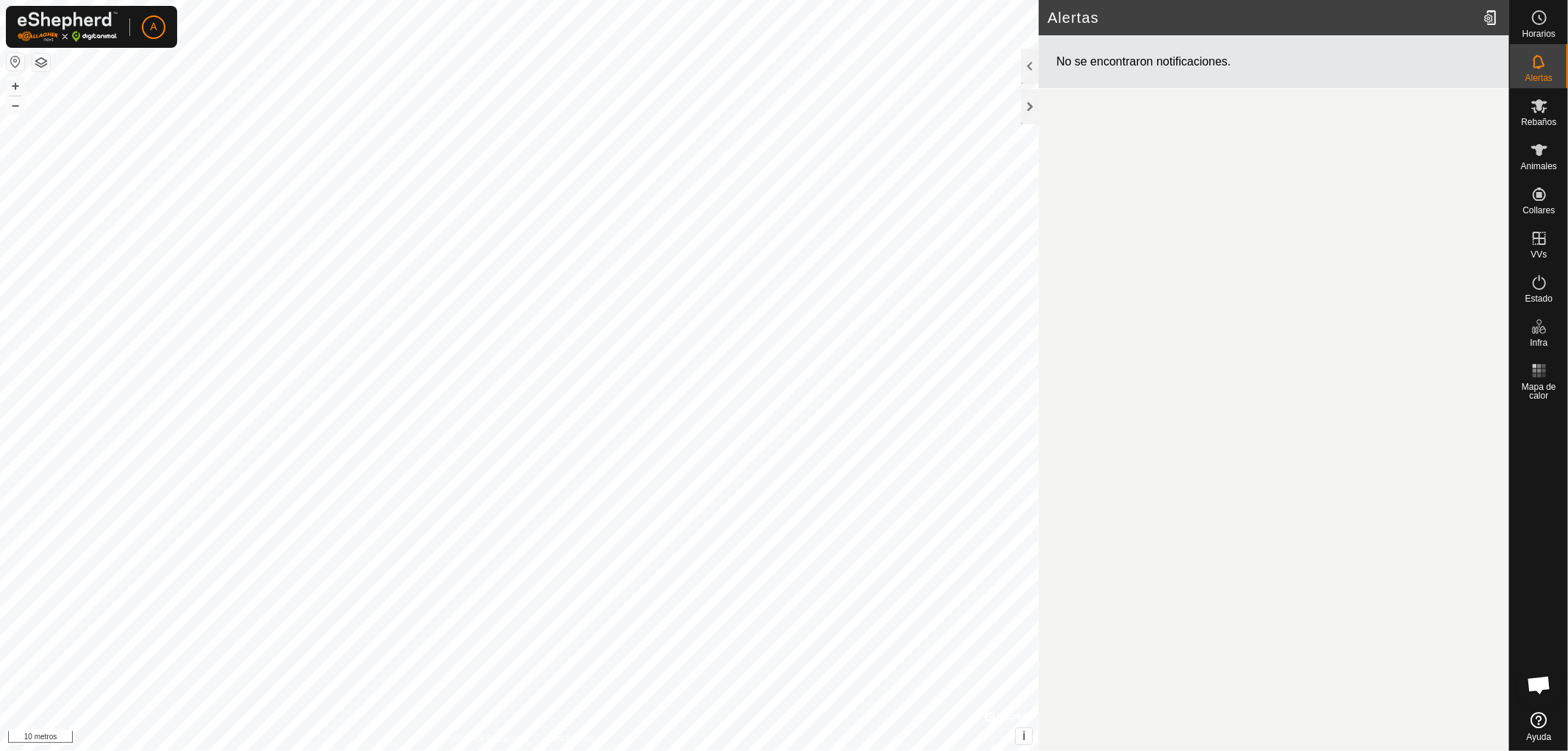
click at [1532, 75] on font "Alertas" at bounding box center [1539, 77] width 28 height 10
click at [1488, 18] on div at bounding box center [1492, 17] width 29 height 41
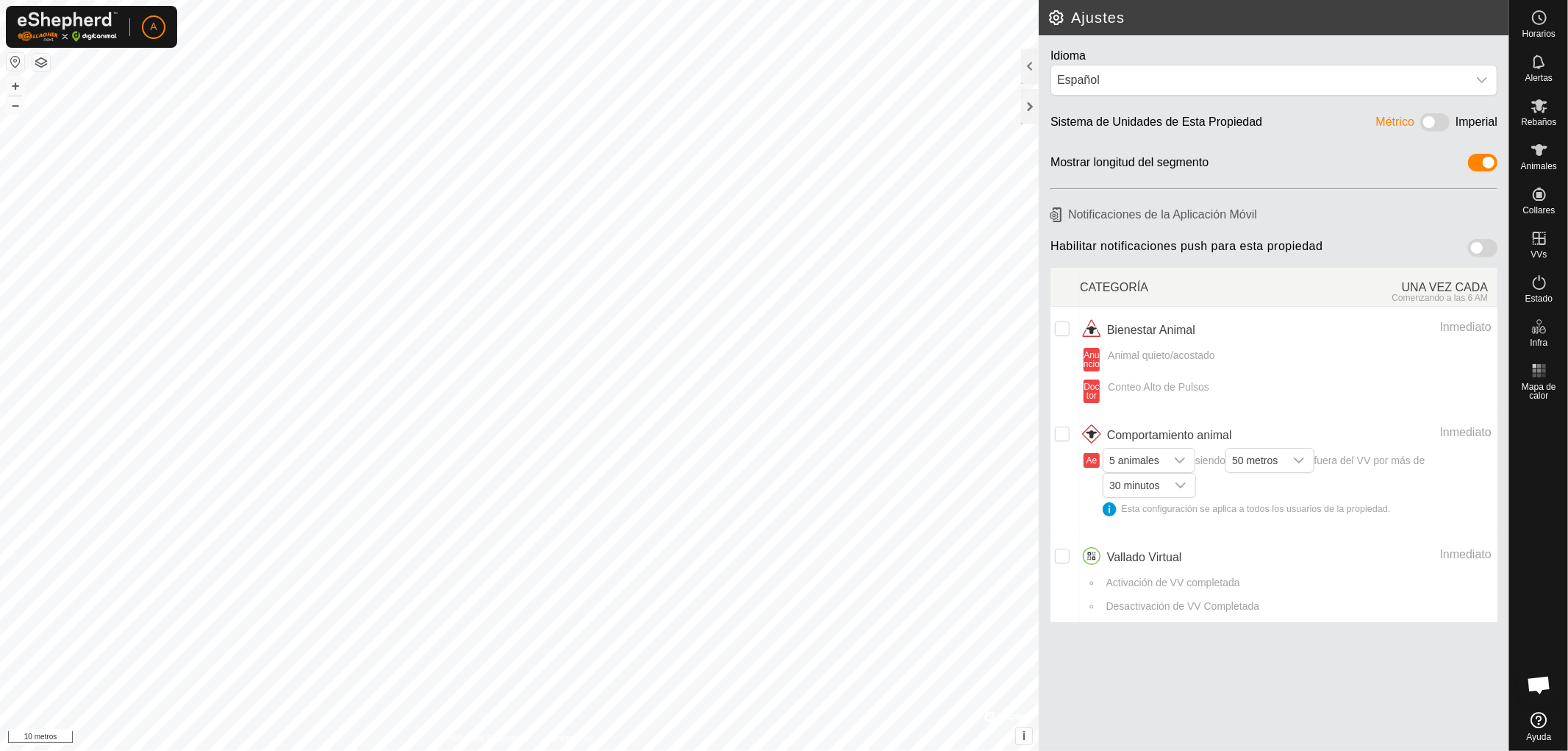
click at [1492, 248] on span at bounding box center [1483, 248] width 29 height 17
click at [1540, 145] on icon at bounding box center [1540, 149] width 17 height 12
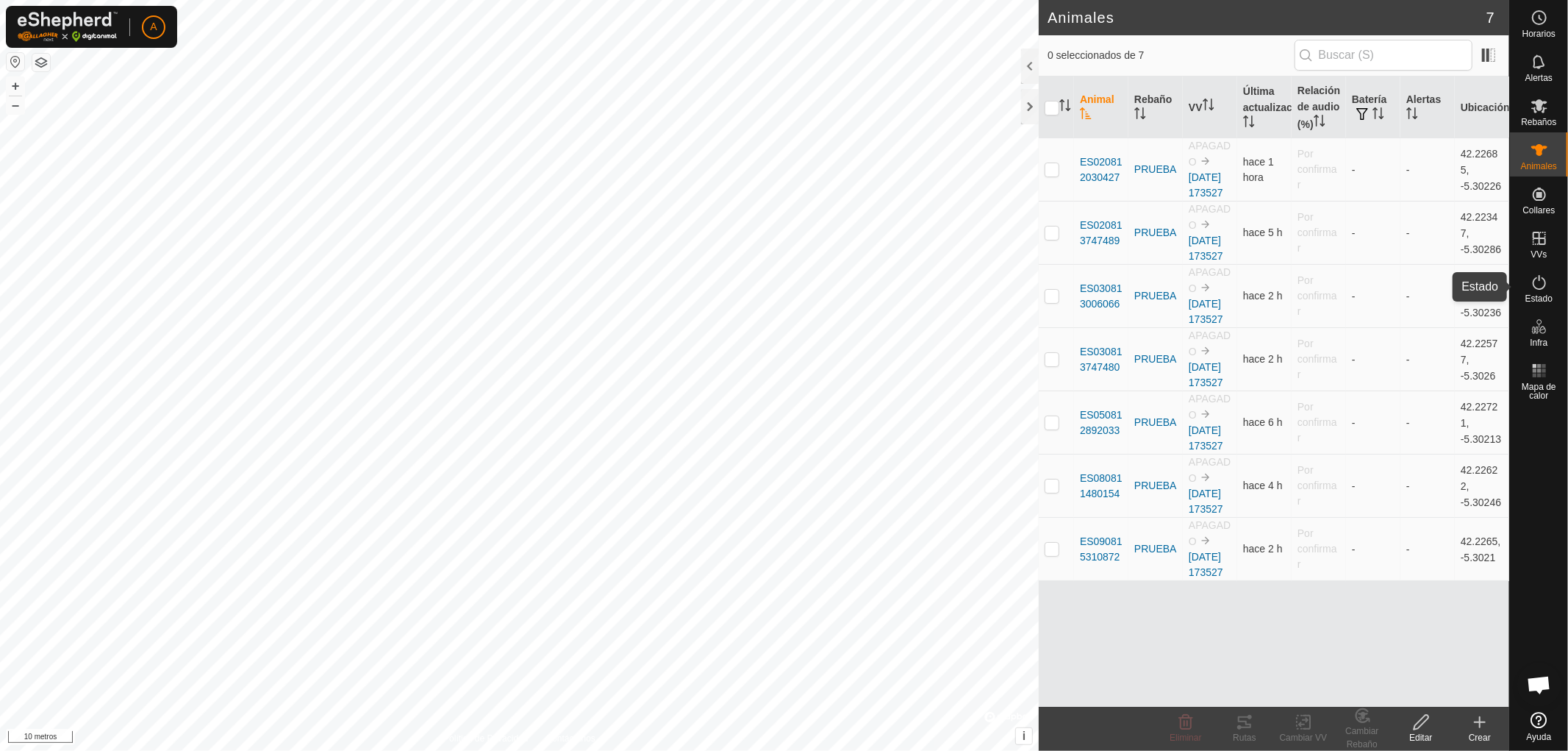
click at [1533, 287] on icon at bounding box center [1539, 282] width 17 height 17
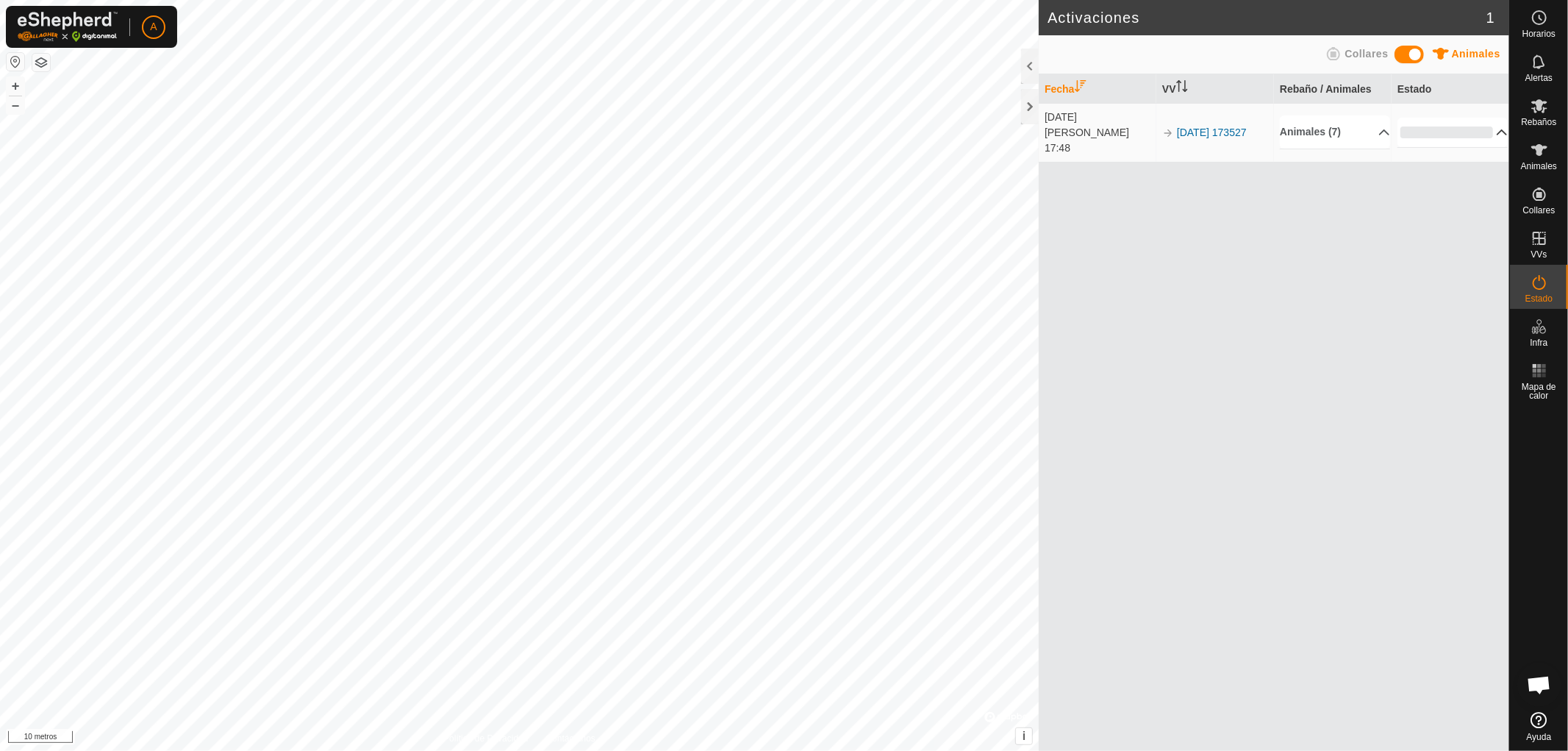
click at [1494, 127] on p-accordion-header "0%" at bounding box center [1452, 132] width 110 height 29
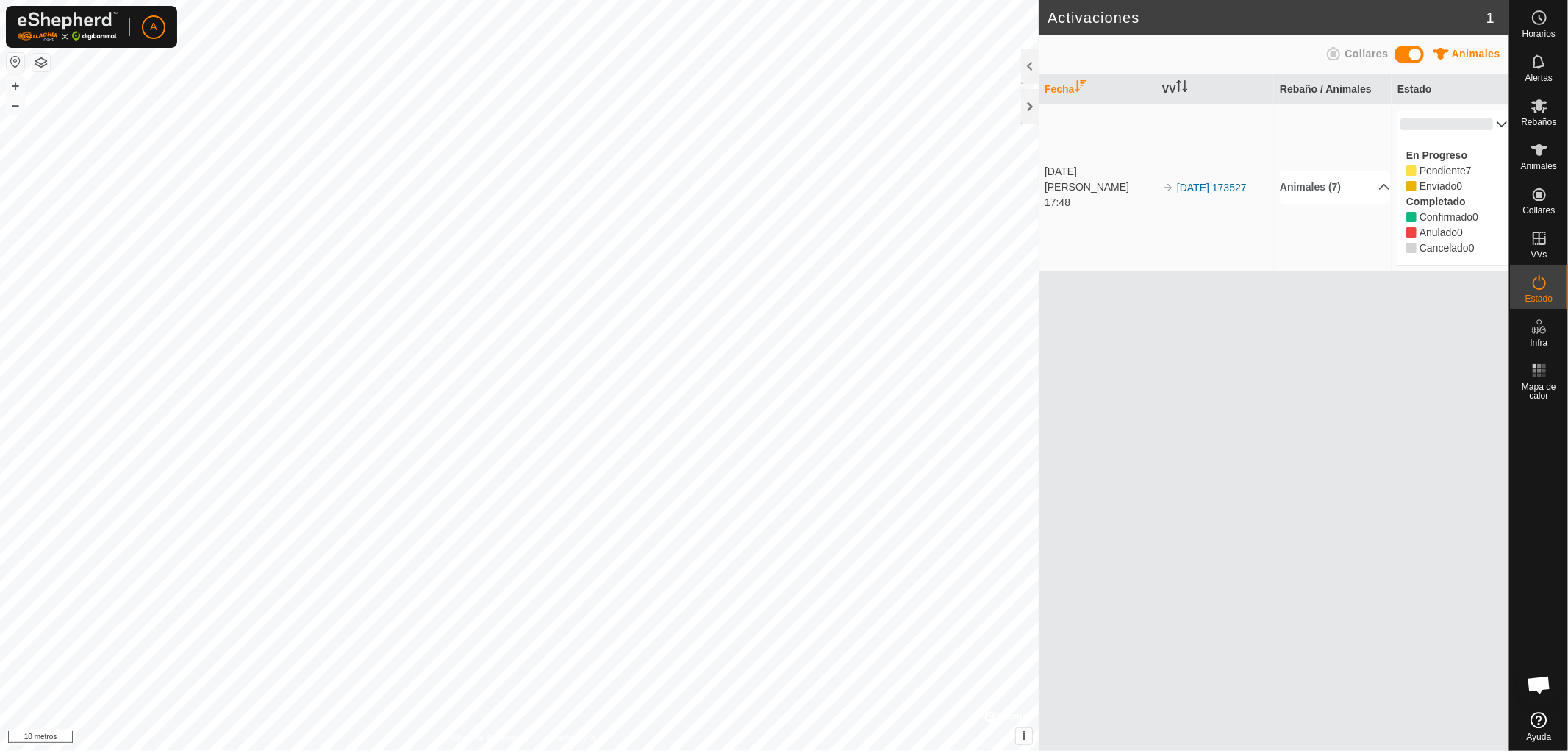
click at [1494, 127] on p-accordion-header "0%" at bounding box center [1452, 124] width 110 height 29
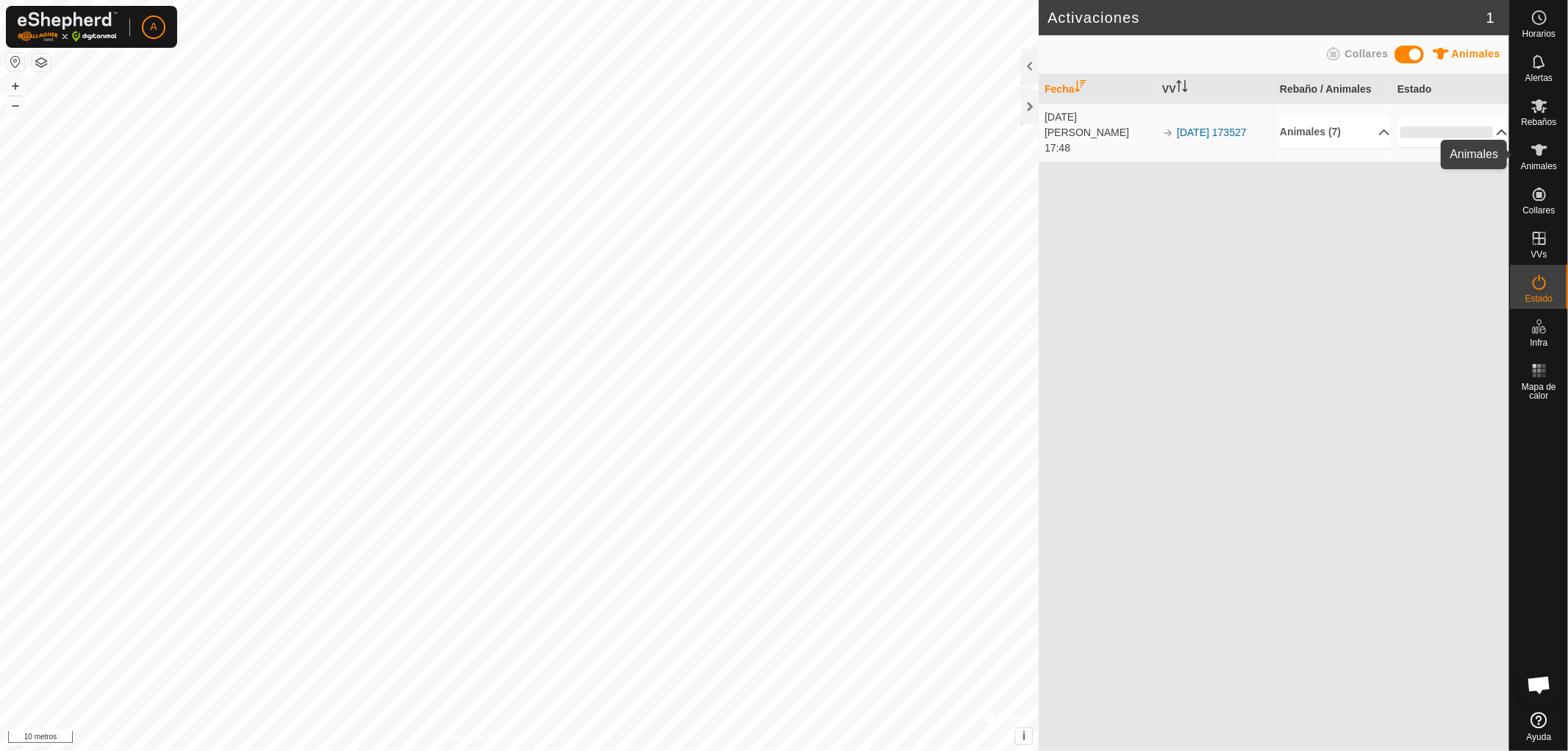
click at [1543, 150] on icon at bounding box center [1539, 149] width 17 height 17
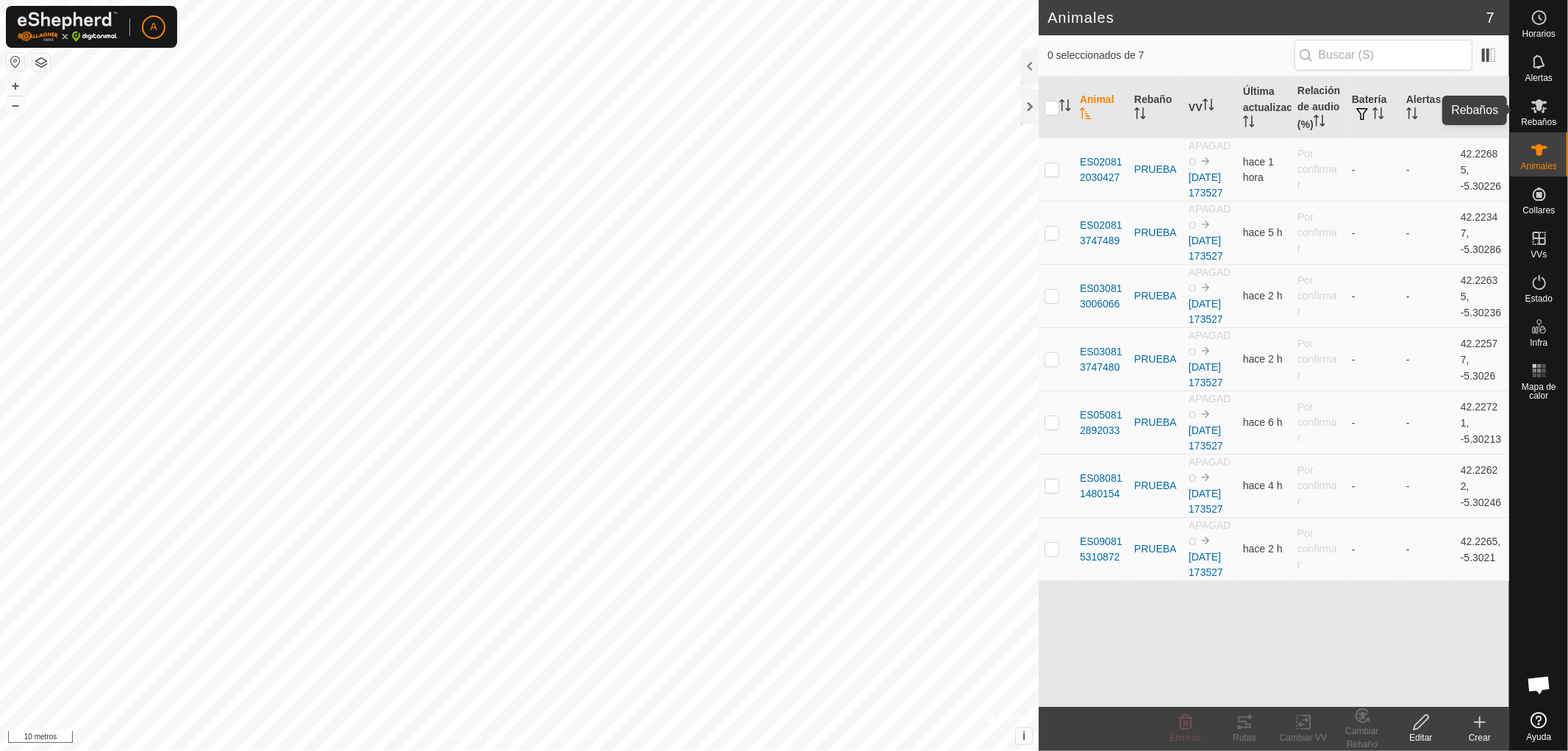
click at [1545, 116] on font "Rebaños" at bounding box center [1539, 121] width 35 height 10
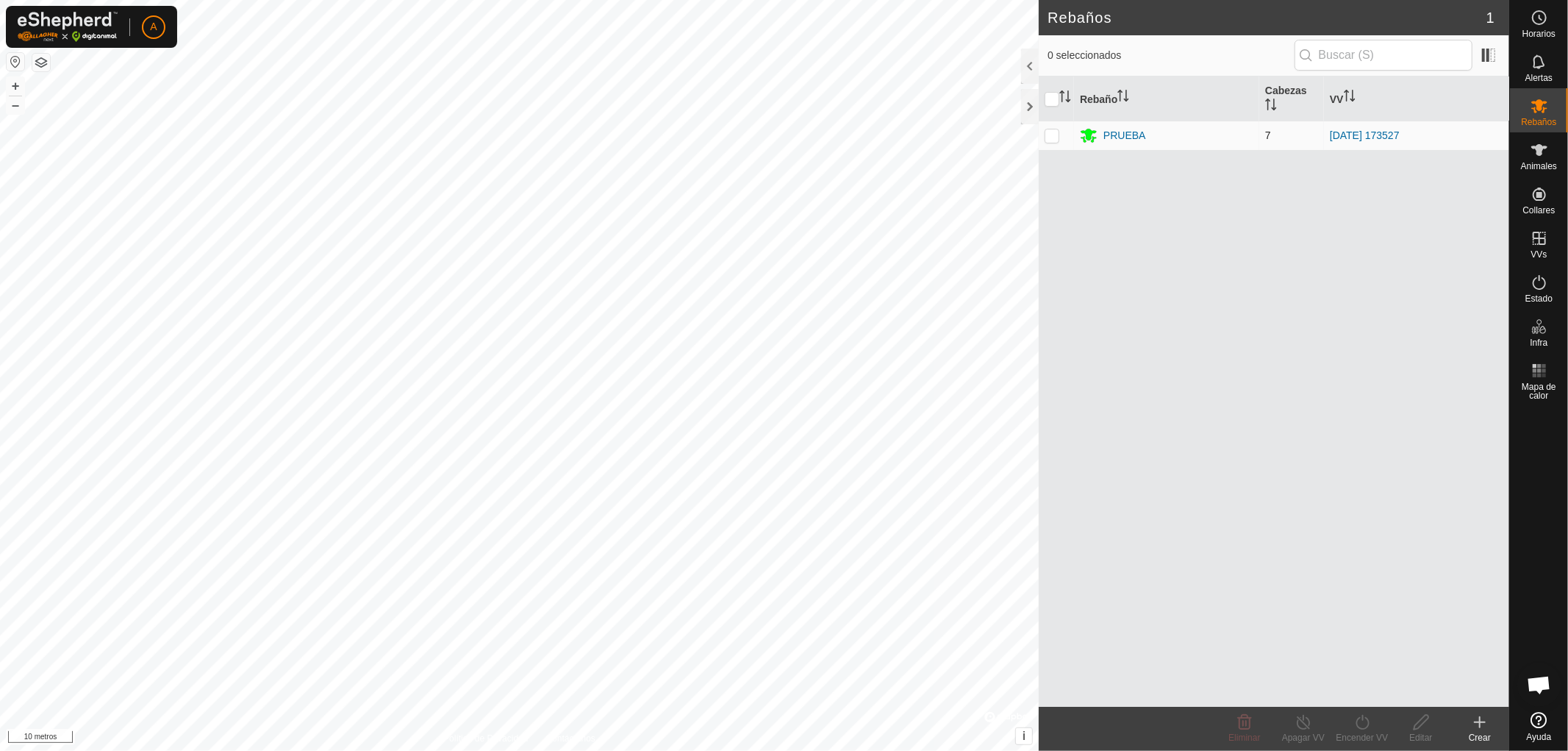
click at [1053, 135] on p-checkbox at bounding box center [1052, 135] width 15 height 12
checkbox input "true"
click at [1421, 731] on div "Editar" at bounding box center [1421, 737] width 59 height 13
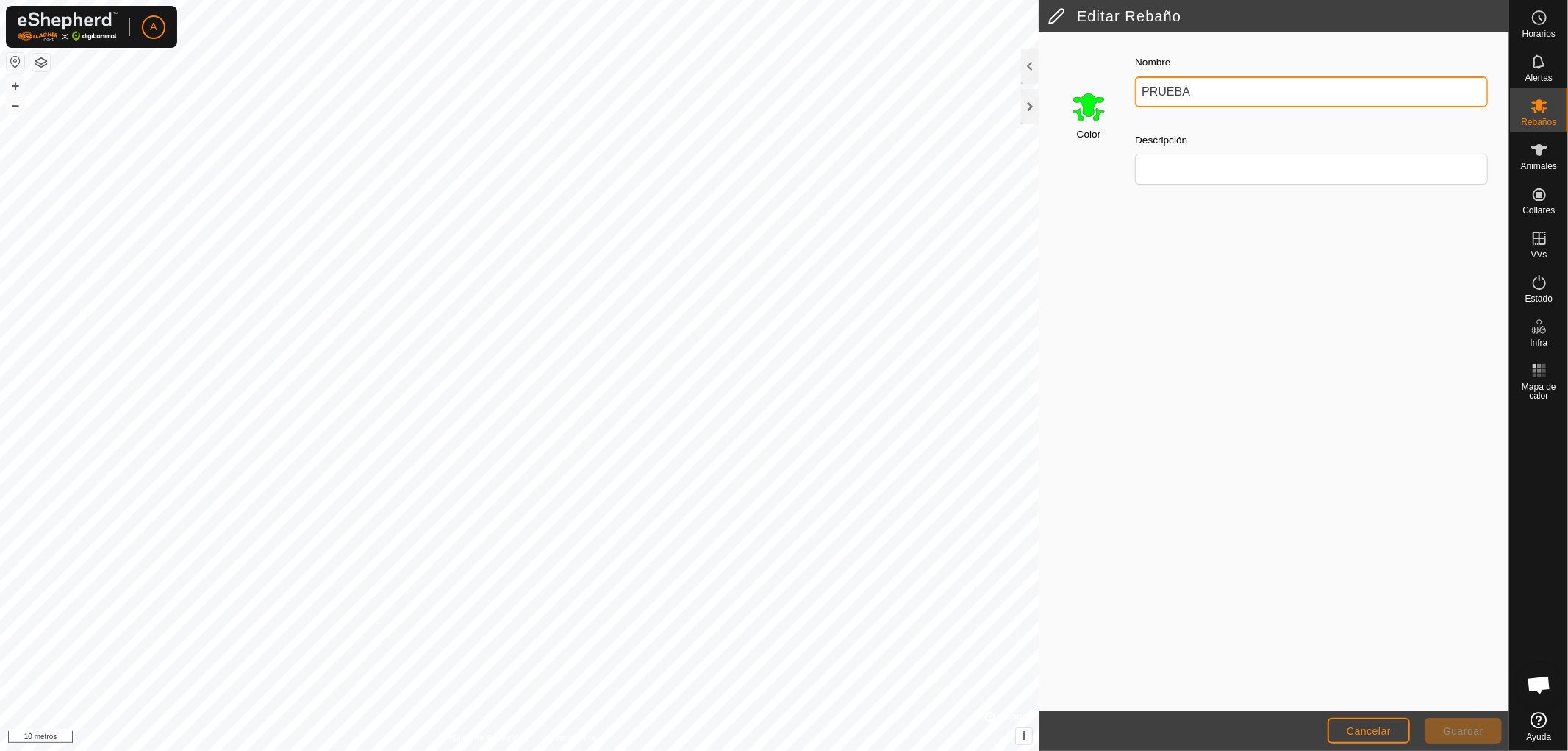
click at [1195, 93] on input "PRUEBA" at bounding box center [1311, 92] width 353 height 31
type input "P"
type input "VACAS"
click at [1465, 732] on font "Guardar" at bounding box center [1463, 730] width 40 height 12
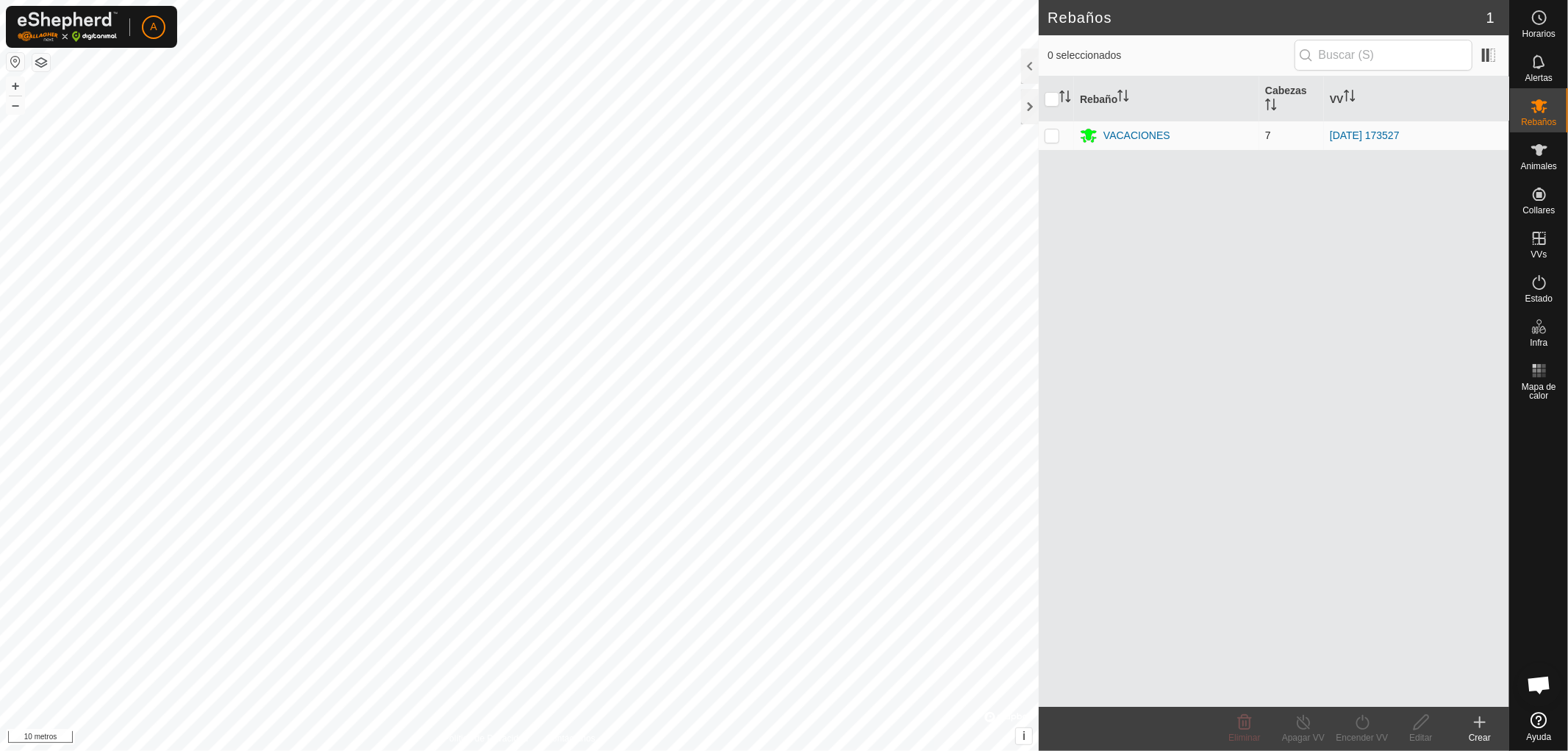
click at [1052, 136] on p-checkbox at bounding box center [1052, 135] width 15 height 12
checkbox input "true"
click at [1418, 728] on icon at bounding box center [1421, 722] width 15 height 15
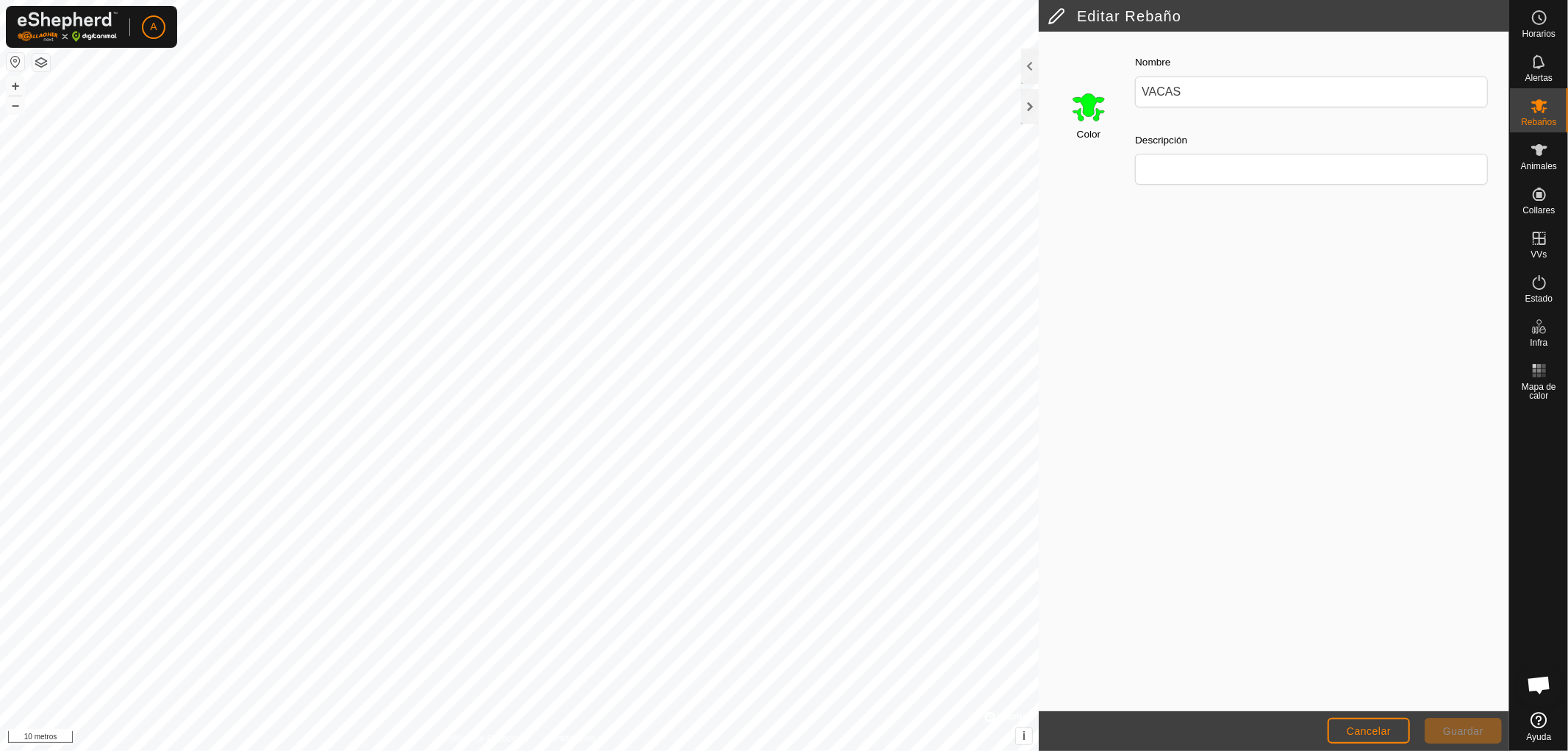
click at [1459, 724] on font "Guardar" at bounding box center [1463, 730] width 40 height 12
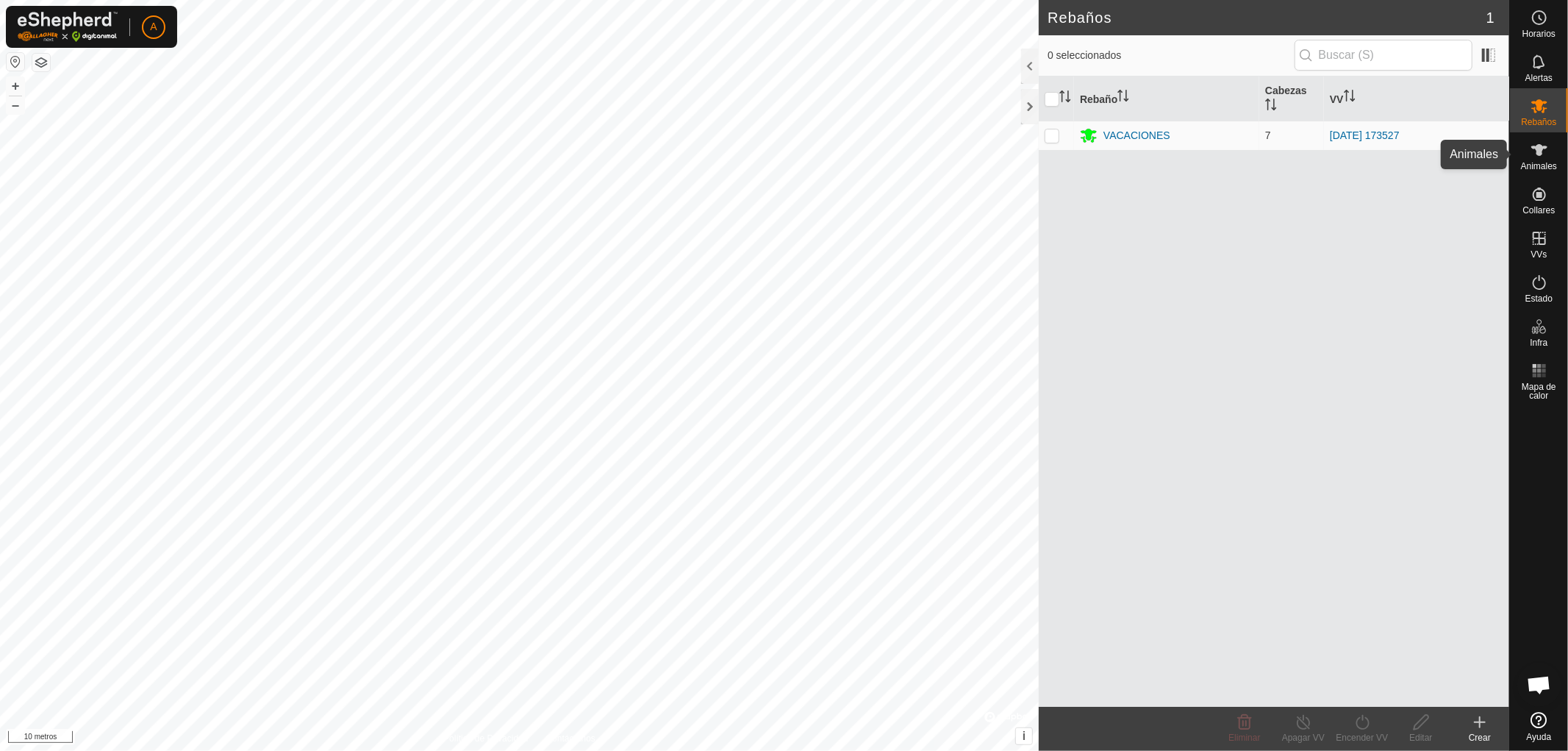
click at [1551, 161] on font "Animales" at bounding box center [1539, 166] width 36 height 10
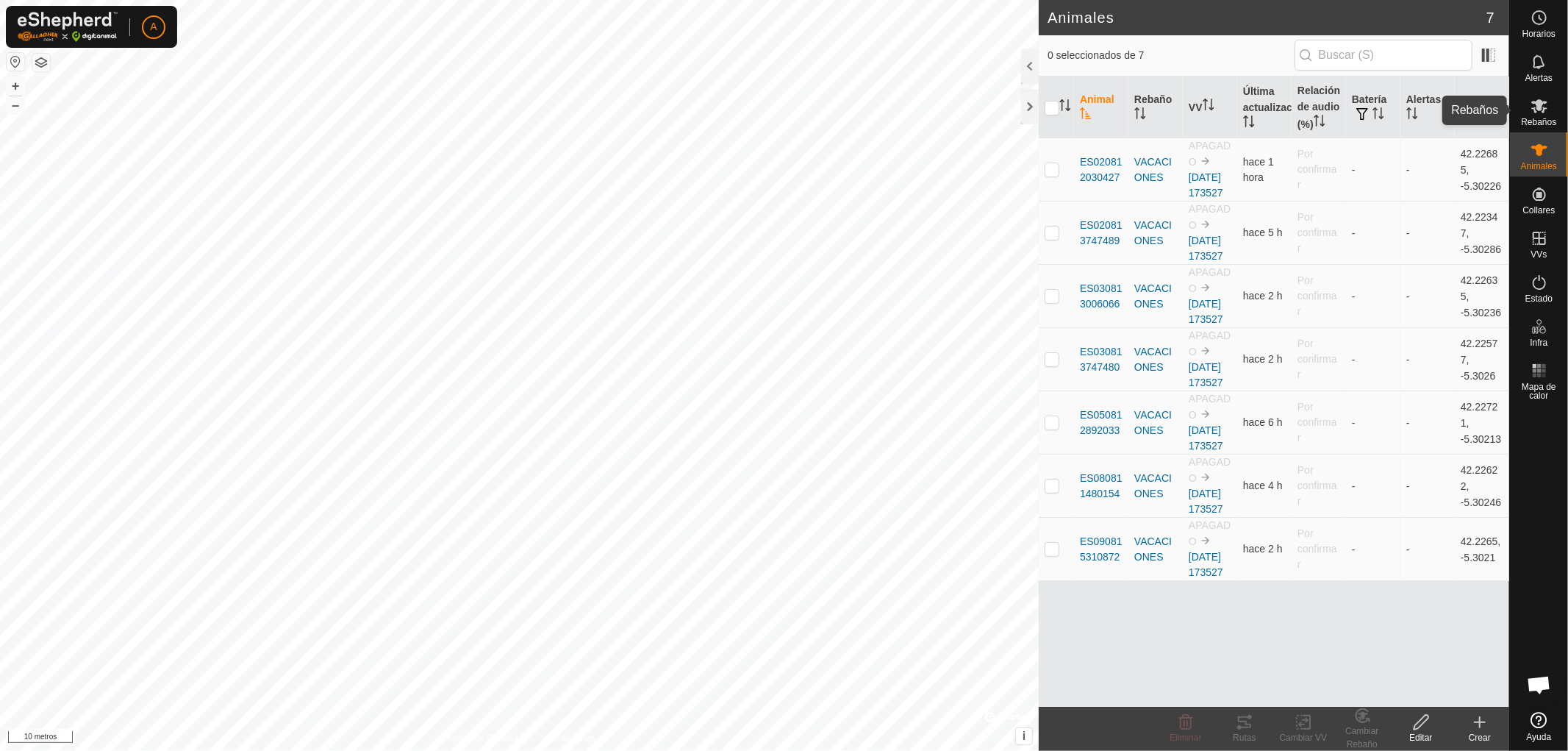
click at [1548, 111] on icon at bounding box center [1539, 105] width 17 height 17
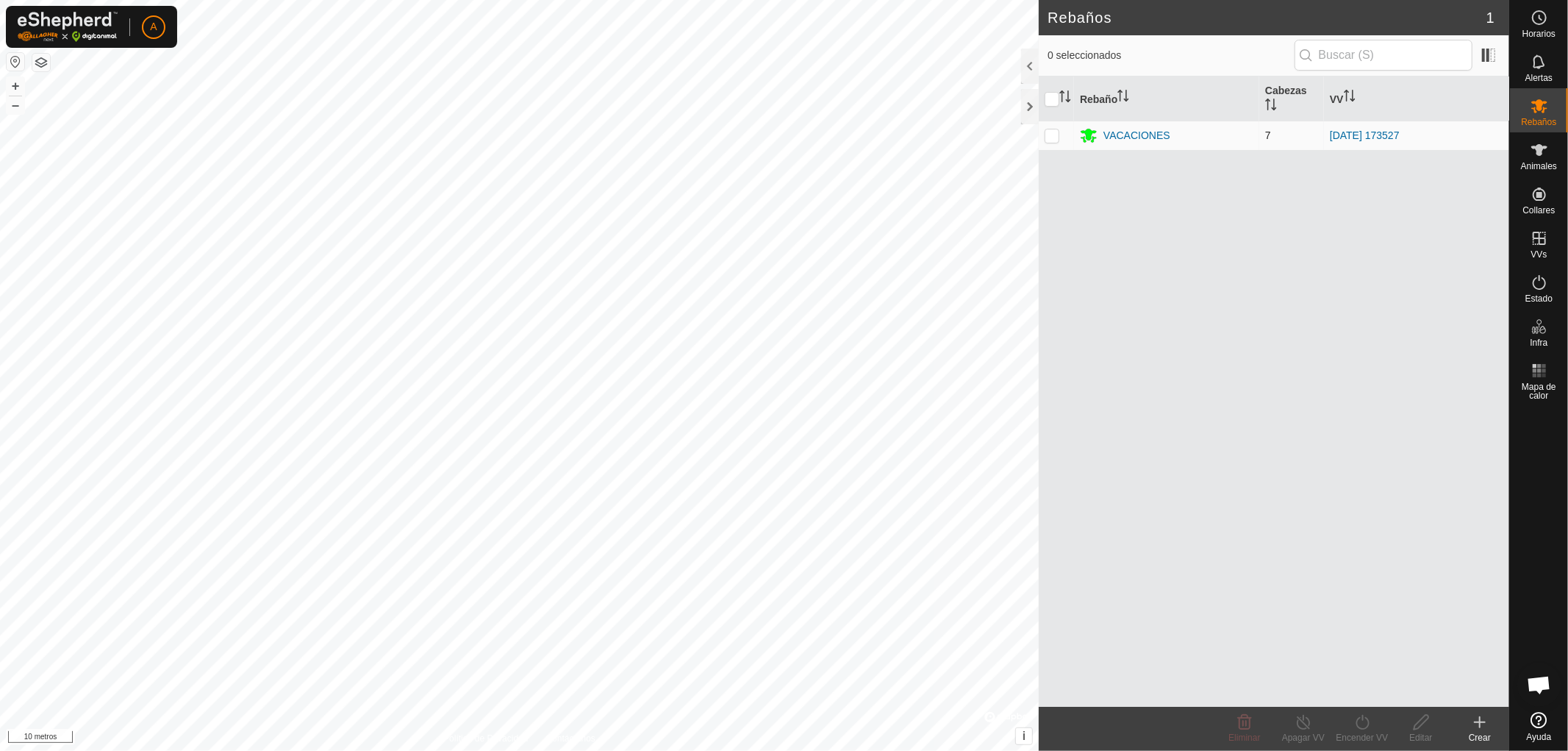
click at [1054, 137] on p-checkbox at bounding box center [1052, 135] width 15 height 12
checkbox input "true"
click at [1427, 726] on icon at bounding box center [1421, 722] width 18 height 17
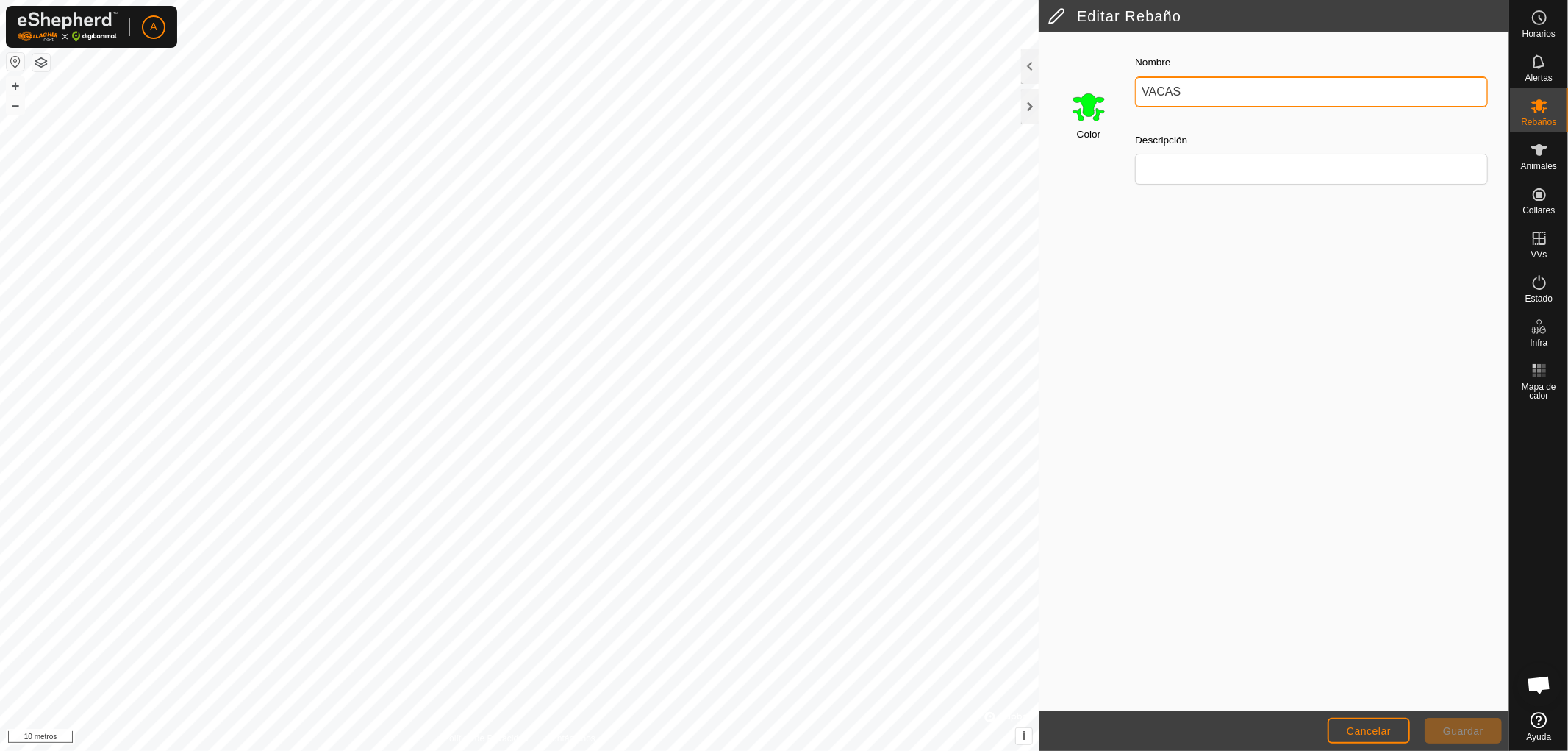
click at [1188, 94] on input "VACAS" at bounding box center [1311, 92] width 353 height 31
click at [1457, 730] on font "Guardar" at bounding box center [1463, 730] width 40 height 12
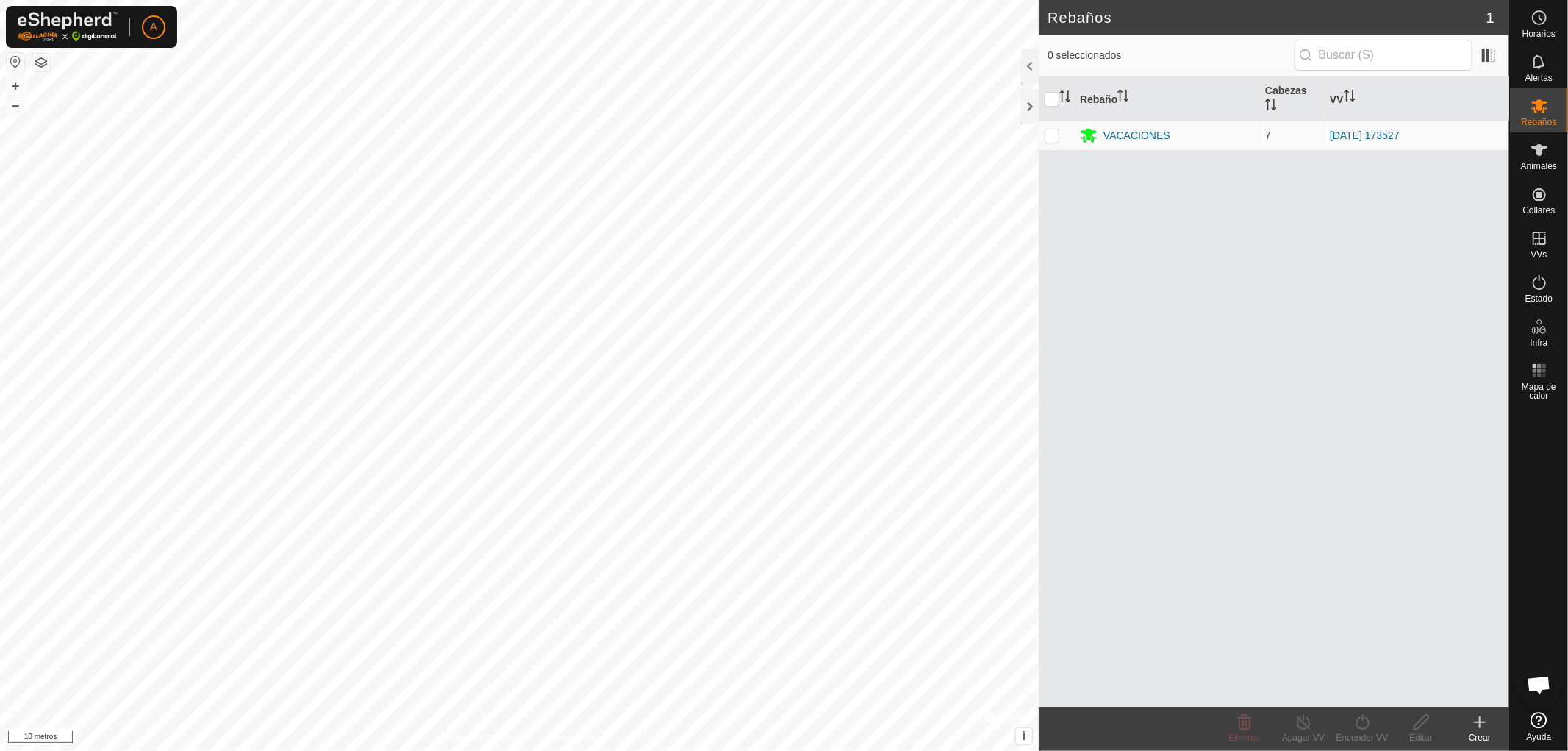
click at [1046, 134] on p-checkbox at bounding box center [1052, 135] width 15 height 12
checkbox input "true"
click at [1424, 726] on icon at bounding box center [1421, 722] width 18 height 17
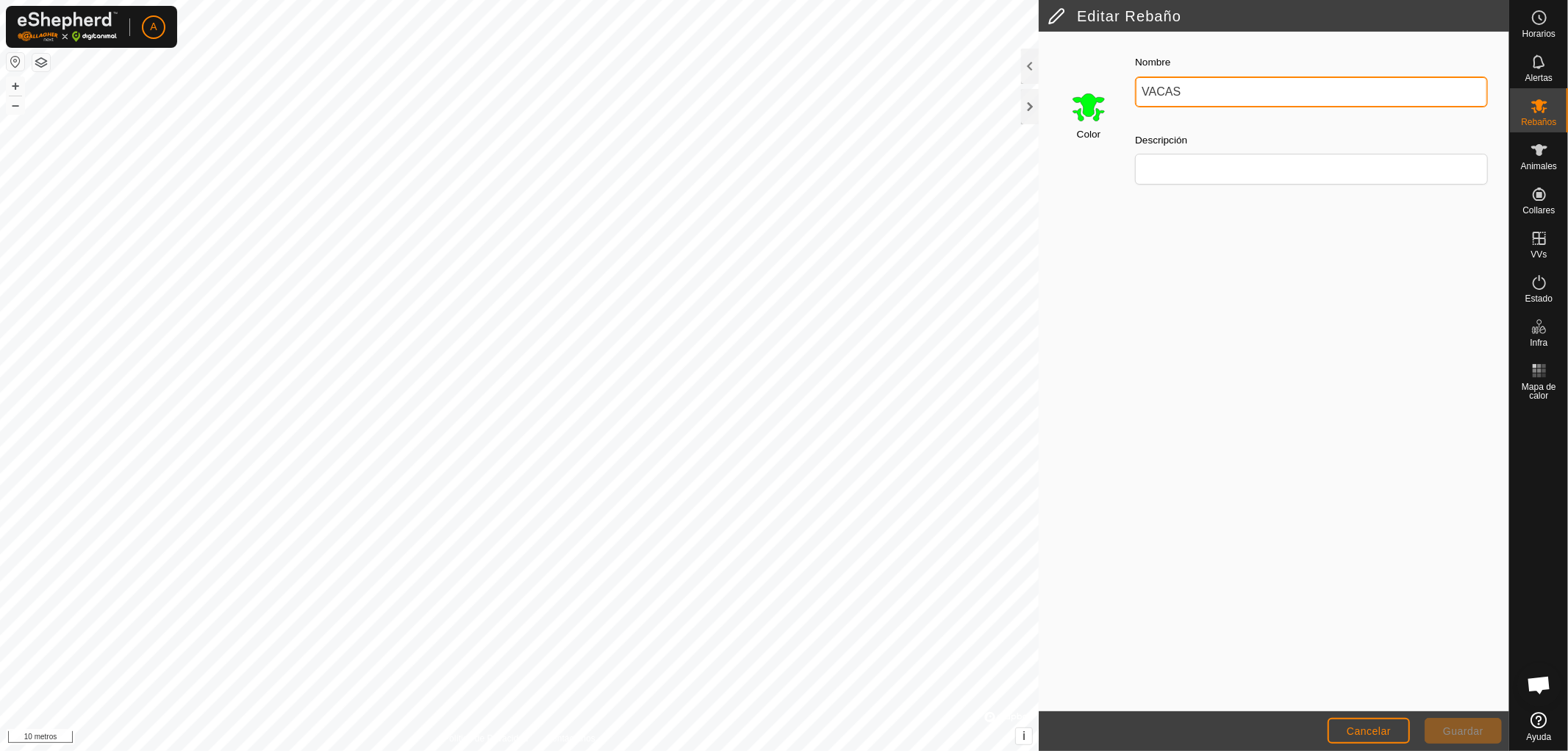
click at [1187, 91] on input "VACAS" at bounding box center [1311, 92] width 353 height 31
type input "V"
type input "VACAS HTL"
click at [1459, 724] on font "Guardar" at bounding box center [1463, 730] width 40 height 12
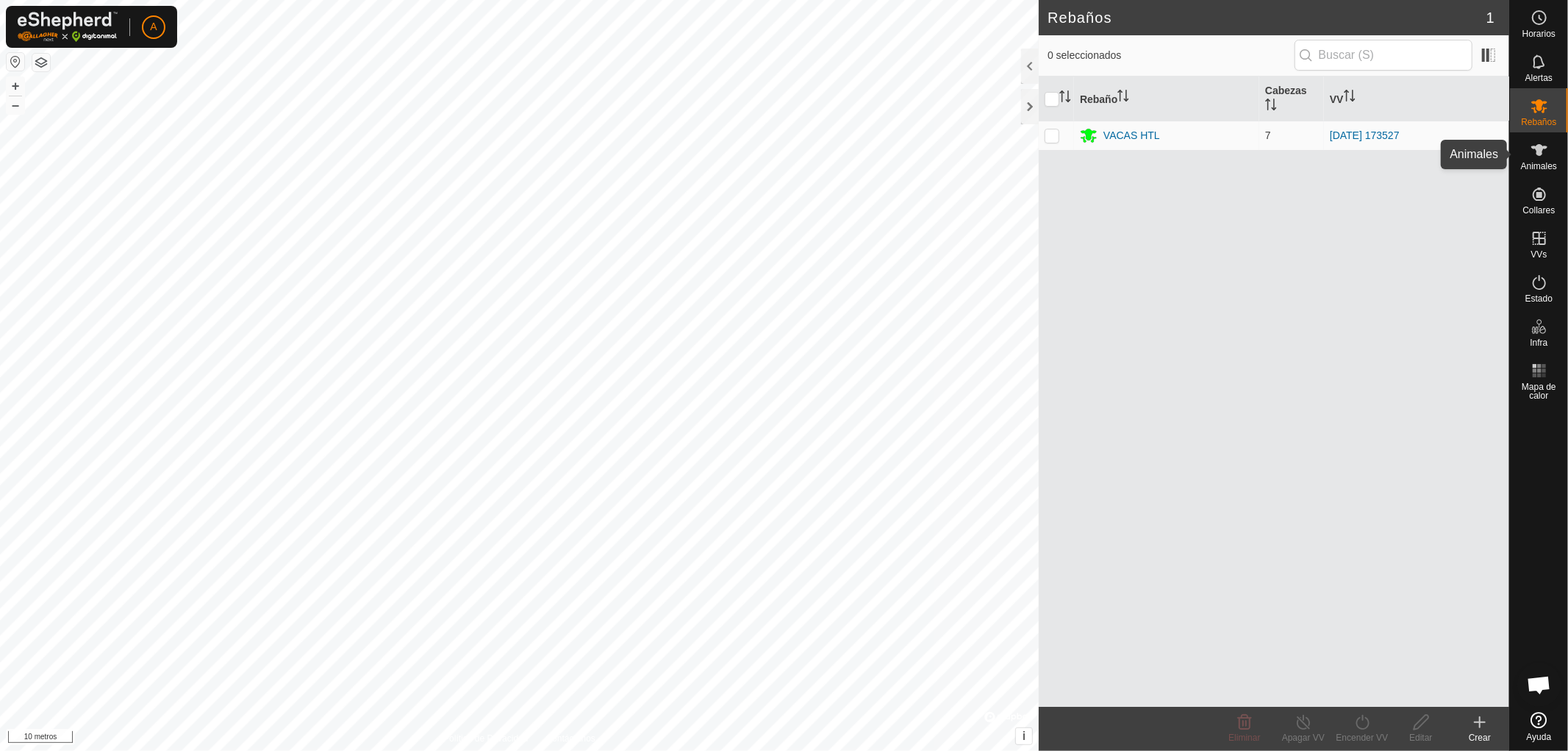
click at [1540, 149] on icon at bounding box center [1540, 149] width 17 height 12
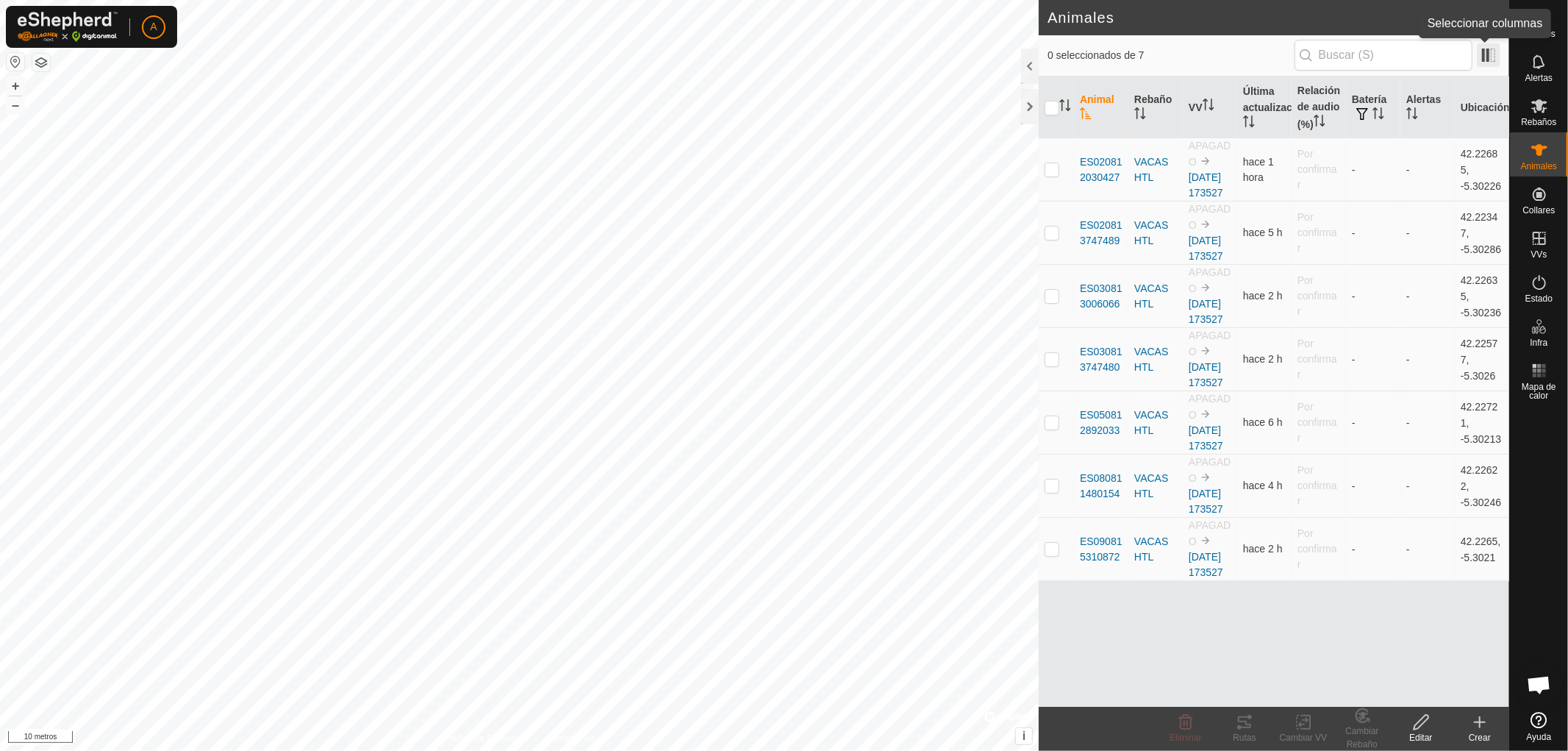
click at [1484, 52] on span at bounding box center [1489, 55] width 24 height 24
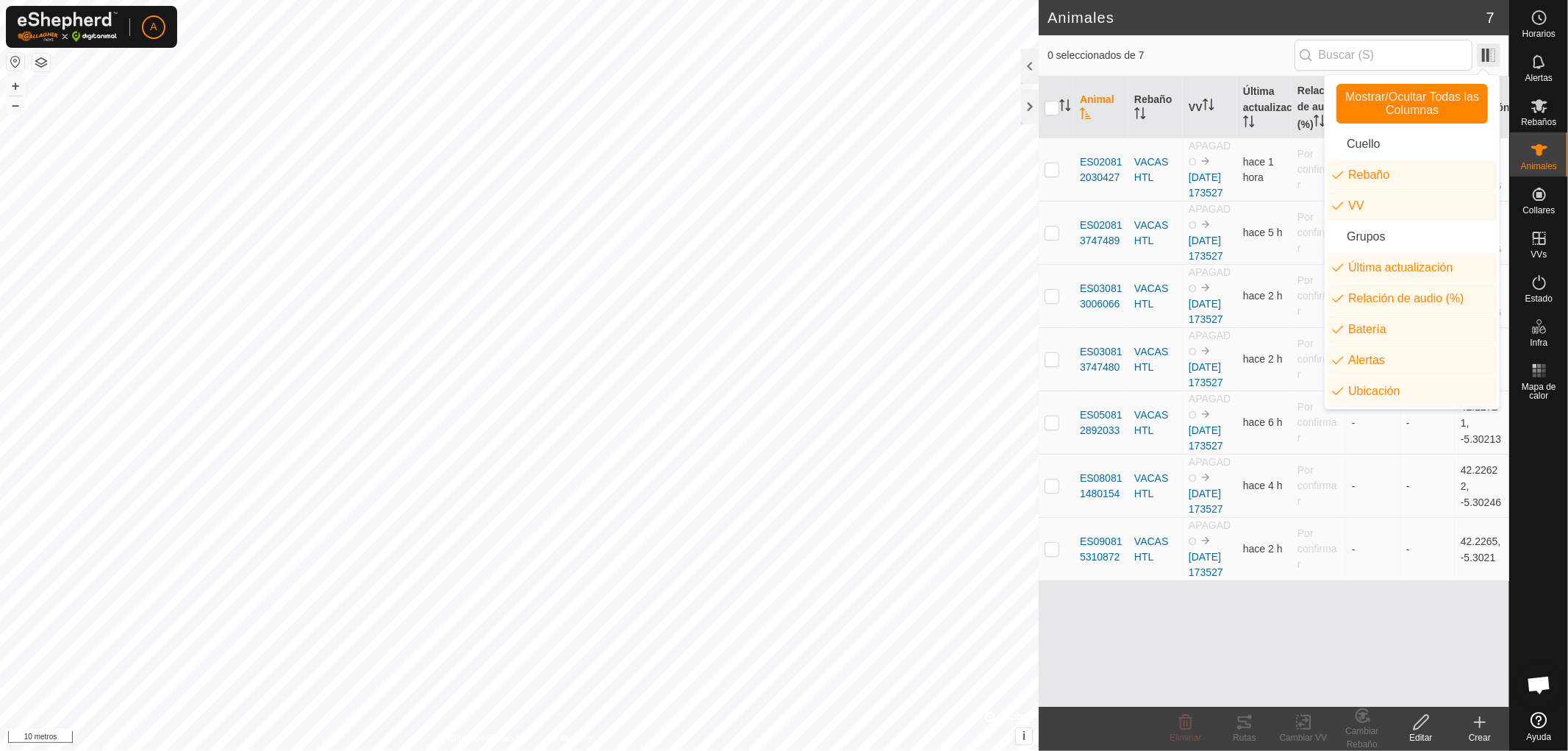
click at [1484, 52] on span at bounding box center [1489, 55] width 24 height 24
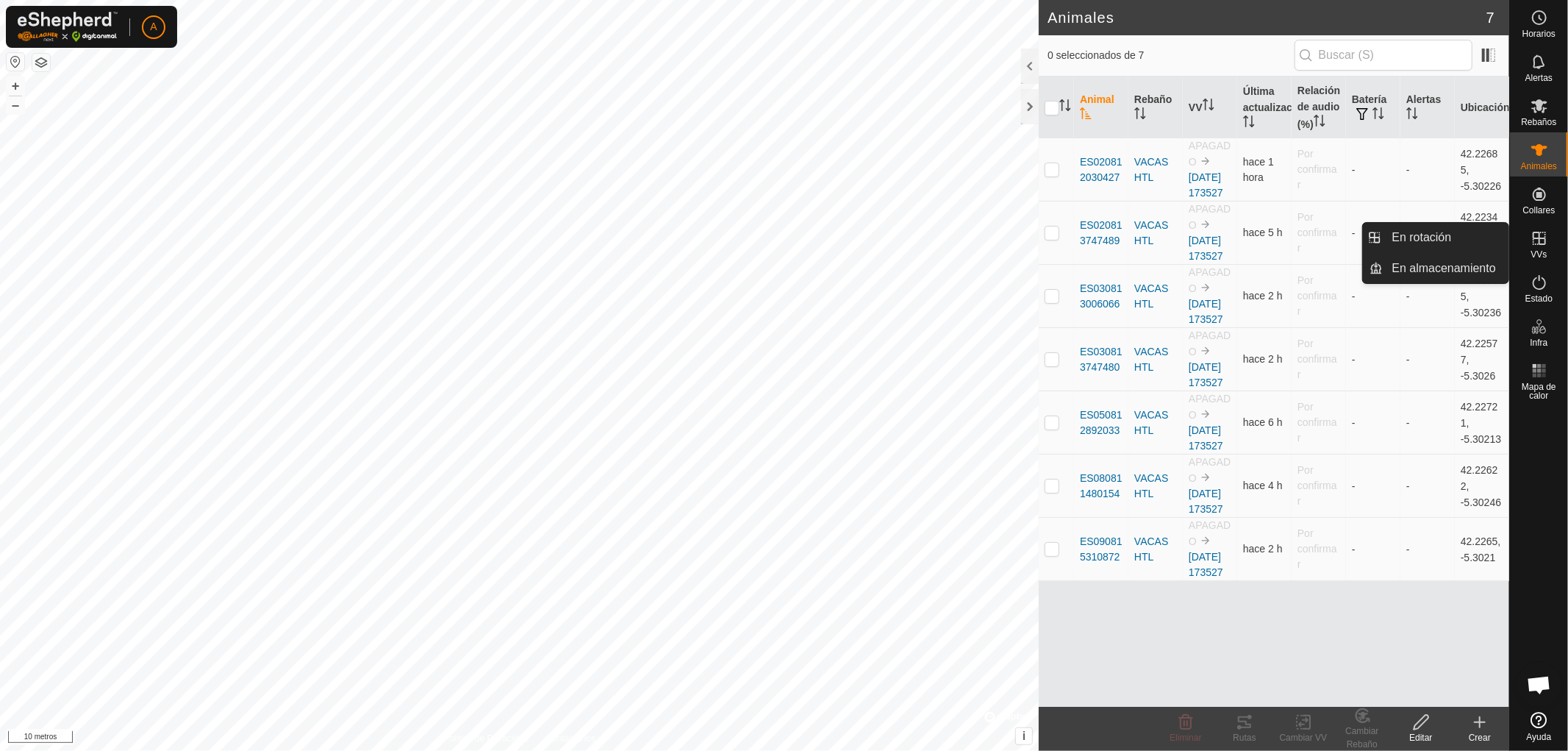
click at [1542, 239] on icon at bounding box center [1539, 237] width 17 height 17
click at [1462, 234] on link "En rotación" at bounding box center [1446, 237] width 126 height 29
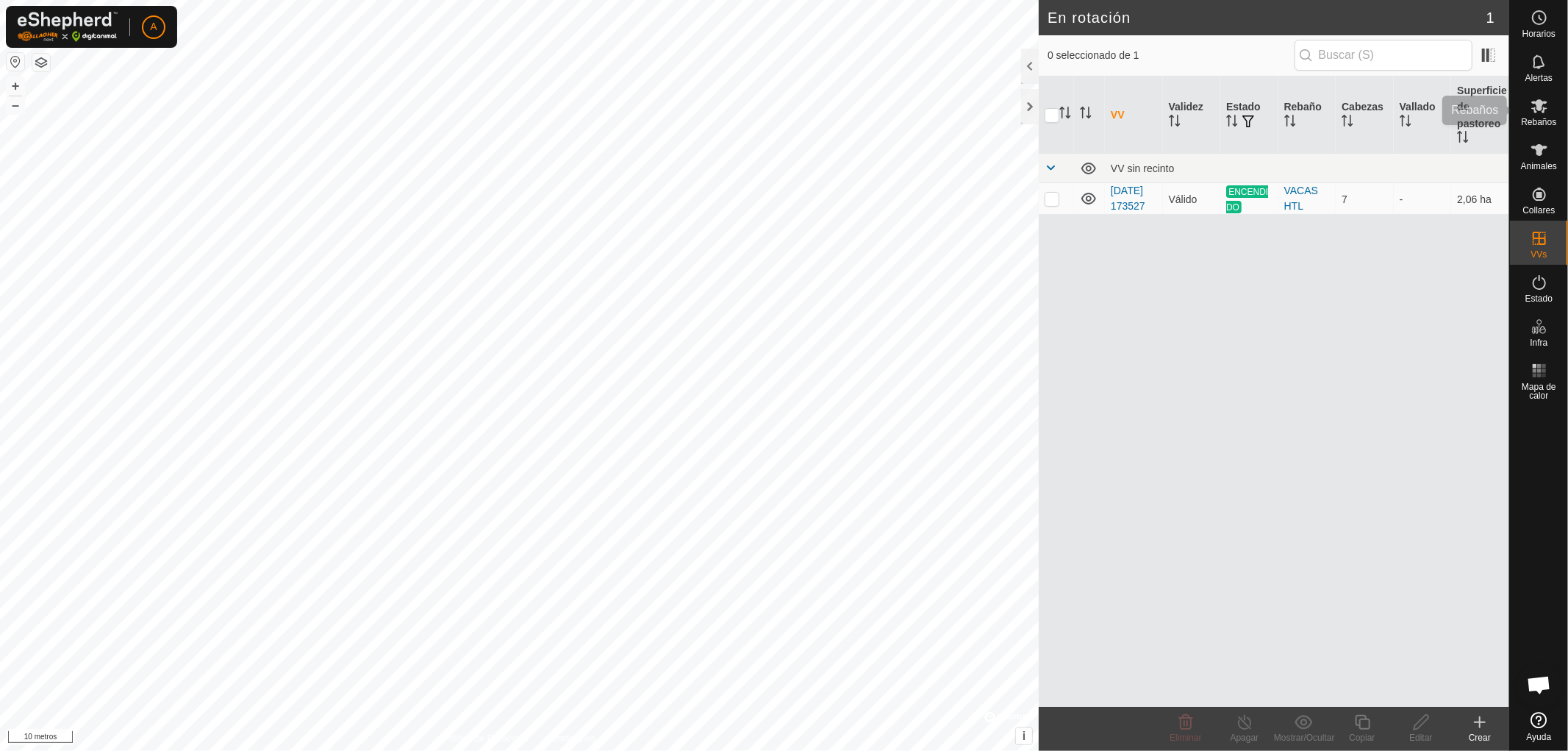
click at [1544, 101] on icon at bounding box center [1540, 105] width 17 height 14
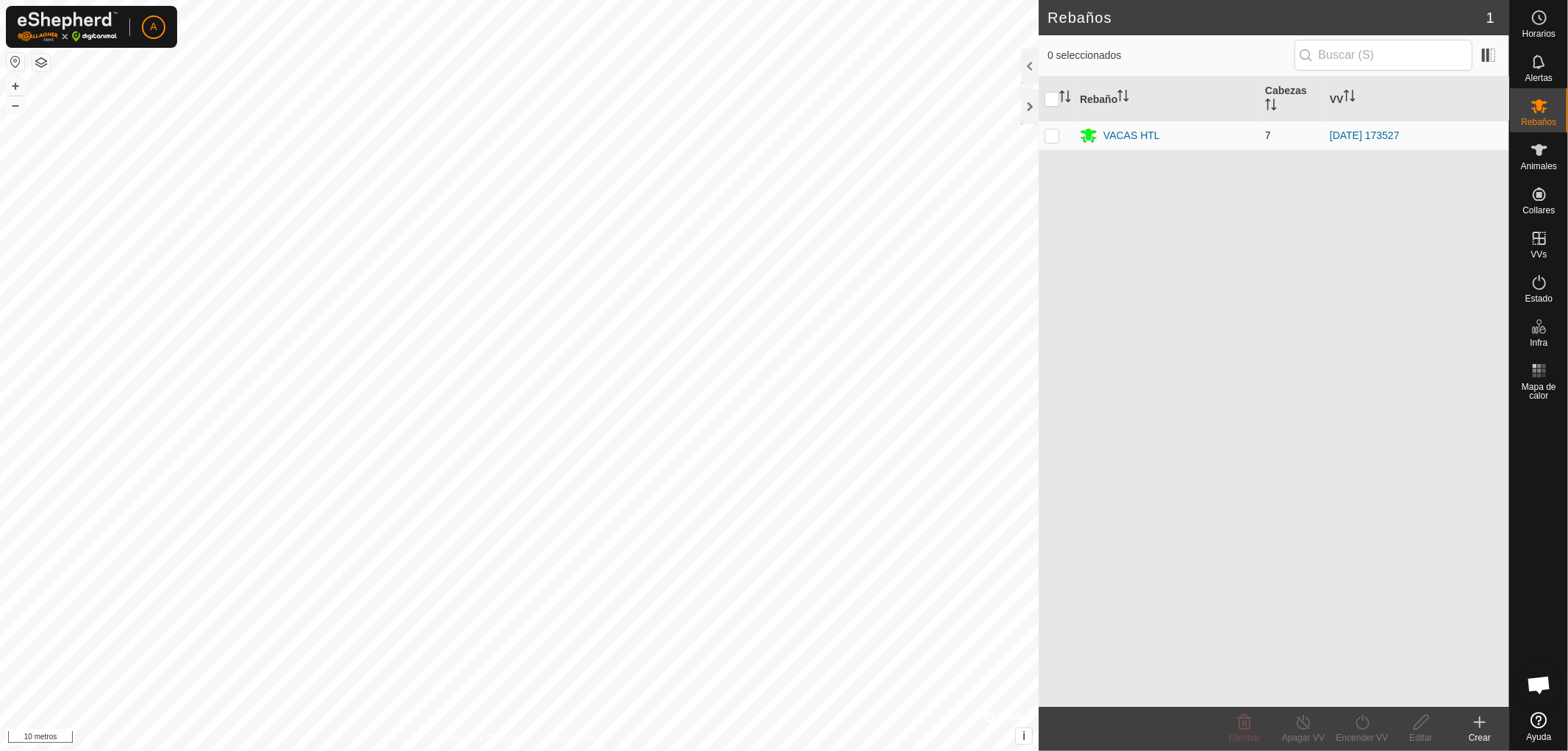
click at [1050, 135] on p-checkbox at bounding box center [1052, 135] width 15 height 12
checkbox input "true"
click at [1543, 281] on icon at bounding box center [1539, 282] width 17 height 17
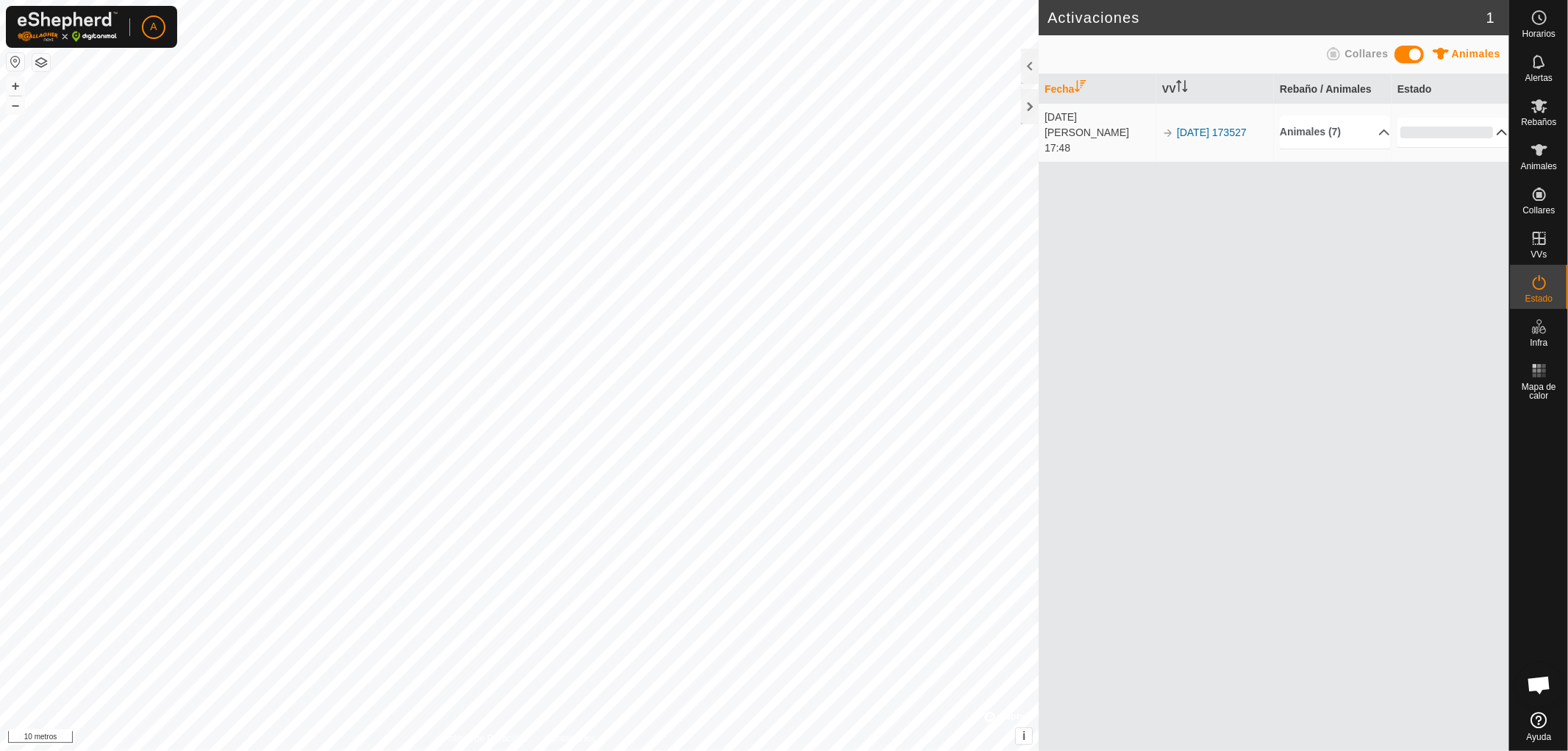
click at [1496, 120] on p-accordion-header "0%" at bounding box center [1452, 132] width 110 height 29
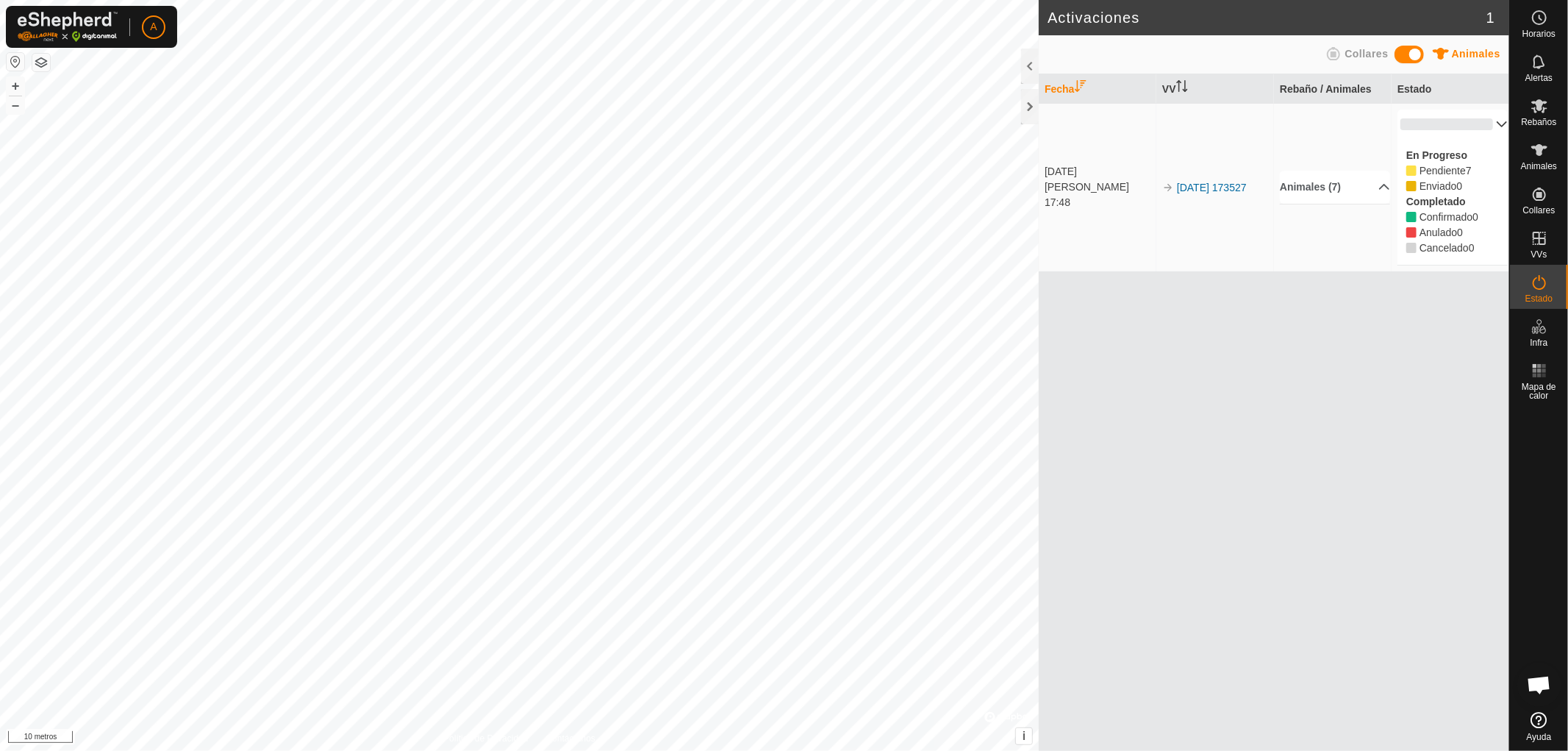
click at [1496, 118] on p-accordion-header "0%" at bounding box center [1452, 124] width 110 height 29
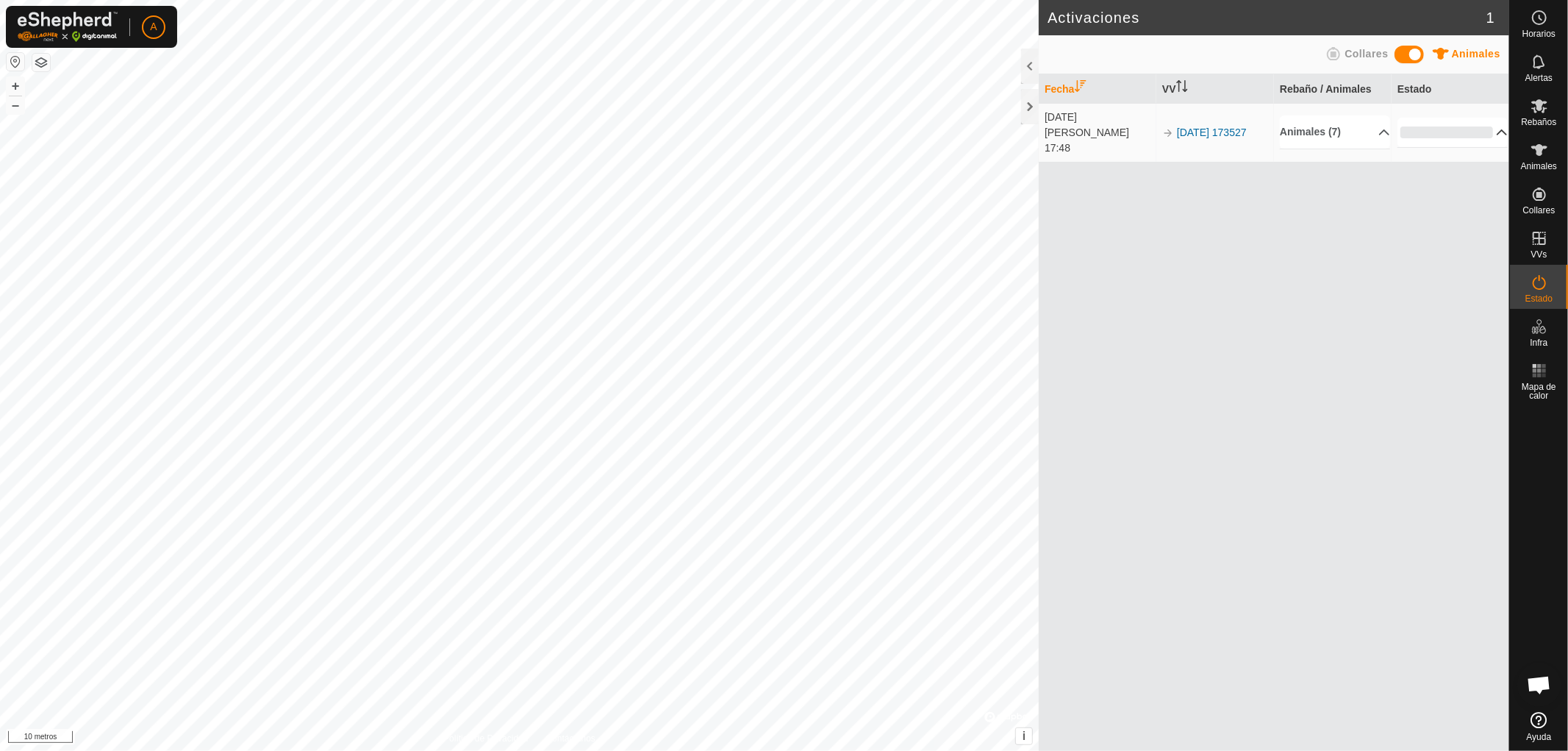
click at [1491, 130] on p-accordion-header "0%" at bounding box center [1452, 132] width 110 height 29
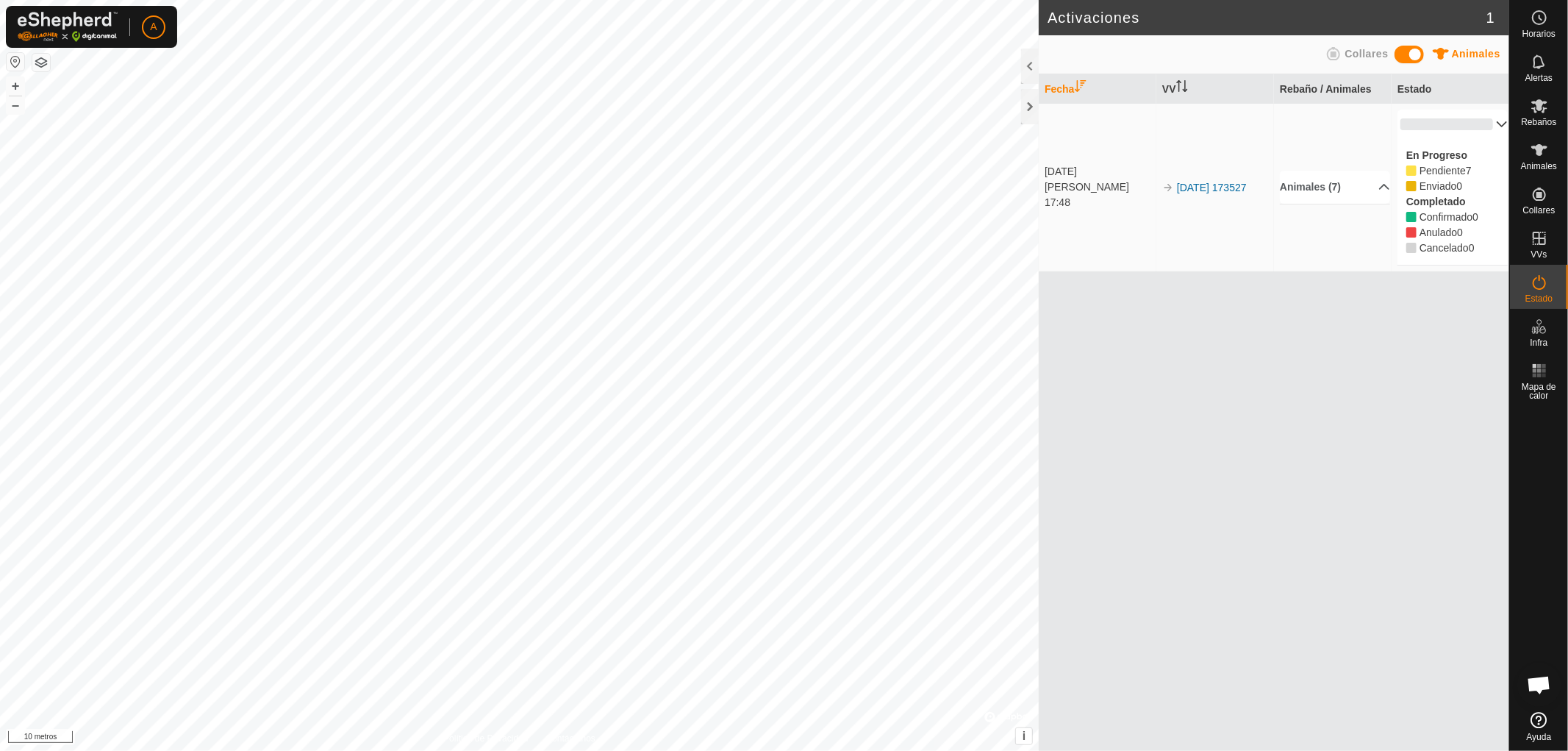
click at [1362, 361] on div "Fecha VV Rebaño / Animales Estado 29 de agosto de 2025 17:48 2025-08-29 173527 …" at bounding box center [1274, 413] width 470 height 677
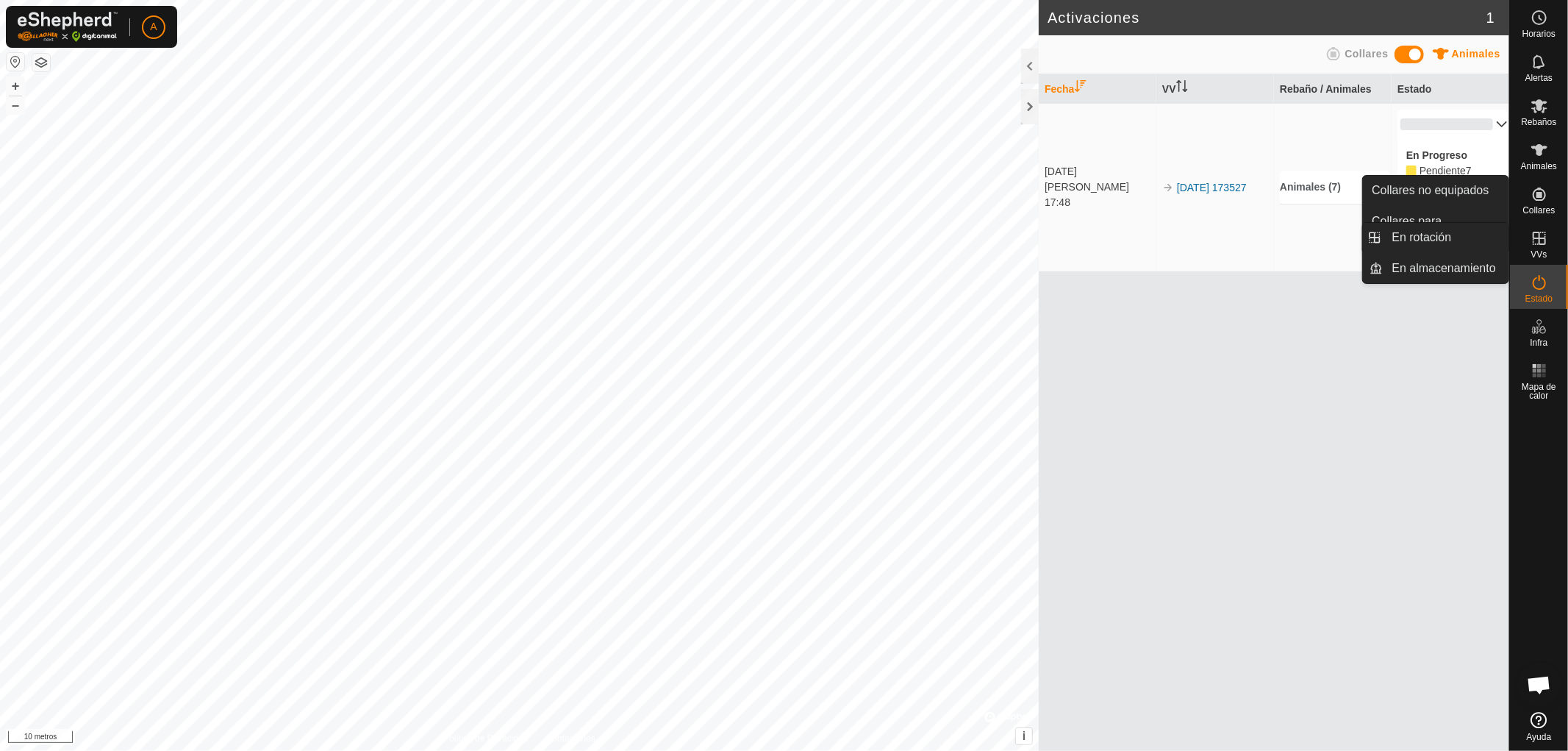
click at [1536, 243] on icon at bounding box center [1539, 237] width 17 height 17
click at [1449, 237] on link "En rotación" at bounding box center [1446, 237] width 126 height 29
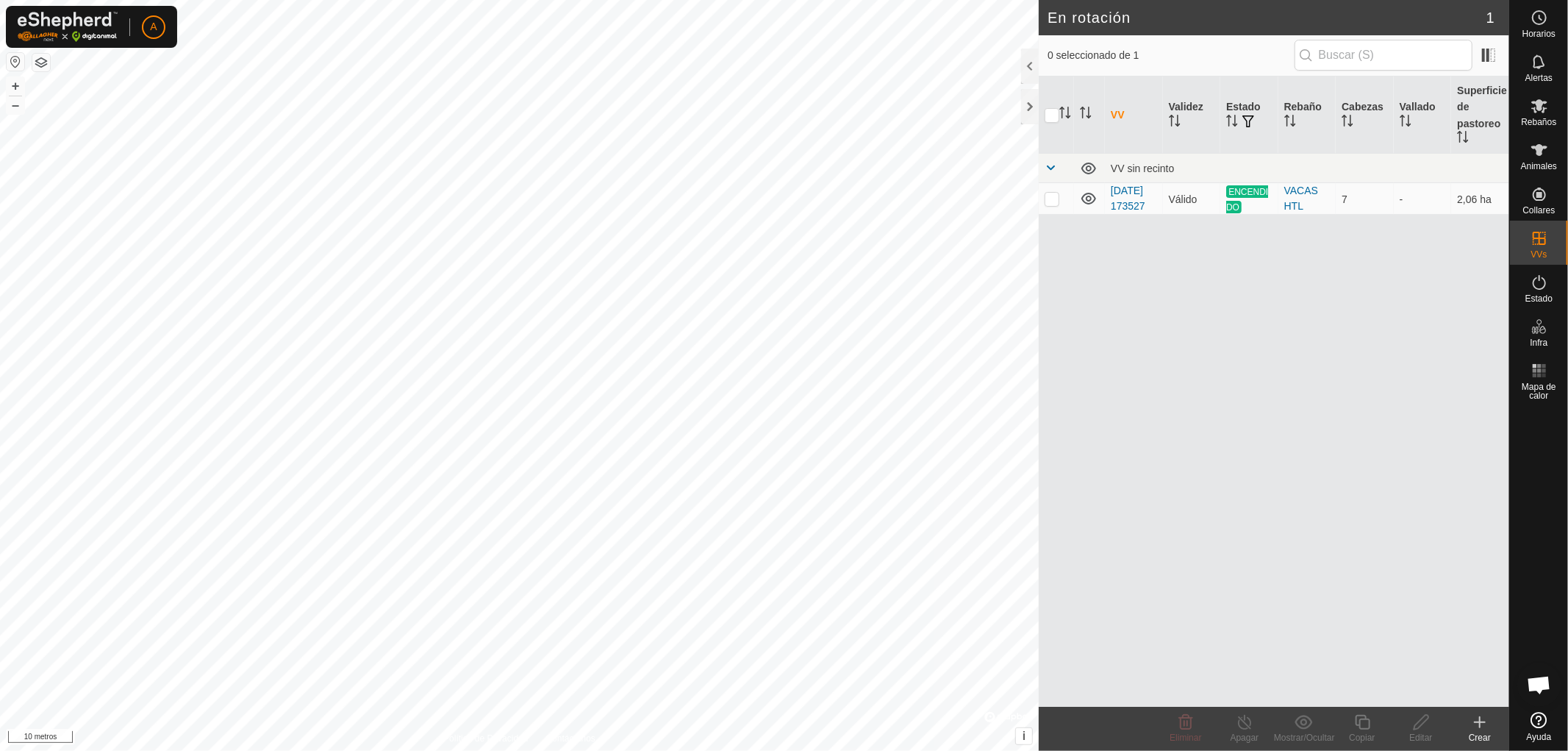
checkbox input "true"
checkbox input "false"
checkbox input "true"
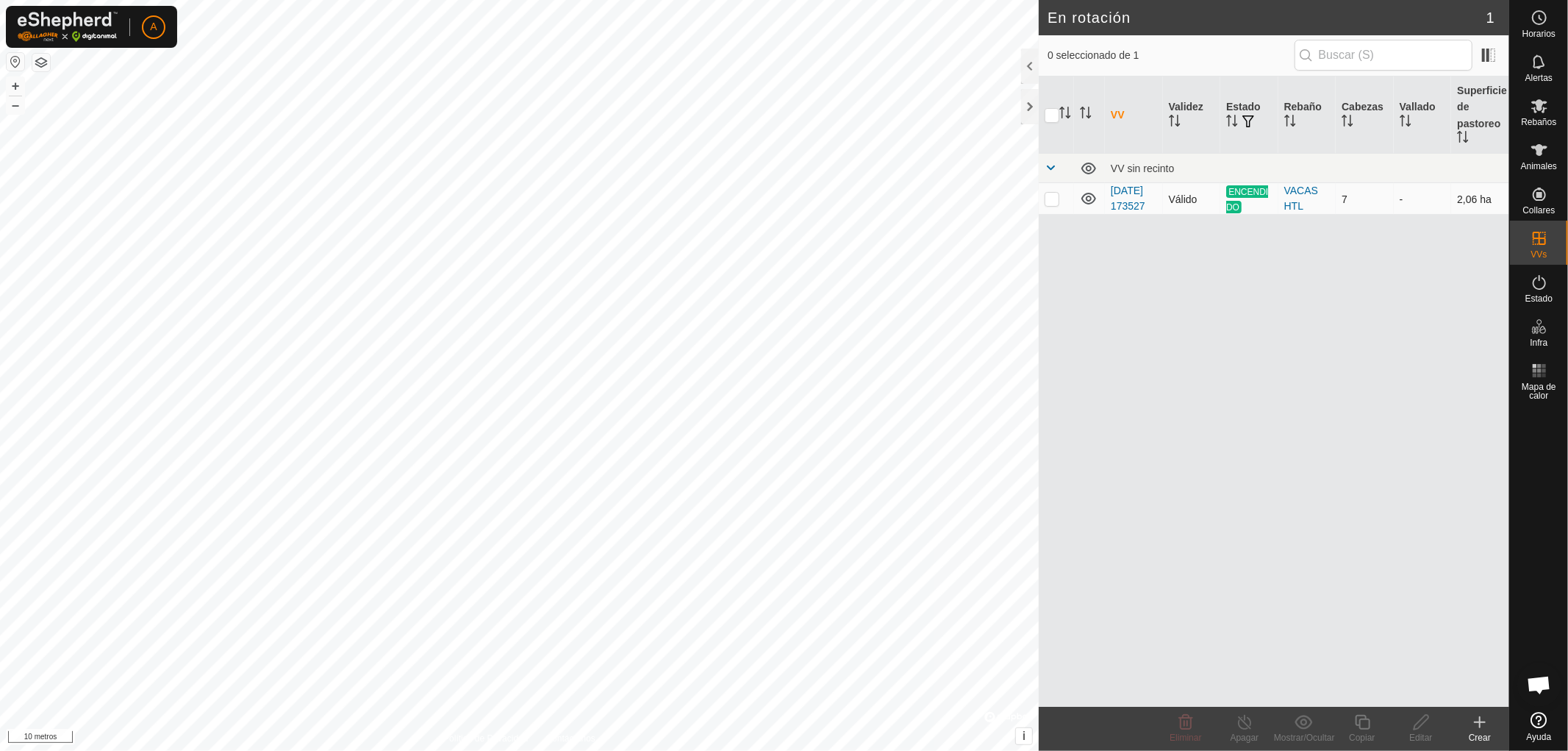
checkbox input "true"
click at [1240, 725] on icon at bounding box center [1245, 722] width 18 height 17
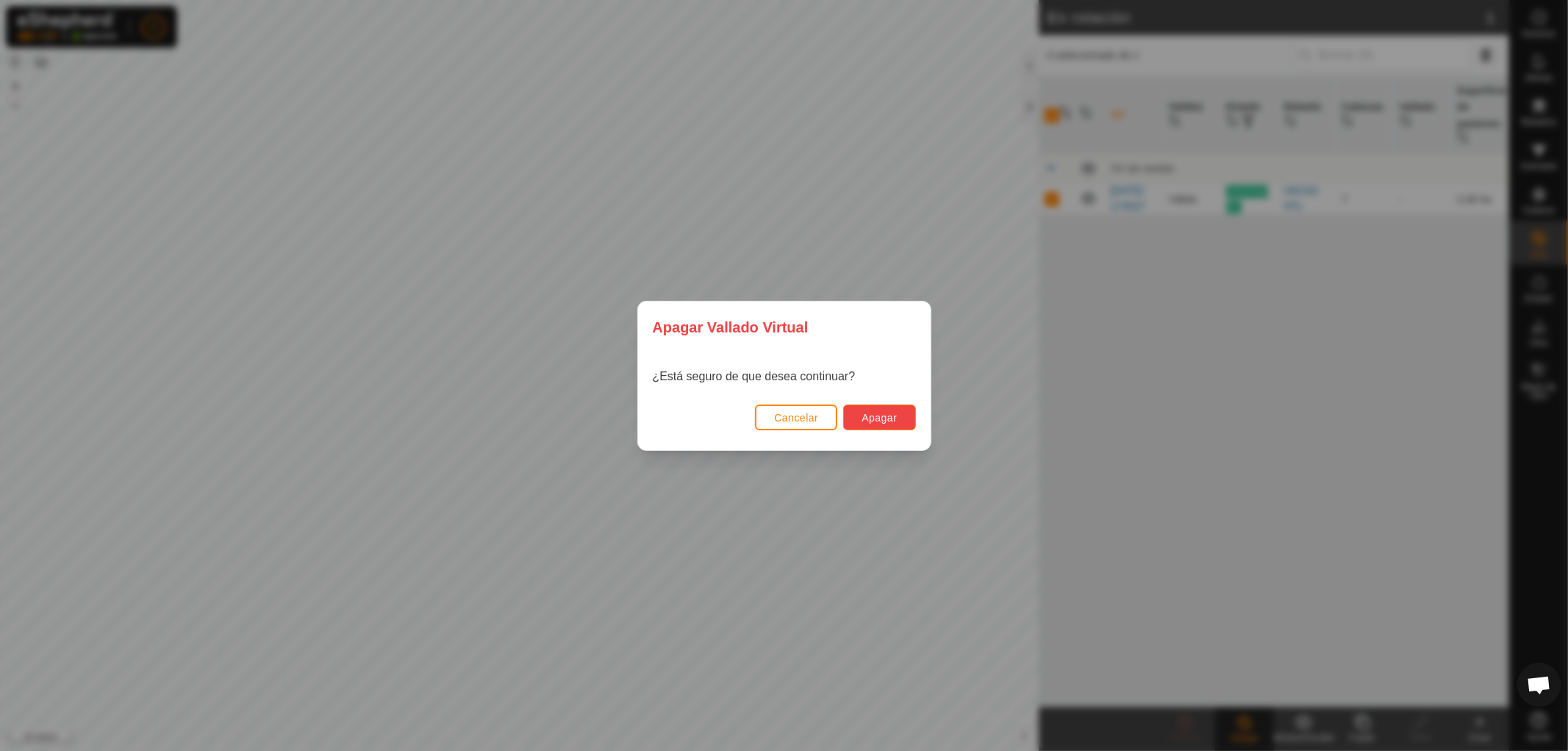
click at [878, 417] on font "Apagar" at bounding box center [879, 417] width 35 height 12
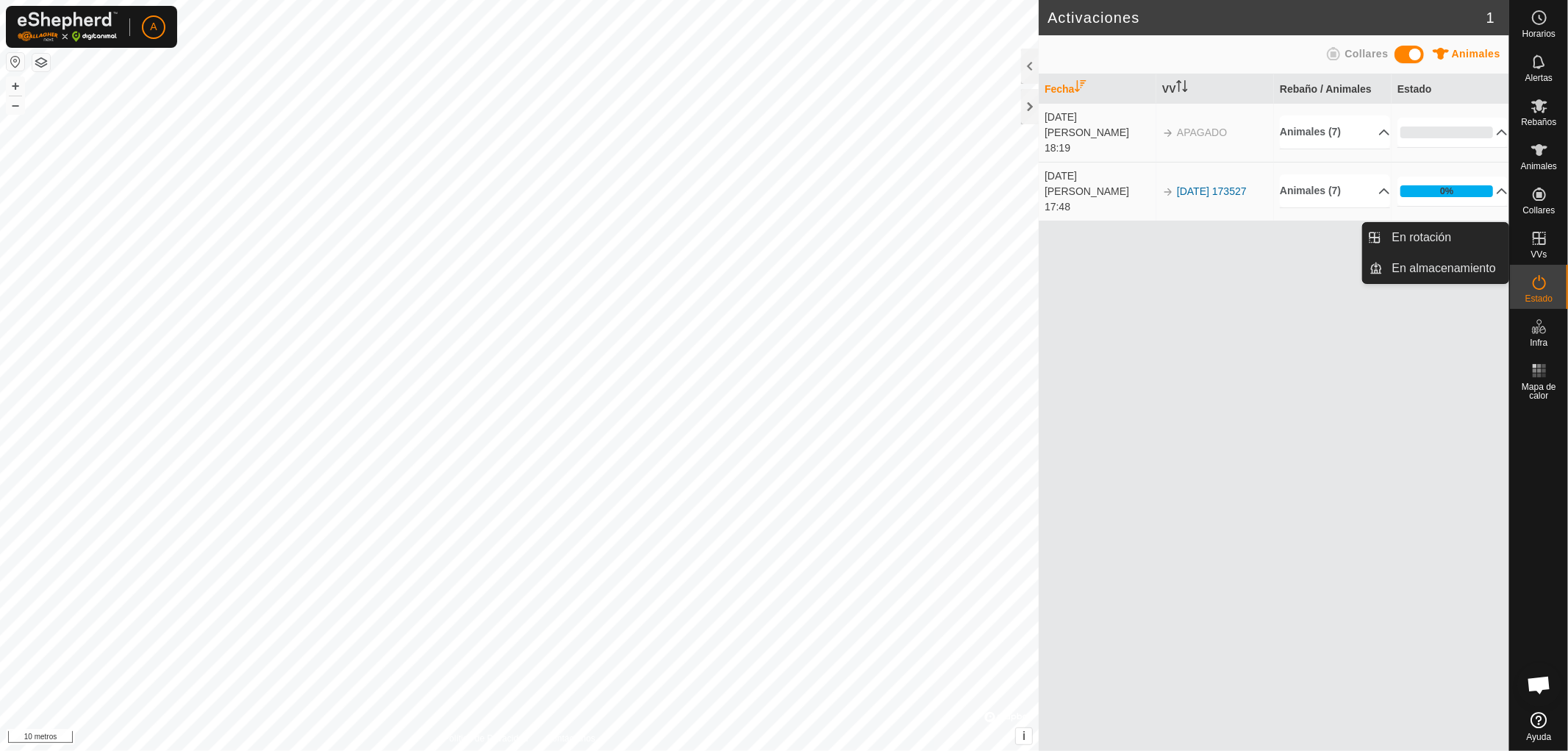
click at [1546, 239] on icon at bounding box center [1539, 237] width 17 height 17
click at [1436, 238] on link "En rotación" at bounding box center [1446, 237] width 126 height 29
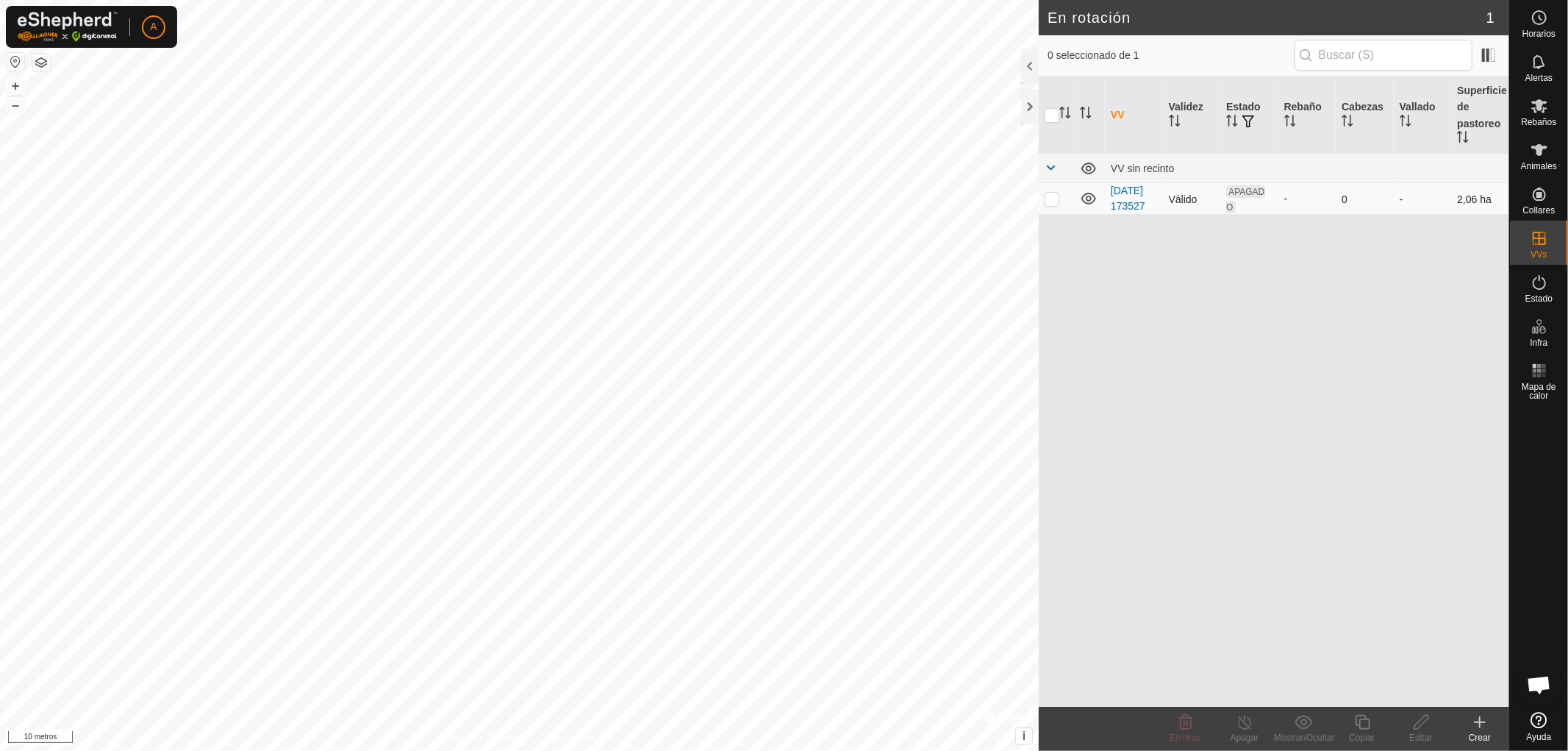
click at [1055, 204] on p-checkbox at bounding box center [1052, 198] width 15 height 12
checkbox input "true"
click at [1419, 724] on icon at bounding box center [1421, 722] width 18 height 17
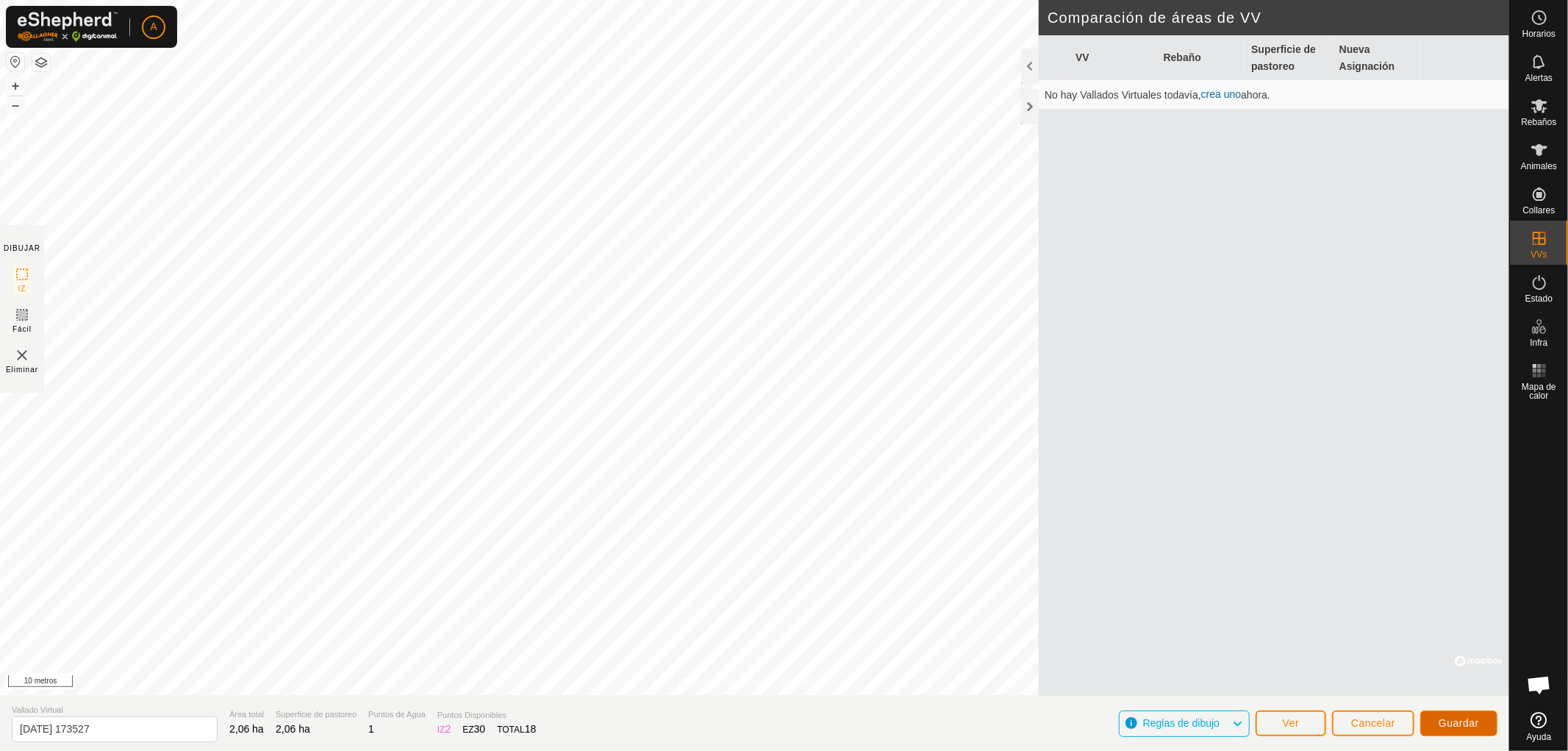
click at [1453, 724] on font "Guardar" at bounding box center [1459, 723] width 40 height 12
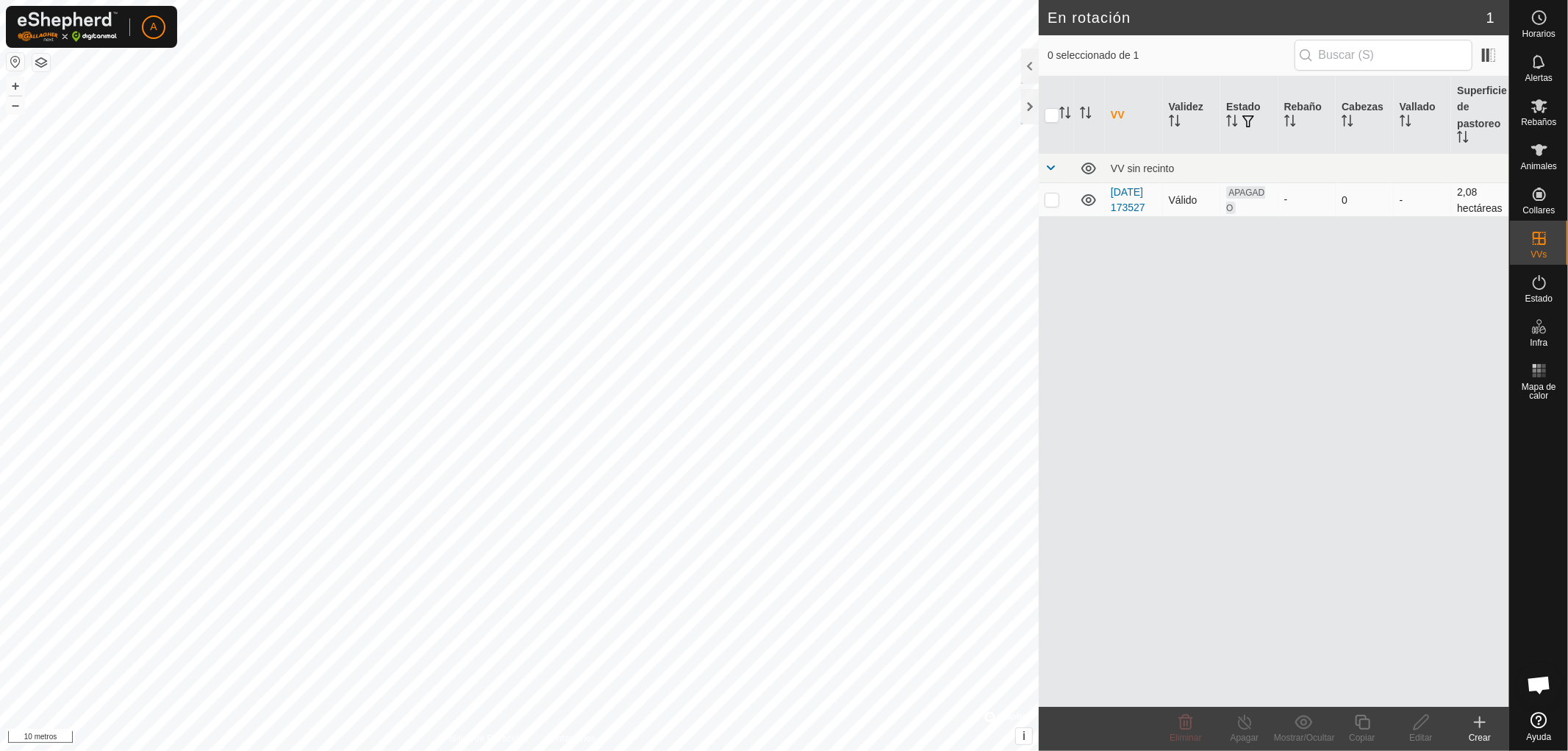
checkbox input "true"
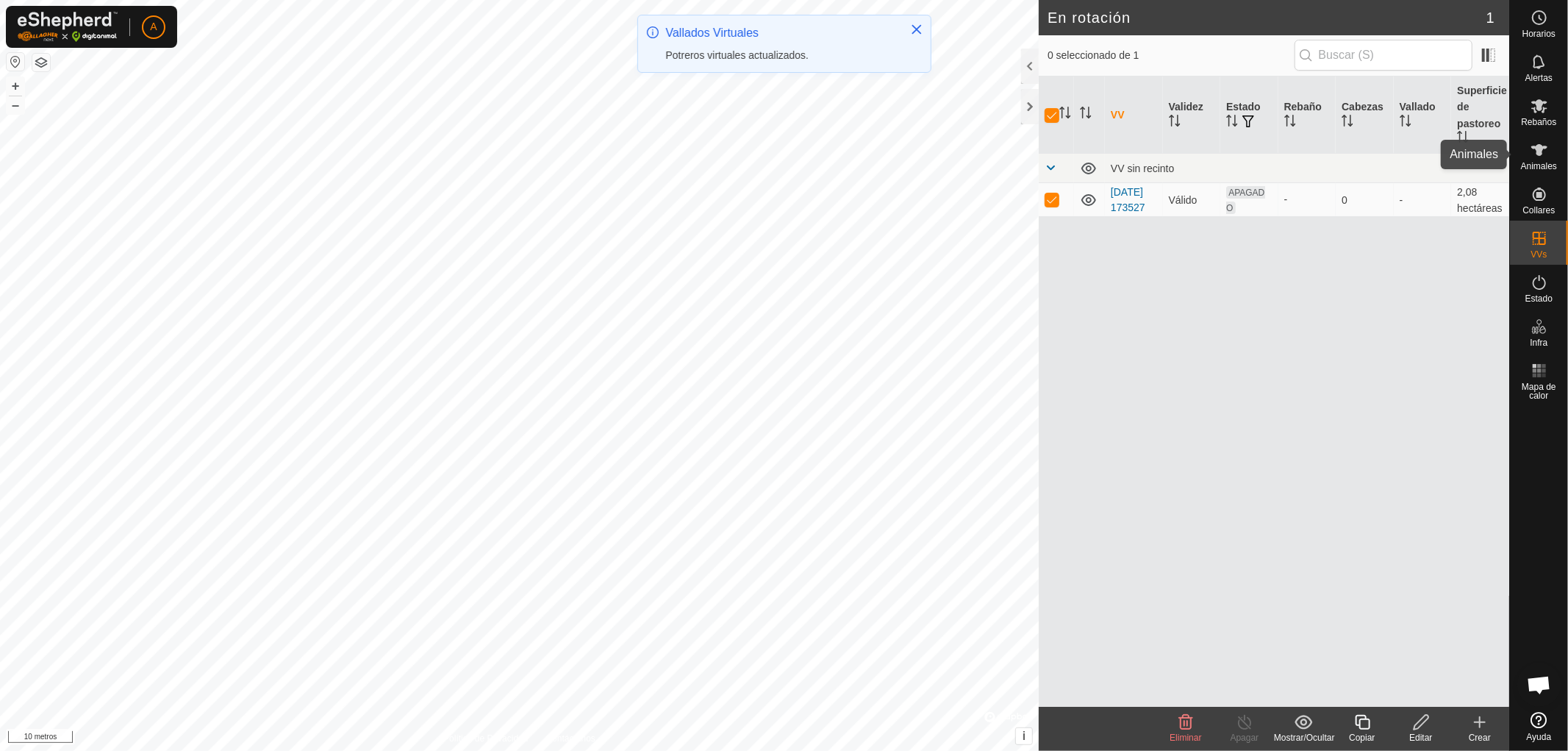
click at [1541, 151] on icon at bounding box center [1539, 149] width 17 height 17
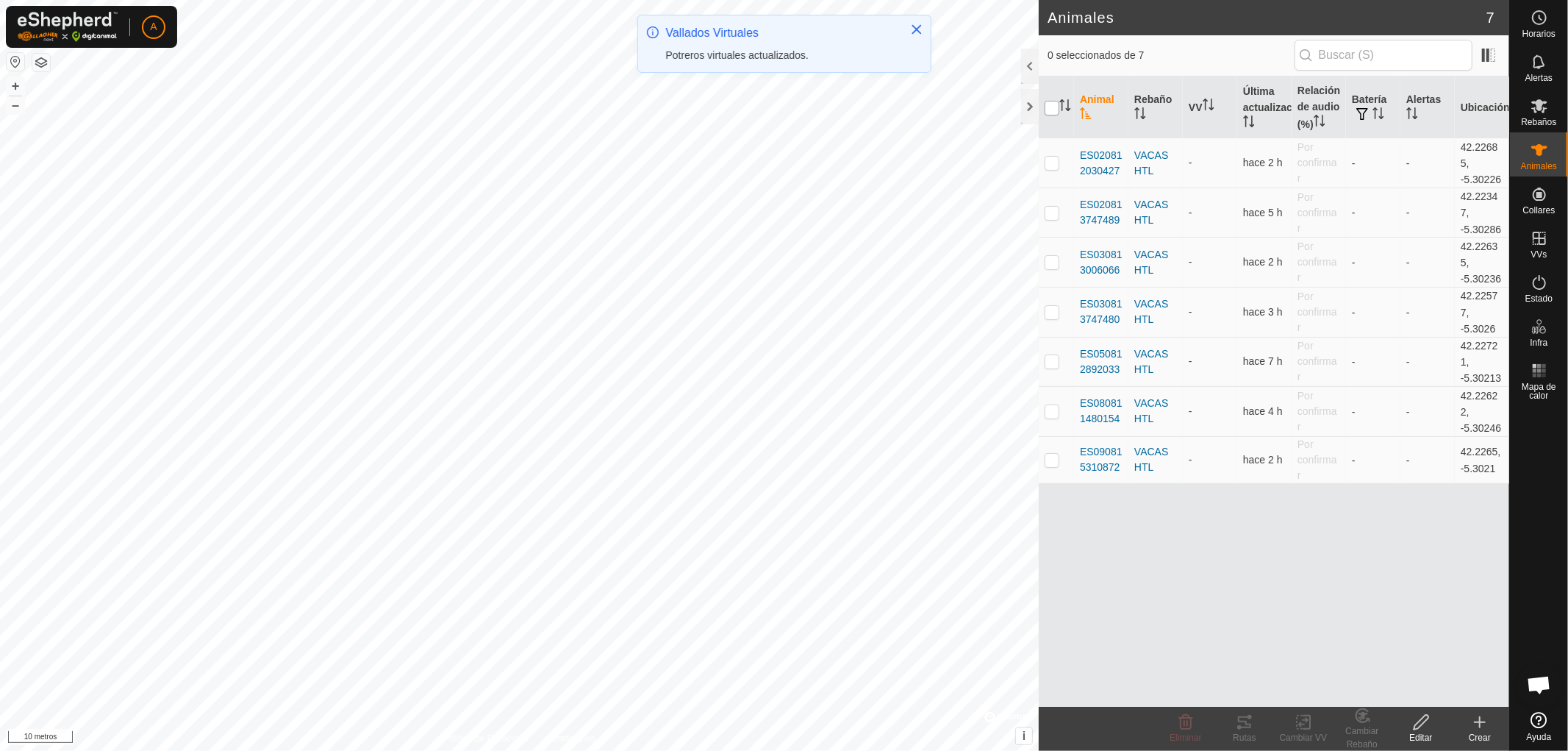
click at [1047, 105] on input "checkbox" at bounding box center [1052, 108] width 15 height 15
checkbox input "true"
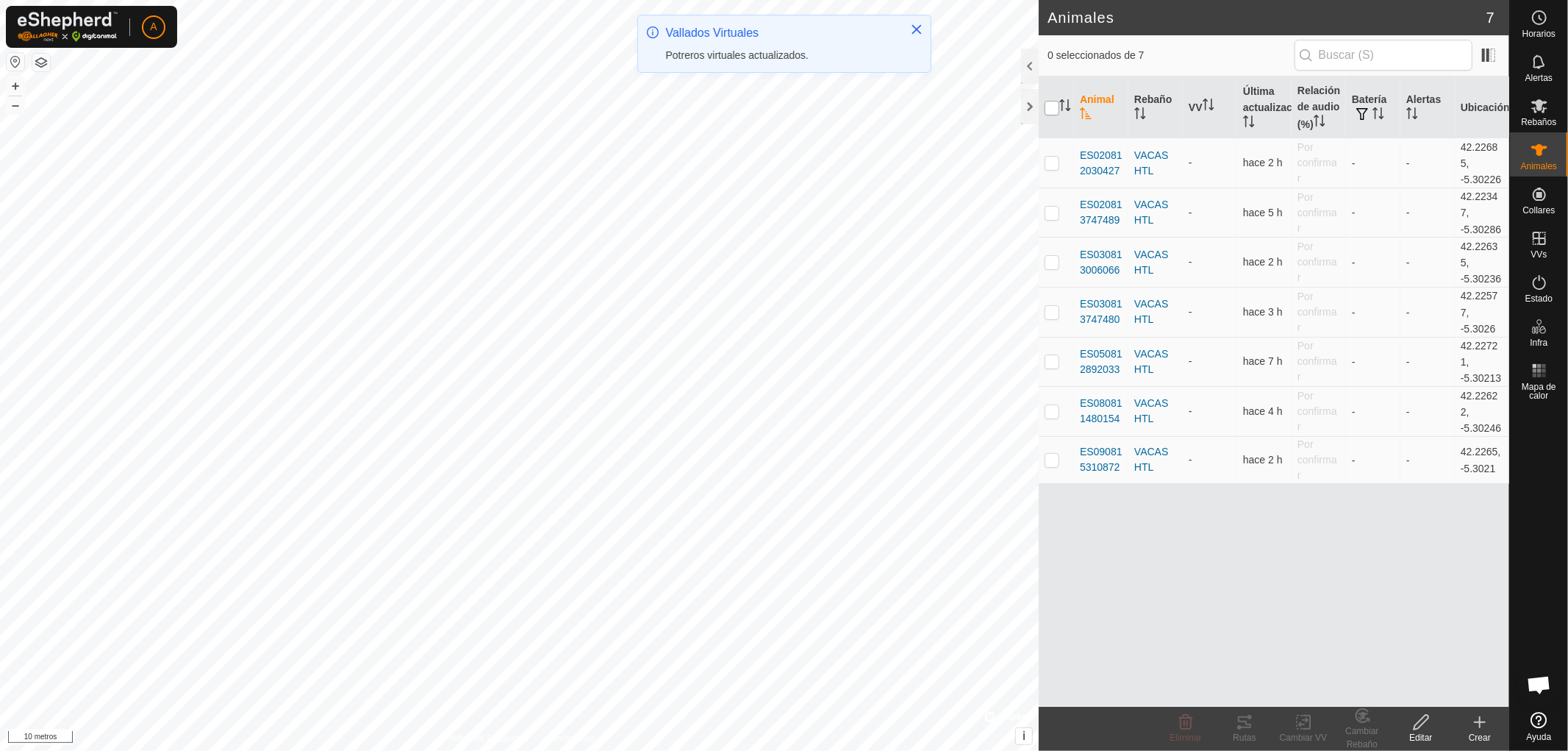
checkbox input "true"
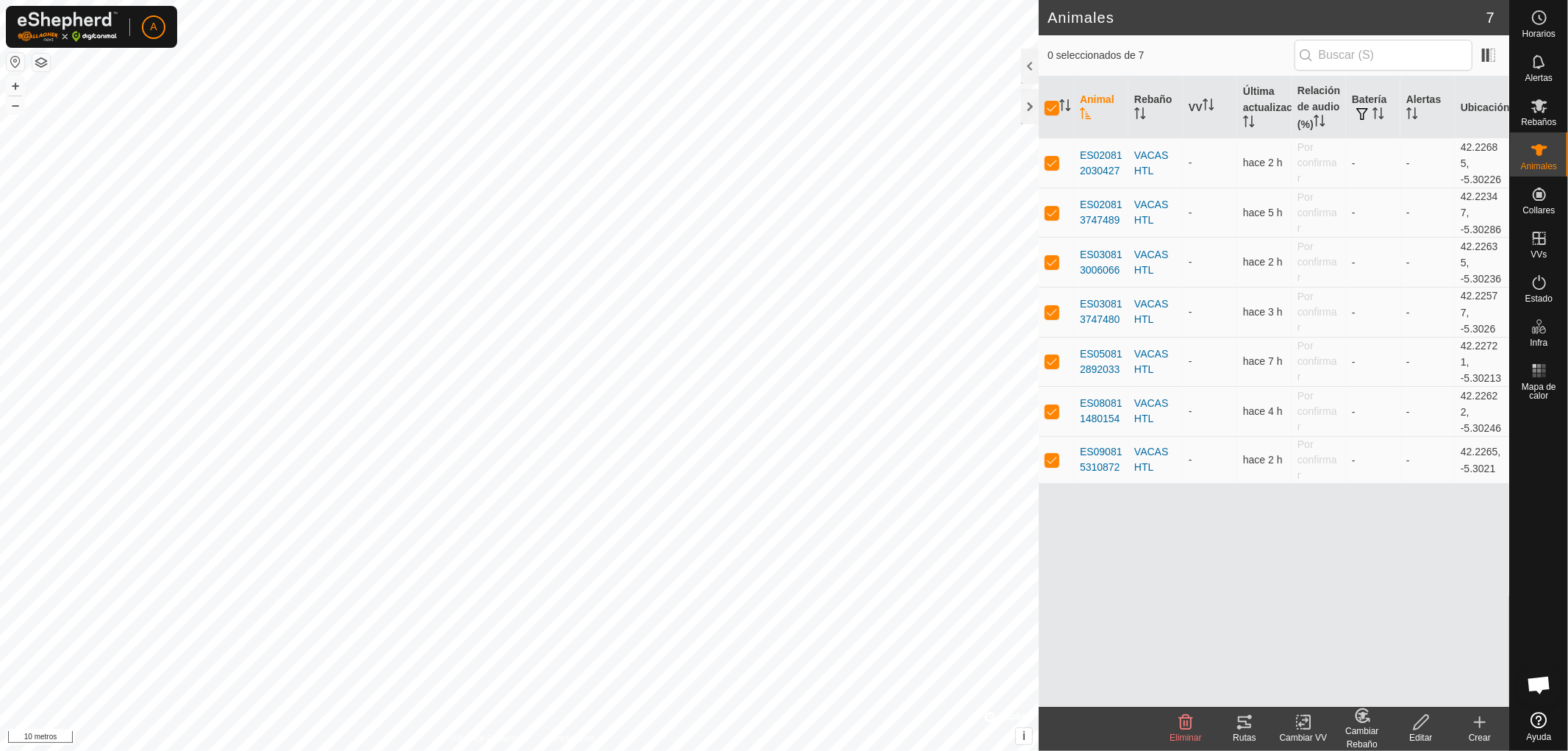
click at [1303, 728] on icon at bounding box center [1304, 722] width 18 height 17
click at [1314, 658] on link "Elija VV..." at bounding box center [1347, 658] width 146 height 29
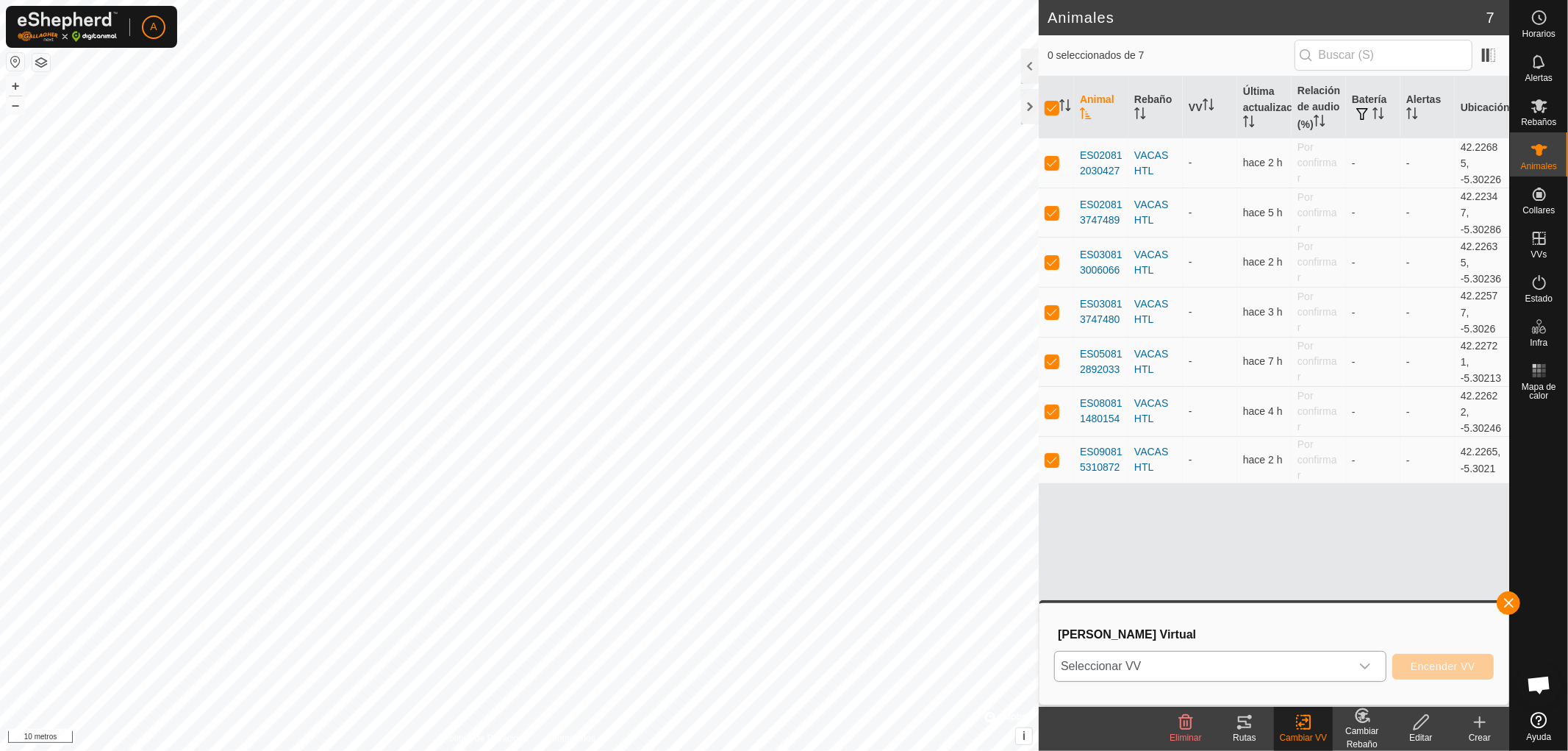
click at [1365, 666] on icon "disparador desplegable" at bounding box center [1364, 666] width 12 height 12
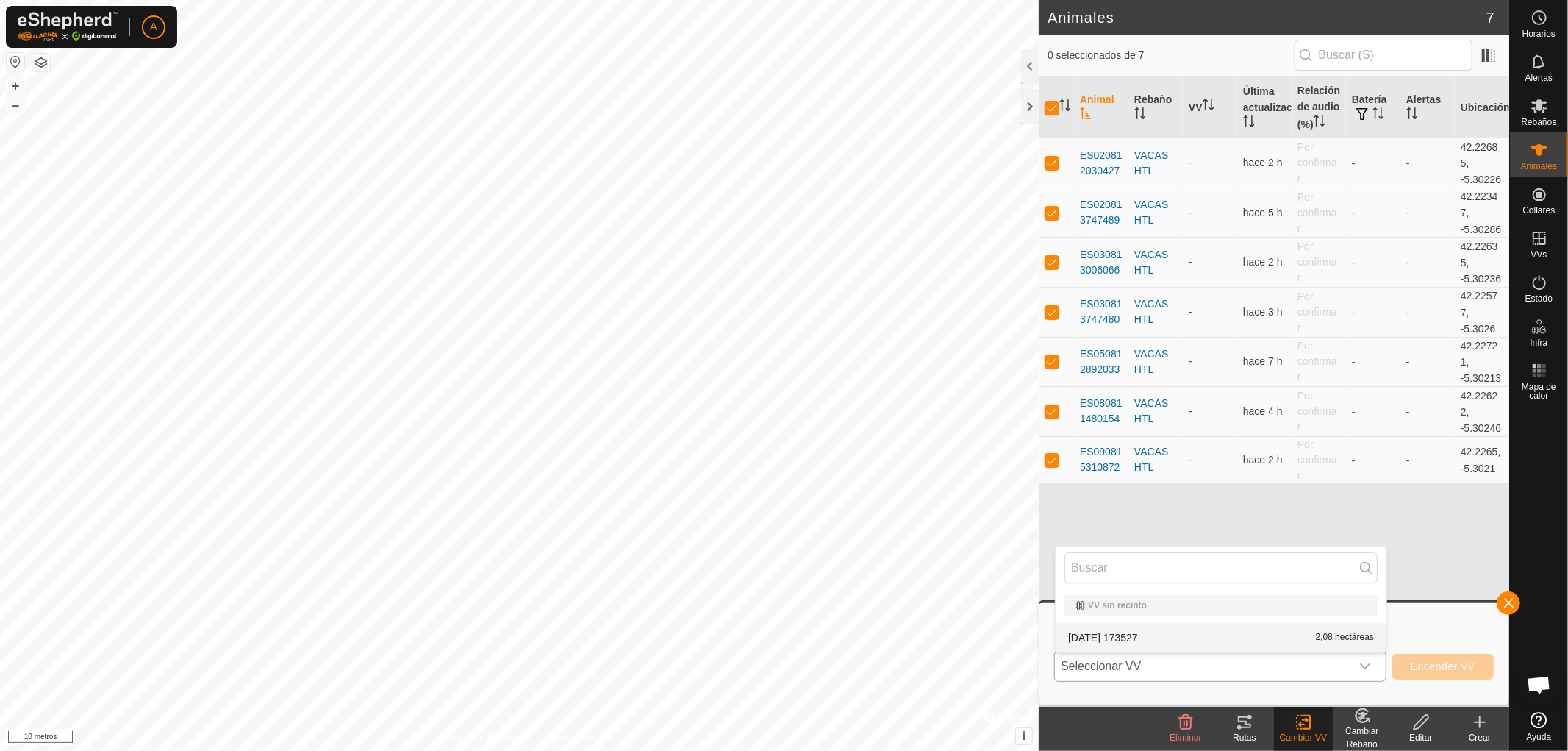
click at [1144, 635] on li "2025-08-29 173527 2,08 hectáreas" at bounding box center [1220, 637] width 331 height 29
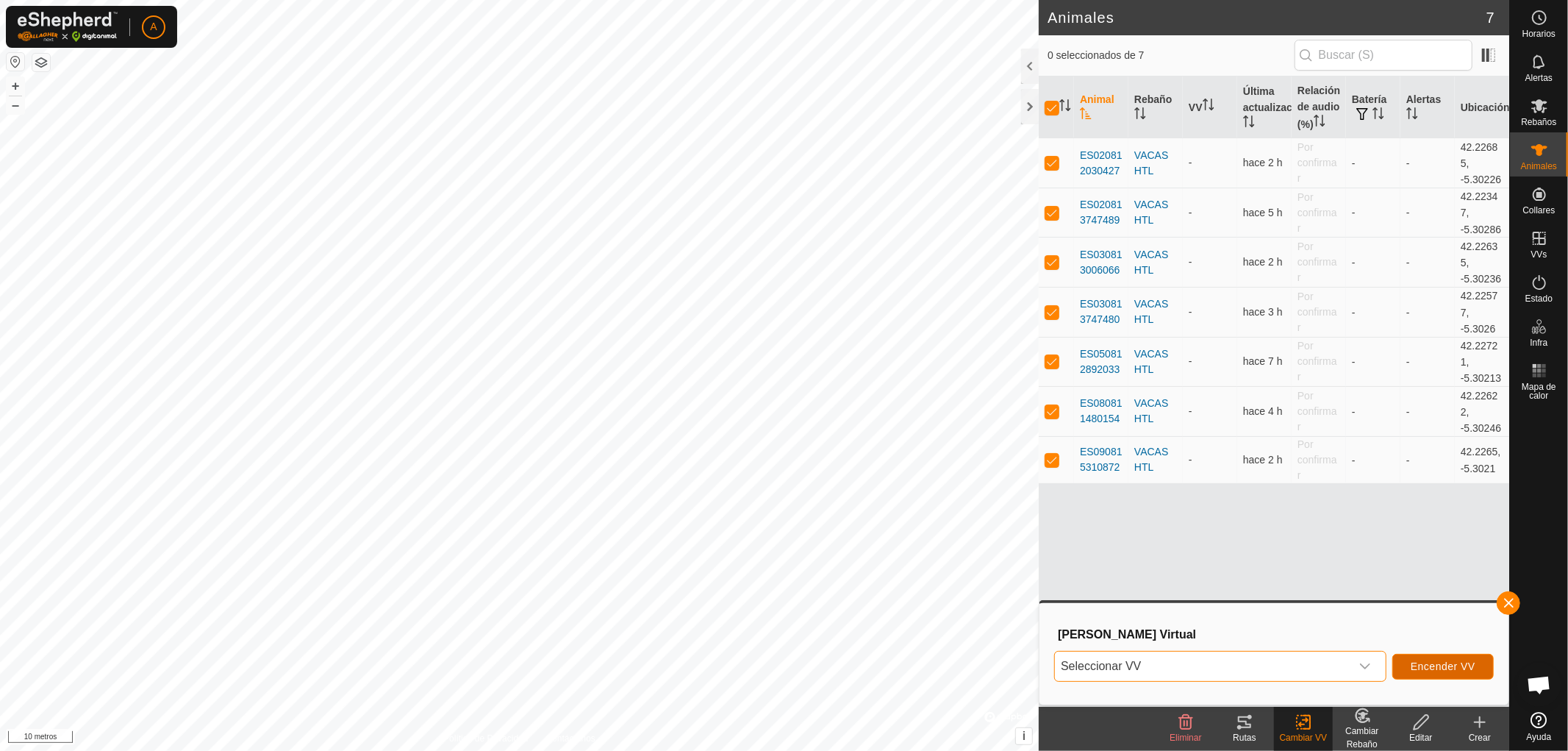
click at [1437, 666] on font "Encender VV" at bounding box center [1442, 666] width 65 height 12
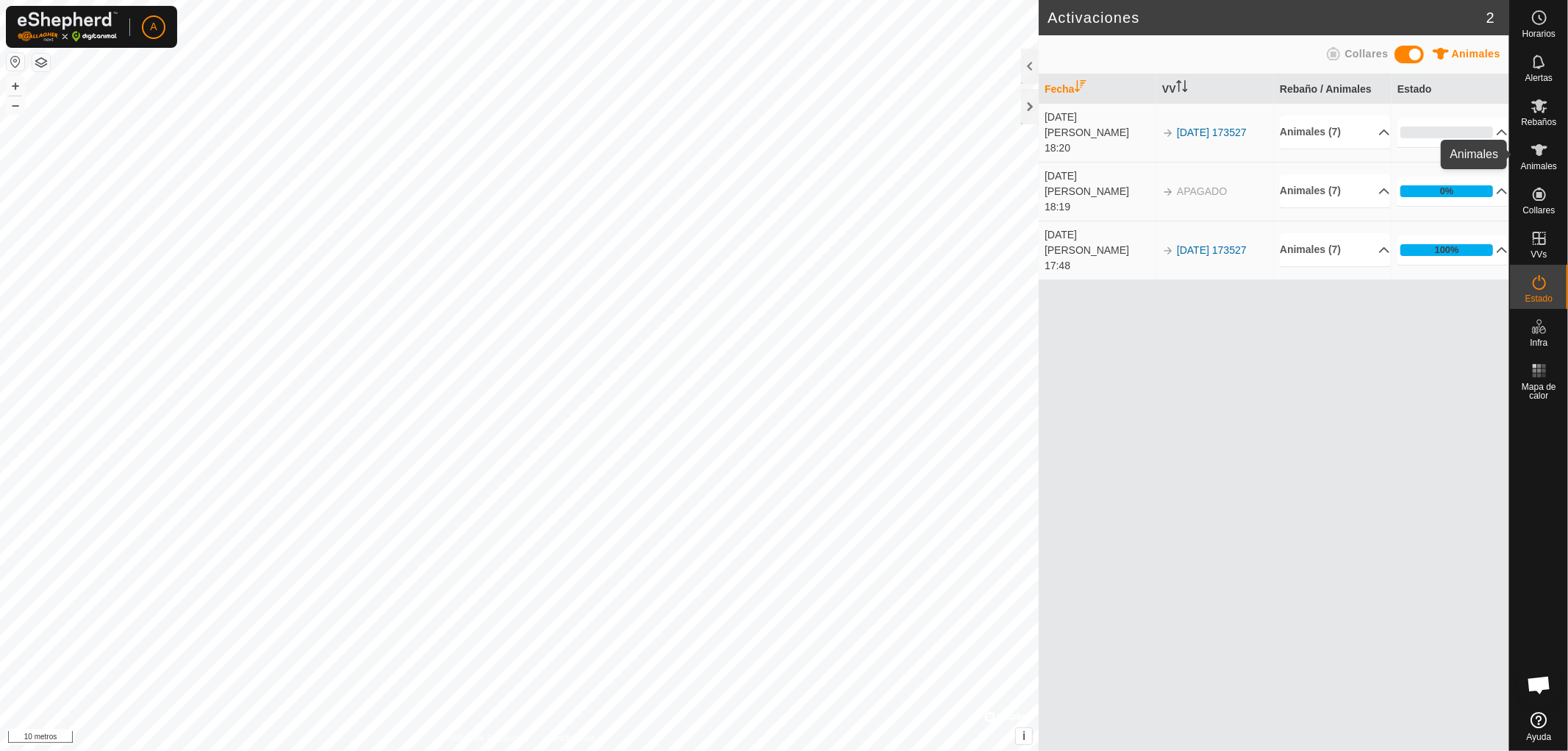
click at [1540, 157] on icon at bounding box center [1539, 149] width 17 height 17
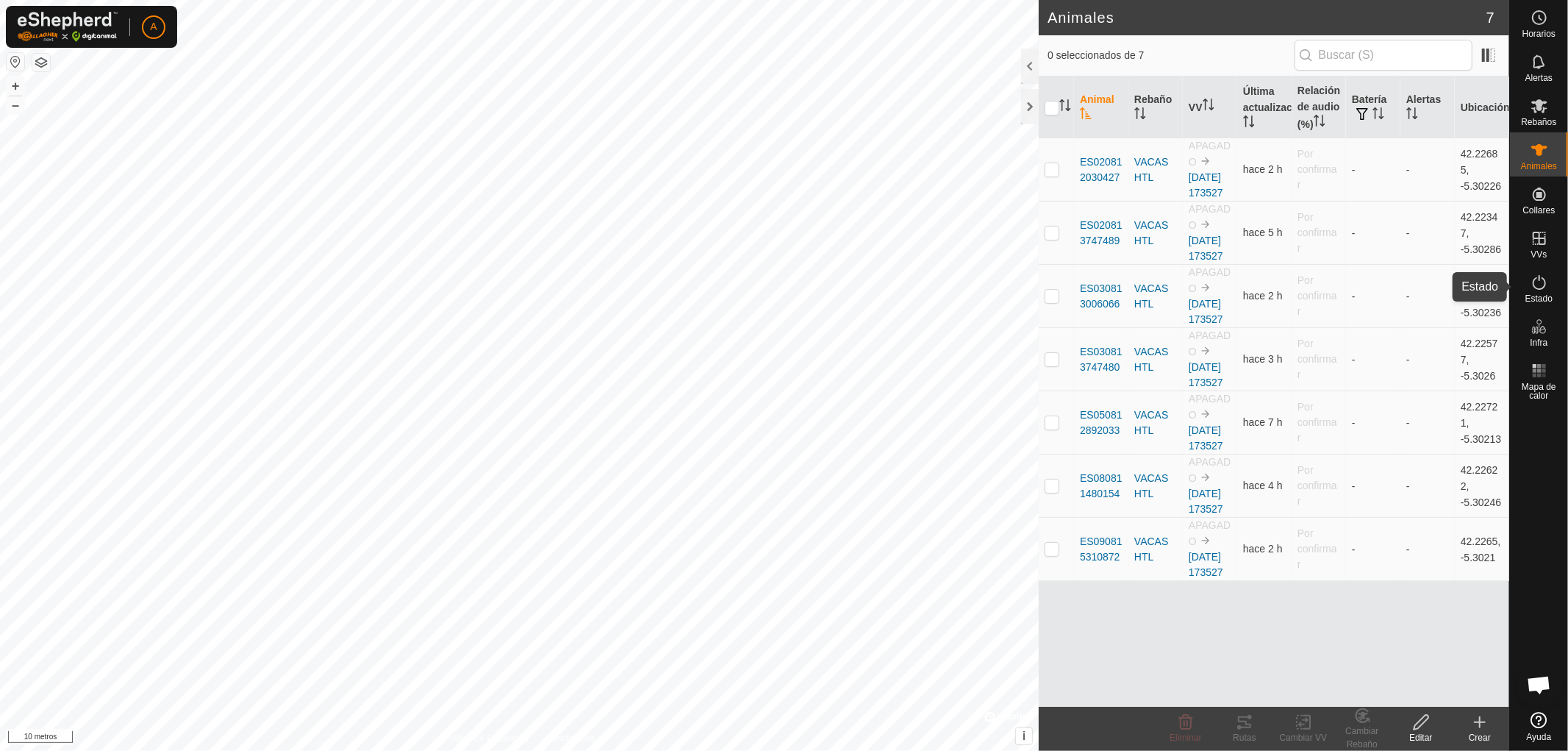
click at [1537, 287] on icon at bounding box center [1539, 282] width 17 height 17
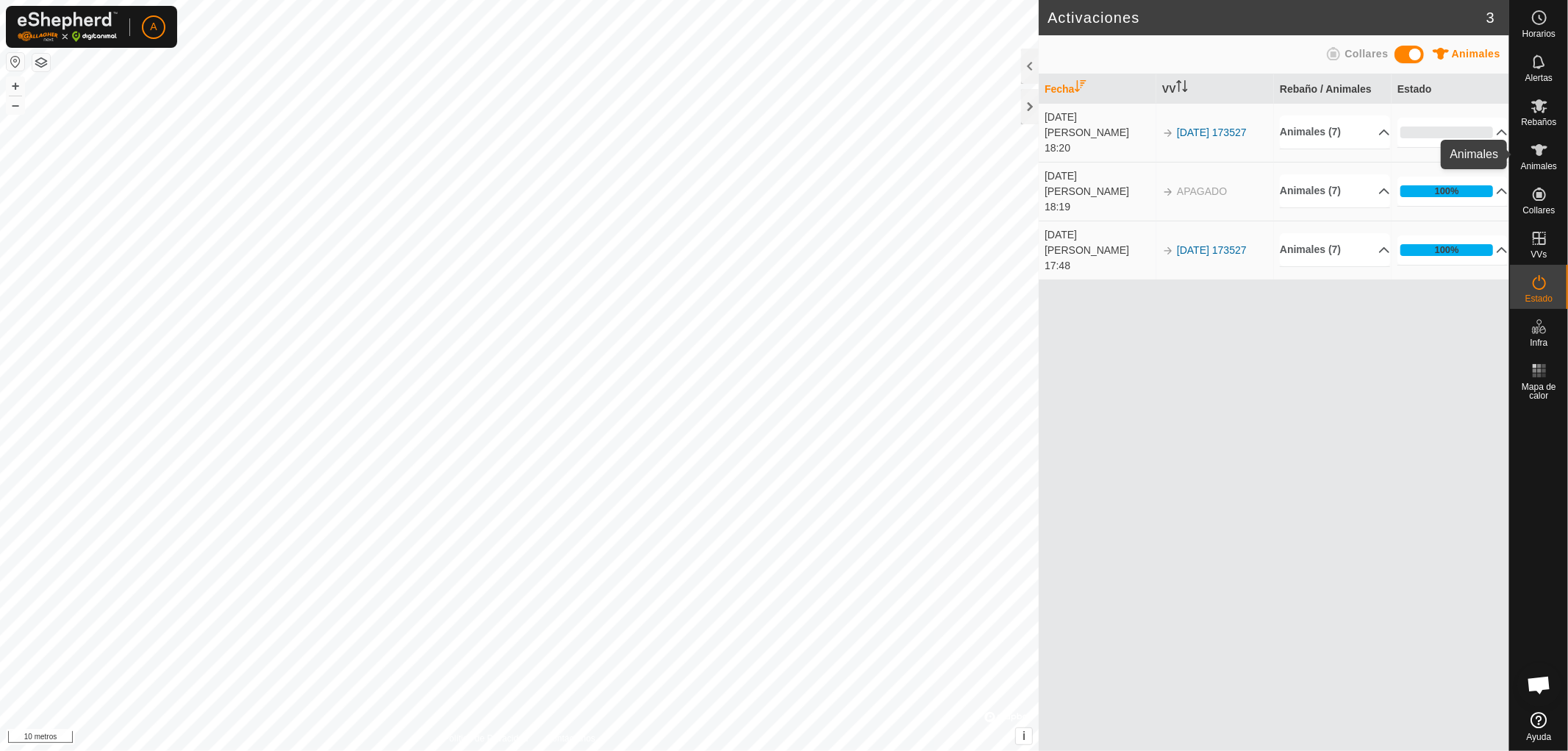
click at [1533, 161] on font "Animales" at bounding box center [1539, 166] width 36 height 10
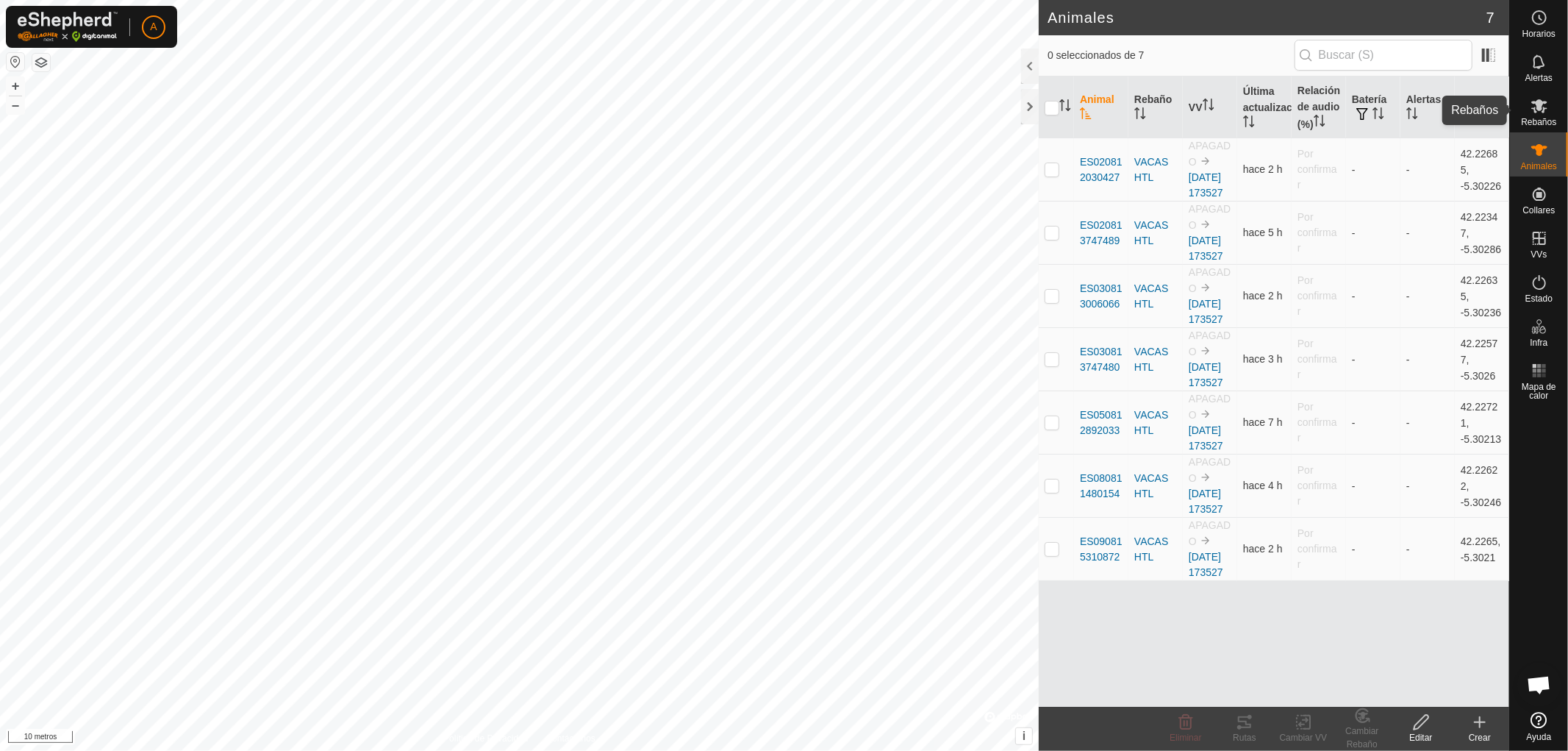
click at [1537, 117] on font "Rebaños" at bounding box center [1539, 121] width 35 height 10
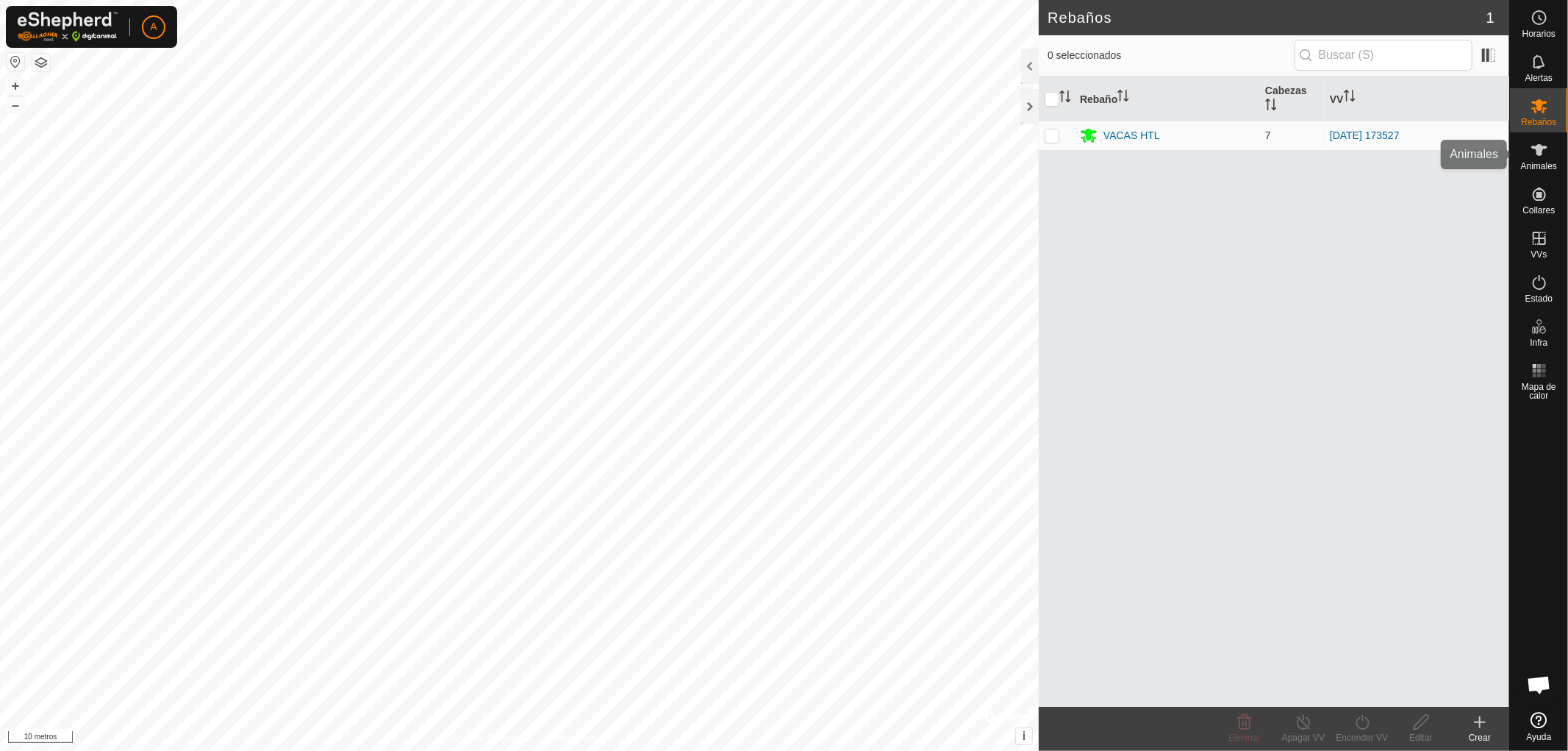
click at [1548, 161] on font "Animales" at bounding box center [1539, 166] width 36 height 10
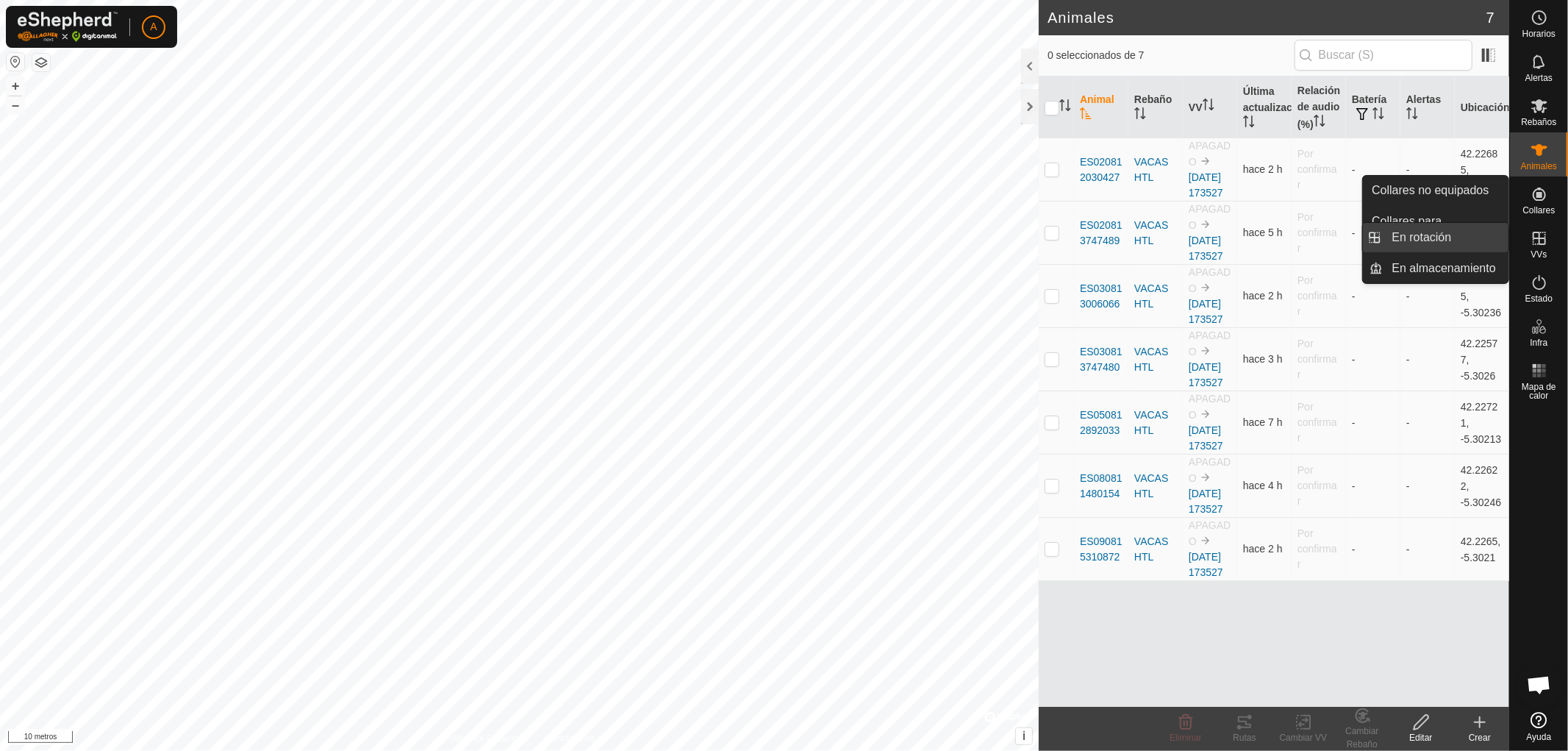
click at [1440, 237] on link "En rotación" at bounding box center [1446, 237] width 126 height 29
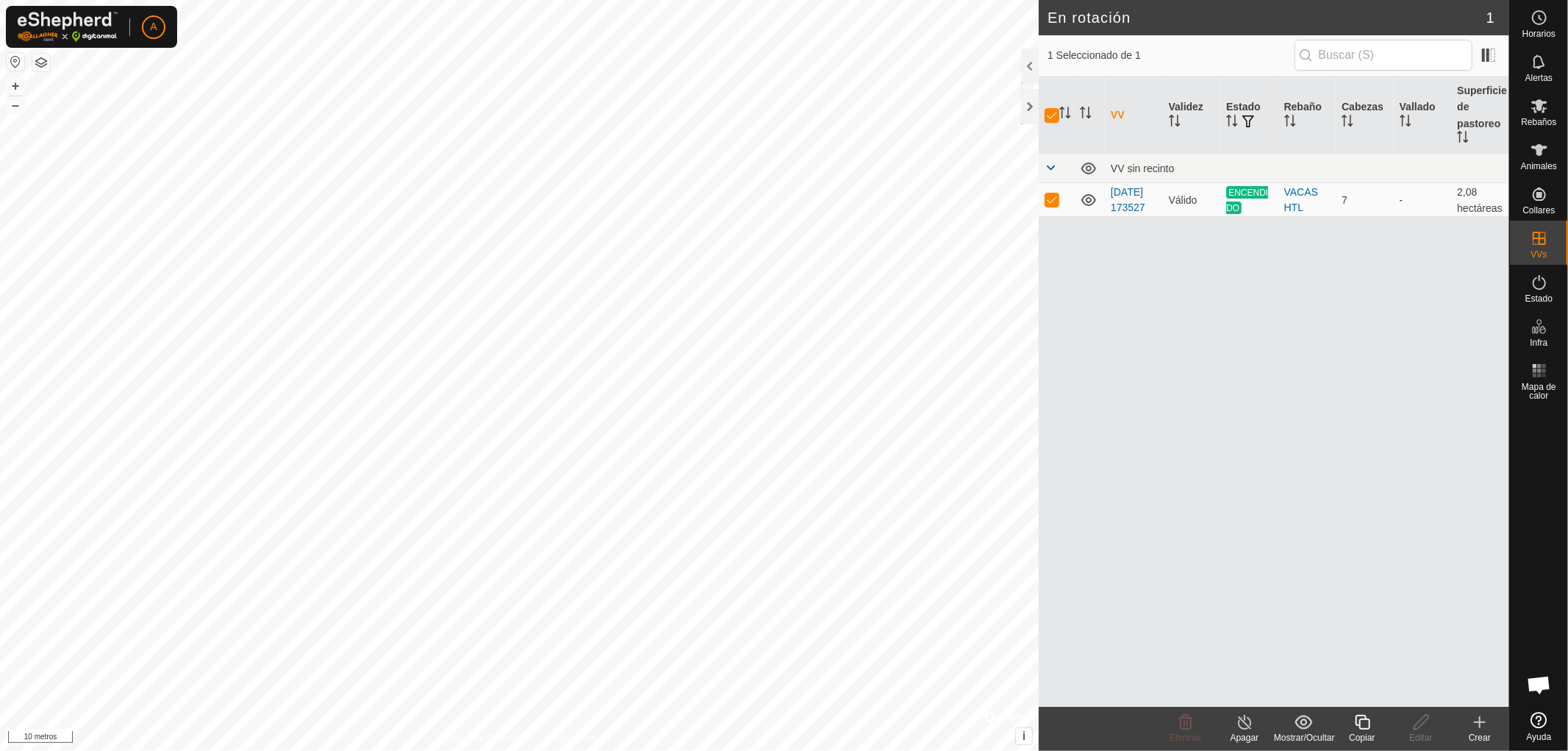
click at [1214, 354] on div "VV Validez Estado Rebaño Cabezas Vallado Superficie de pastoreo VV sin recinto …" at bounding box center [1274, 391] width 470 height 630
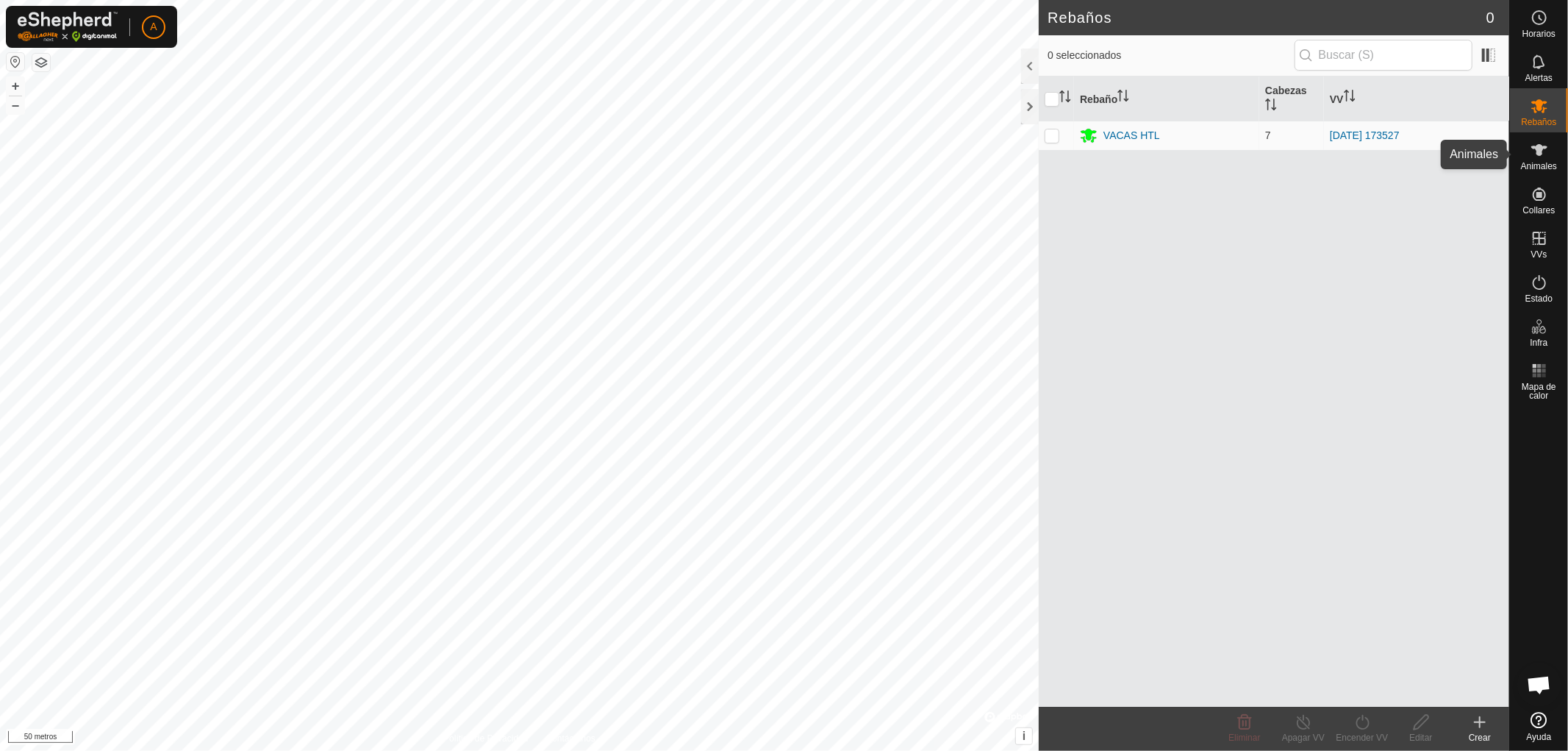
click at [1540, 161] on font "Animales" at bounding box center [1539, 166] width 36 height 10
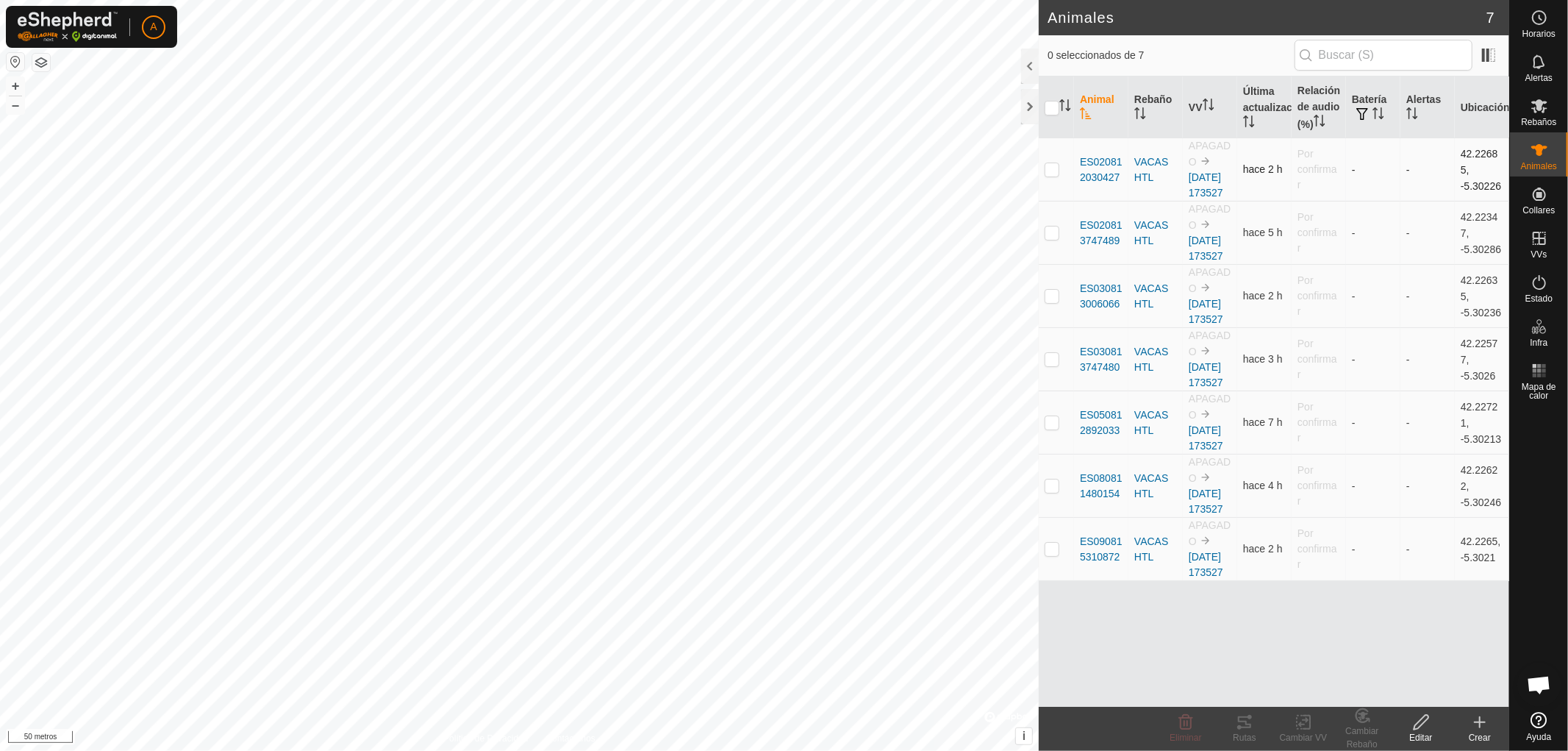
click at [1055, 175] on p-checkbox at bounding box center [1052, 169] width 15 height 12
click at [1053, 175] on p-checkbox at bounding box center [1052, 169] width 15 height 12
checkbox input "false"
click at [1539, 106] on icon at bounding box center [1540, 105] width 17 height 14
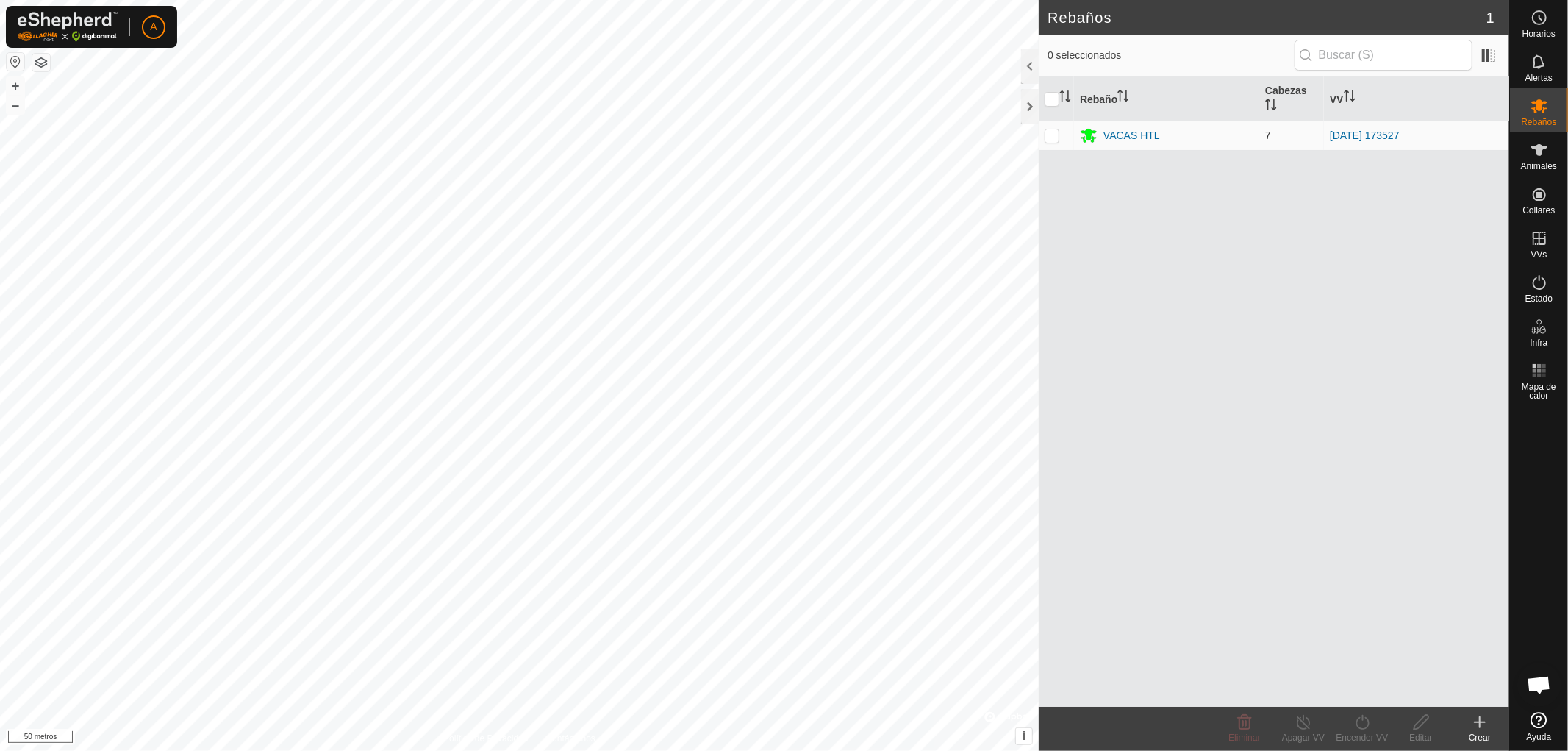
click at [1047, 135] on p-checkbox at bounding box center [1052, 135] width 15 height 12
checkbox input "true"
click at [1051, 129] on p-checkbox at bounding box center [1052, 135] width 15 height 12
checkbox input "false"
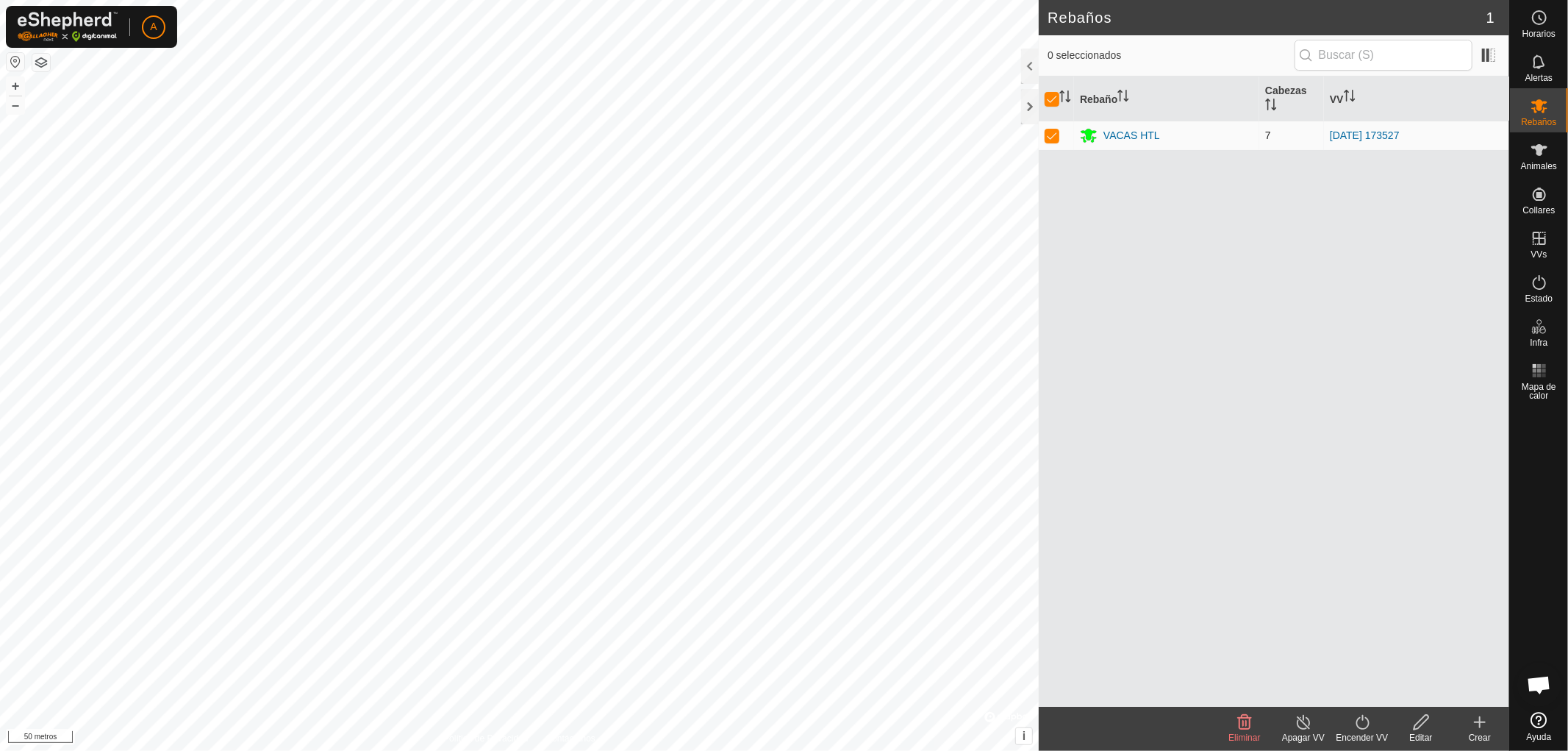
checkbox input "false"
click at [1540, 285] on icon at bounding box center [1539, 282] width 17 height 17
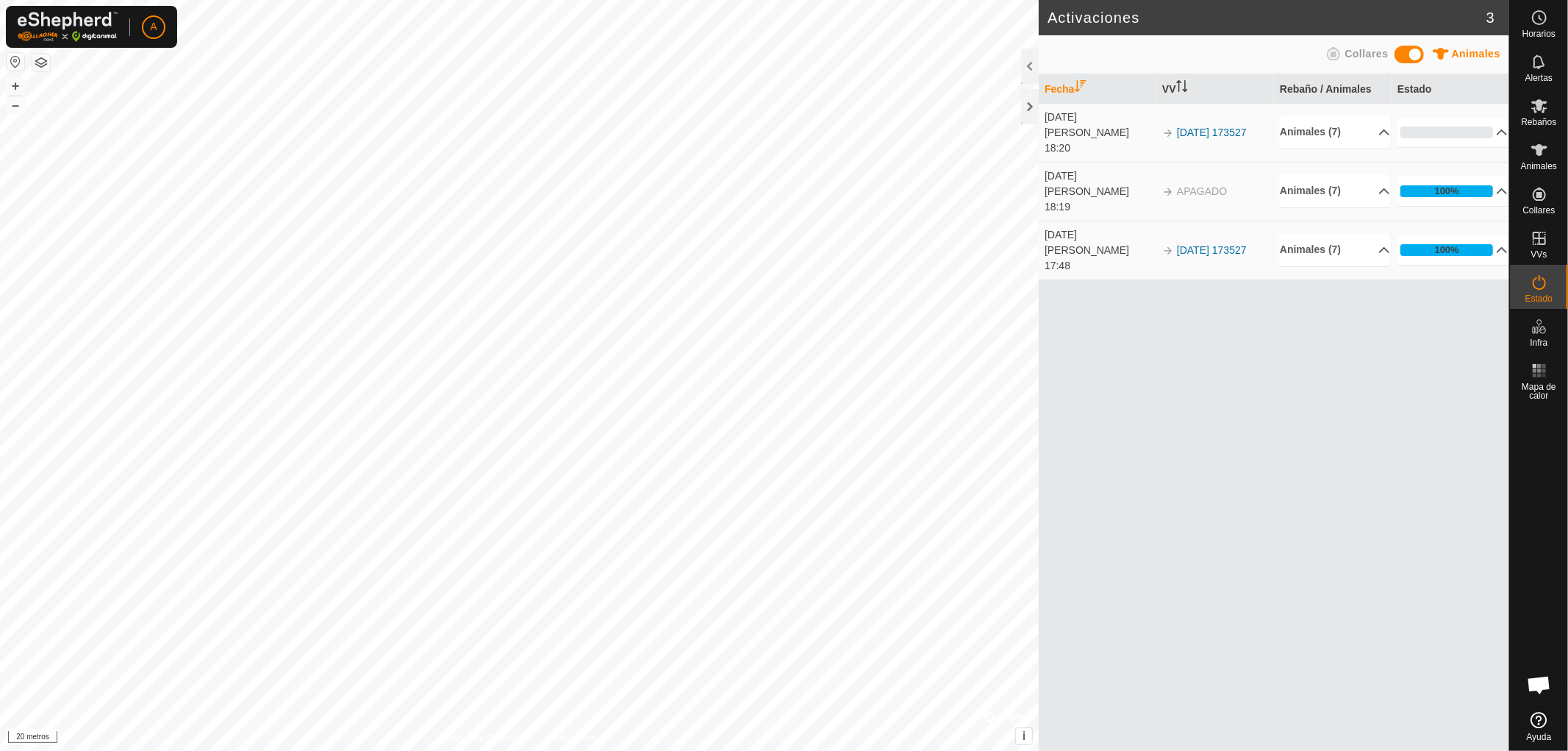
click at [831, 0] on html "A Horarios Alertas Rebaños Animales Collares VVs Estado Infra Mapa de calor Ayu…" at bounding box center [784, 375] width 1568 height 751
click at [824, 0] on html "A Horarios Alertas Rebaños Animales Collares VVs Estado Infra Mapa de calor Ayu…" at bounding box center [784, 375] width 1568 height 751
click at [844, 0] on html "A Horarios Alertas Rebaños Animales Collares VVs Estado Infra Mapa de calor Ayu…" at bounding box center [784, 375] width 1568 height 751
click at [1162, 100] on div "Activaciones 3 Animales Collares Fecha VV Rebaño / Animales Estado [DATE][PERSO…" at bounding box center [755, 375] width 1509 height 751
click at [919, 0] on html "A Horarios Alertas Rebaños Animales Collares VVs Estado Infra Mapa de calor Ayu…" at bounding box center [784, 375] width 1568 height 751
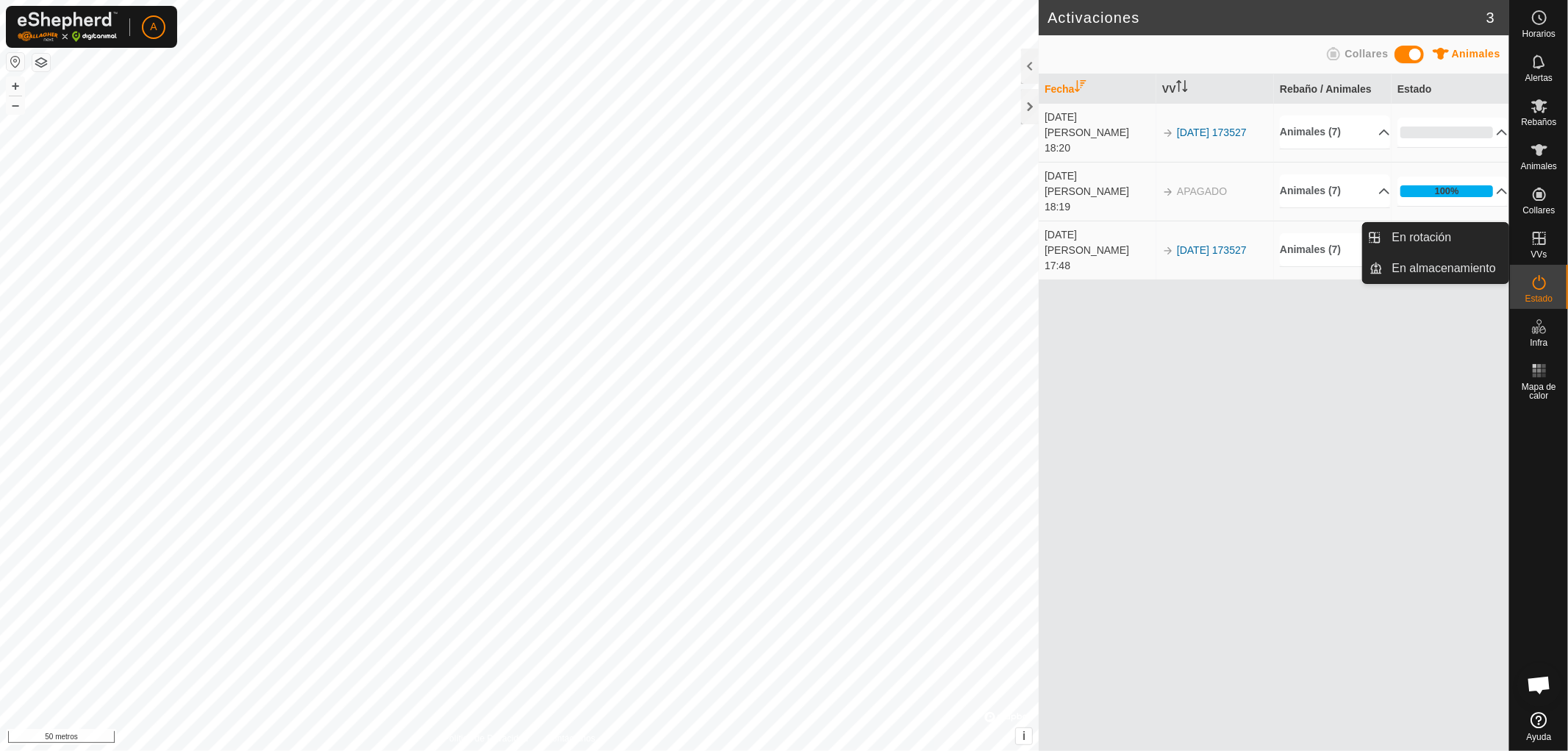
click at [1544, 241] on icon at bounding box center [1539, 238] width 13 height 13
click at [1448, 272] on link "En almacenamiento" at bounding box center [1446, 269] width 126 height 29
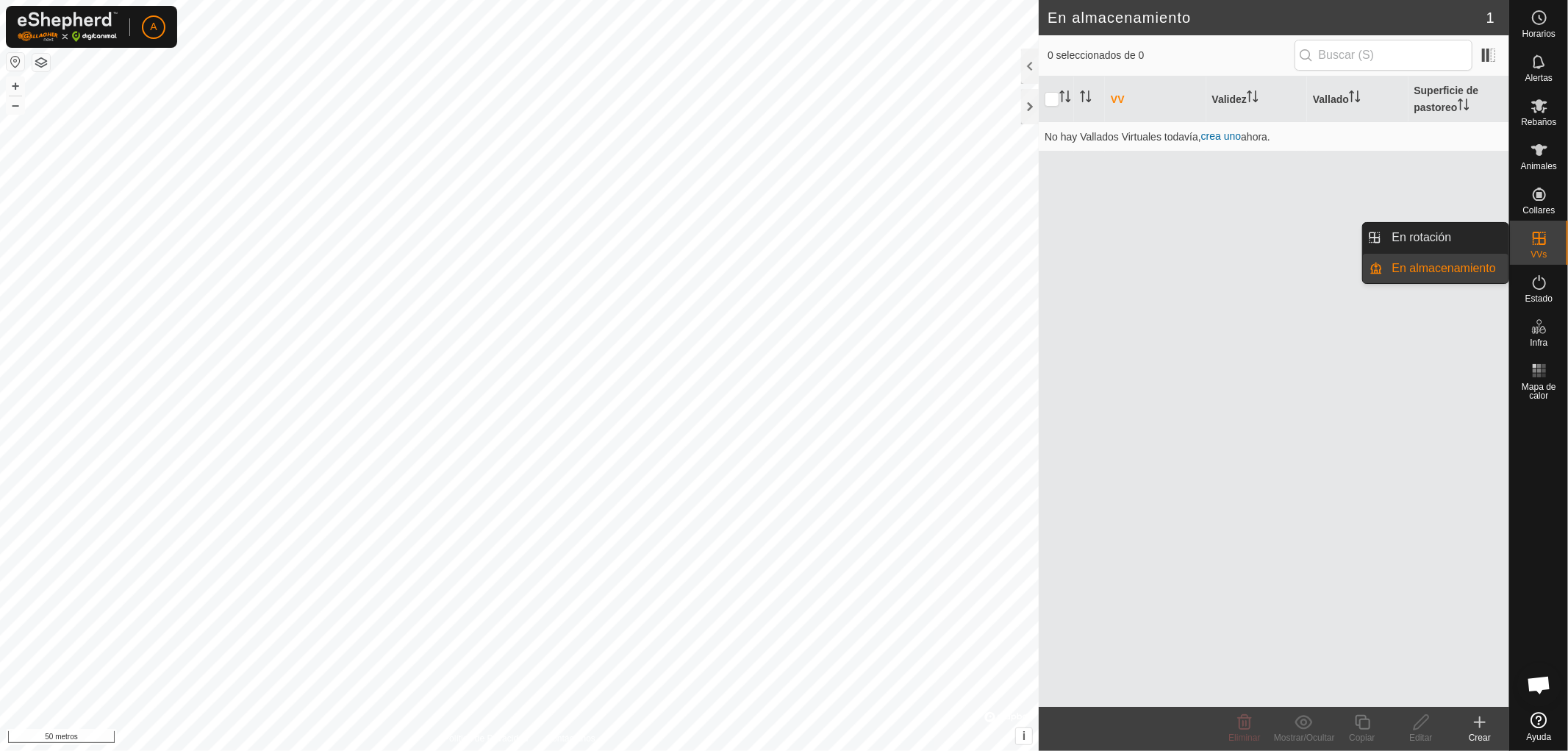
click at [1421, 273] on link "En almacenamiento" at bounding box center [1446, 269] width 126 height 29
click at [1480, 733] on font "Crear" at bounding box center [1480, 736] width 22 height 10
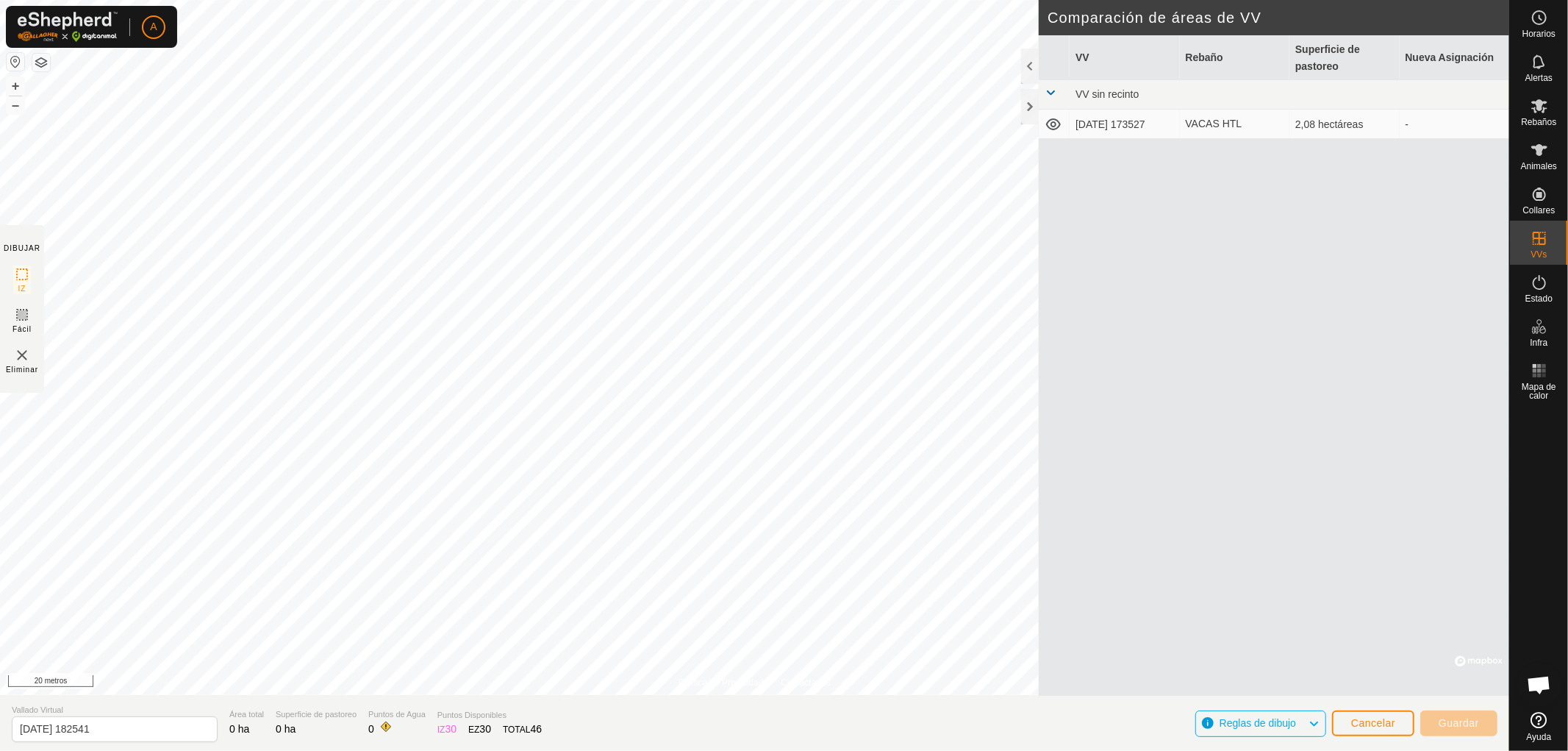
click at [548, 733] on div "Política de Privacidad Contáctanos Landmark 13 + – ⇧ i © Mapbox , © OpenStreetM…" at bounding box center [755, 375] width 1509 height 751
click at [331, 746] on div "Política de Privacidad Contáctanos Landmark 13 + – ⇧ i © Mapbox , © OpenStreetM…" at bounding box center [755, 375] width 1509 height 751
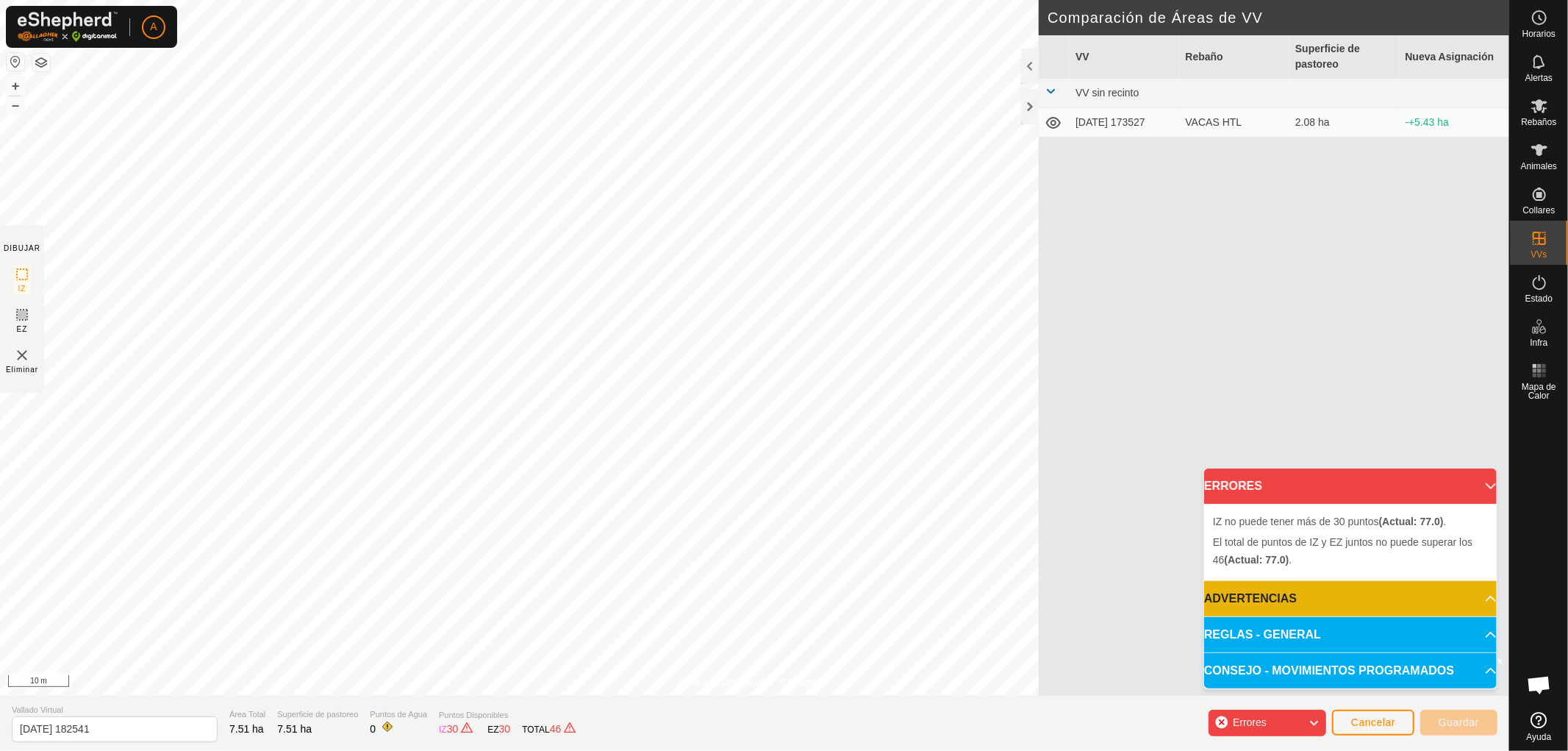
click at [287, 724] on div "Política de Privacidad Contáctenos + – ⇧ i © Mapbox , © OpenStreetMap , Improve…" at bounding box center [755, 375] width 1509 height 751
click at [343, 710] on div "Política de Privacidad Contáctenos + – ⇧ i © Mapbox , © OpenStreetMap , Improve…" at bounding box center [755, 375] width 1509 height 751
click at [387, 0] on html "A Horarios Alertas Rebaños Animales Collares VVs Estado Infra Mapa de Calor Ayu…" at bounding box center [784, 375] width 1568 height 751
click at [539, 0] on html "A Horarios Alertas Rebaños Animales Collares VVs Estado Infra Mapa de Calor Ayu…" at bounding box center [784, 375] width 1568 height 751
click at [1288, 717] on div "Errores" at bounding box center [1267, 723] width 117 height 27
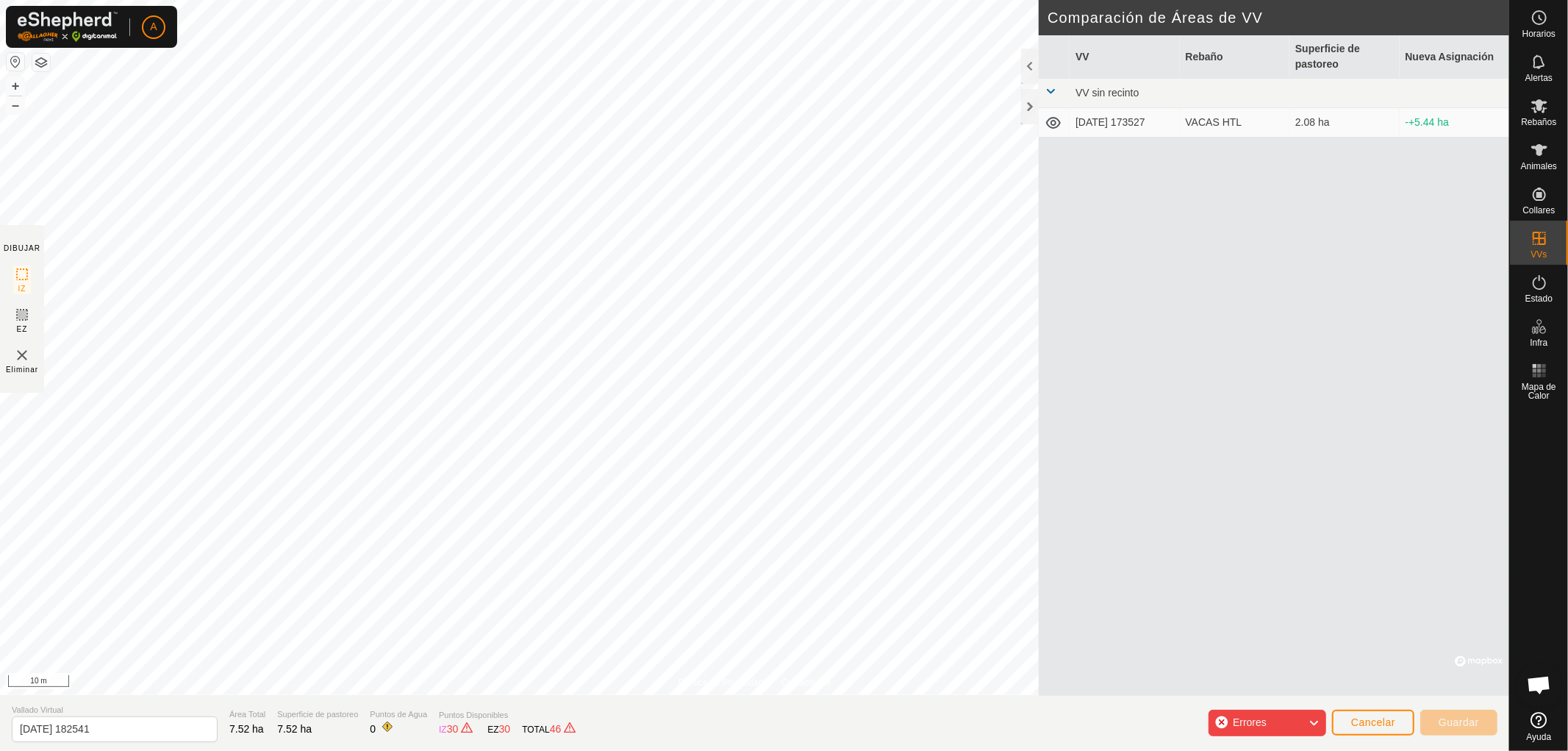
click at [1288, 717] on div "Errores" at bounding box center [1267, 723] width 117 height 27
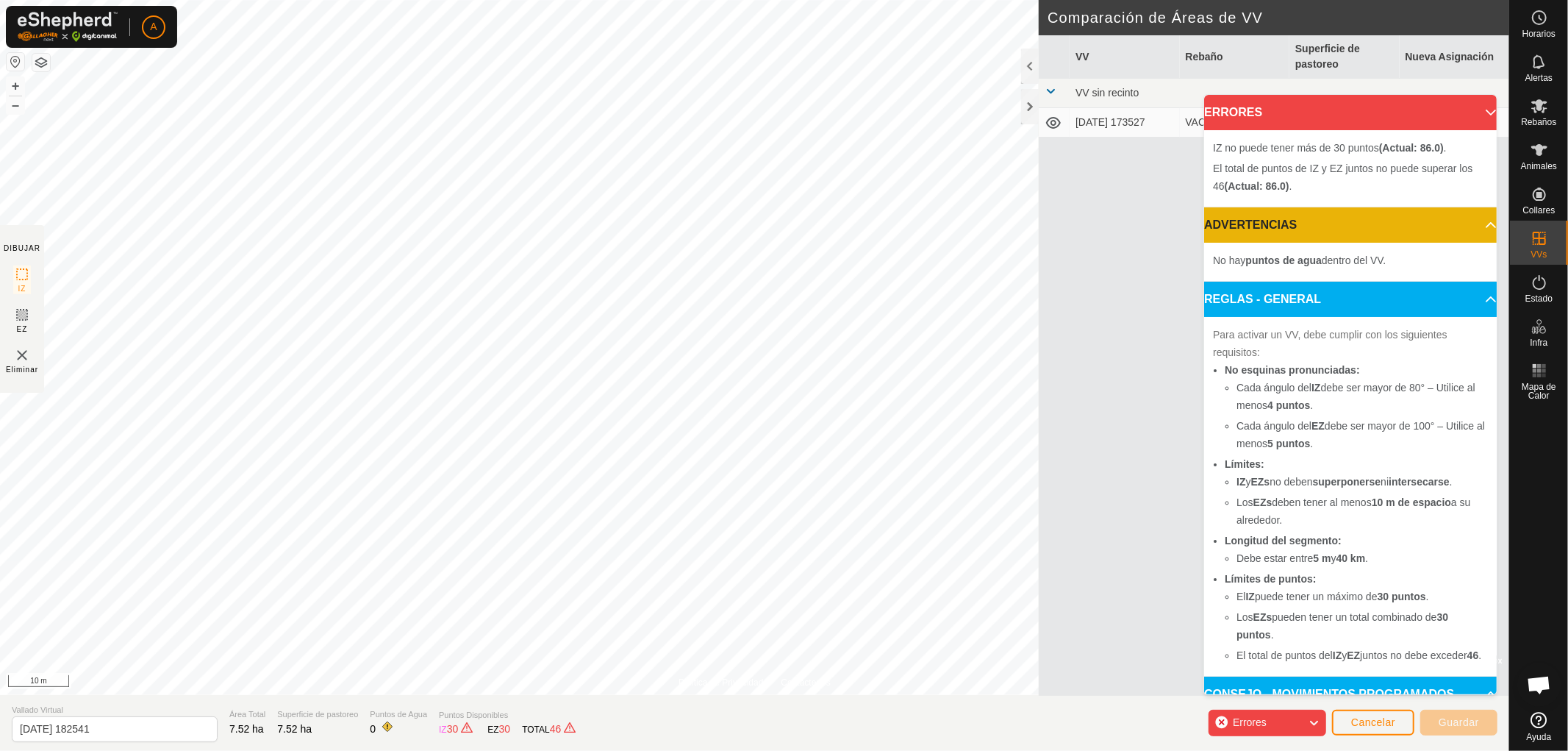
click at [643, 750] on html "A Horarios Alertas Rebaños Animales Collares VVs Estado Infra Mapa de Calor Ayu…" at bounding box center [784, 375] width 1568 height 751
click at [554, 0] on html "A Horarios Alertas Rebaños Animales Collares VVs Estado Infra Mapa de Calor Ayu…" at bounding box center [784, 375] width 1568 height 751
click at [681, 0] on html "A Horarios Alertas Rebaños Animales Collares VVs Estado Infra Mapa de Calor Ayu…" at bounding box center [784, 375] width 1568 height 751
click at [780, 0] on html "A Horarios Alertas Rebaños Animales Collares VVs Estado Infra Mapa de Calor Ayu…" at bounding box center [784, 375] width 1568 height 751
click at [811, 0] on html "A Horarios Alertas Rebaños Animales Collares VVs Estado Infra Mapa de Calor Ayu…" at bounding box center [784, 375] width 1568 height 751
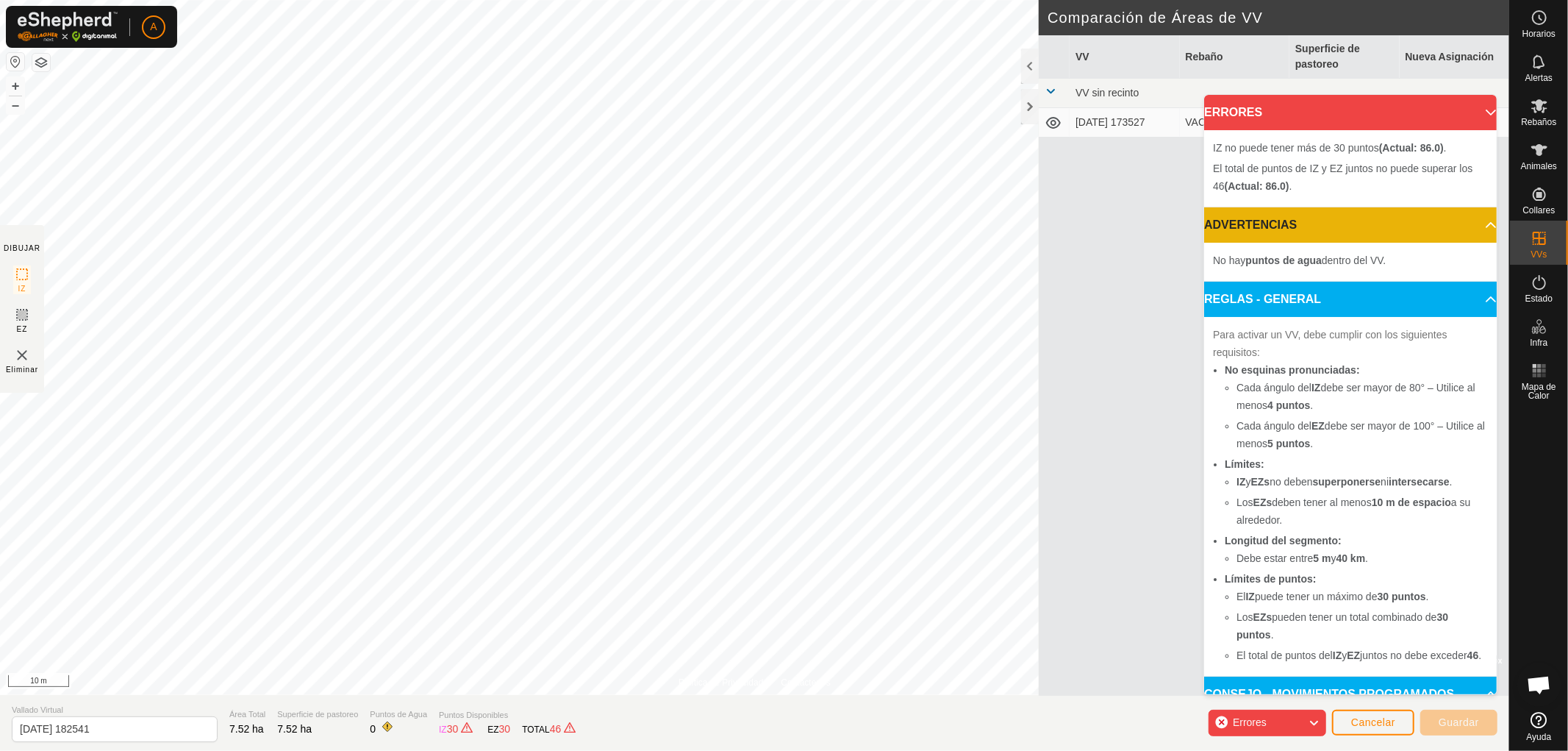
click at [958, 0] on html "A Horarios Alertas Rebaños Animales Collares VVs Estado Infra Mapa de Calor Ayu…" at bounding box center [784, 375] width 1568 height 751
click at [972, 0] on html "A Horarios Alertas Rebaños Animales Collares VVs Estado Infra Mapa de Calor Ayu…" at bounding box center [784, 375] width 1568 height 751
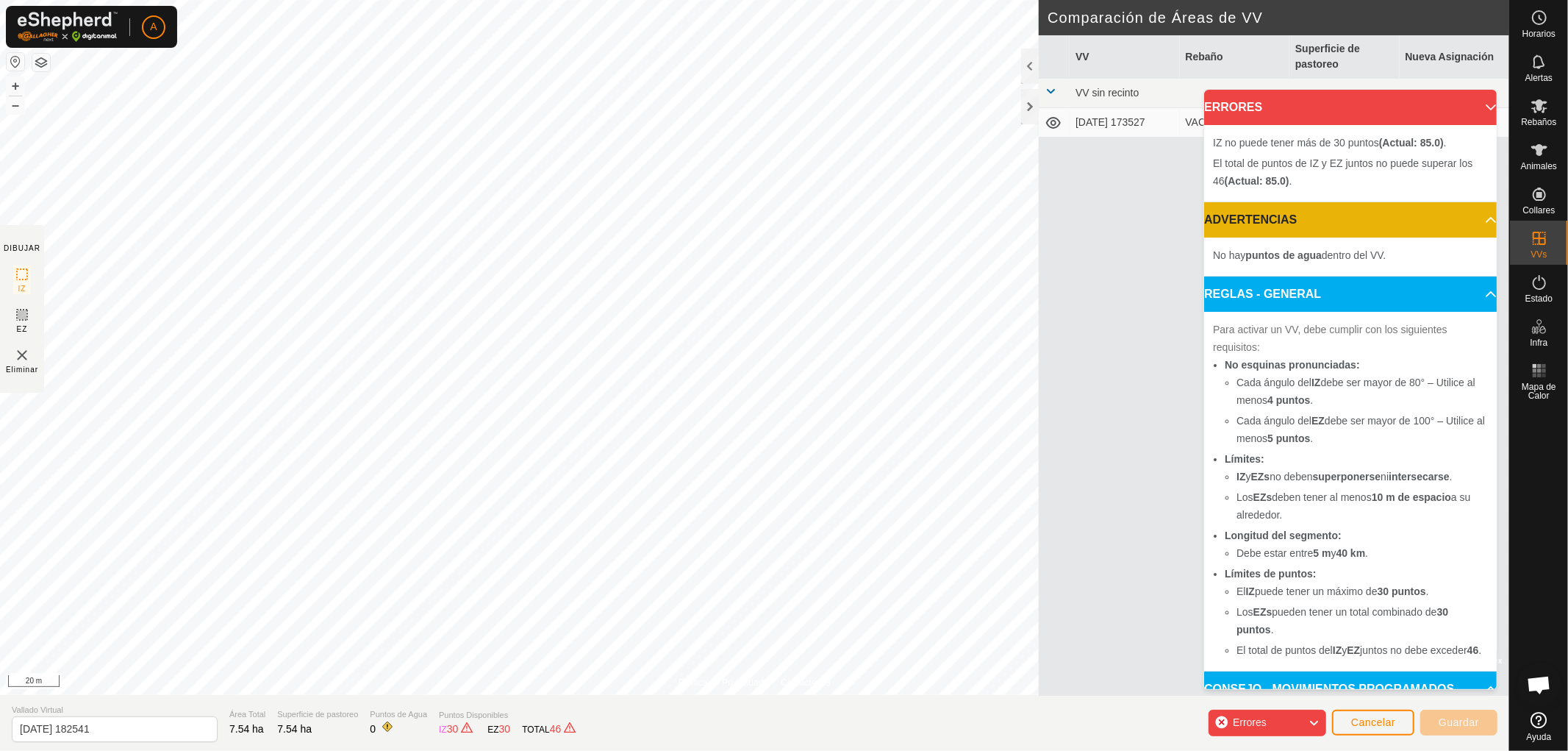
click at [1215, 302] on body "A Horarios Alertas Rebaños Animales Collares VVs Estado Infra Mapa de Calor Ayu…" at bounding box center [784, 375] width 1568 height 751
click at [1469, 104] on p-accordion-header "ERRORES" at bounding box center [1350, 107] width 293 height 35
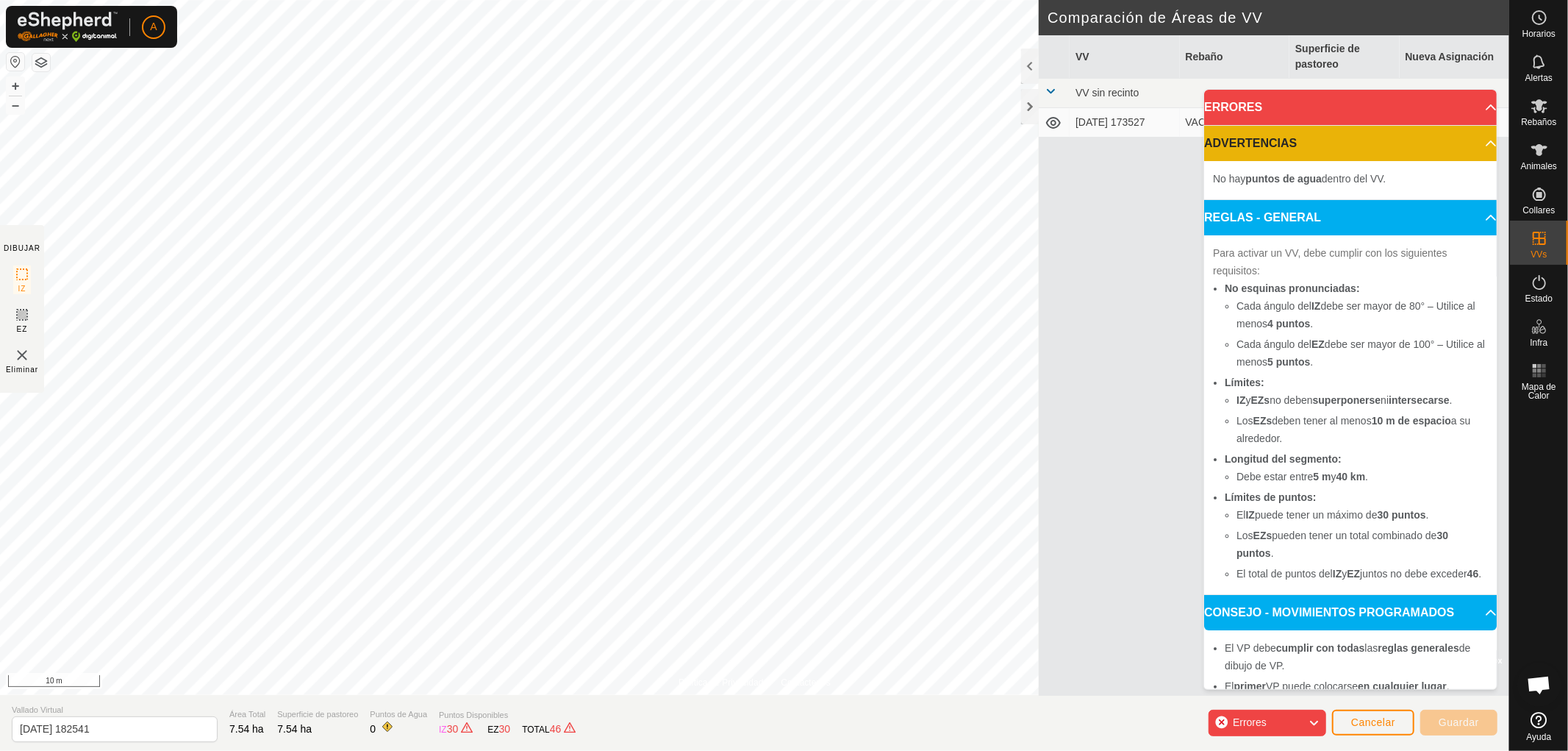
click at [1314, 723] on icon at bounding box center [1313, 723] width 12 height 19
click at [1466, 103] on p-accordion-header "ERRORES" at bounding box center [1350, 107] width 293 height 35
click at [1471, 111] on p-accordion-header "ERRORES" at bounding box center [1350, 107] width 293 height 35
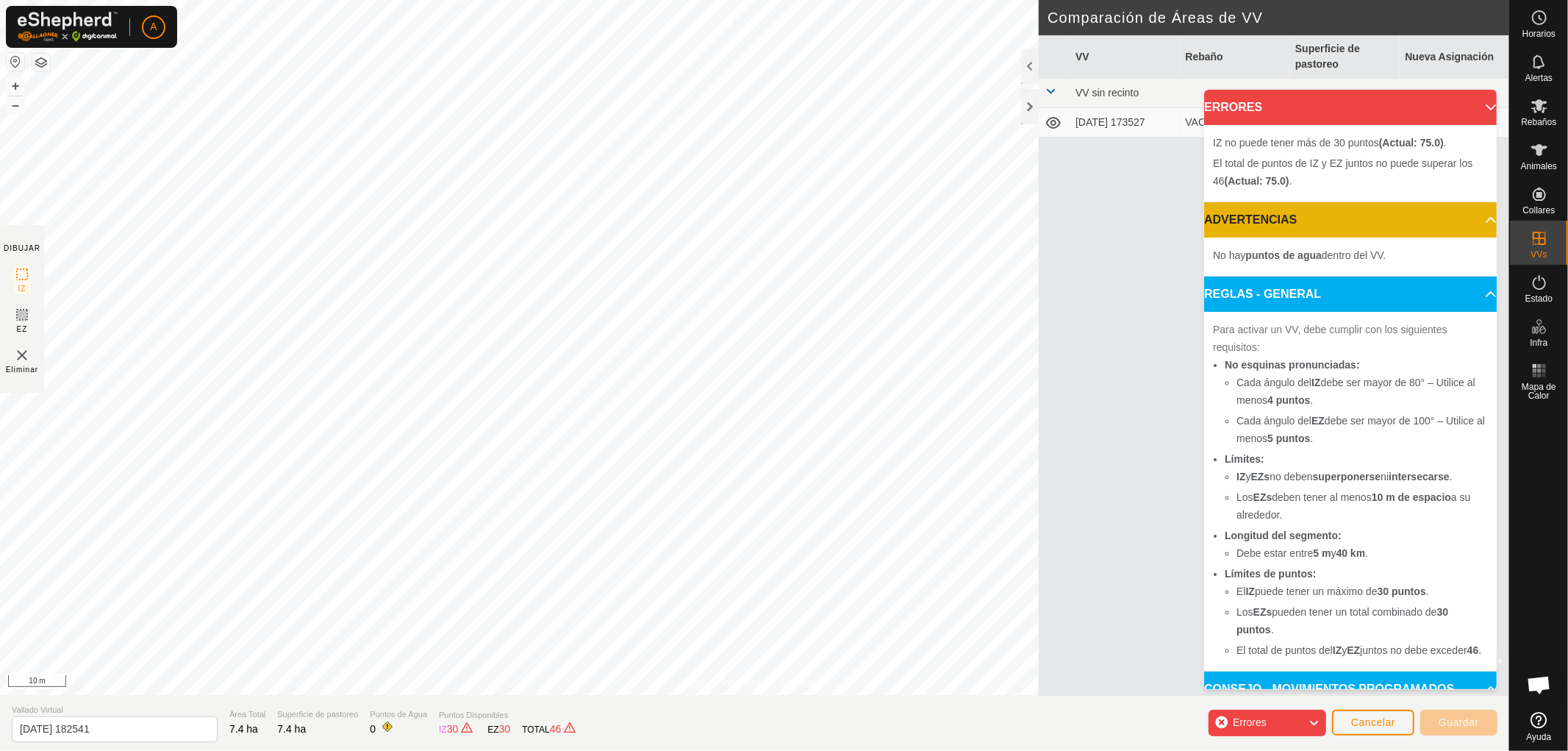
click at [496, 0] on html "A Horarios Alertas Rebaños Animales Collares VVs Estado Infra Mapa de Calor Ayu…" at bounding box center [784, 375] width 1568 height 751
click at [426, 0] on html "A Horarios Alertas Rebaños Animales Collares VVs Estado Infra Mapa de Calor Ayu…" at bounding box center [784, 375] width 1568 height 751
